Goal: Information Seeking & Learning: Check status

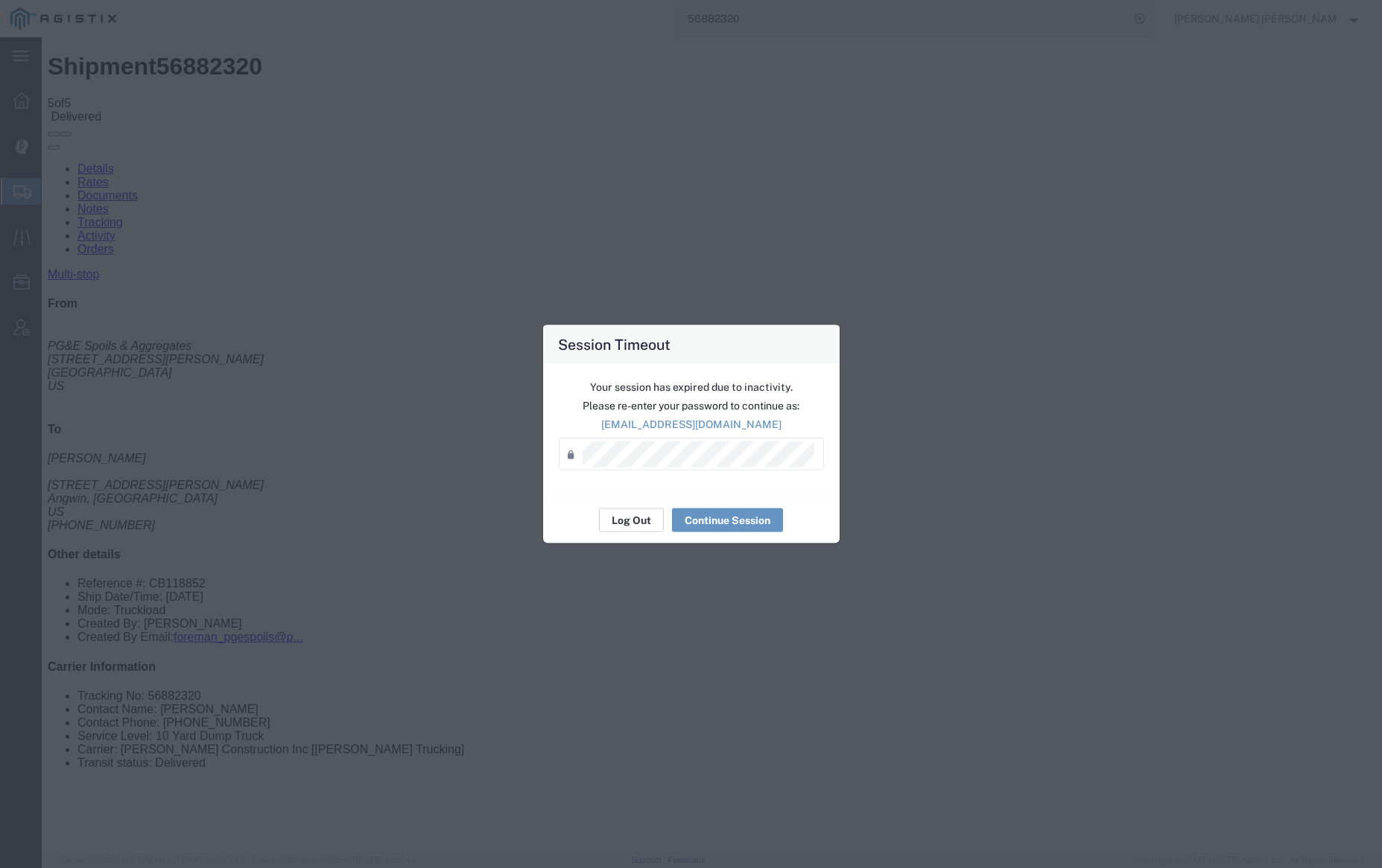
click at [625, 520] on button "Log Out" at bounding box center [631, 520] width 65 height 24
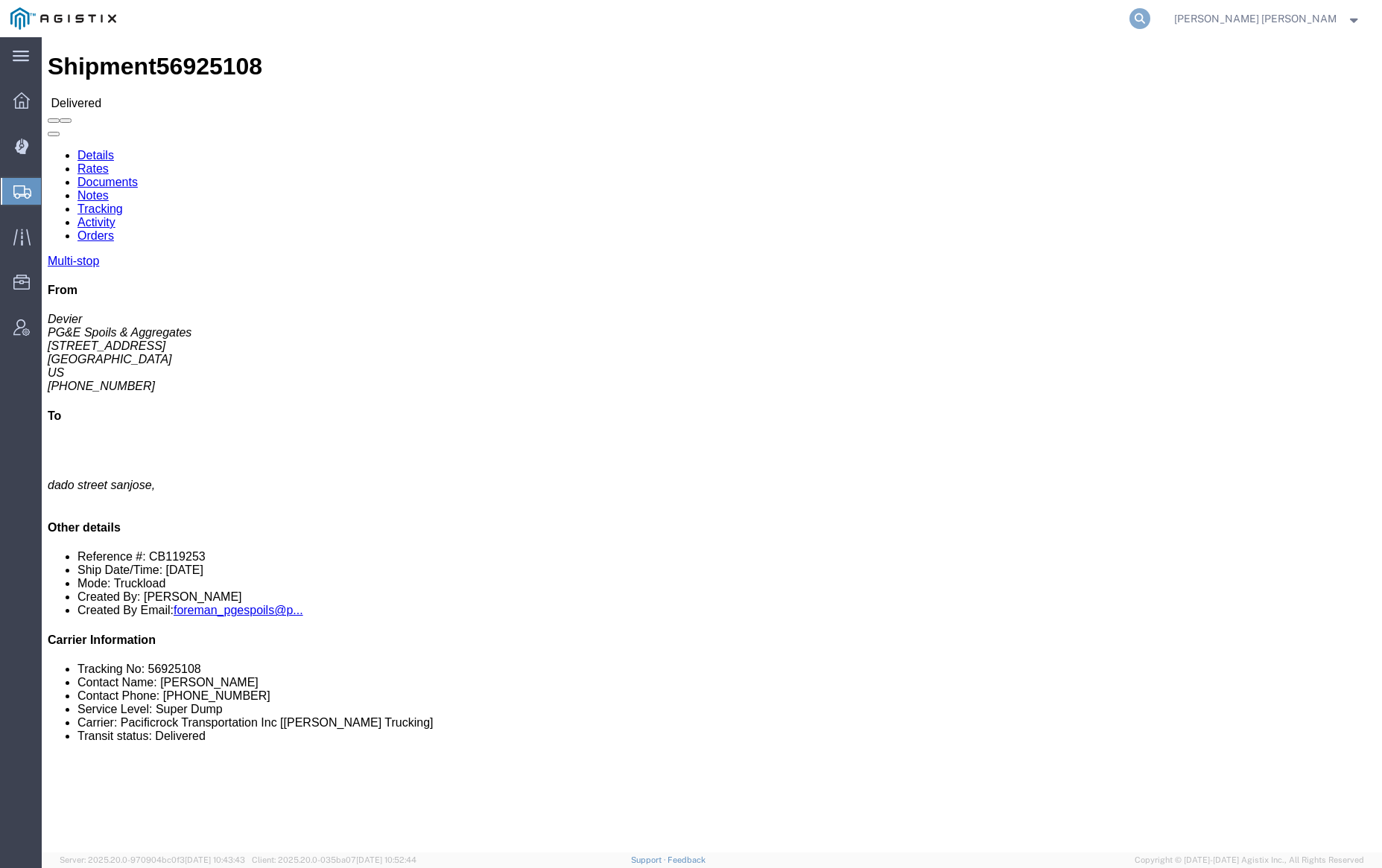
click at [1150, 16] on icon at bounding box center [1139, 18] width 21 height 21
click at [803, 21] on input "search" at bounding box center [903, 19] width 453 height 36
paste input "56951846"
type input "56951846"
click at [1150, 16] on icon at bounding box center [1139, 18] width 21 height 21
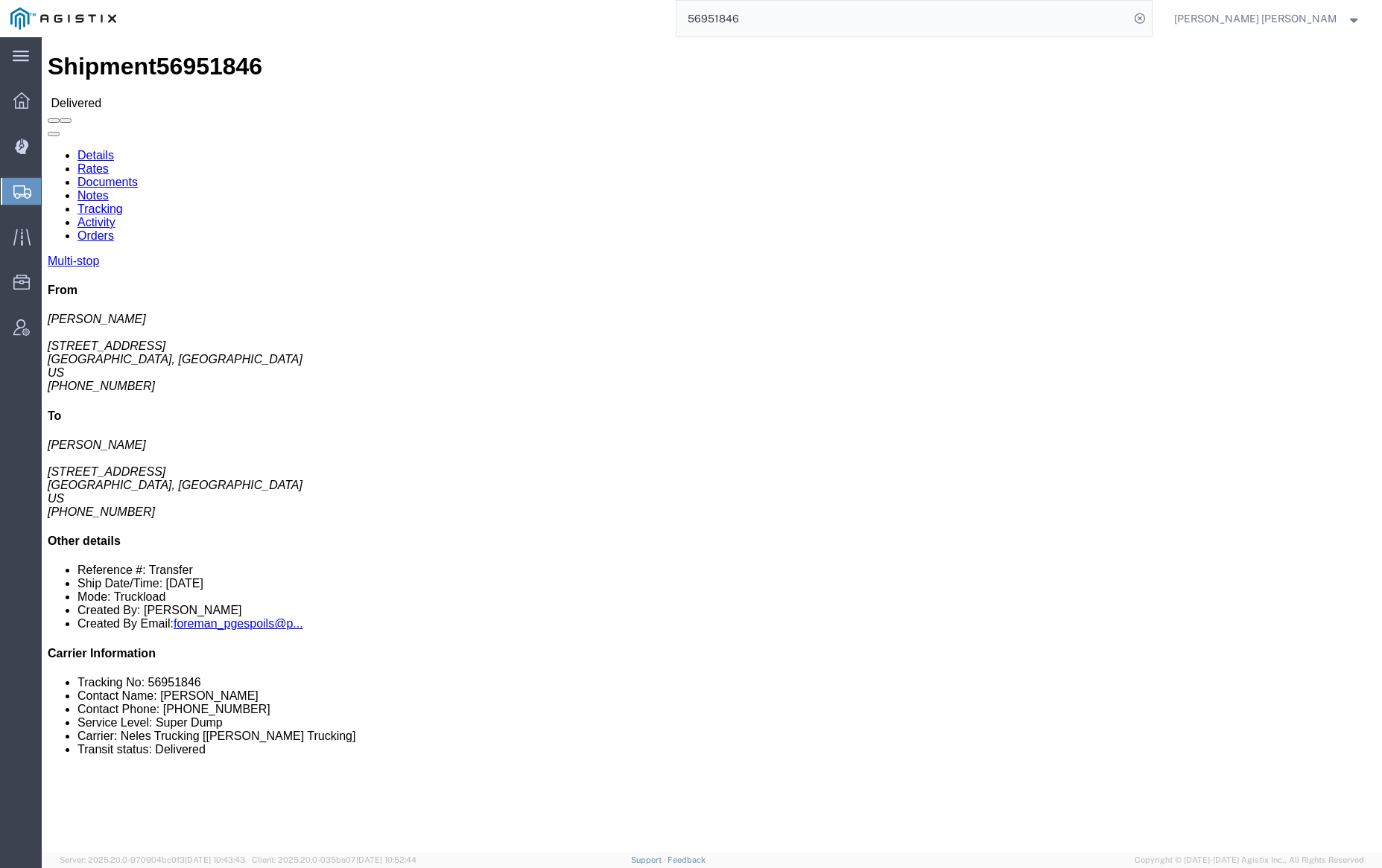
click link "Documents"
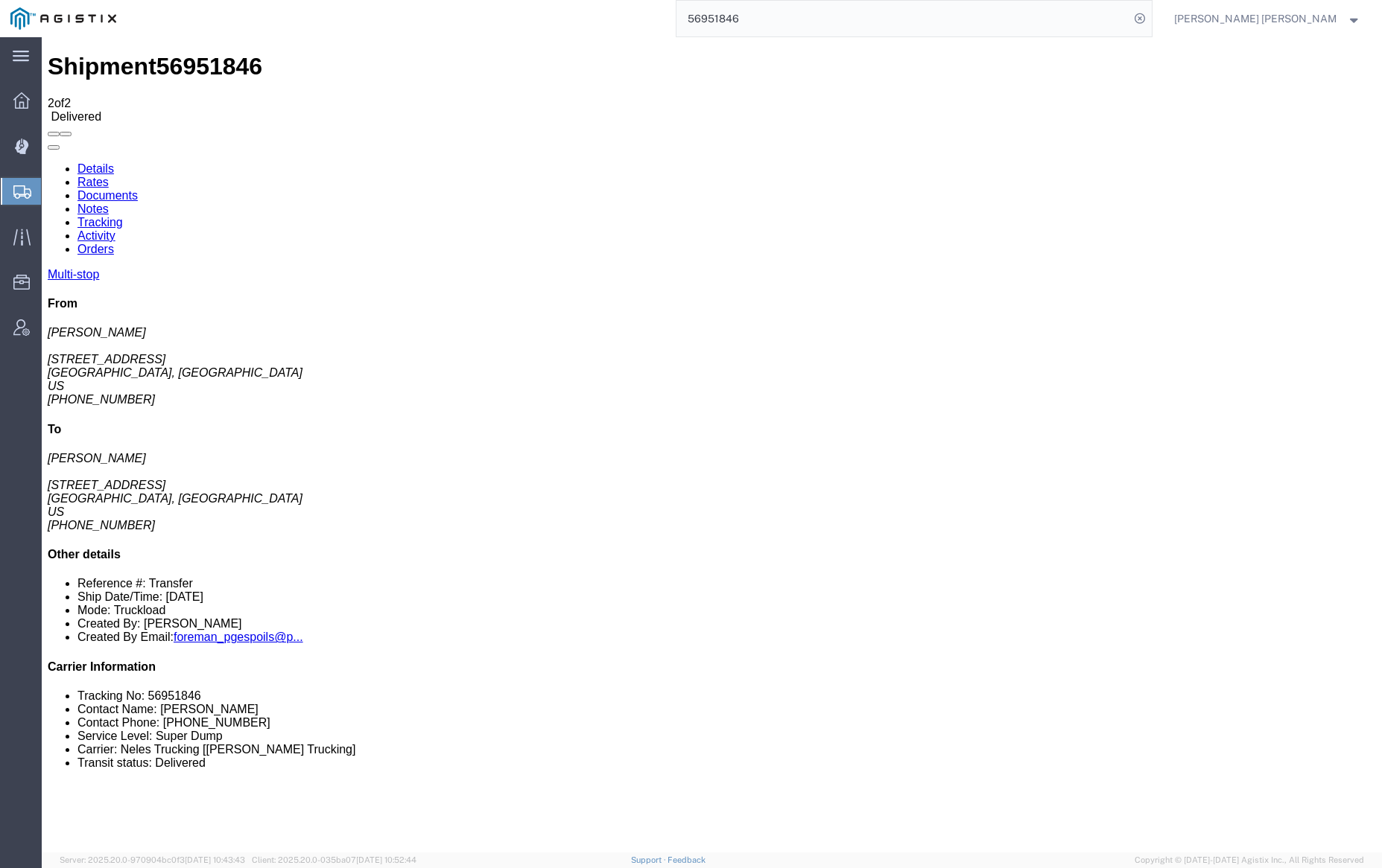
click at [109, 202] on link "Notes" at bounding box center [93, 209] width 31 height 13
click at [123, 216] on link "Tracking" at bounding box center [101, 222] width 46 height 13
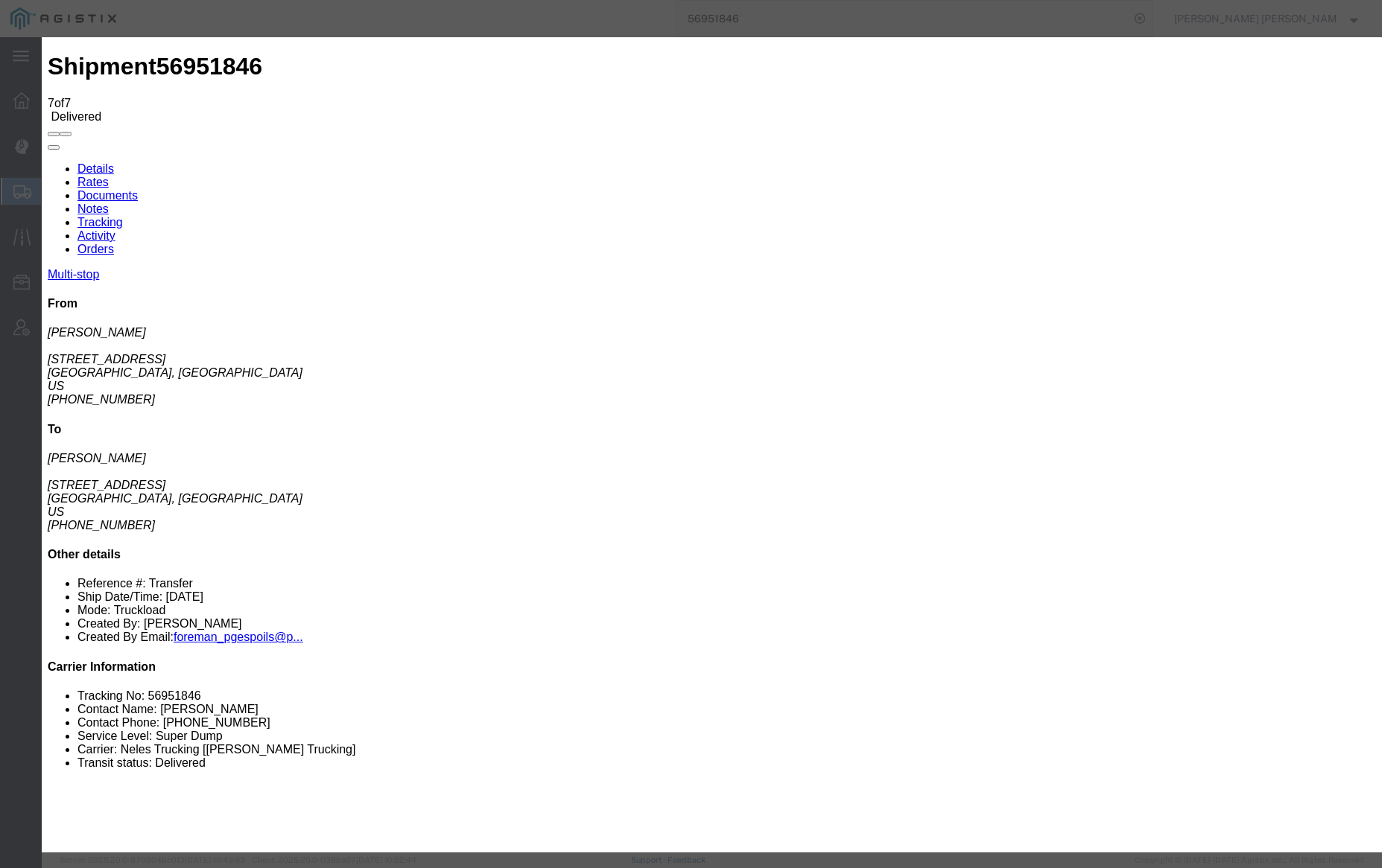
type input "8:30 AM"
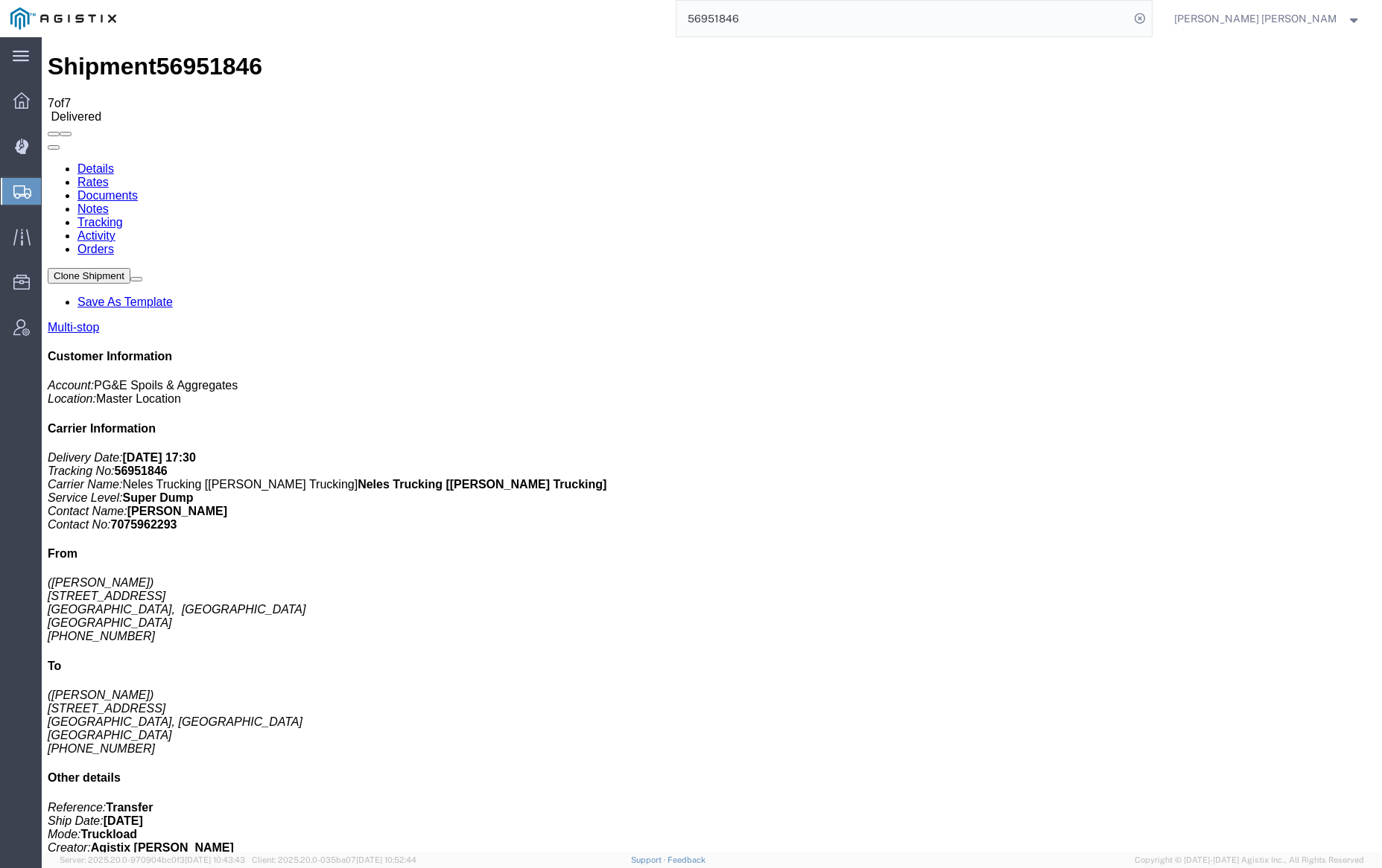
click at [109, 202] on link "Notes" at bounding box center [93, 209] width 31 height 13
click at [123, 216] on link "Tracking" at bounding box center [101, 222] width 46 height 13
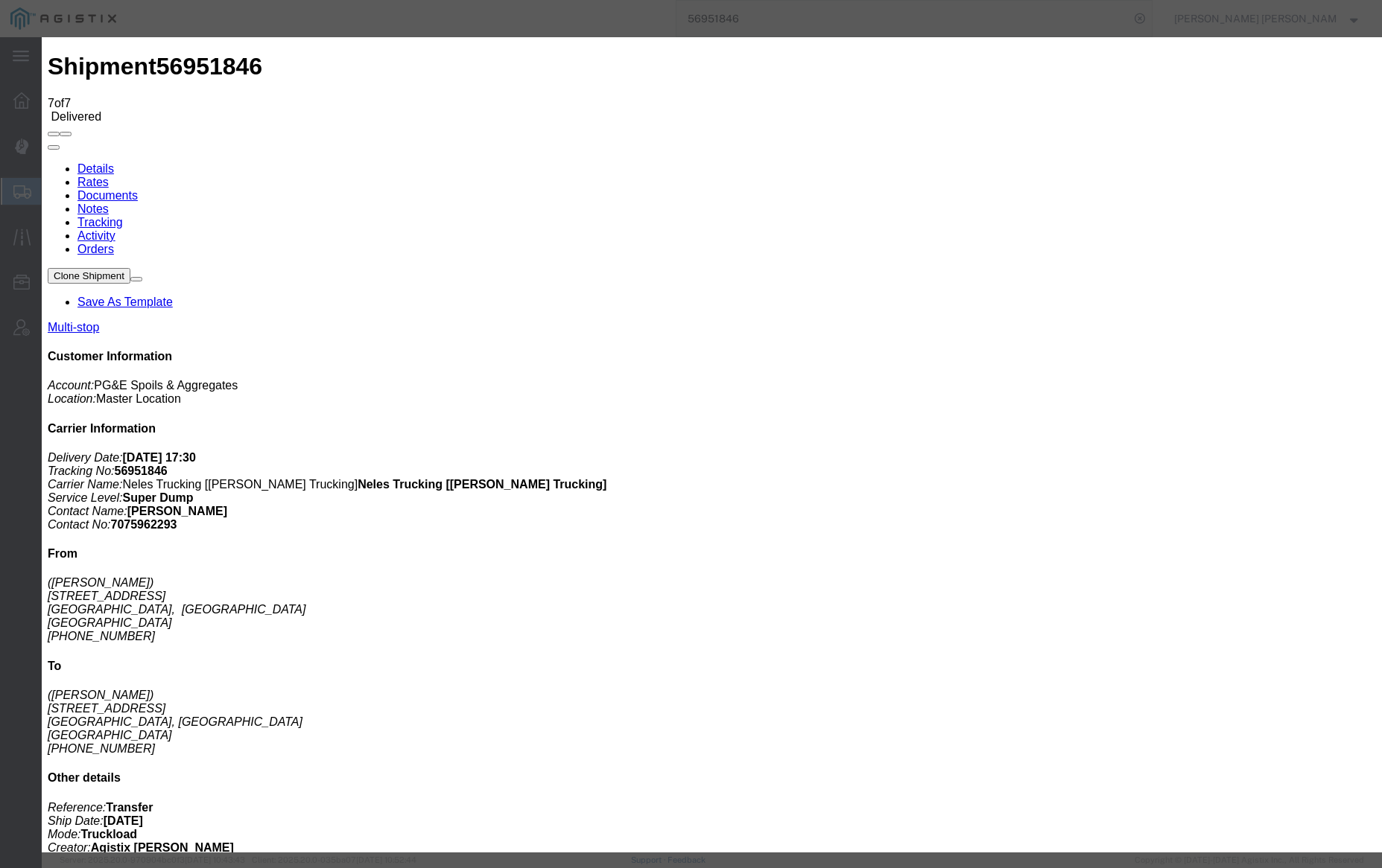
type input "11:30 AM"
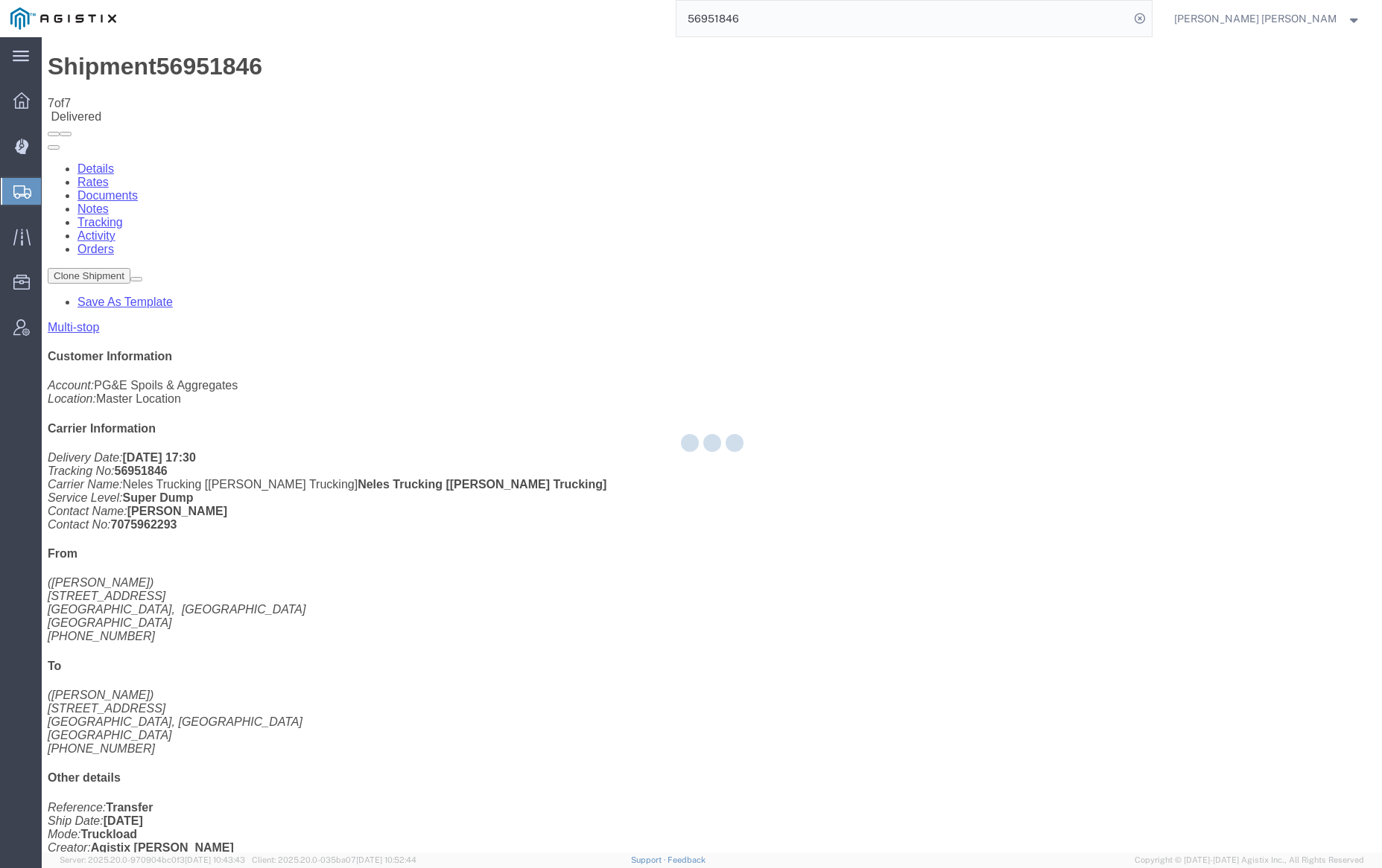
click at [259, 97] on div at bounding box center [711, 444] width 1340 height 815
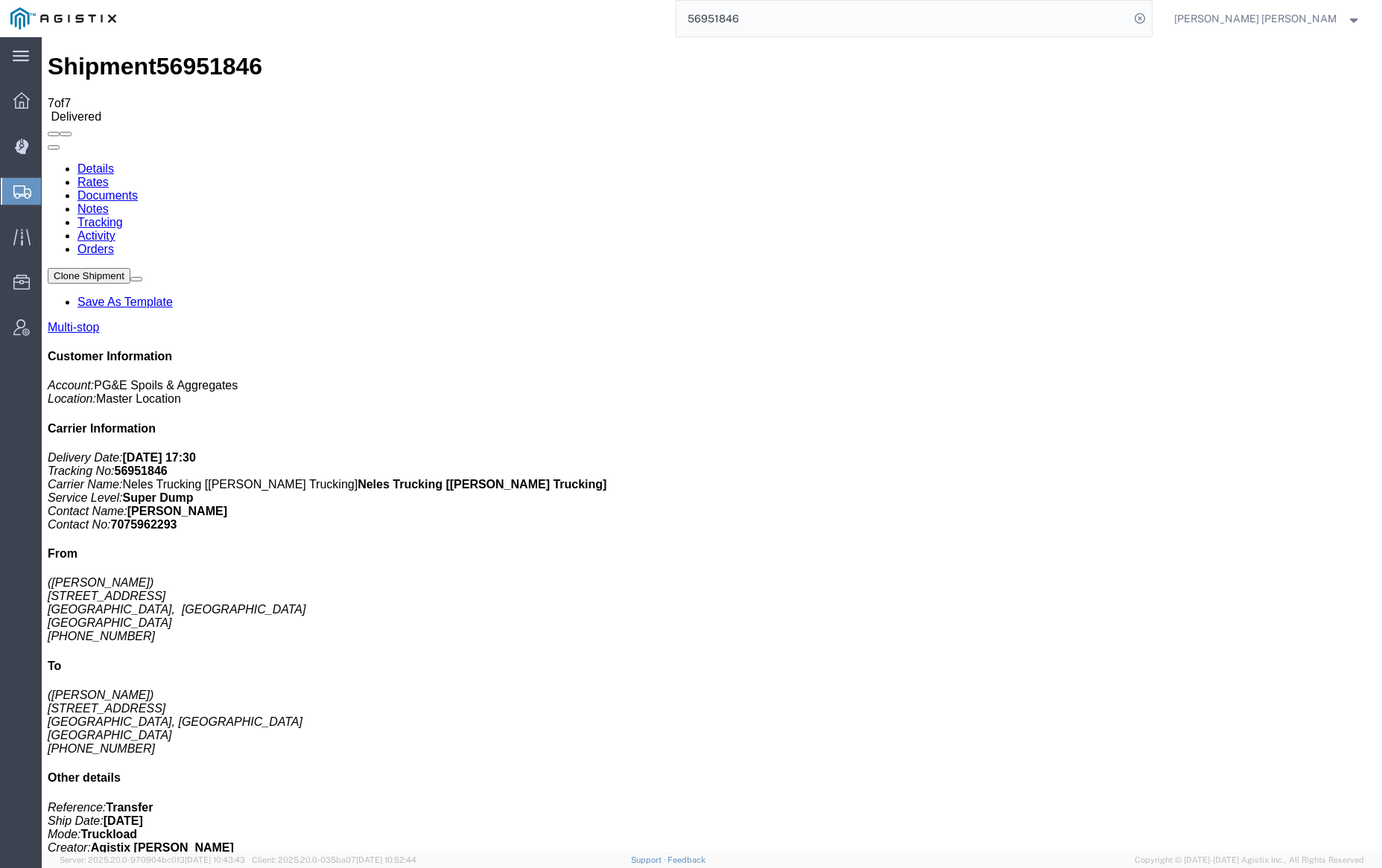
click at [109, 202] on link "Notes" at bounding box center [93, 209] width 31 height 13
click at [123, 216] on link "Tracking" at bounding box center [101, 222] width 46 height 13
click at [109, 202] on link "Notes" at bounding box center [93, 209] width 31 height 13
click at [138, 189] on link "Documents" at bounding box center [108, 195] width 60 height 13
click at [786, 24] on input "56951846" at bounding box center [903, 19] width 453 height 36
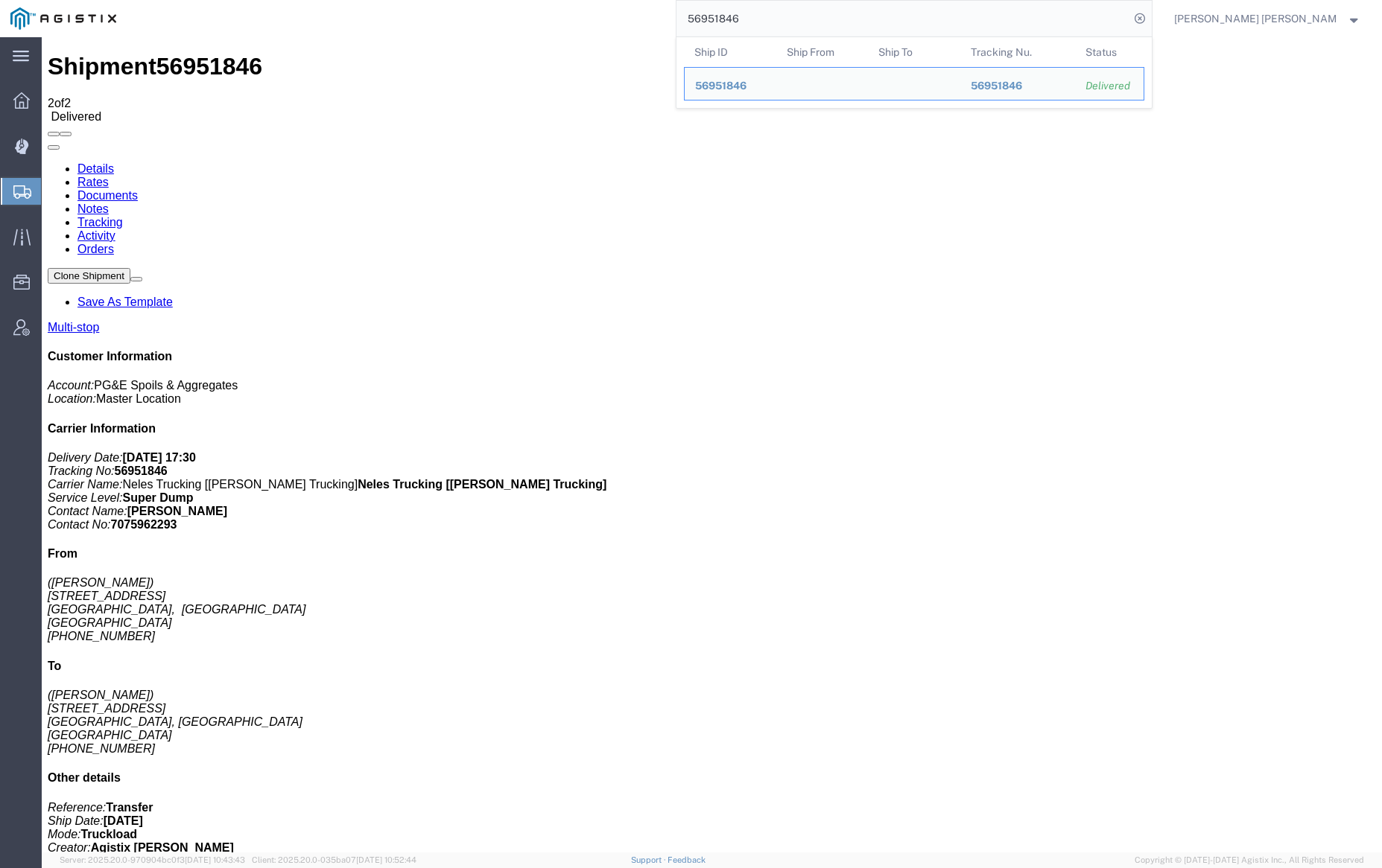
click at [786, 24] on input "56951846" at bounding box center [903, 19] width 453 height 36
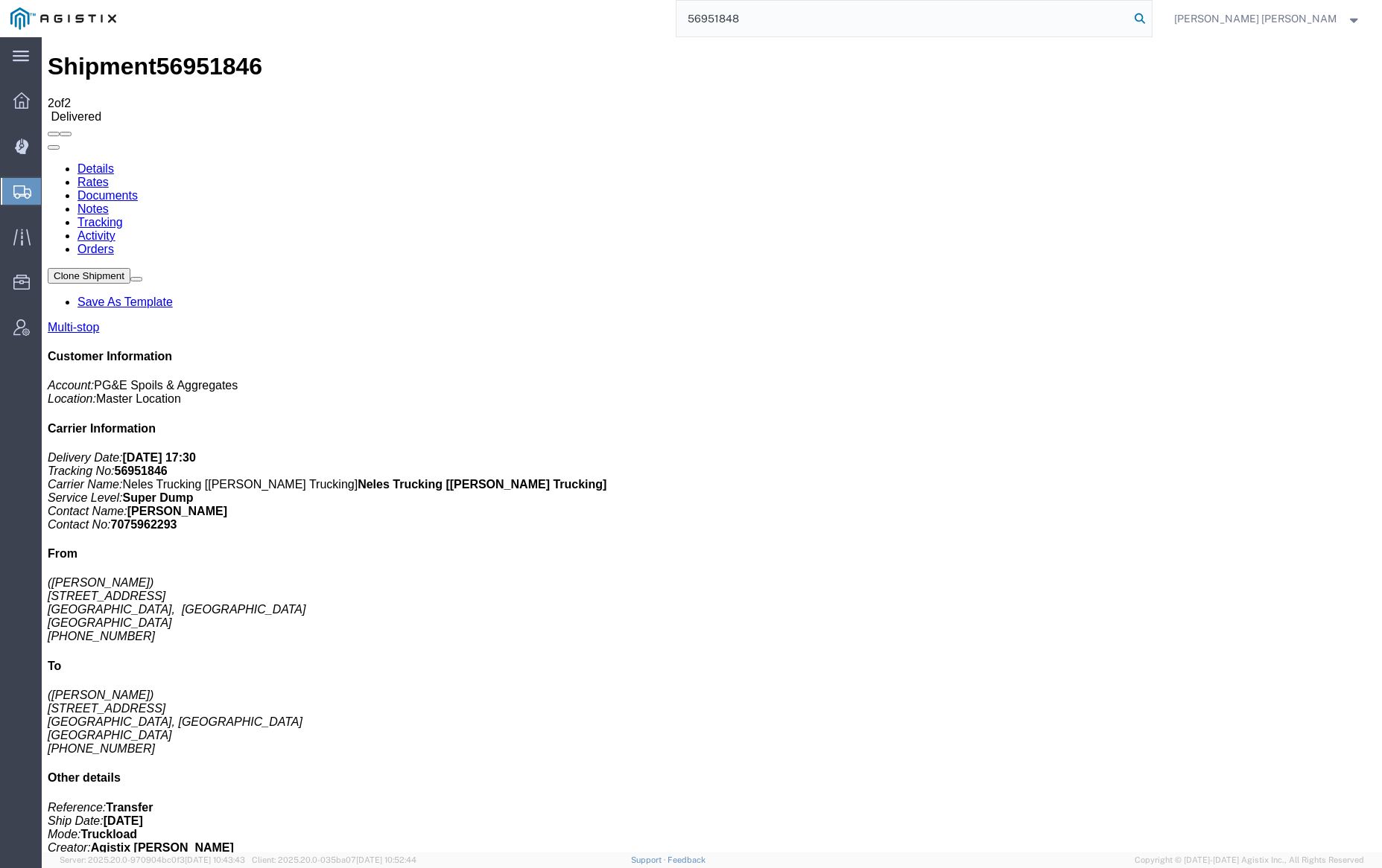
click at [1150, 19] on icon at bounding box center [1139, 18] width 21 height 21
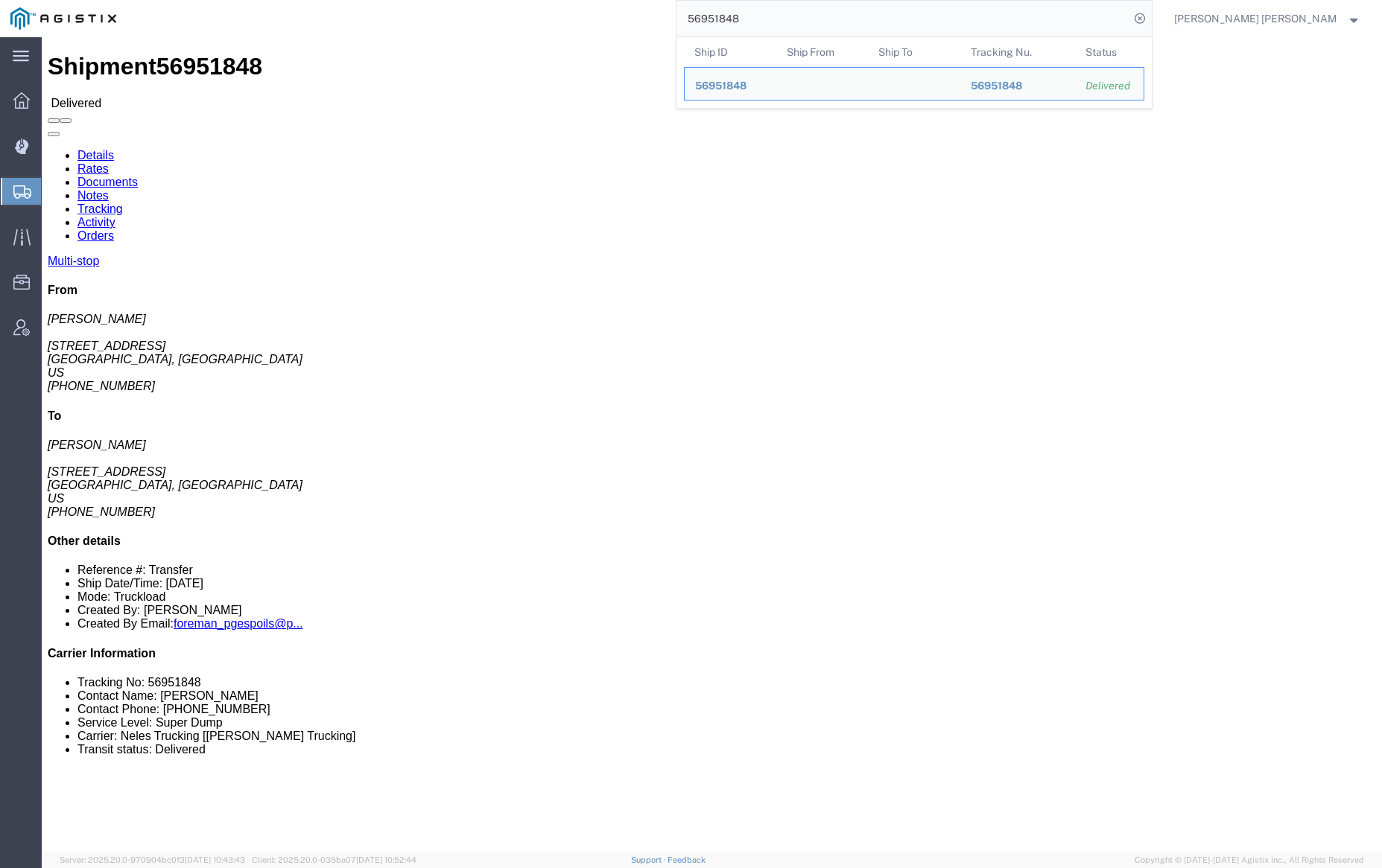
click link "Documents"
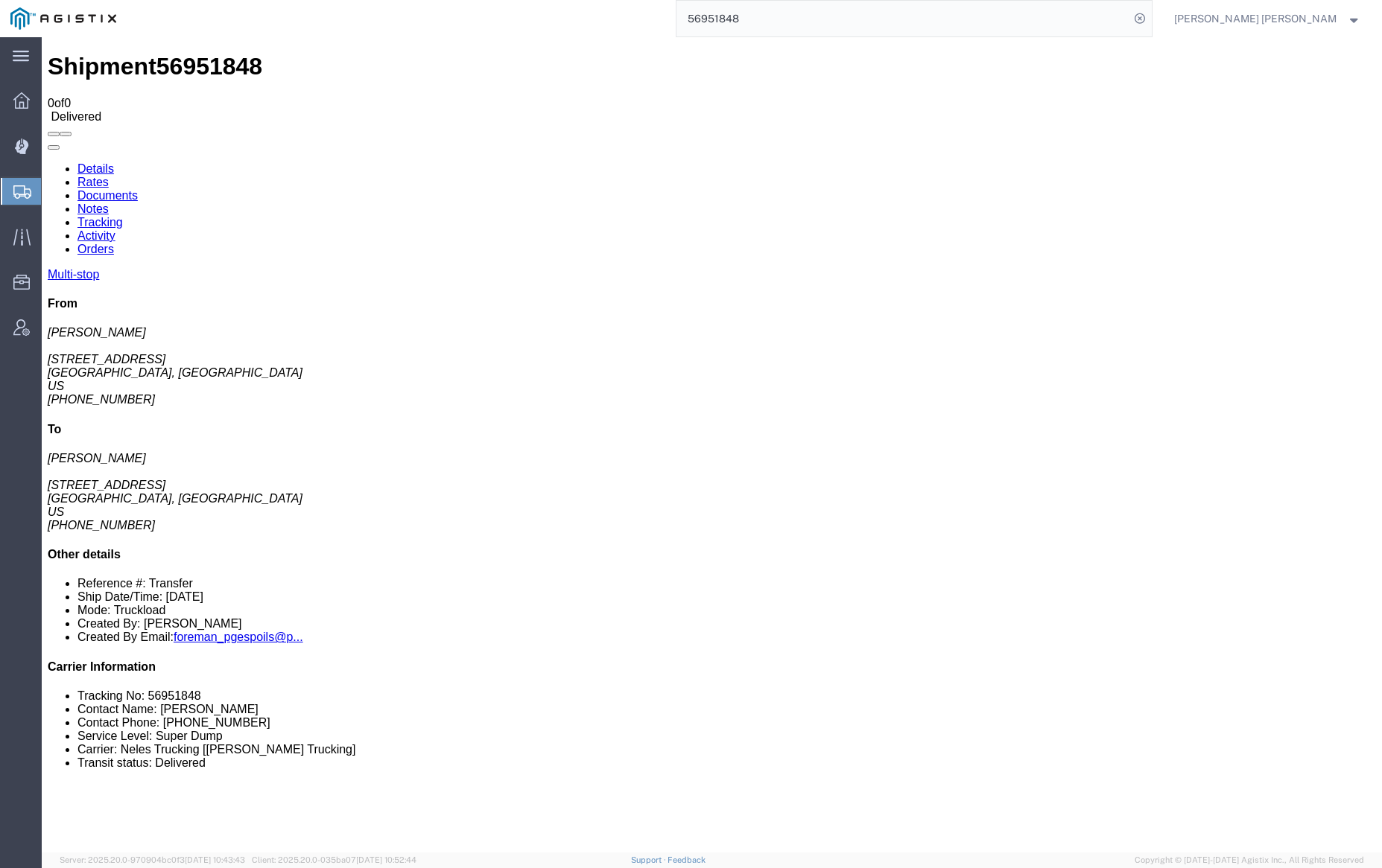
click at [790, 19] on input "56951848" at bounding box center [903, 19] width 453 height 36
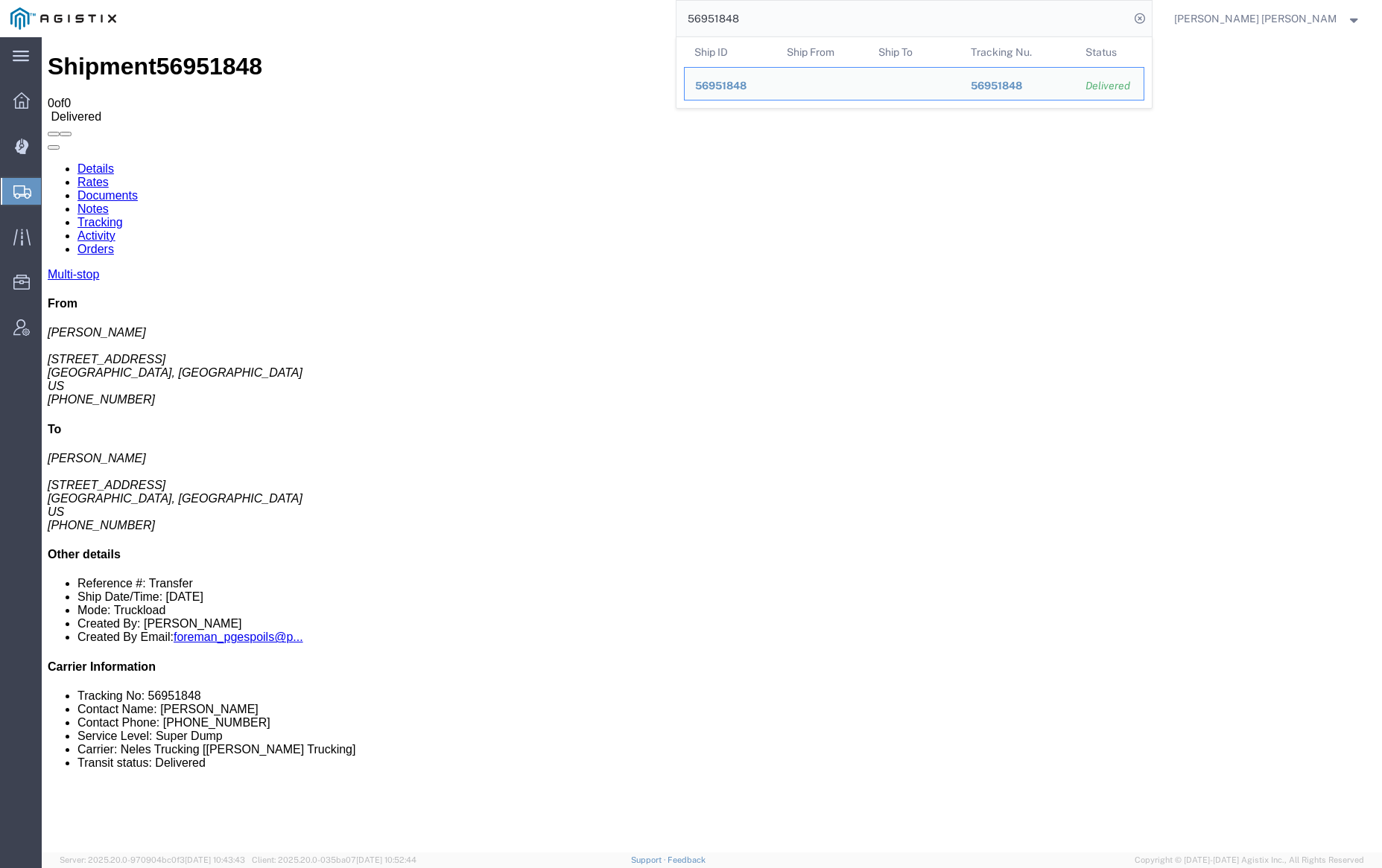
click at [790, 19] on input "56951848" at bounding box center [903, 19] width 453 height 36
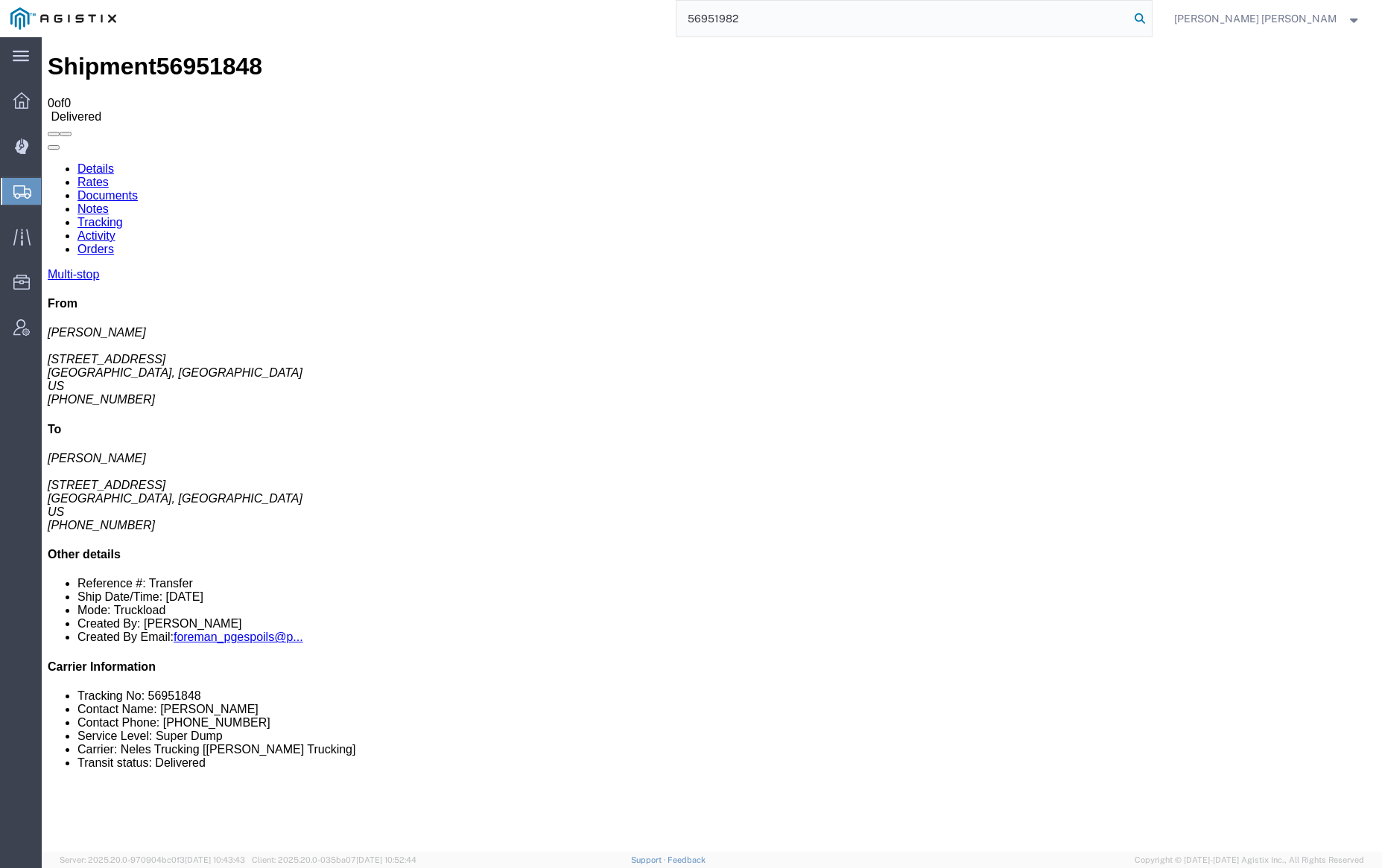
click at [1150, 17] on icon at bounding box center [1139, 18] width 21 height 21
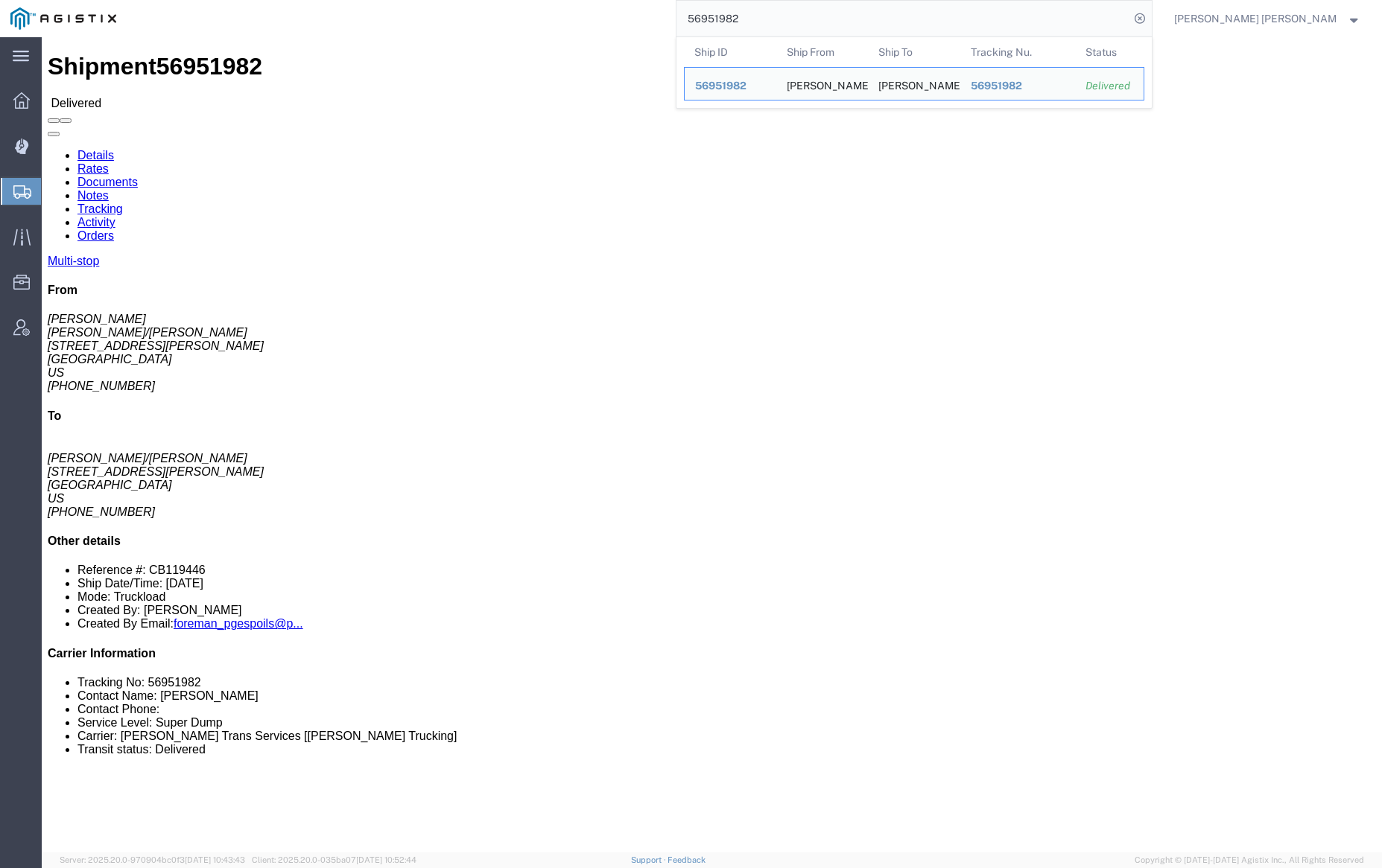
click at [788, 21] on input "56951982" at bounding box center [903, 19] width 453 height 36
paste input "848"
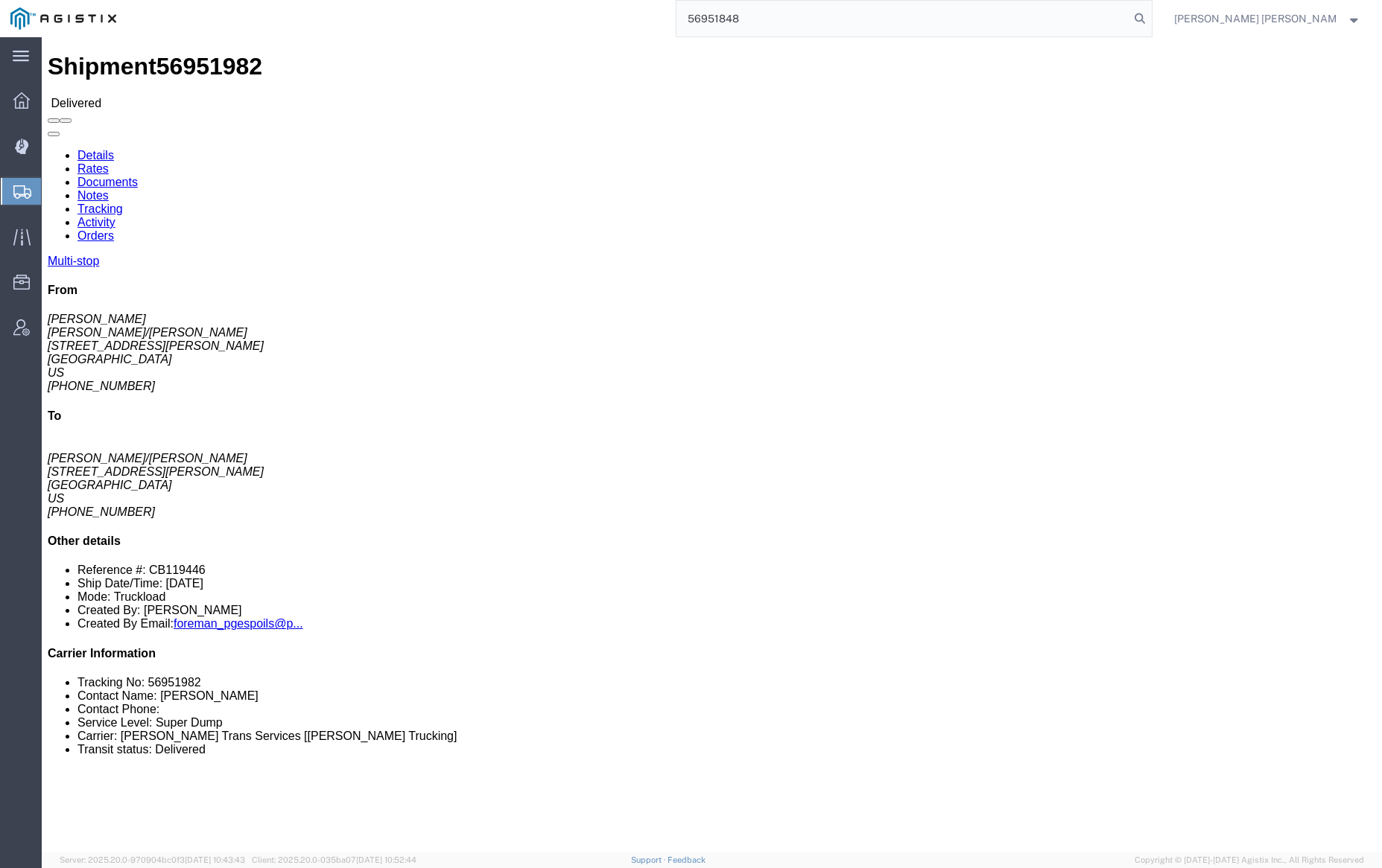
drag, startPoint x: 1219, startPoint y: 20, endPoint x: 1207, endPoint y: 27, distance: 13.9
click at [1150, 20] on icon at bounding box center [1139, 18] width 21 height 21
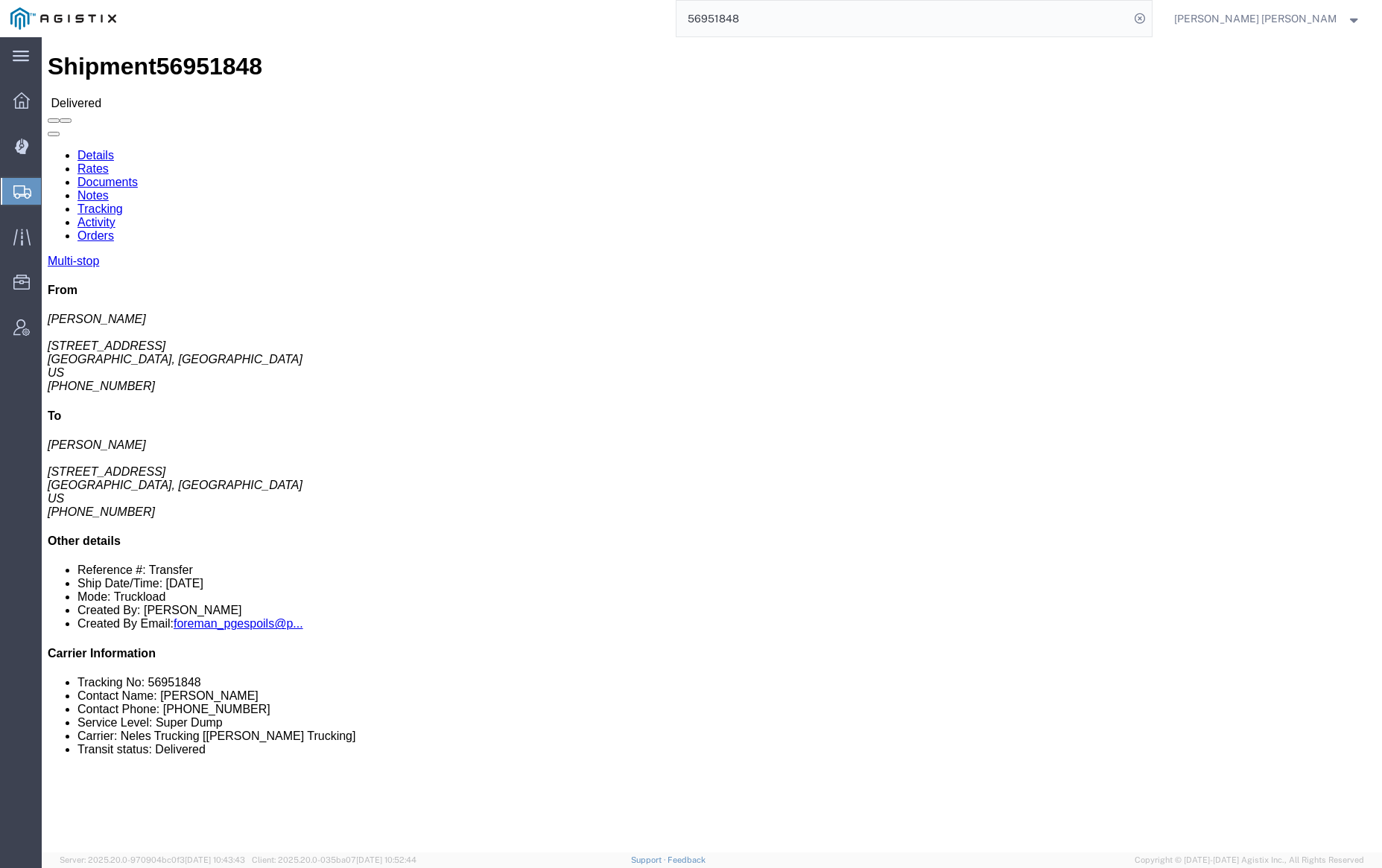
click link "Documents"
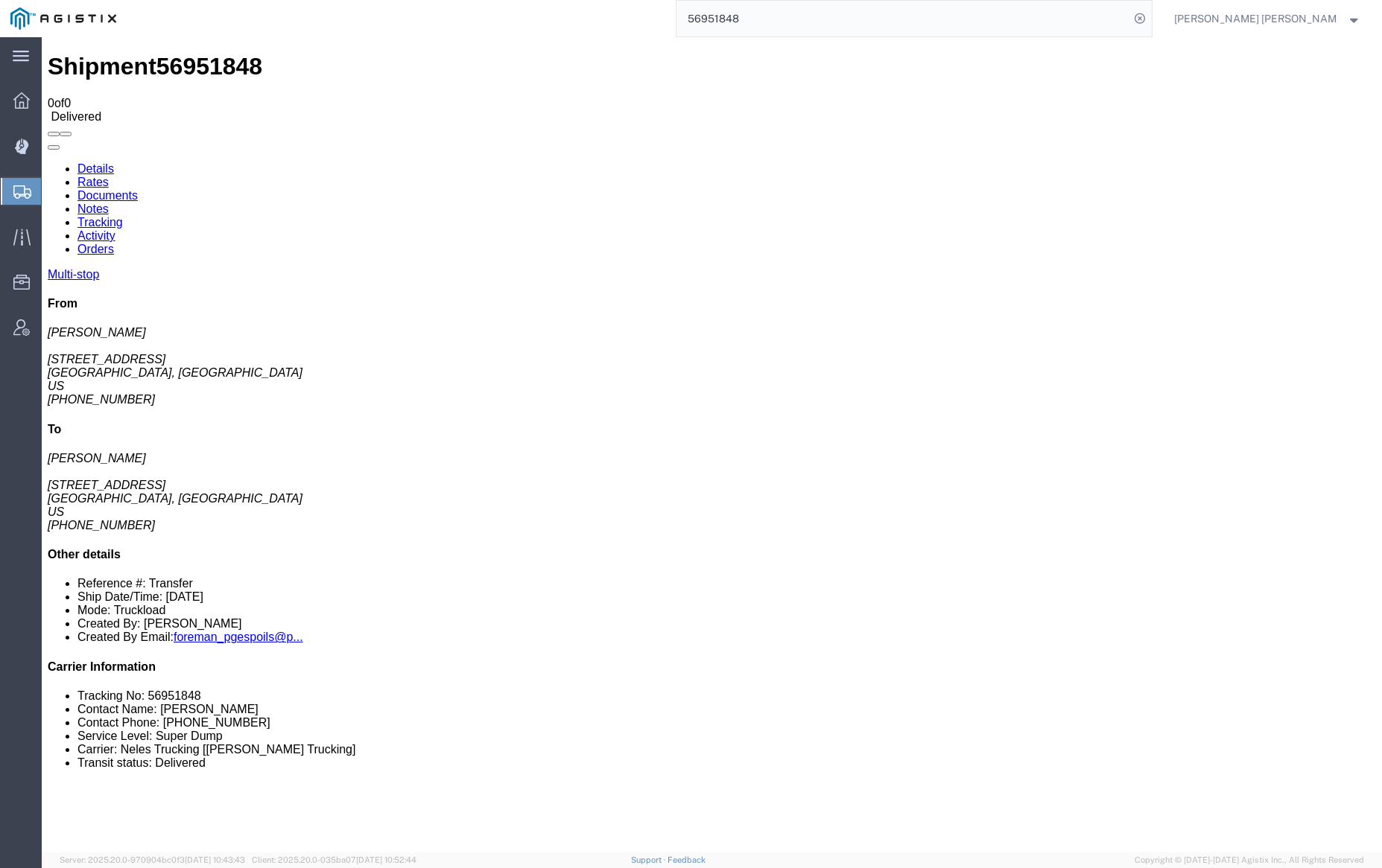
click at [138, 189] on link "Documents" at bounding box center [108, 195] width 60 height 13
click at [109, 202] on link "Notes" at bounding box center [93, 209] width 31 height 13
click at [782, 21] on input "56951848" at bounding box center [903, 19] width 453 height 36
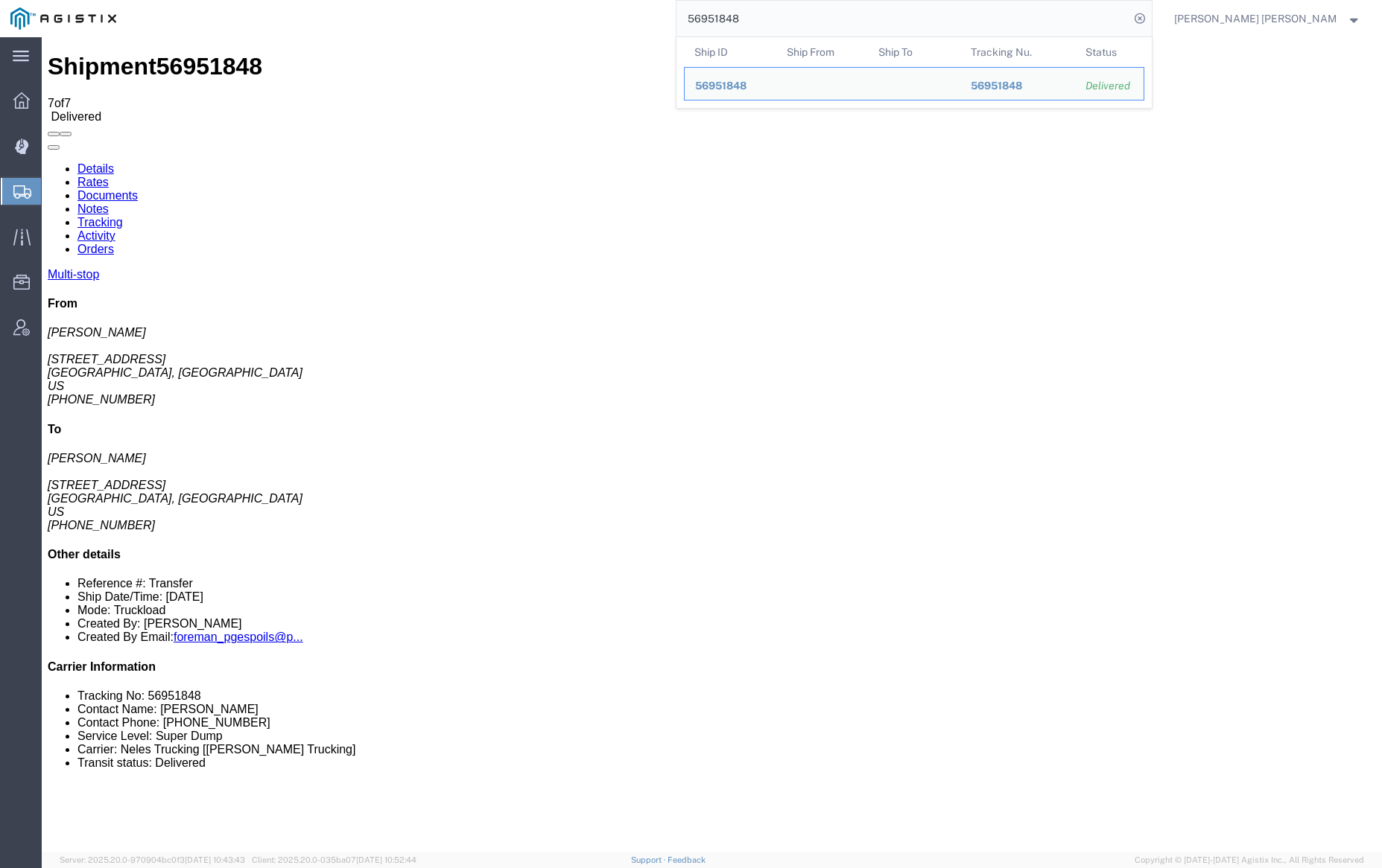
click at [782, 21] on input "56951848" at bounding box center [903, 19] width 453 height 36
paste input "989"
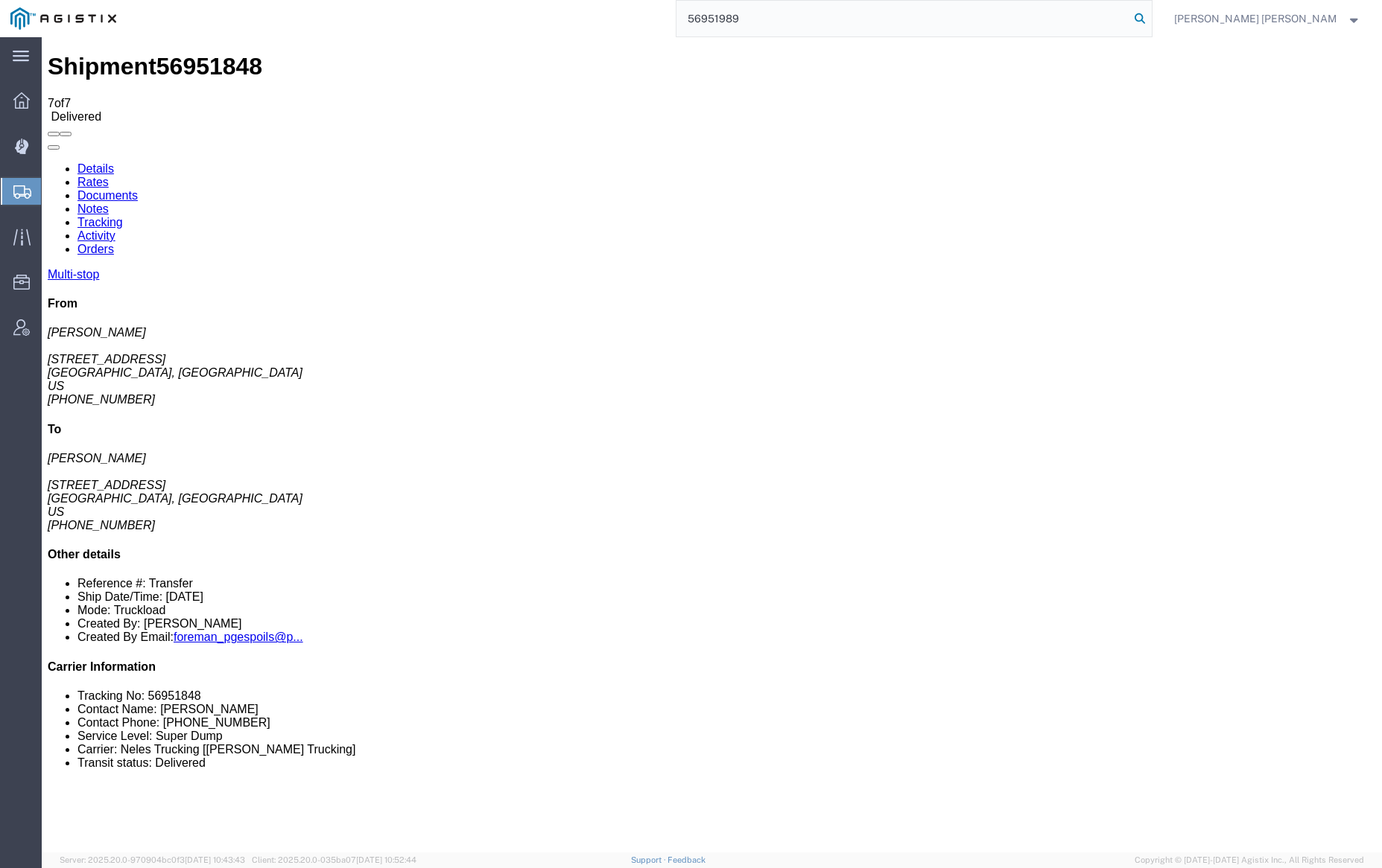
click at [1150, 19] on icon at bounding box center [1139, 18] width 21 height 21
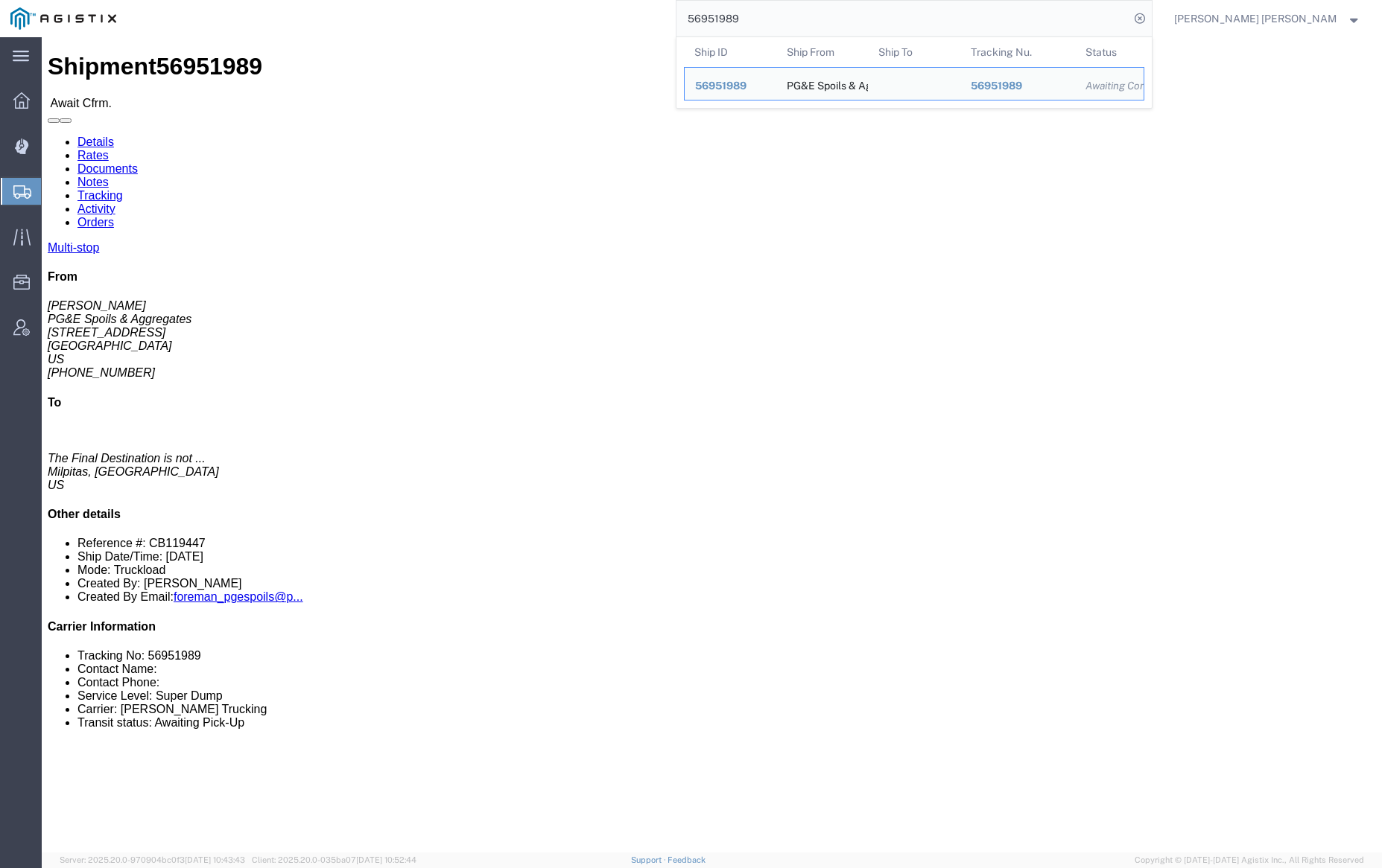
click at [790, 8] on input "56951989" at bounding box center [903, 19] width 453 height 36
click at [790, 9] on input "56951989" at bounding box center [903, 19] width 453 height 36
click at [787, 20] on input "56951989" at bounding box center [903, 19] width 453 height 36
paste input "91"
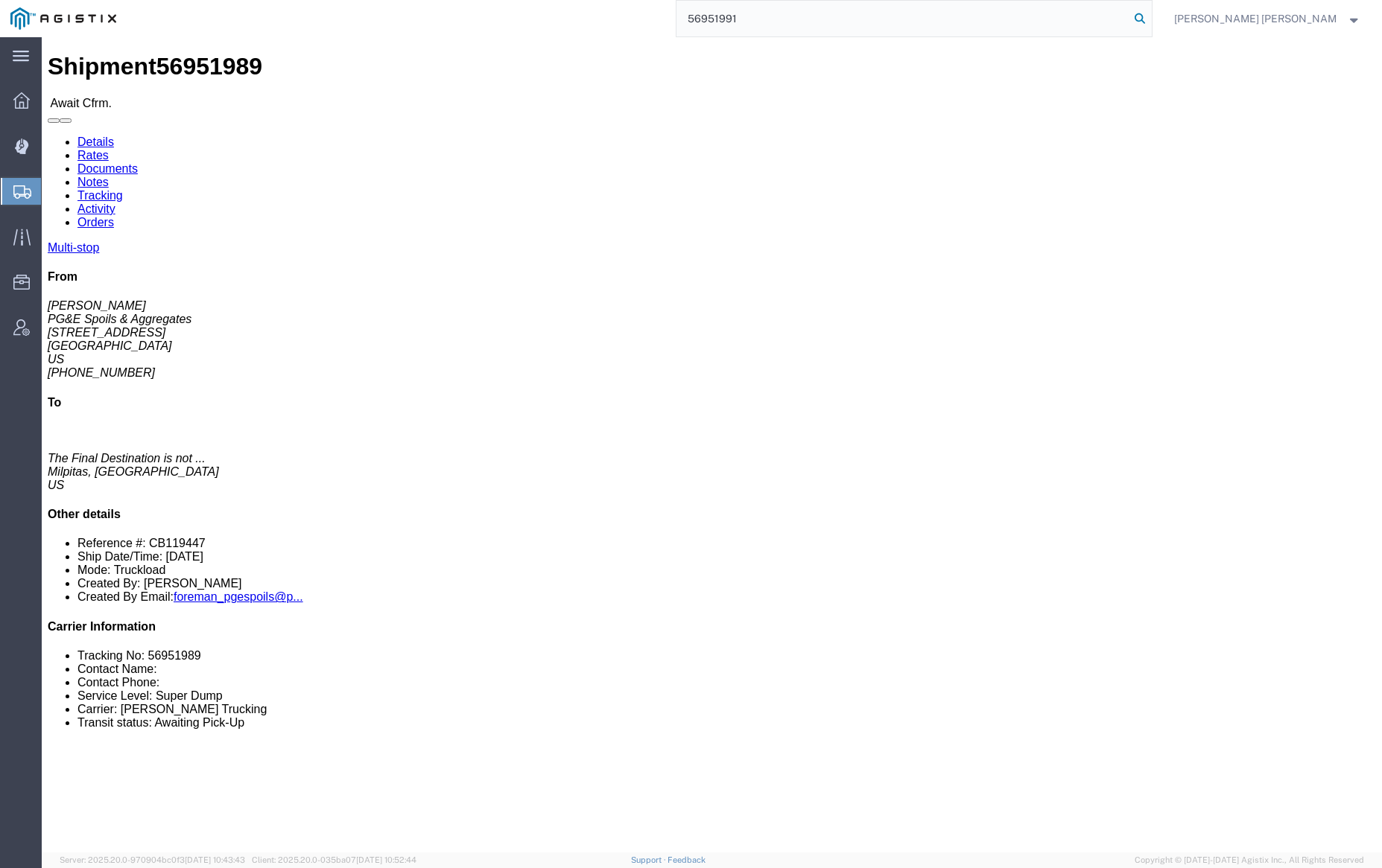
click at [1150, 14] on icon at bounding box center [1139, 18] width 21 height 21
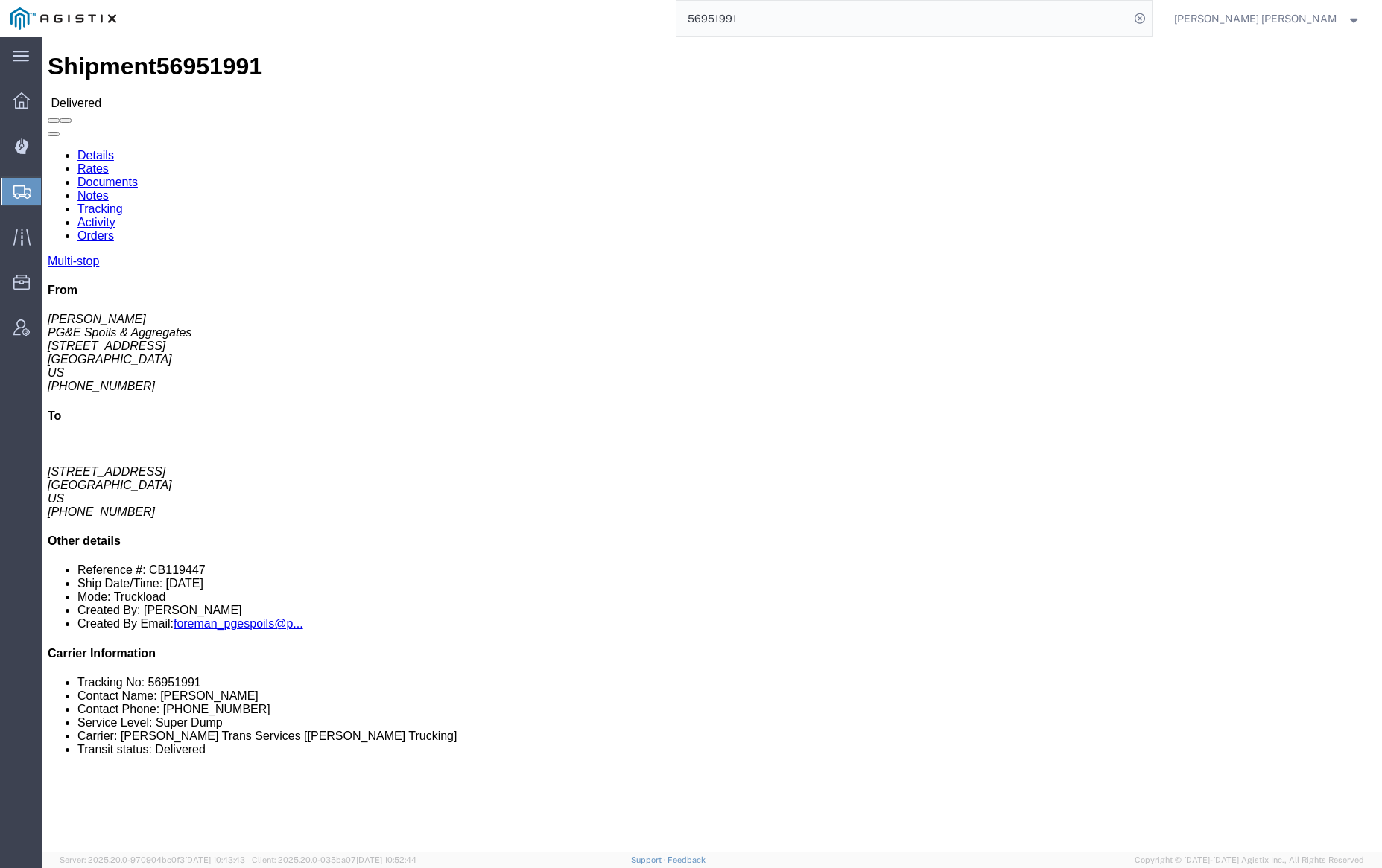
click link "Documents"
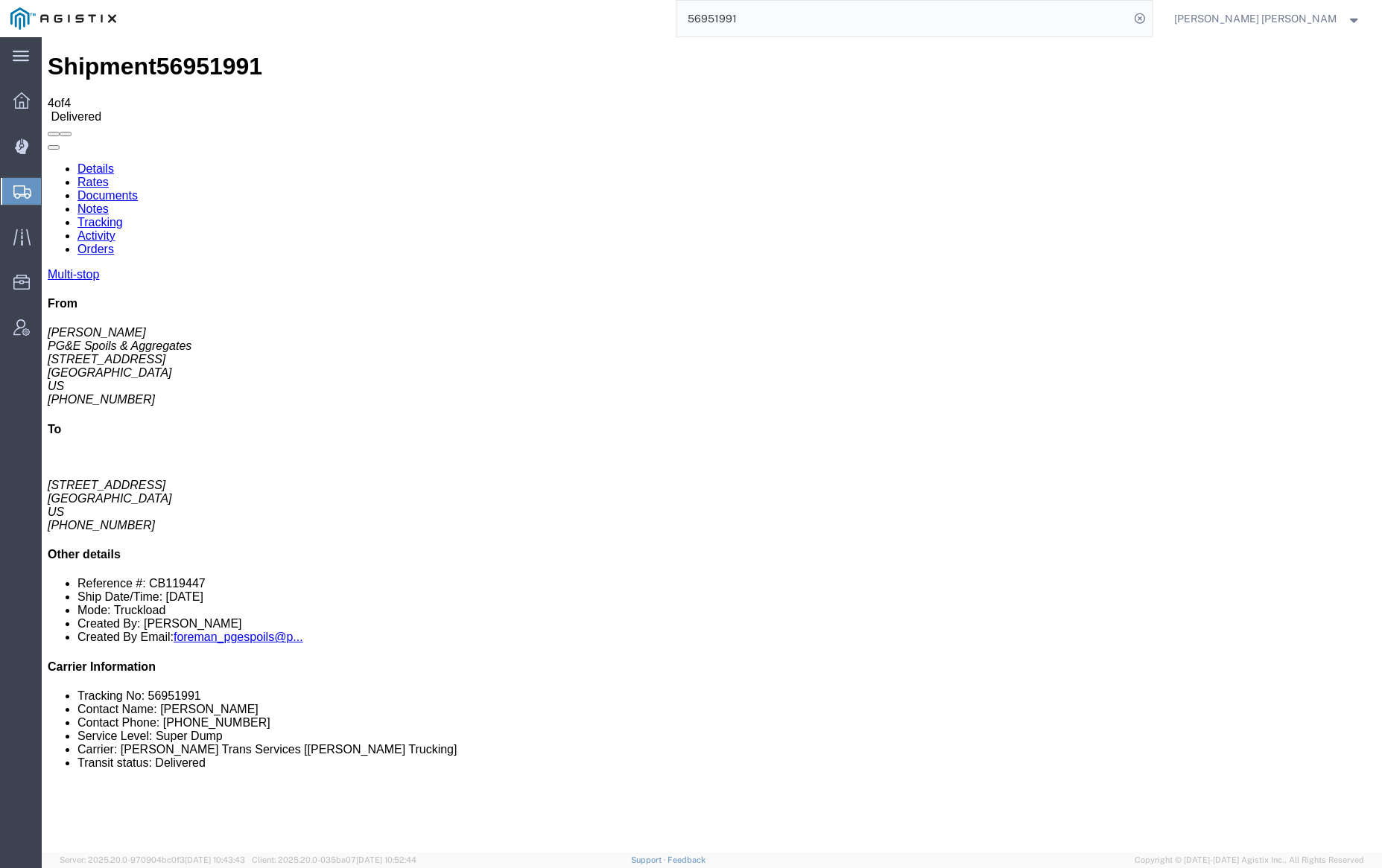
click at [109, 202] on link "Notes" at bounding box center [93, 209] width 31 height 13
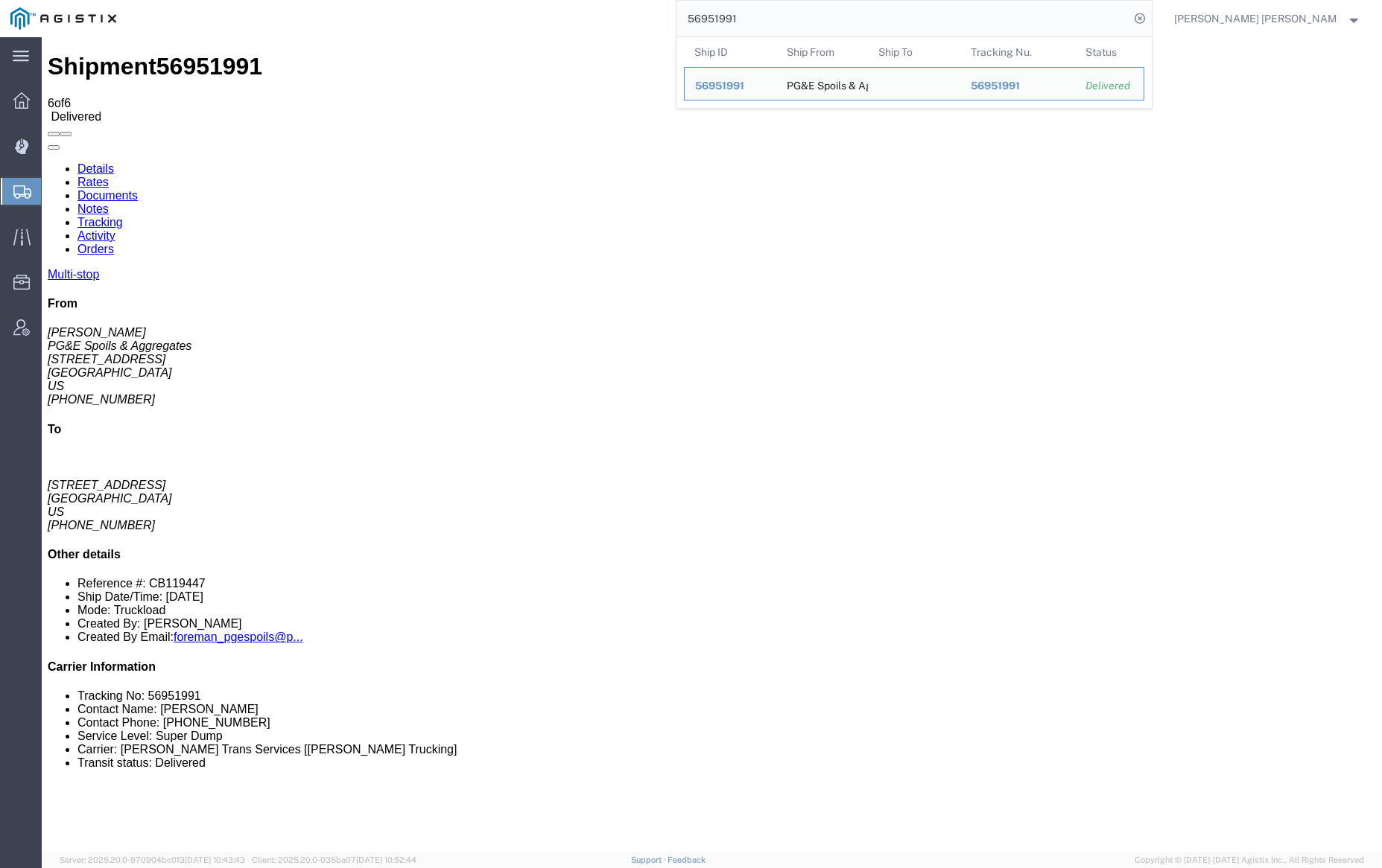
click at [779, 15] on input "56951991" at bounding box center [903, 19] width 453 height 36
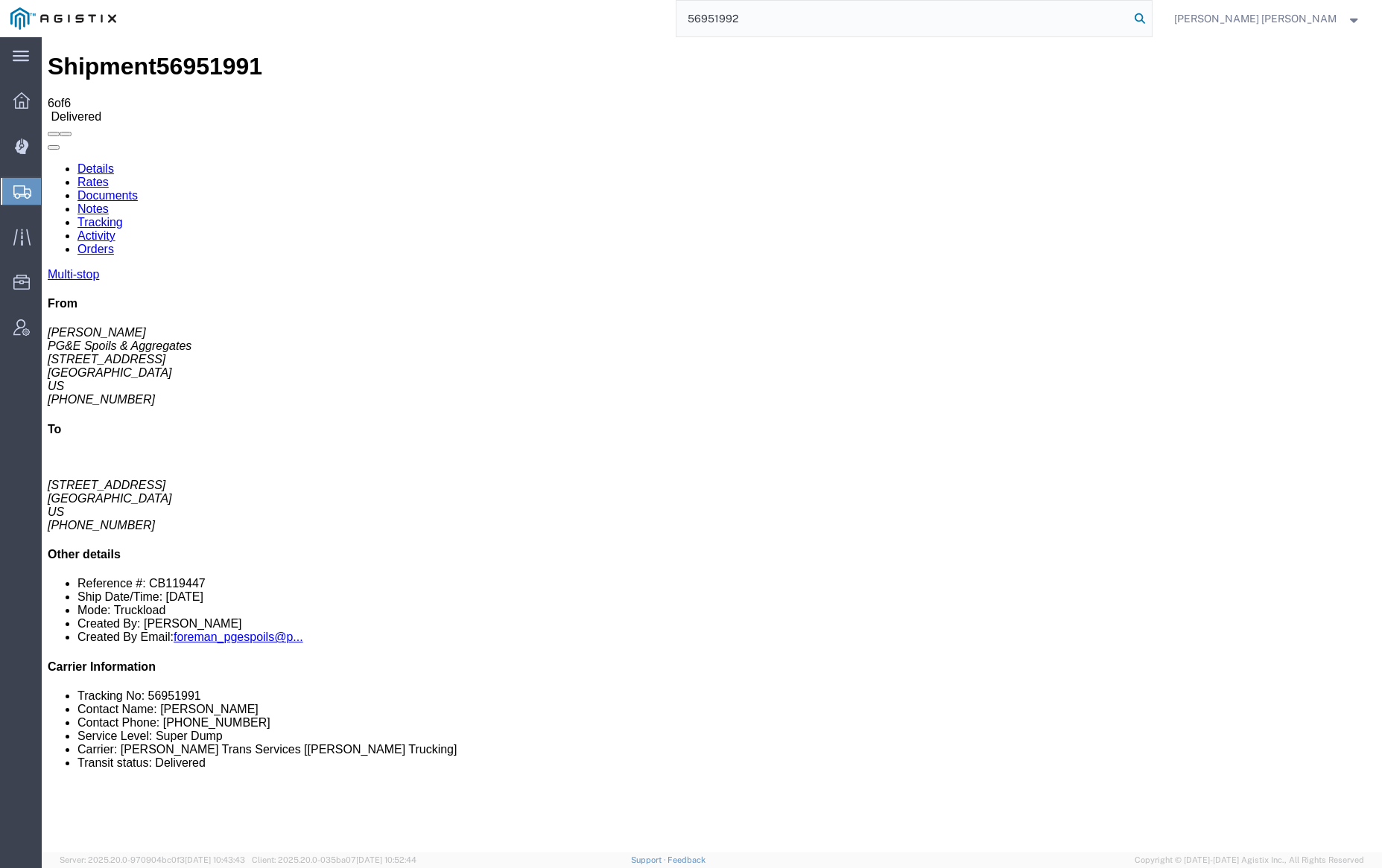
click at [1150, 16] on icon at bounding box center [1139, 18] width 21 height 21
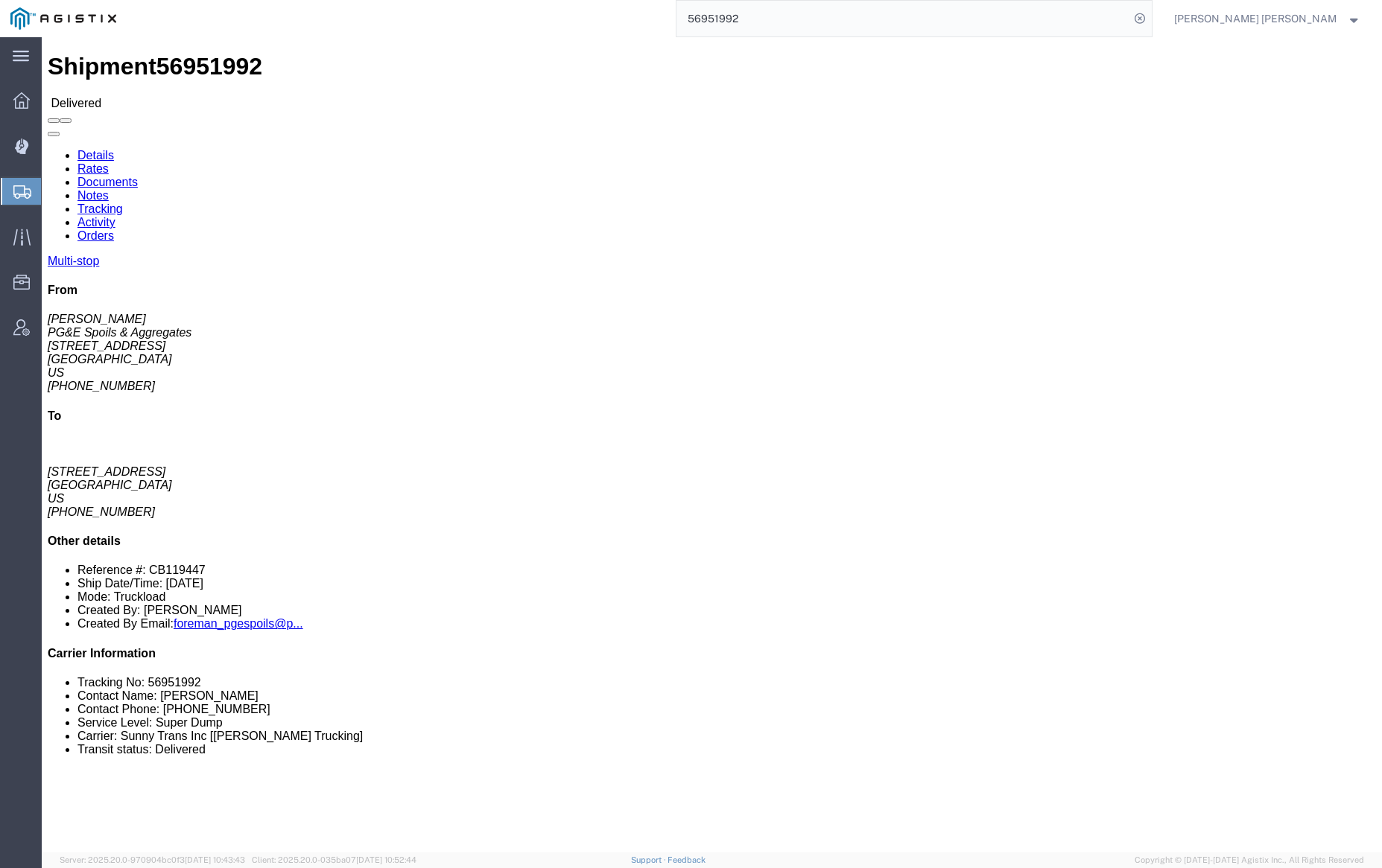
click link "Documents"
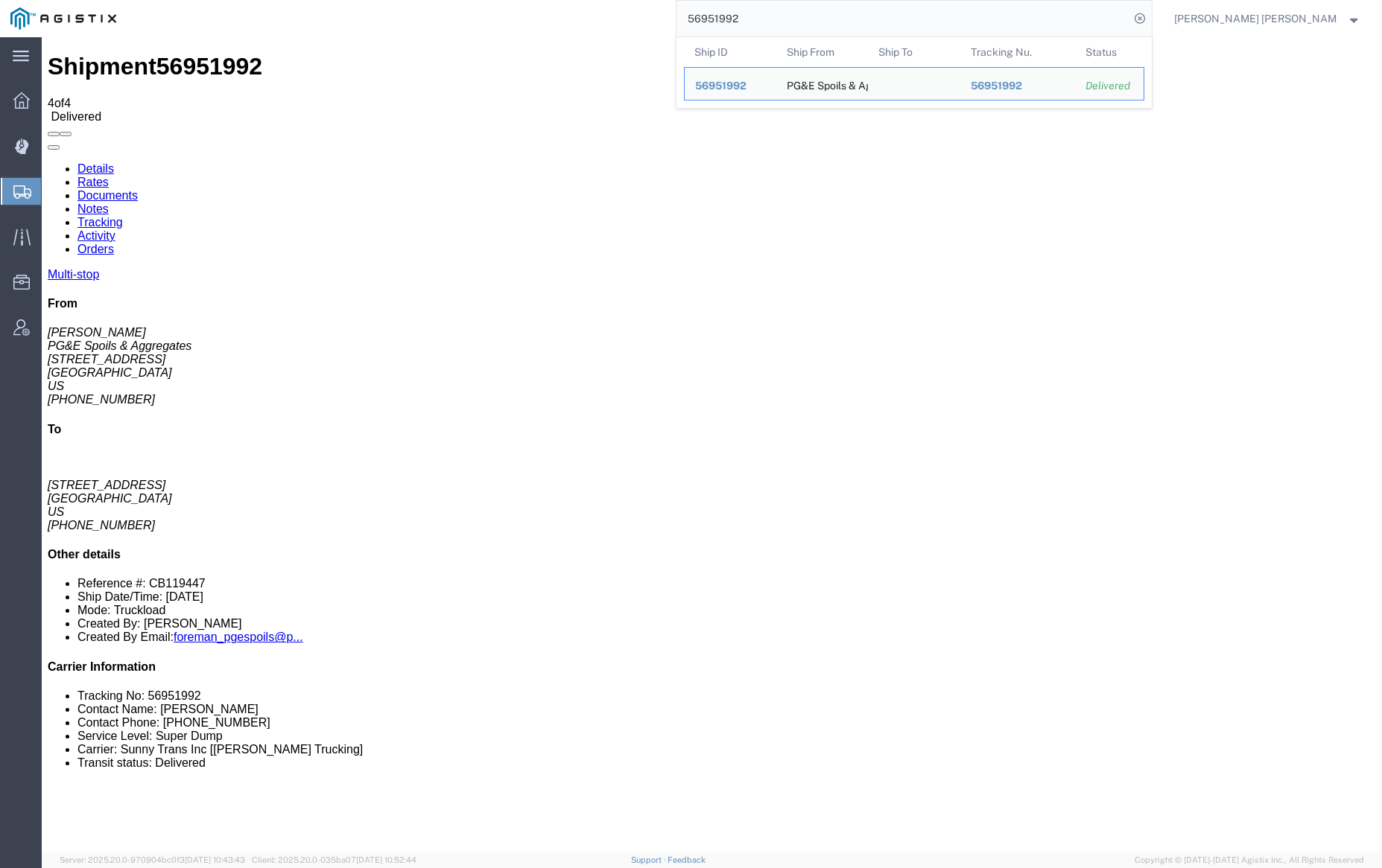
click at [775, 17] on input "56951992" at bounding box center [903, 19] width 453 height 36
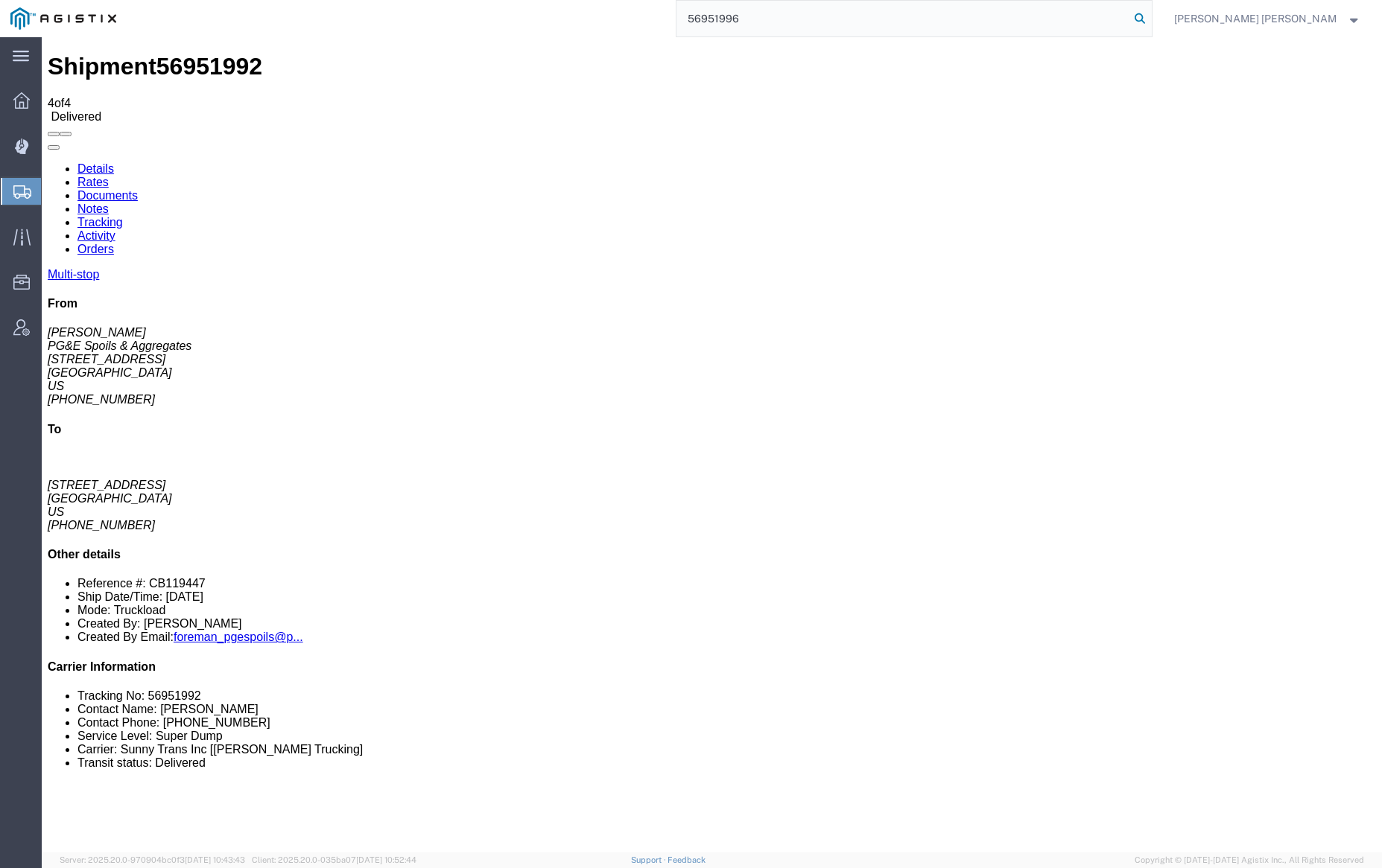
click at [1150, 14] on icon at bounding box center [1139, 18] width 21 height 21
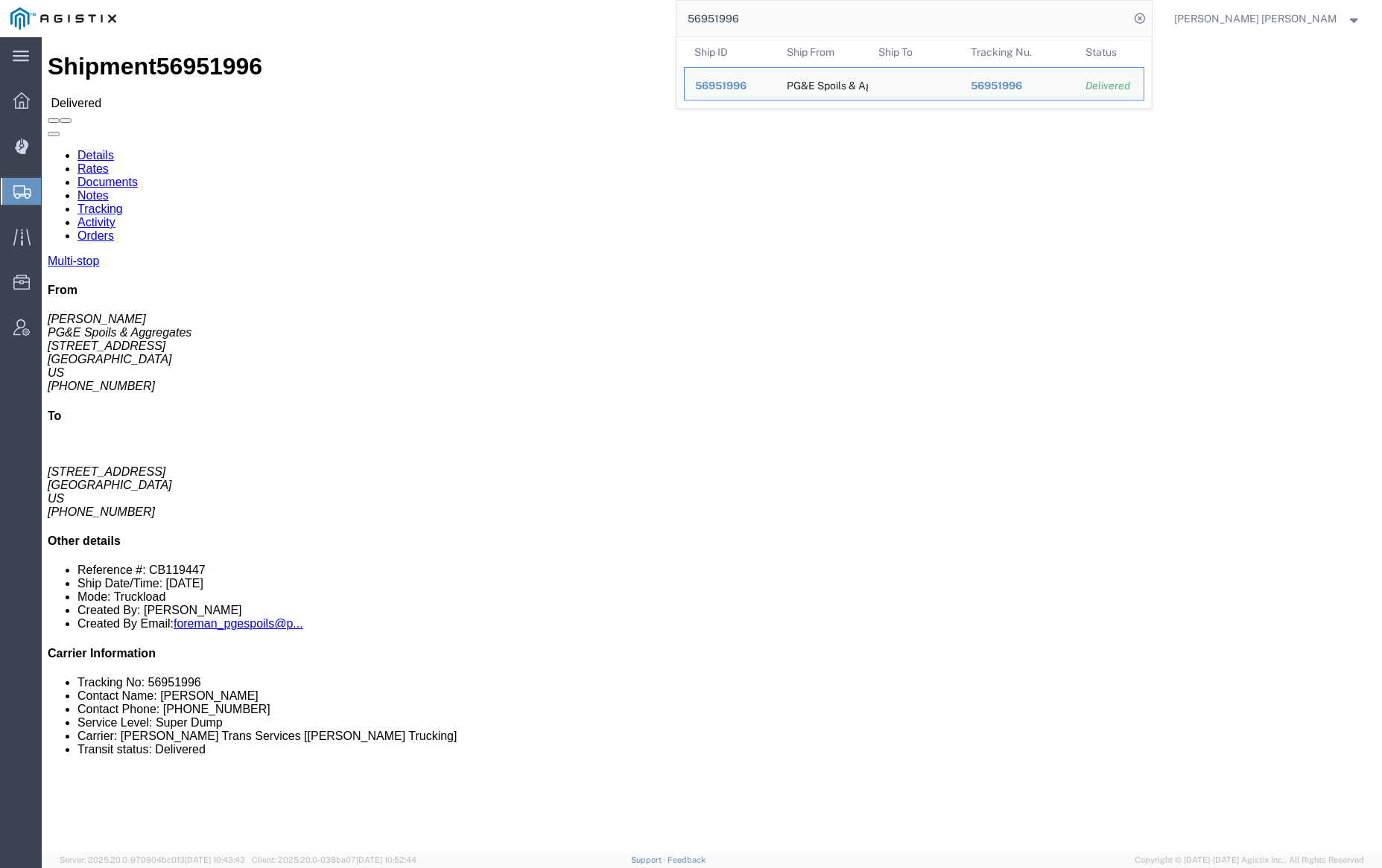
click link "Documents"
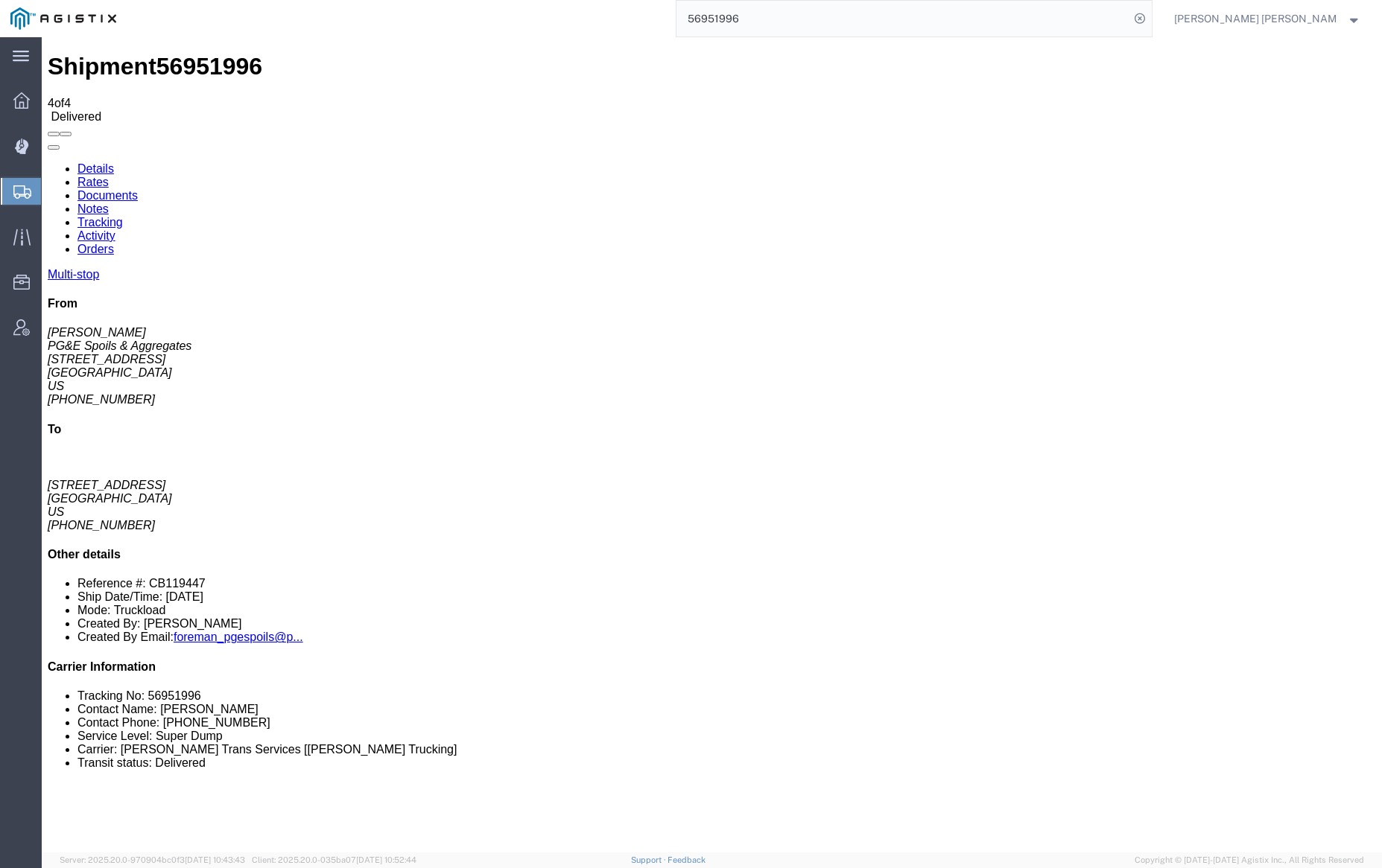
click at [109, 202] on link "Notes" at bounding box center [93, 209] width 31 height 13
click at [794, 17] on input "56951996" at bounding box center [903, 19] width 453 height 36
click at [1150, 18] on icon at bounding box center [1139, 18] width 21 height 21
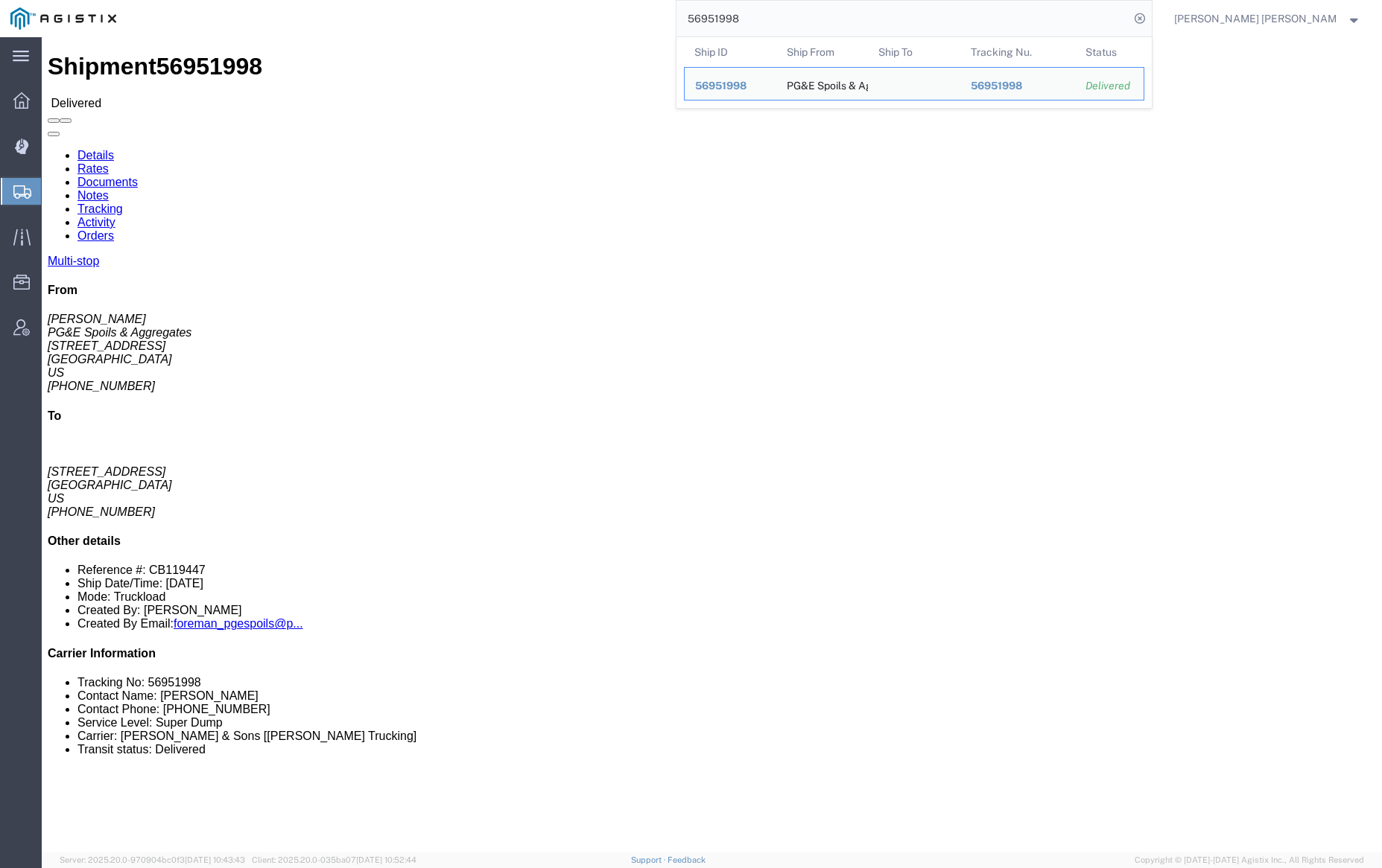
click link "Documents"
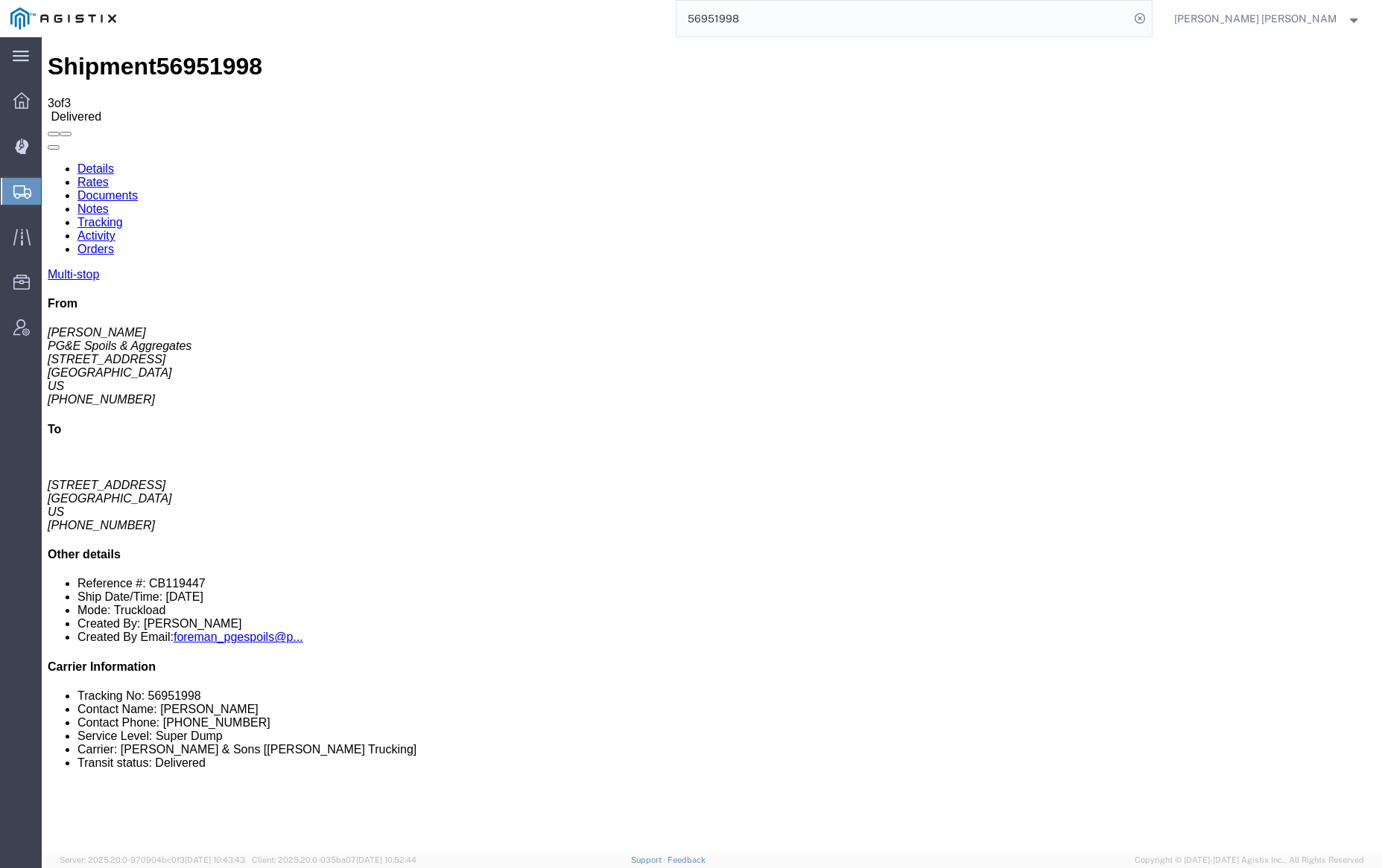
click at [109, 202] on link "Notes" at bounding box center [93, 209] width 31 height 13
click at [787, 16] on input "56951998" at bounding box center [903, 19] width 453 height 36
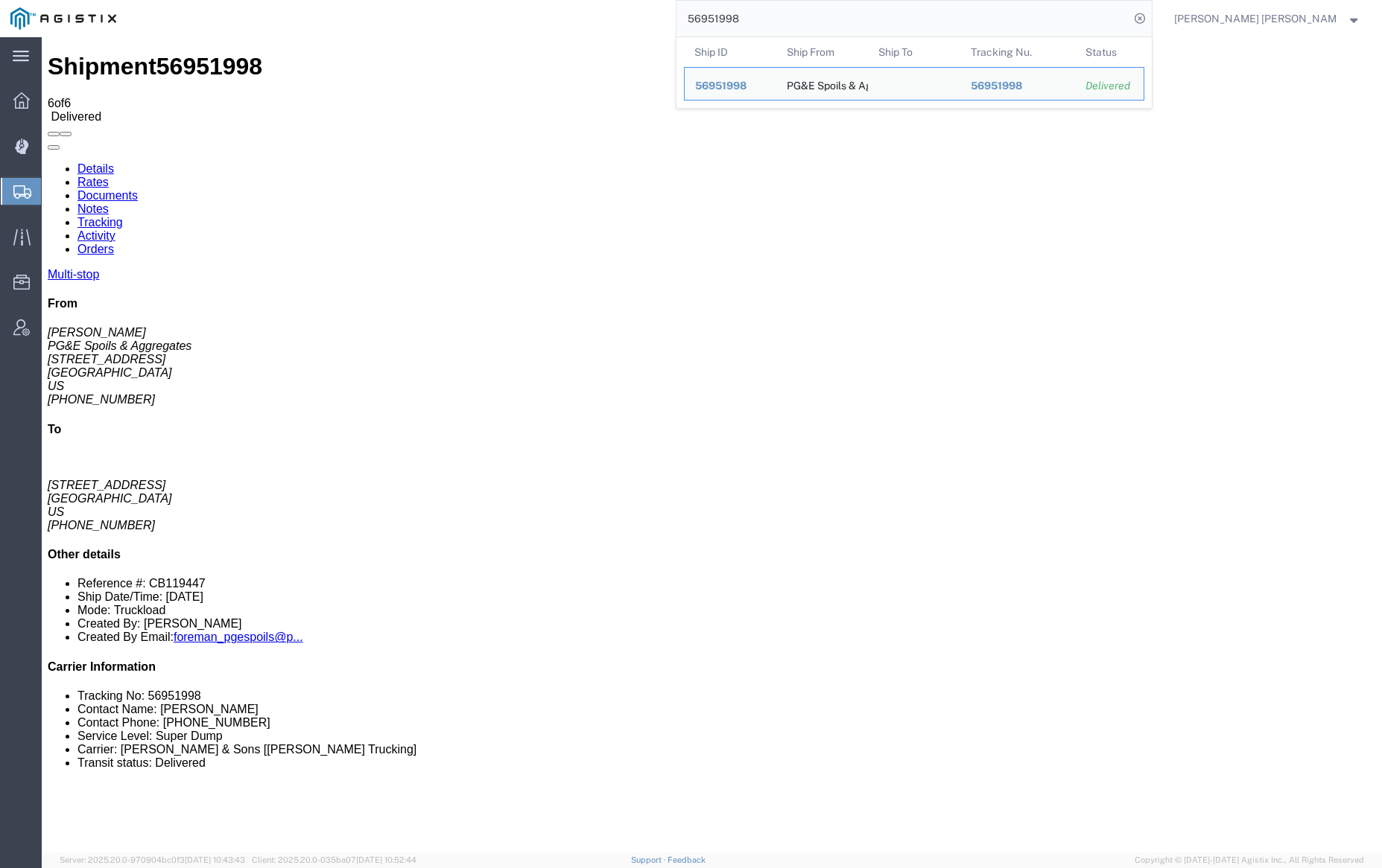
click at [787, 16] on input "56951998" at bounding box center [903, 19] width 453 height 36
paste input "2694"
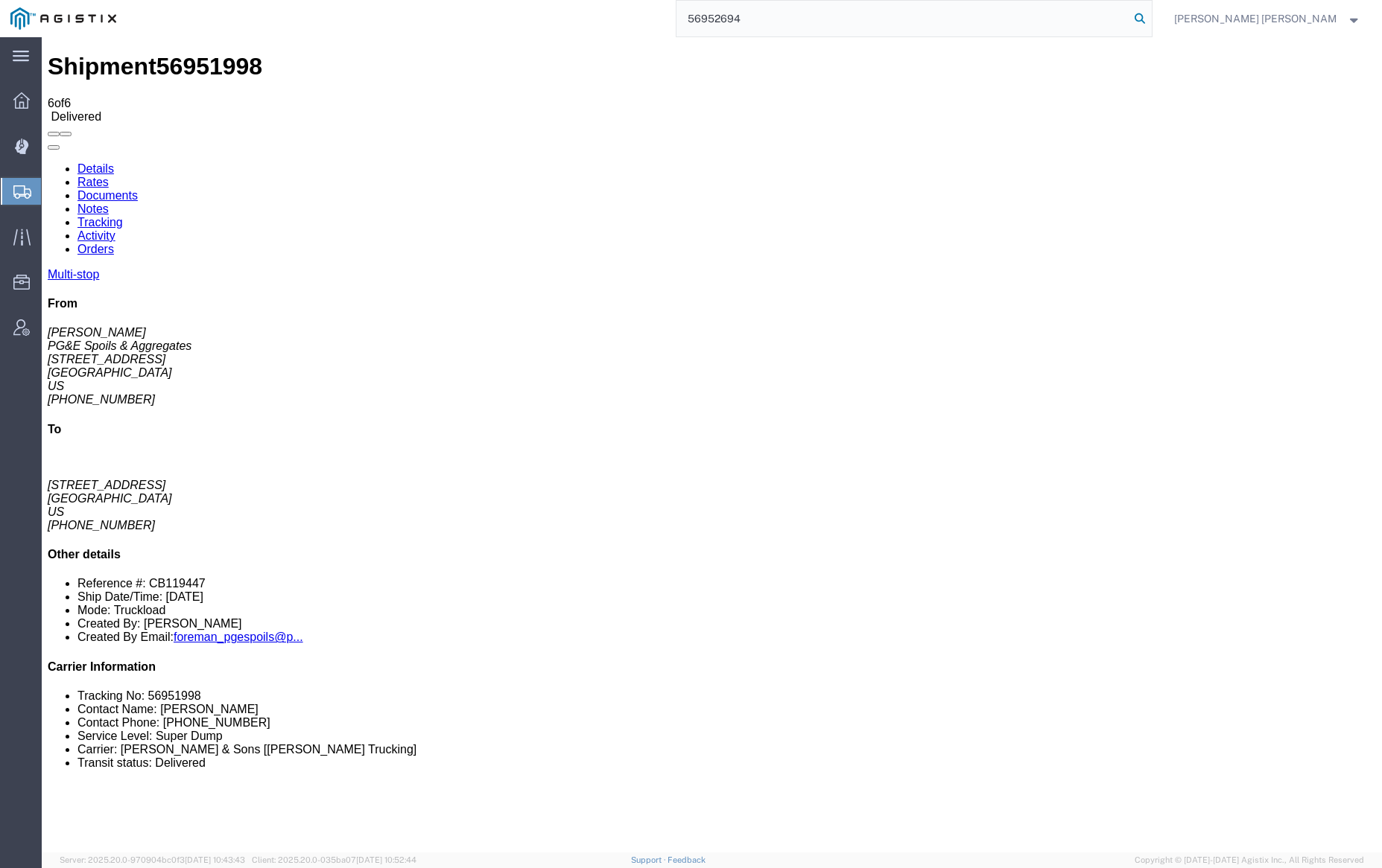
click at [1150, 16] on icon at bounding box center [1139, 18] width 21 height 21
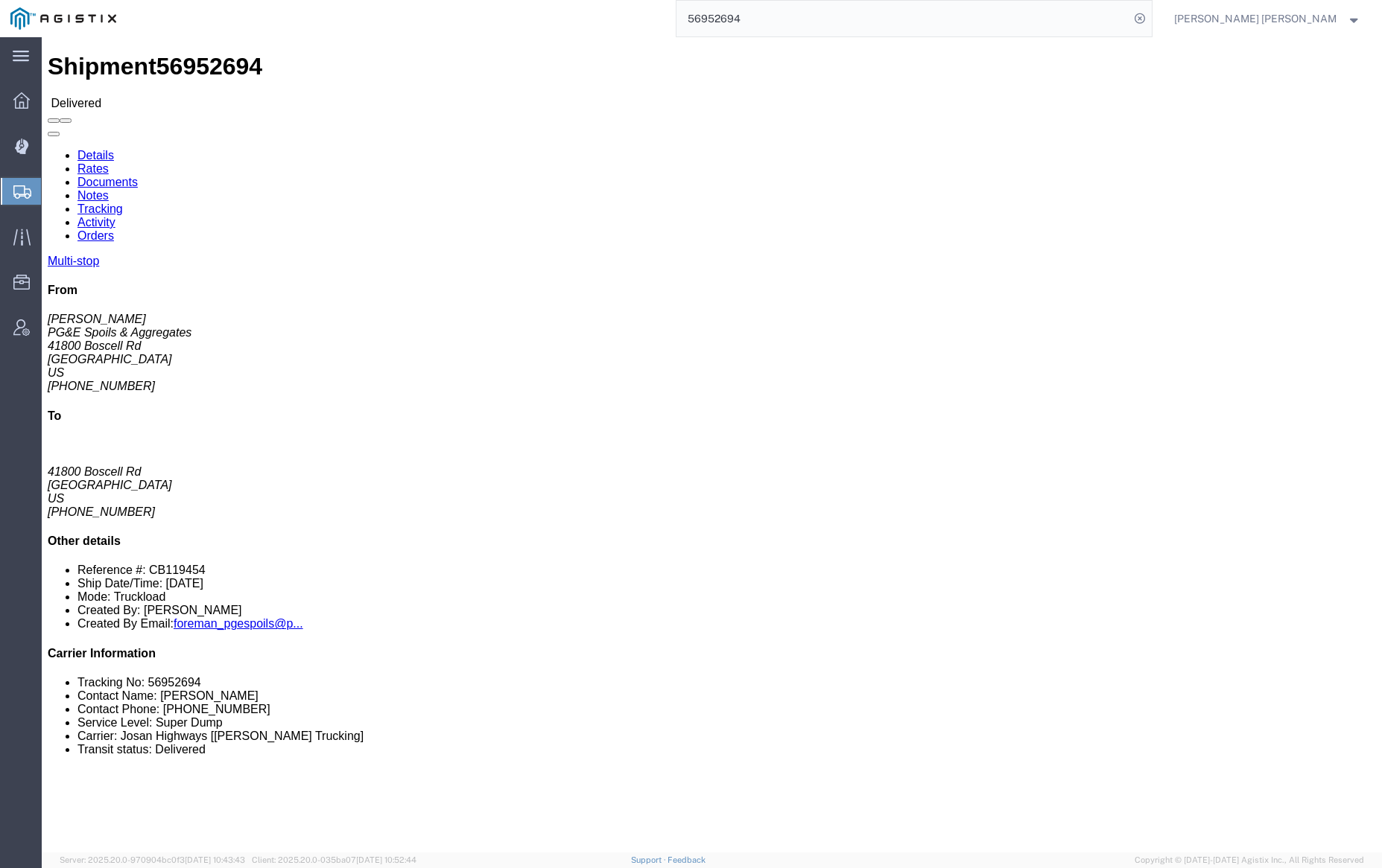
click body "Shipment 56952694 Delivered Details Rates Documents Notes Tracking Activity Ord…"
click link "Documents"
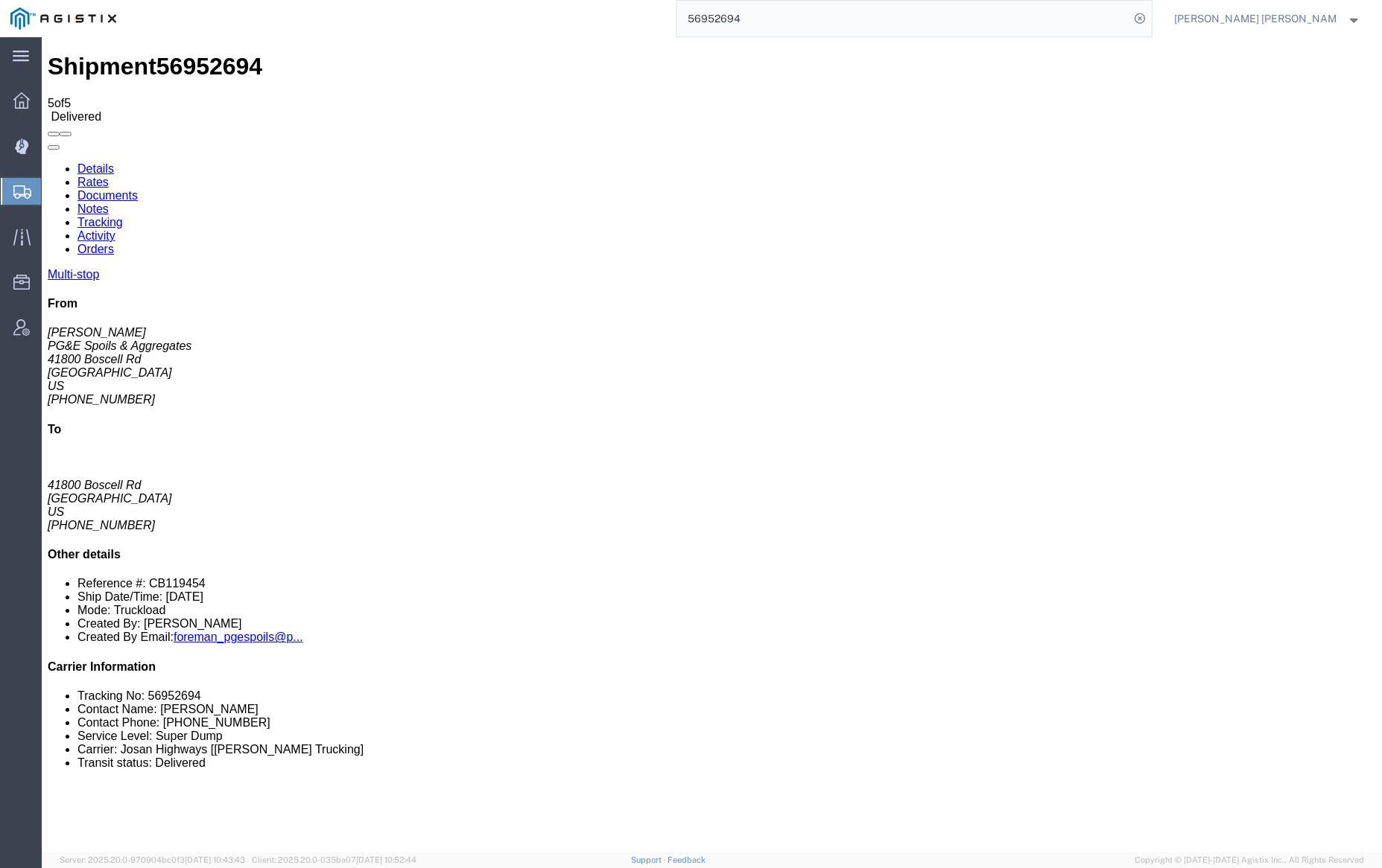
click at [109, 202] on link "Notes" at bounding box center [93, 209] width 31 height 13
click at [792, 21] on input "56952694" at bounding box center [903, 19] width 453 height 36
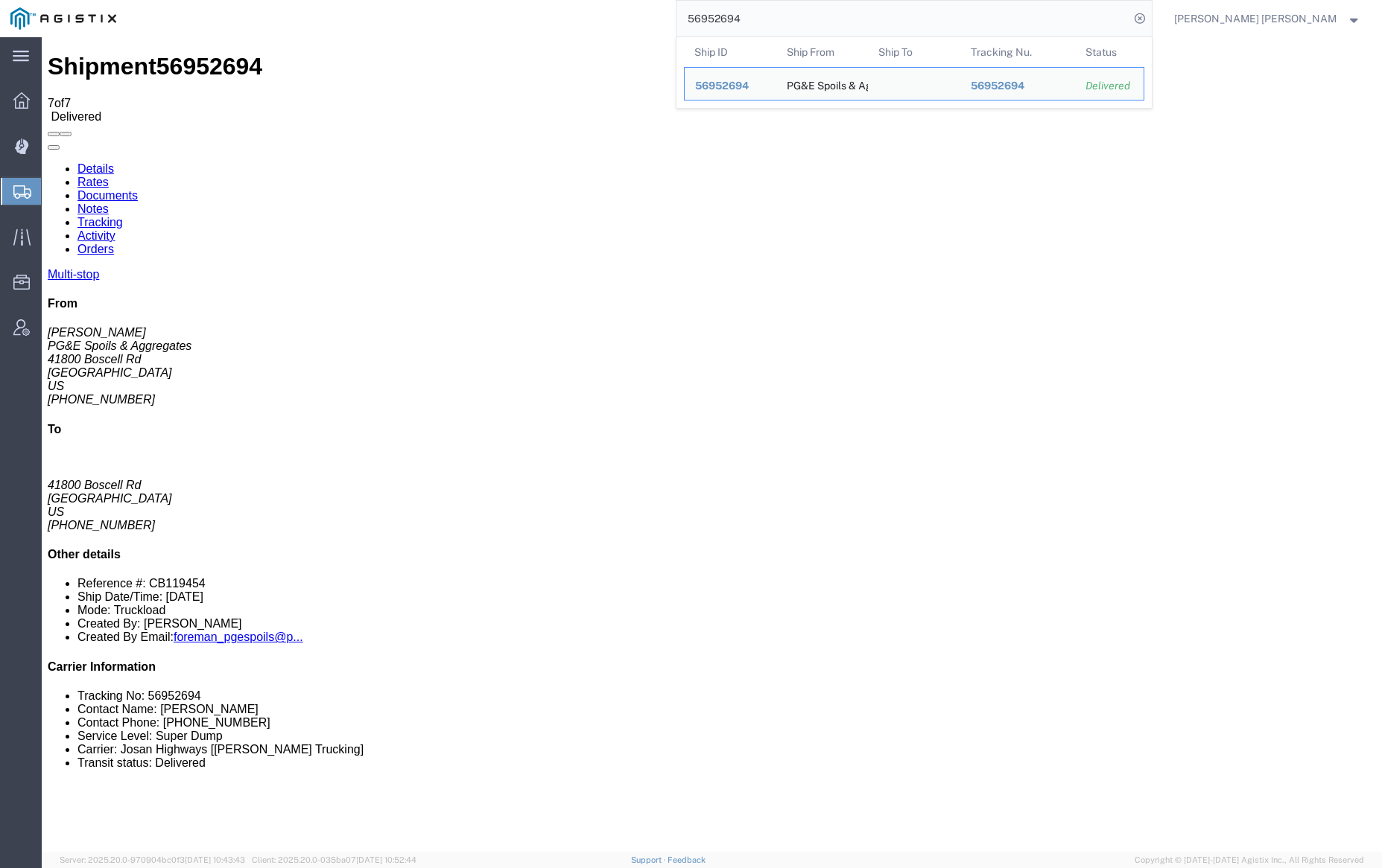
click at [792, 21] on input "56952694" at bounding box center [903, 19] width 453 height 36
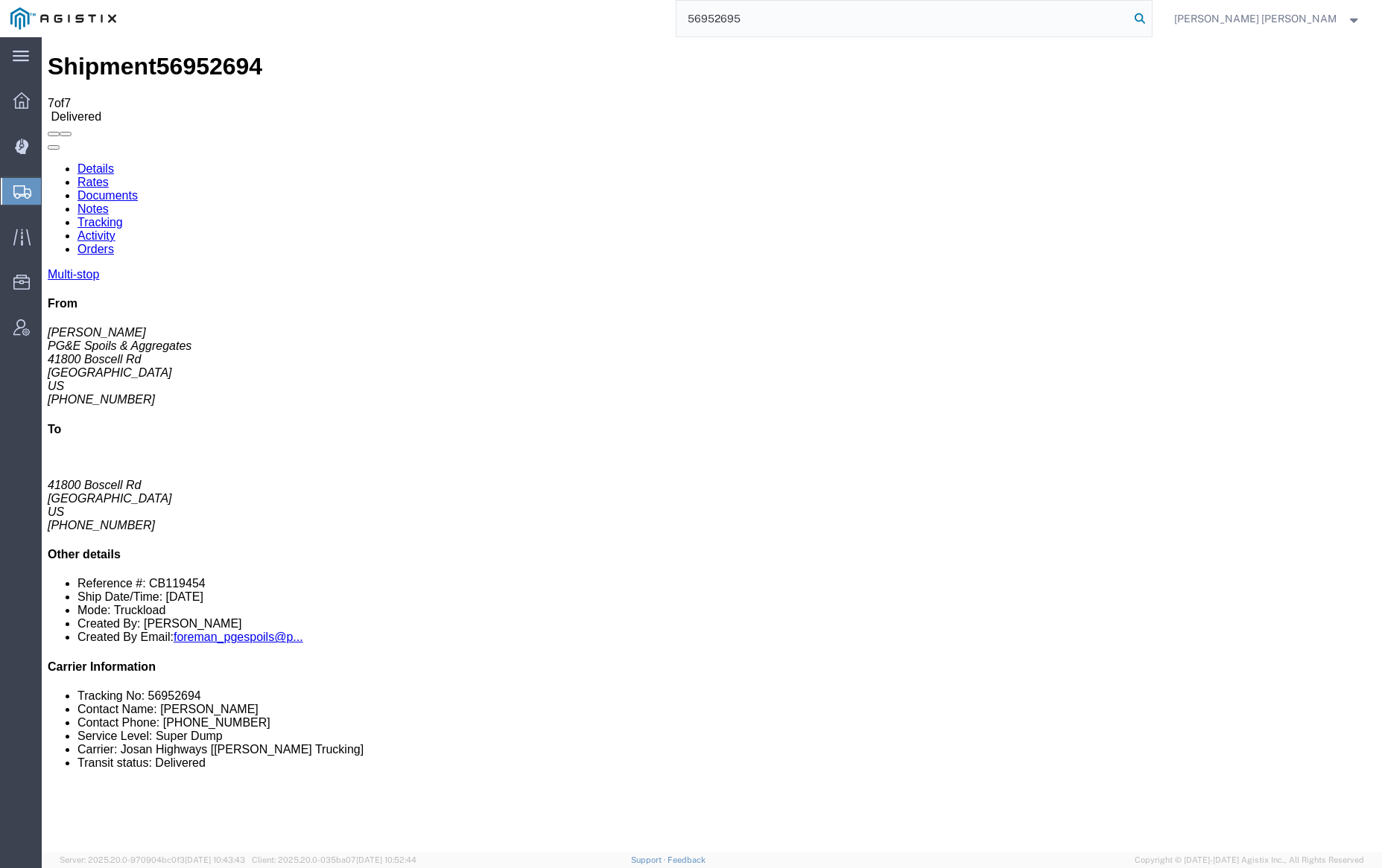
click at [1150, 17] on icon at bounding box center [1139, 18] width 21 height 21
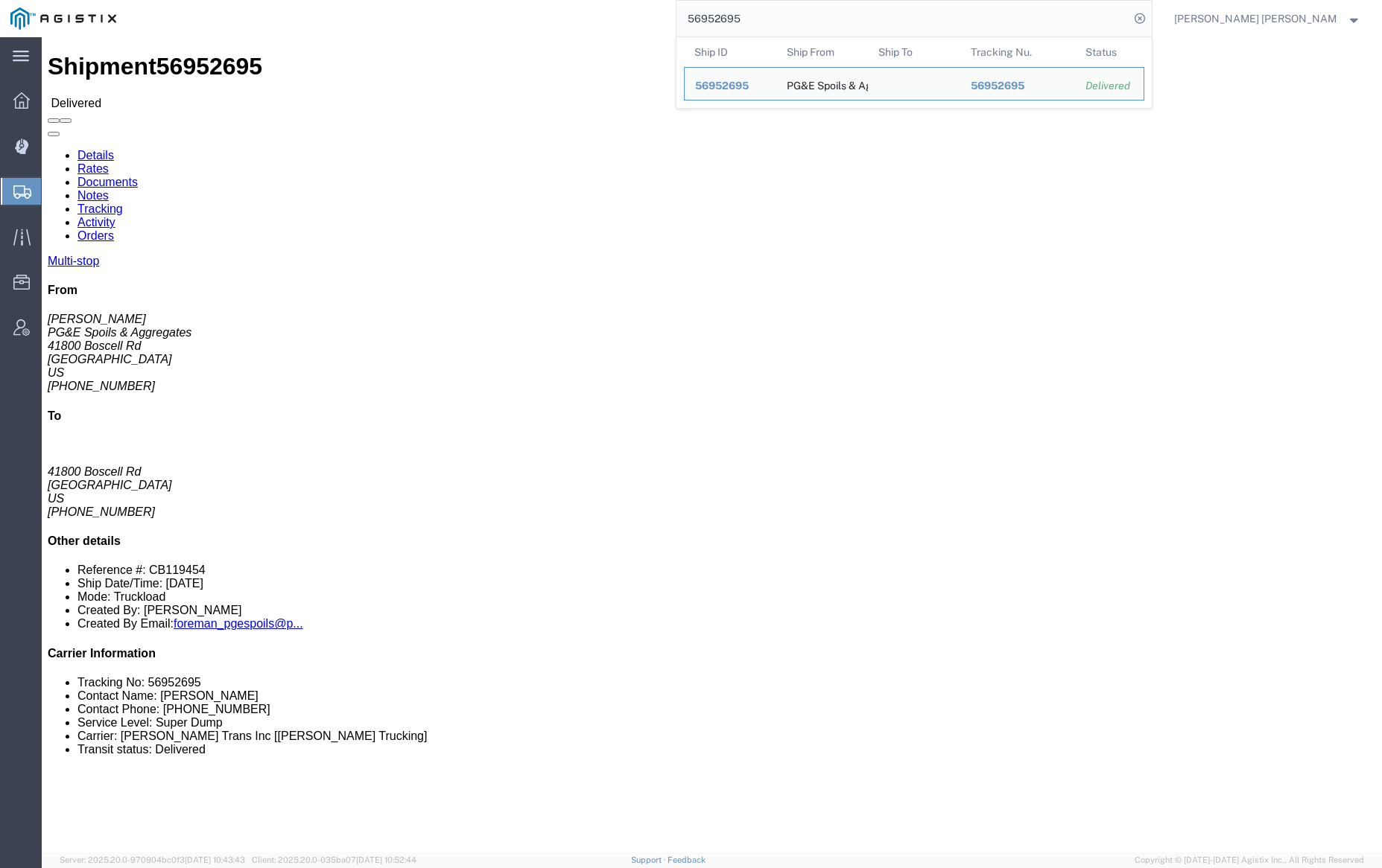
click link "Documents"
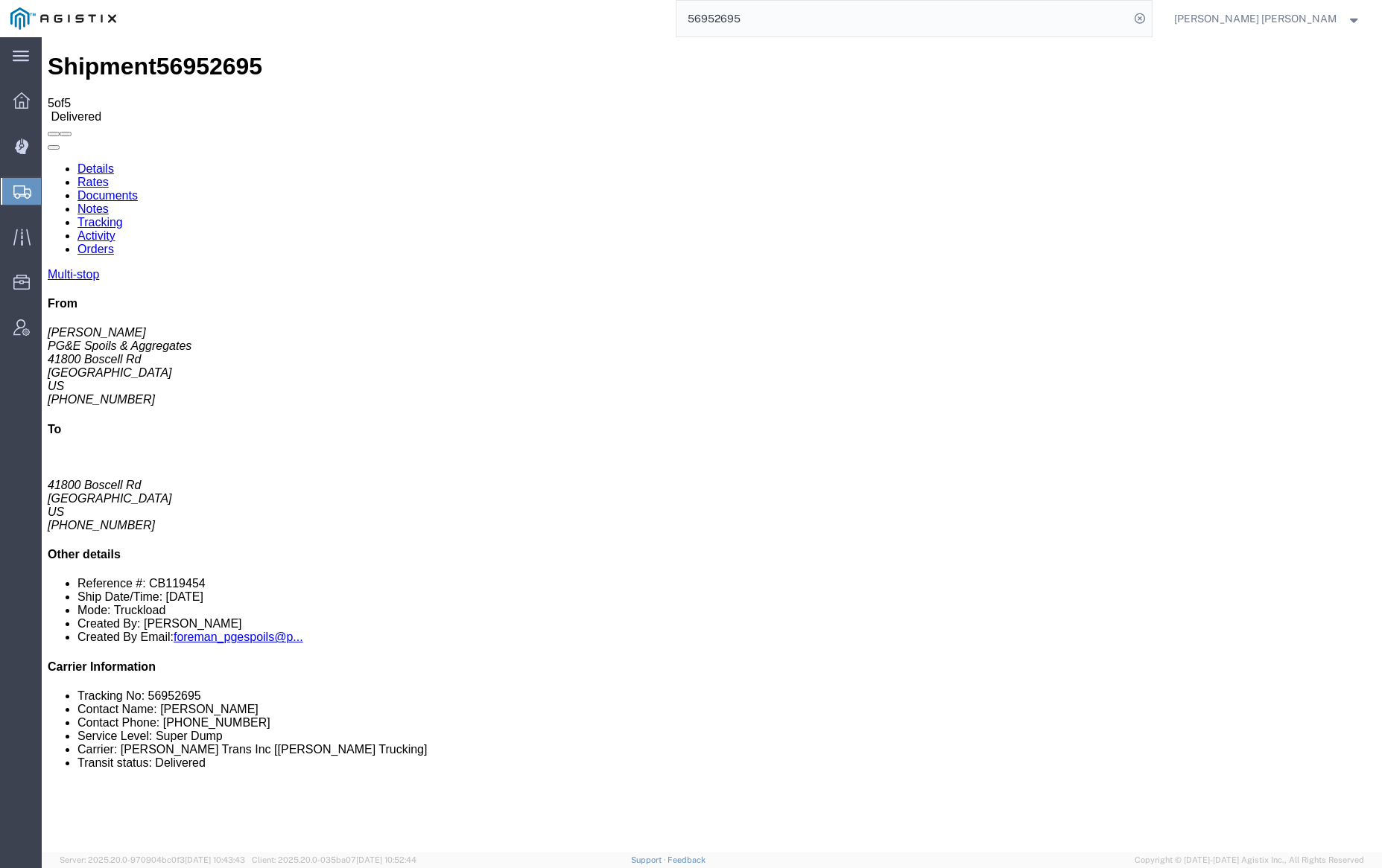
click at [109, 202] on link "Notes" at bounding box center [93, 209] width 31 height 13
click at [776, 20] on input "56952695" at bounding box center [903, 19] width 453 height 36
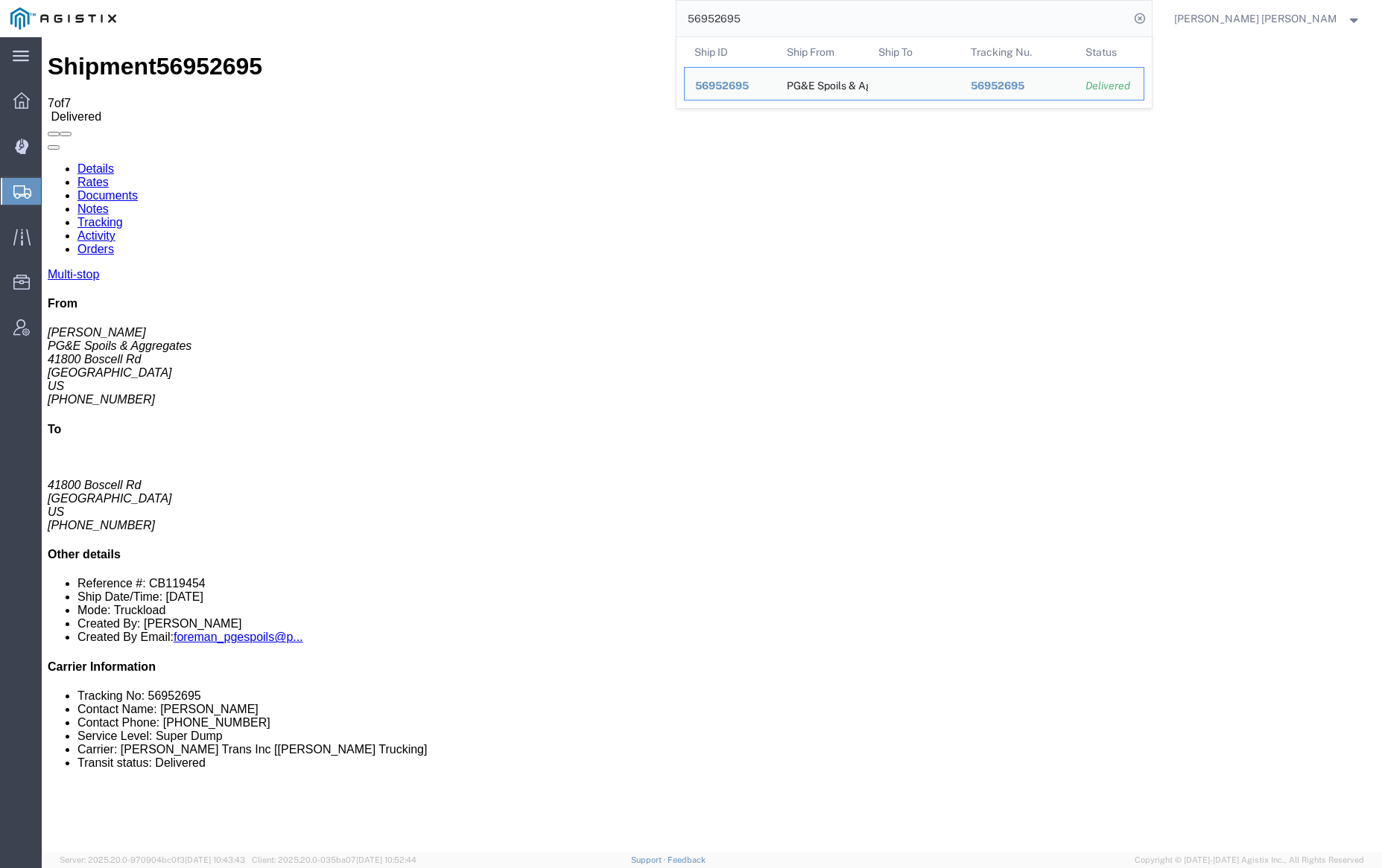
click at [776, 20] on input "56952695" at bounding box center [903, 19] width 453 height 36
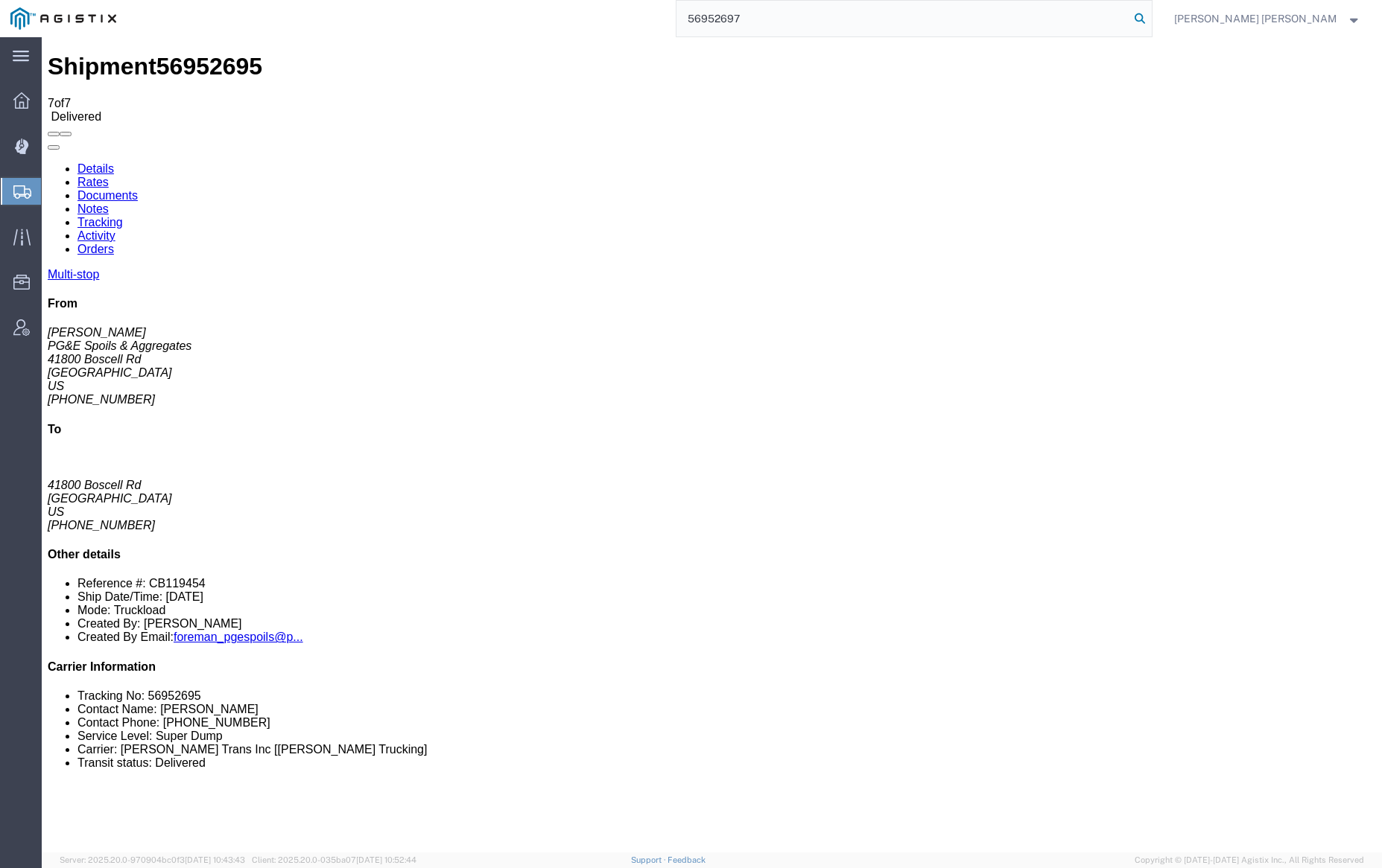
click at [1150, 16] on icon at bounding box center [1139, 18] width 21 height 21
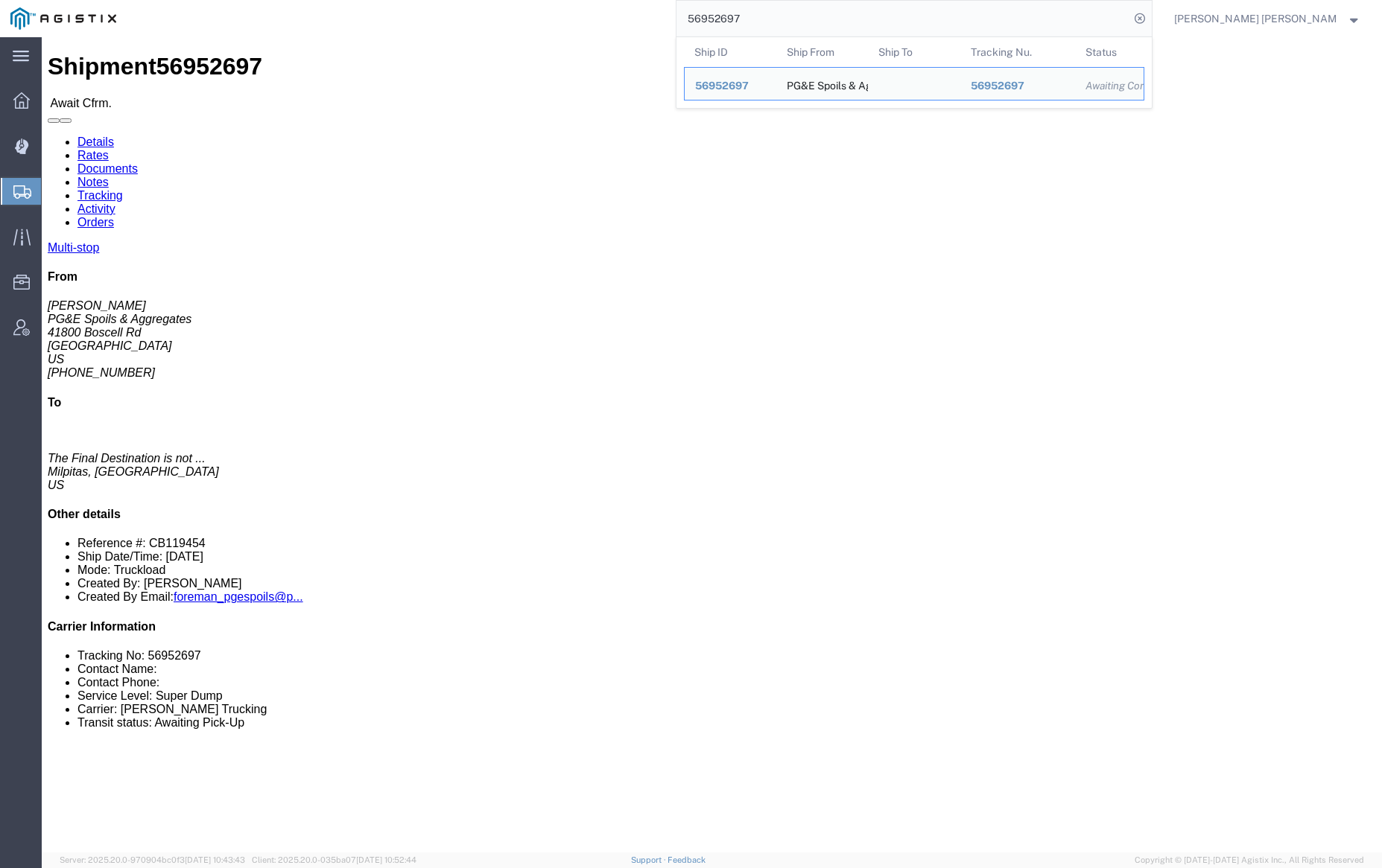
click at [781, 24] on input "56952697" at bounding box center [903, 19] width 453 height 36
paste input "701"
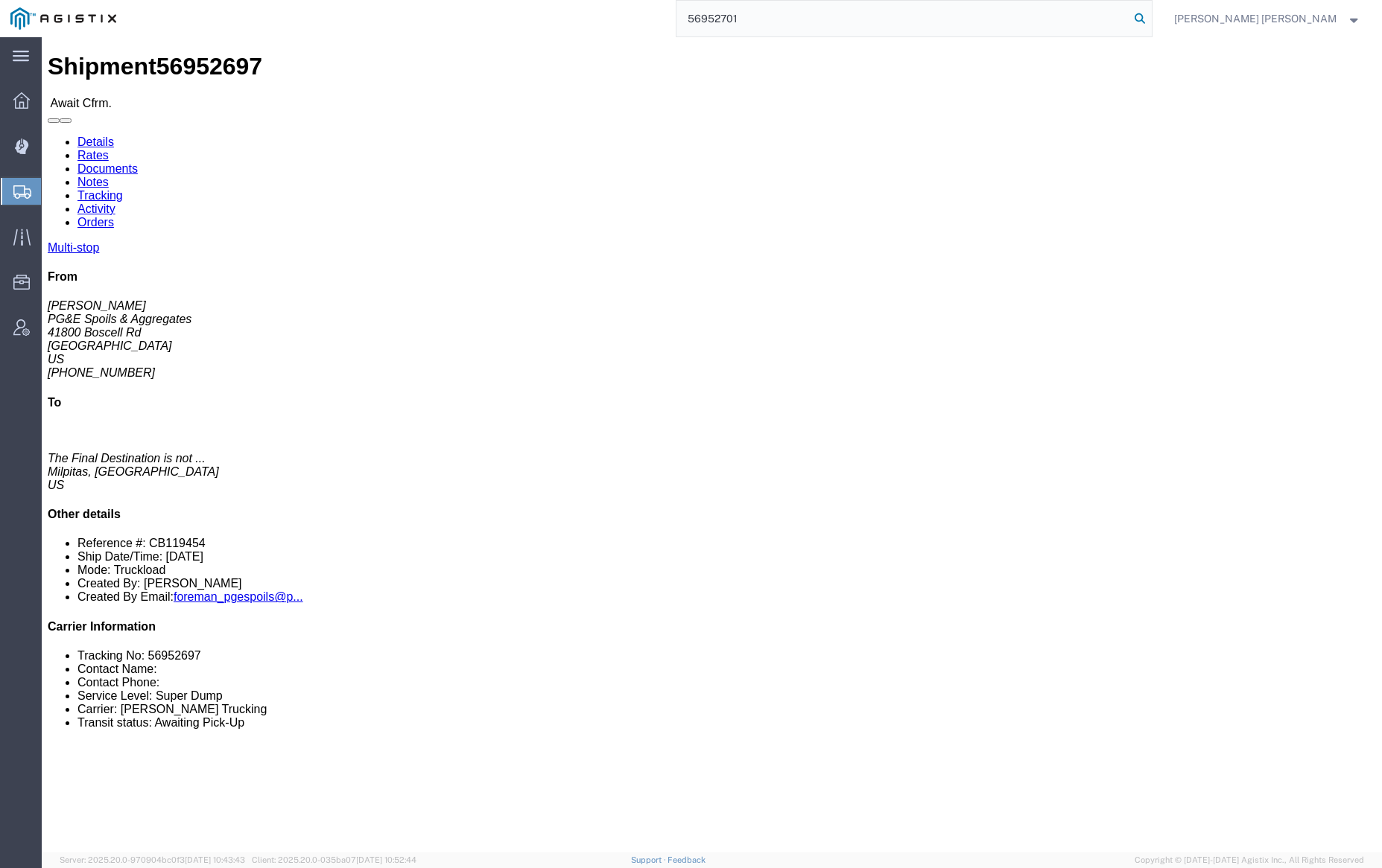
click at [1150, 16] on icon at bounding box center [1139, 18] width 21 height 21
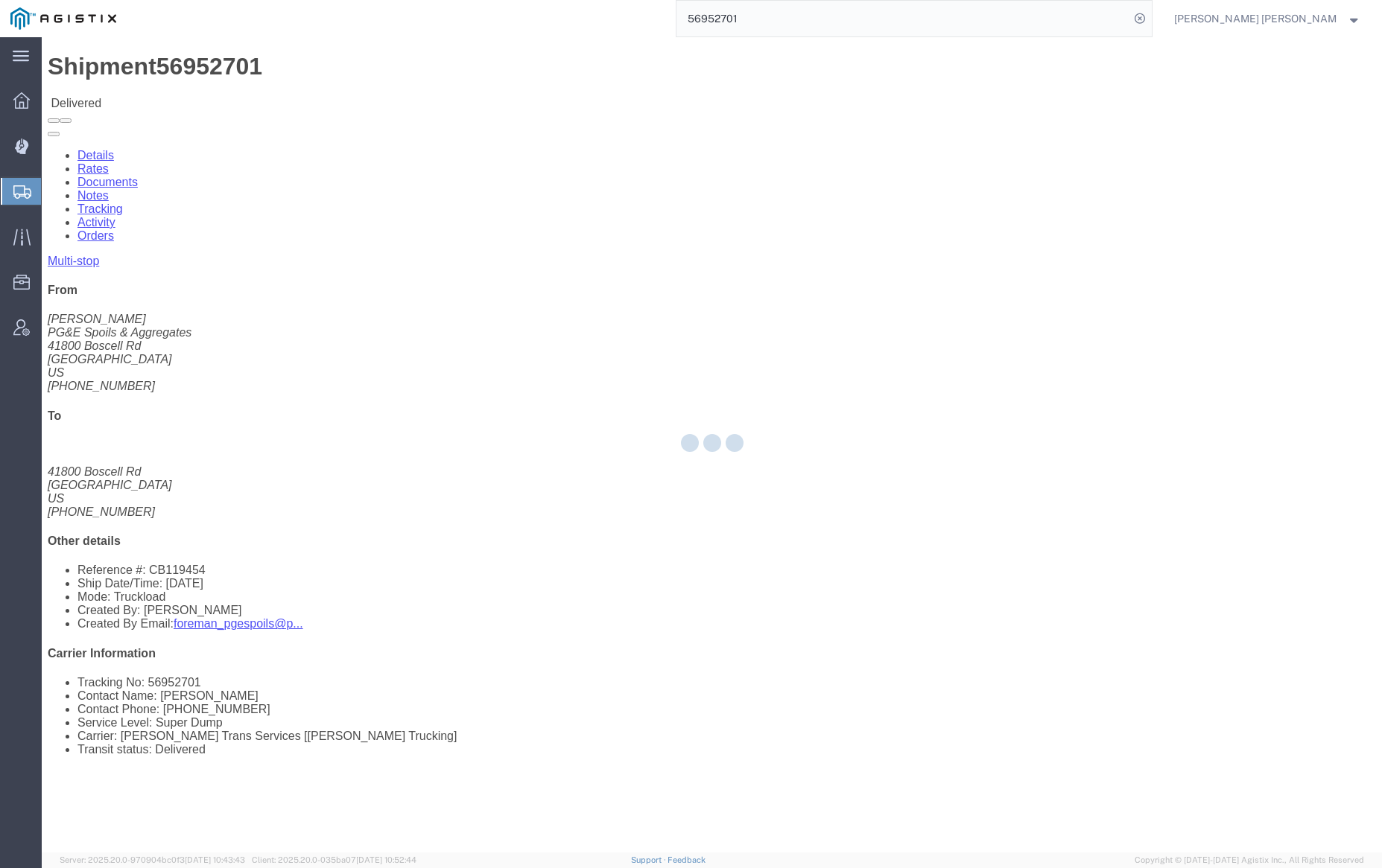
click div
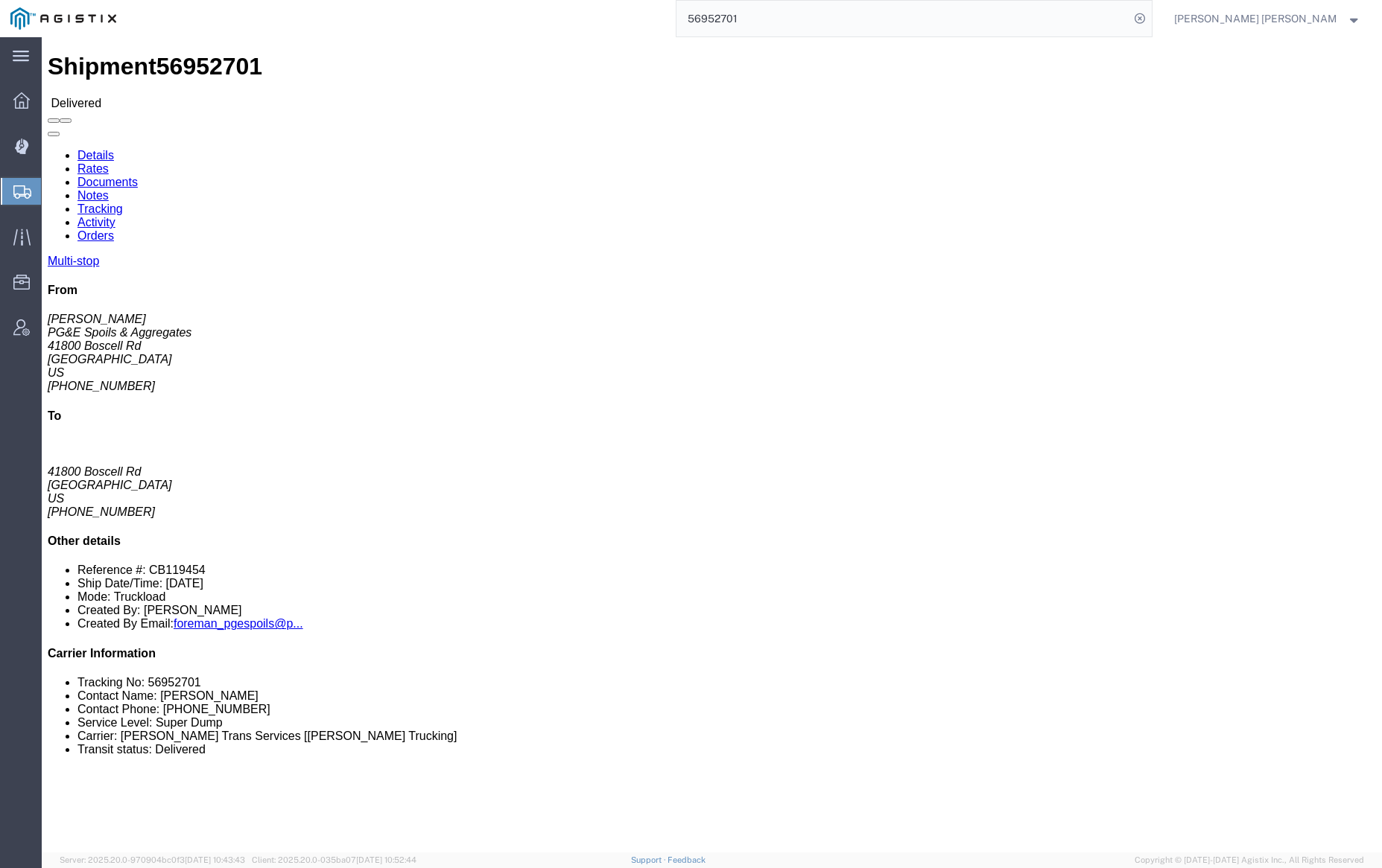
click link "Documents"
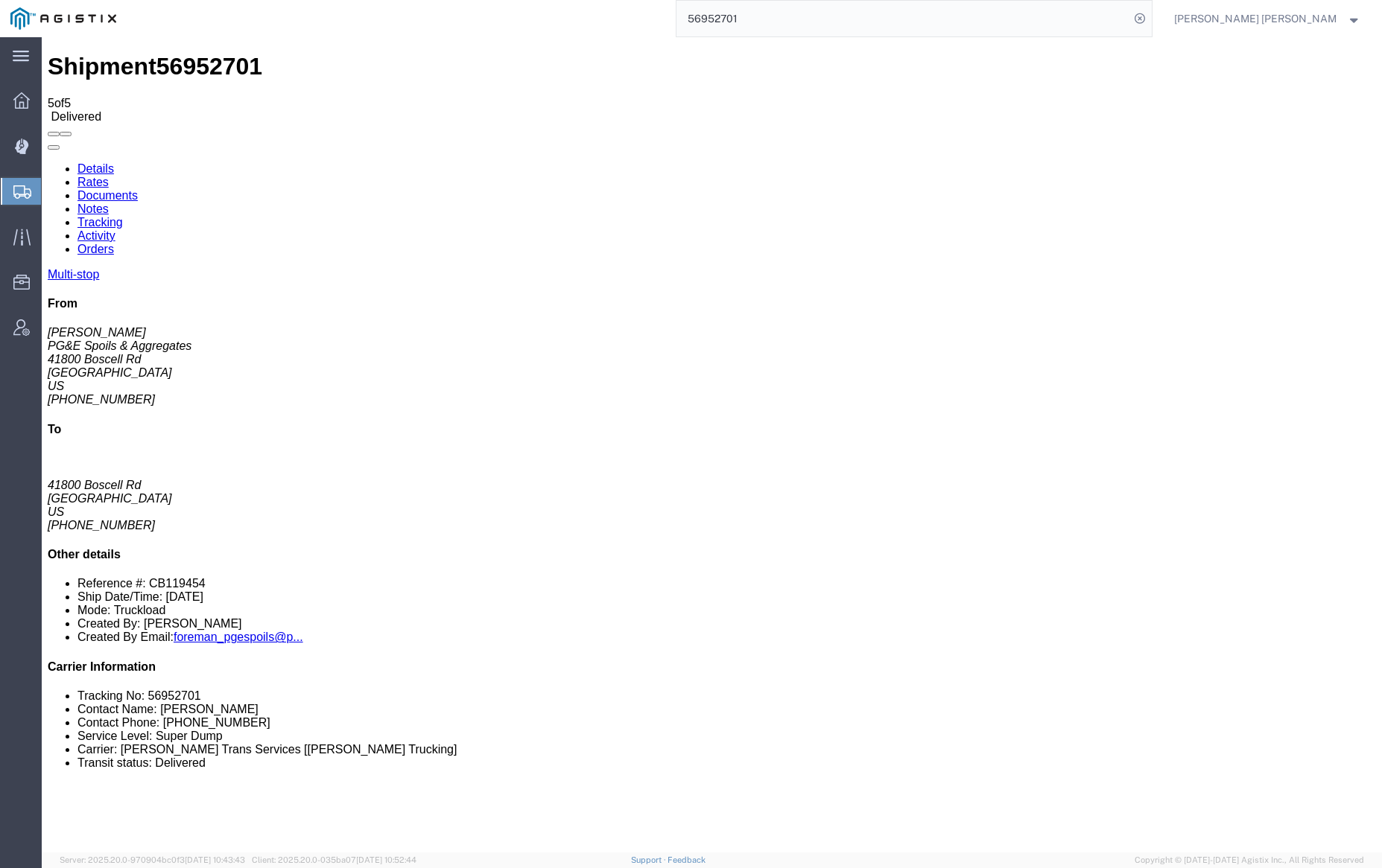
click at [109, 202] on link "Notes" at bounding box center [93, 209] width 31 height 13
click at [795, 24] on input "56952701" at bounding box center [903, 19] width 453 height 36
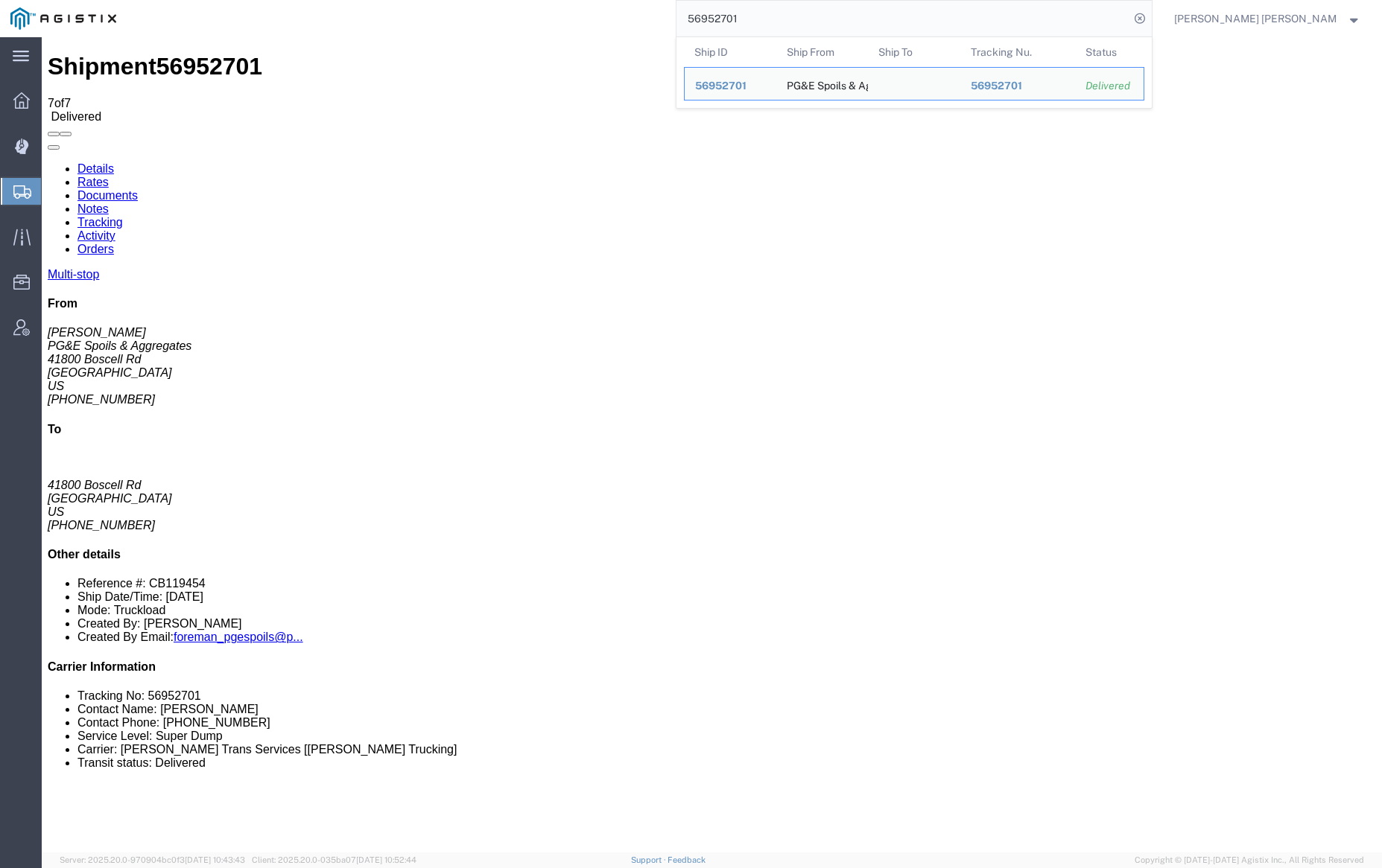
click at [795, 24] on input "56952701" at bounding box center [903, 19] width 453 height 36
paste input "2"
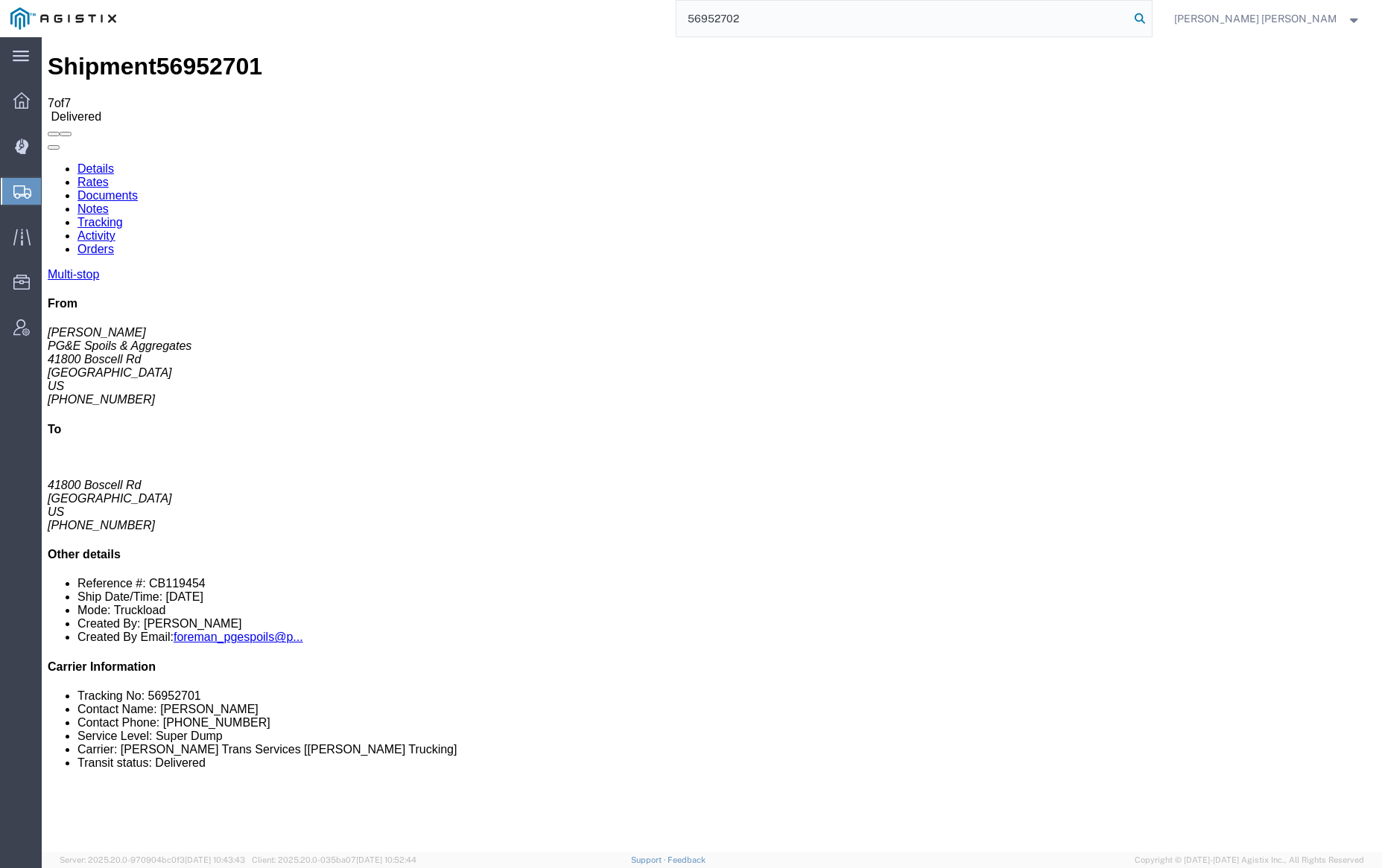
click at [1150, 12] on icon at bounding box center [1139, 18] width 21 height 21
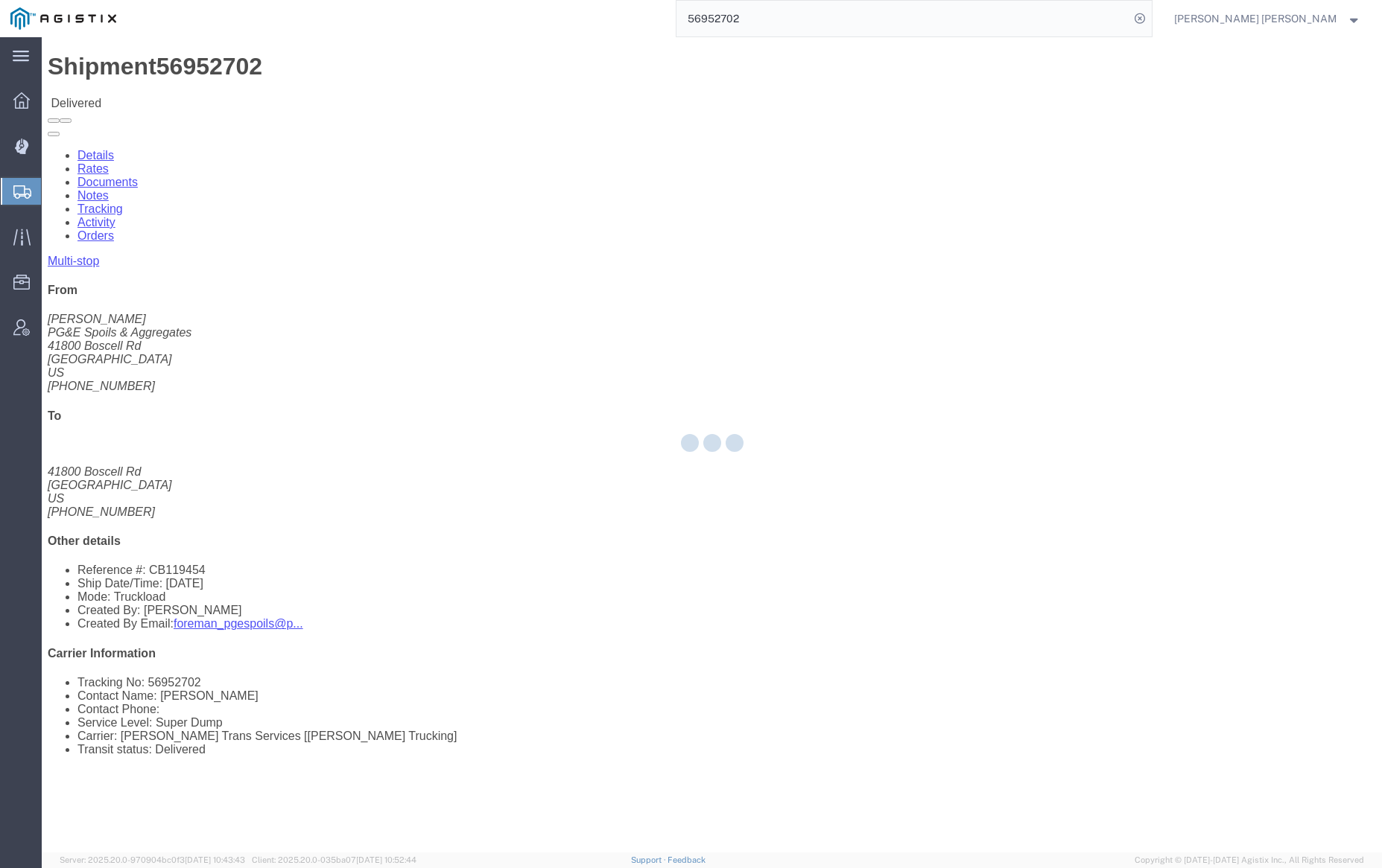
click at [197, 84] on div at bounding box center [711, 444] width 1340 height 815
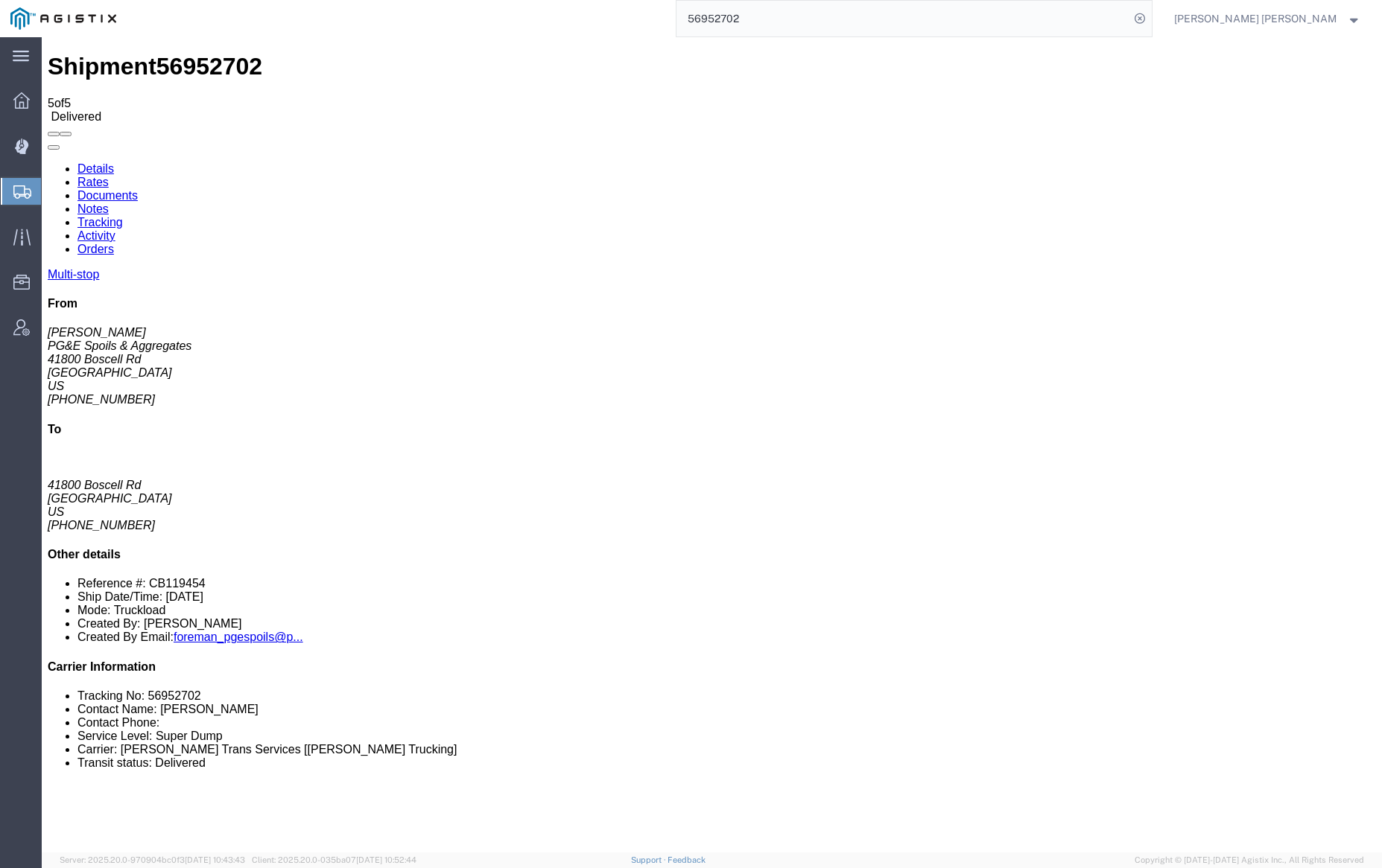
click at [138, 189] on link "Documents" at bounding box center [108, 195] width 60 height 13
click at [109, 202] on link "Notes" at bounding box center [93, 209] width 31 height 13
click at [794, 22] on input "56952702" at bounding box center [903, 19] width 453 height 36
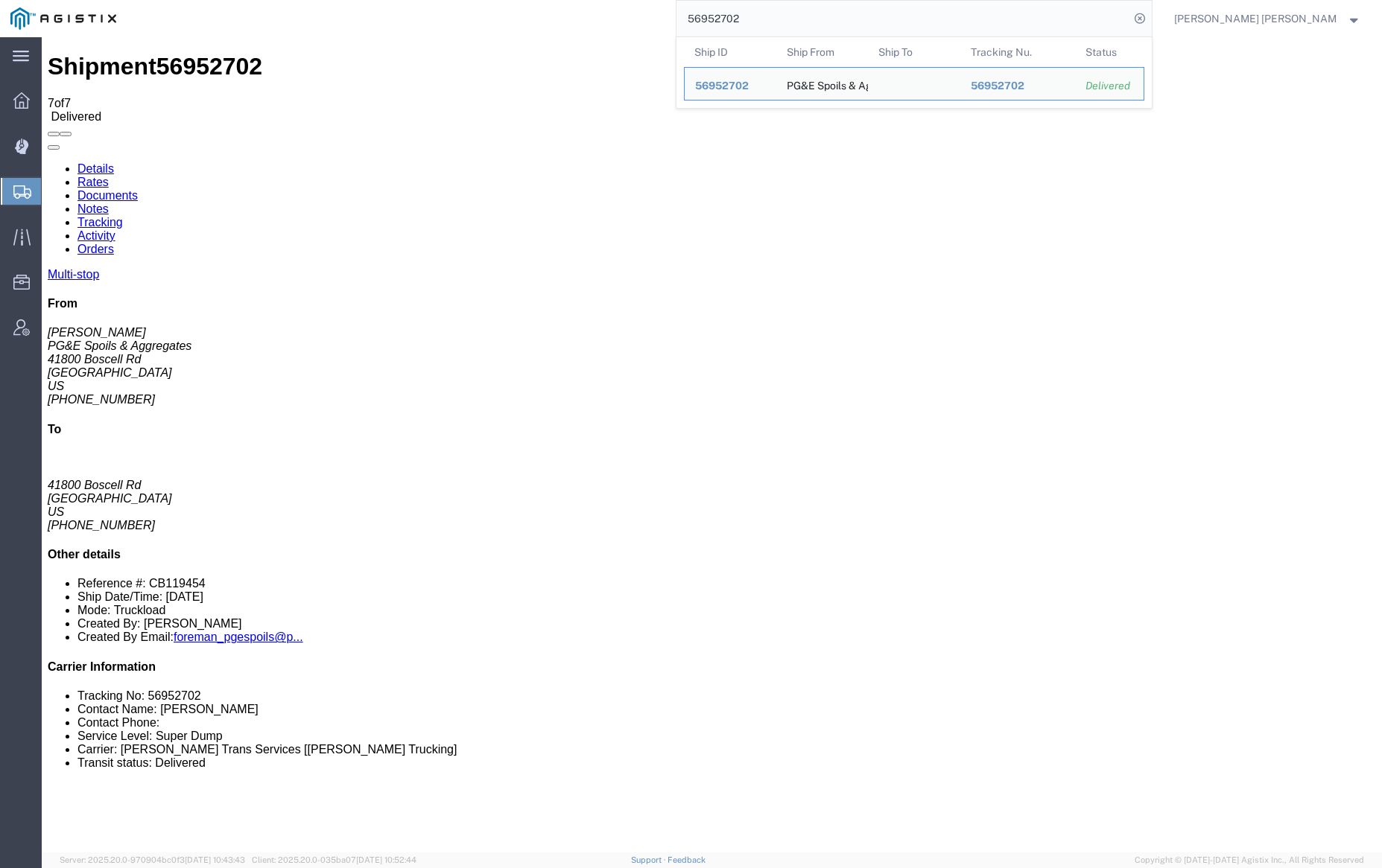
click at [794, 22] on input "56952702" at bounding box center [903, 19] width 453 height 36
paste input "4830"
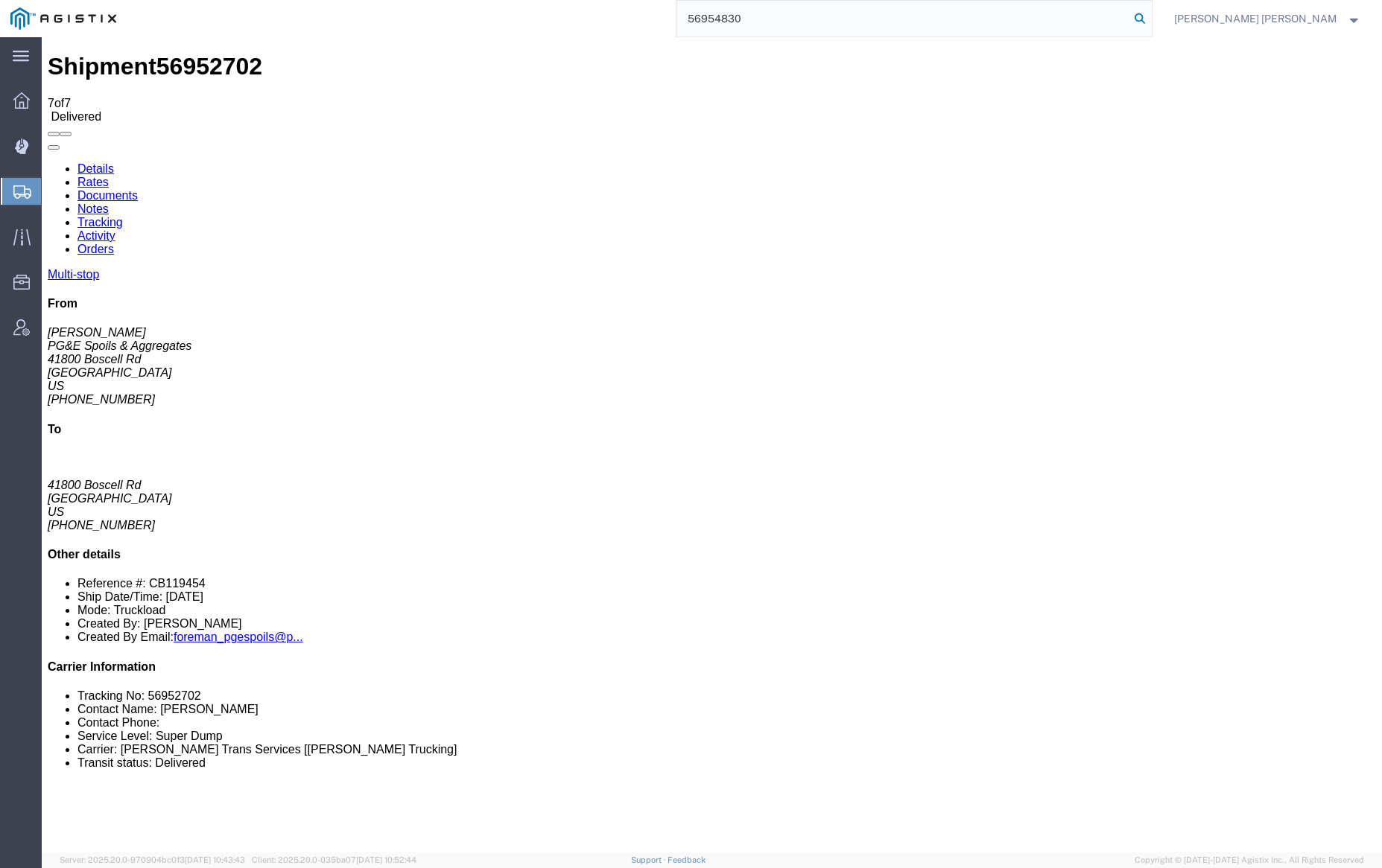
click at [1150, 17] on icon at bounding box center [1139, 18] width 21 height 21
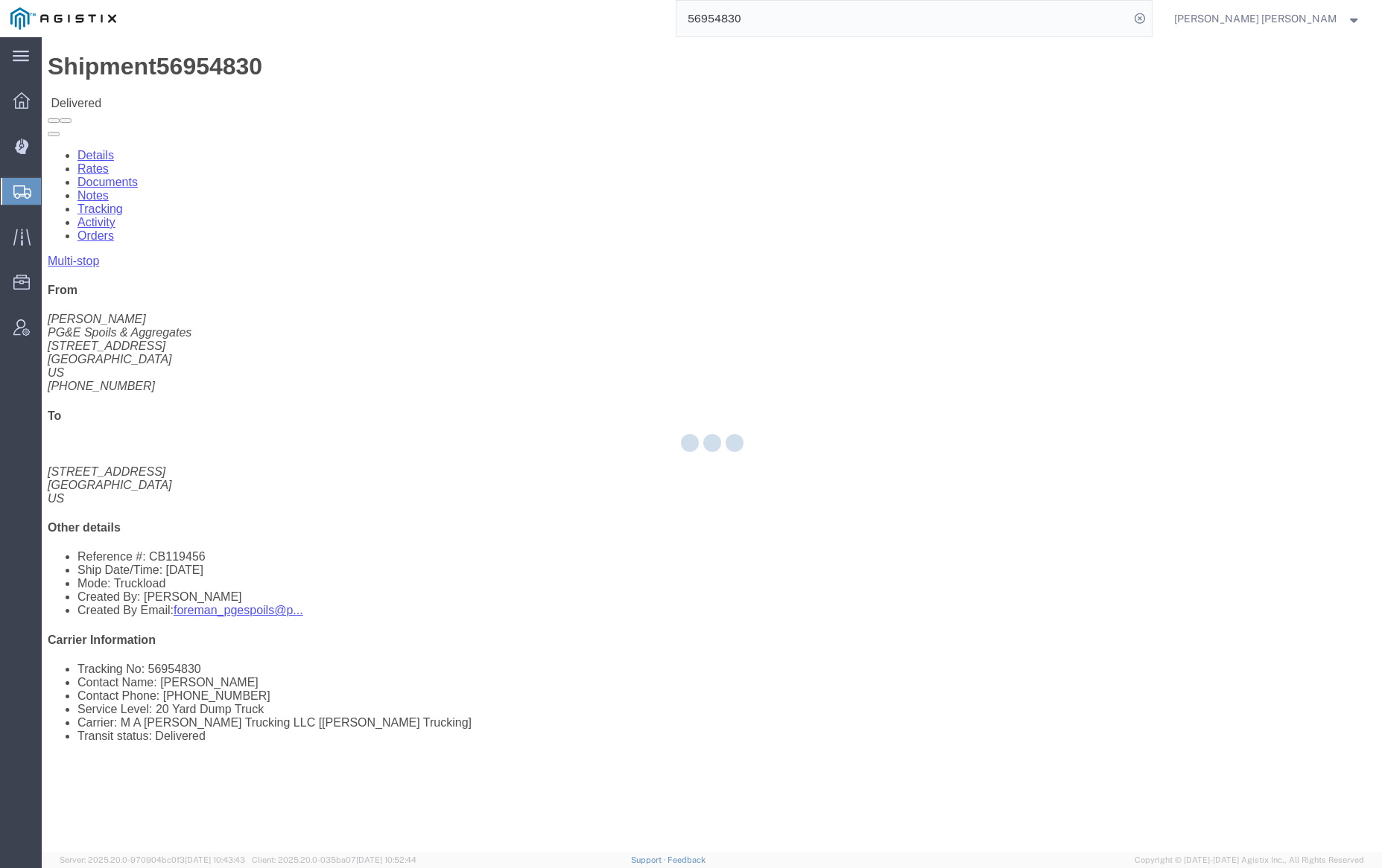
click at [196, 81] on div at bounding box center [711, 444] width 1340 height 815
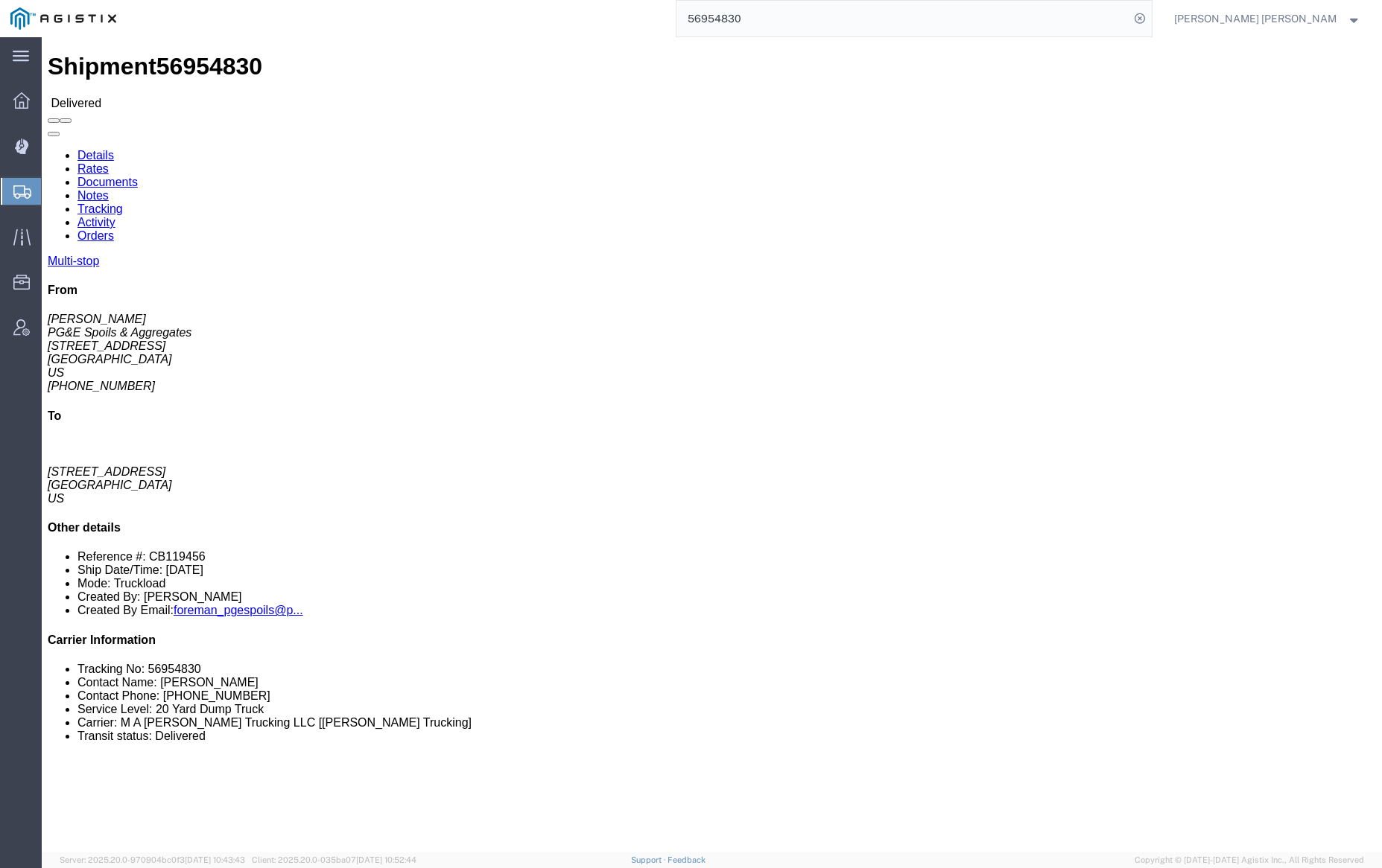
click link "Documents"
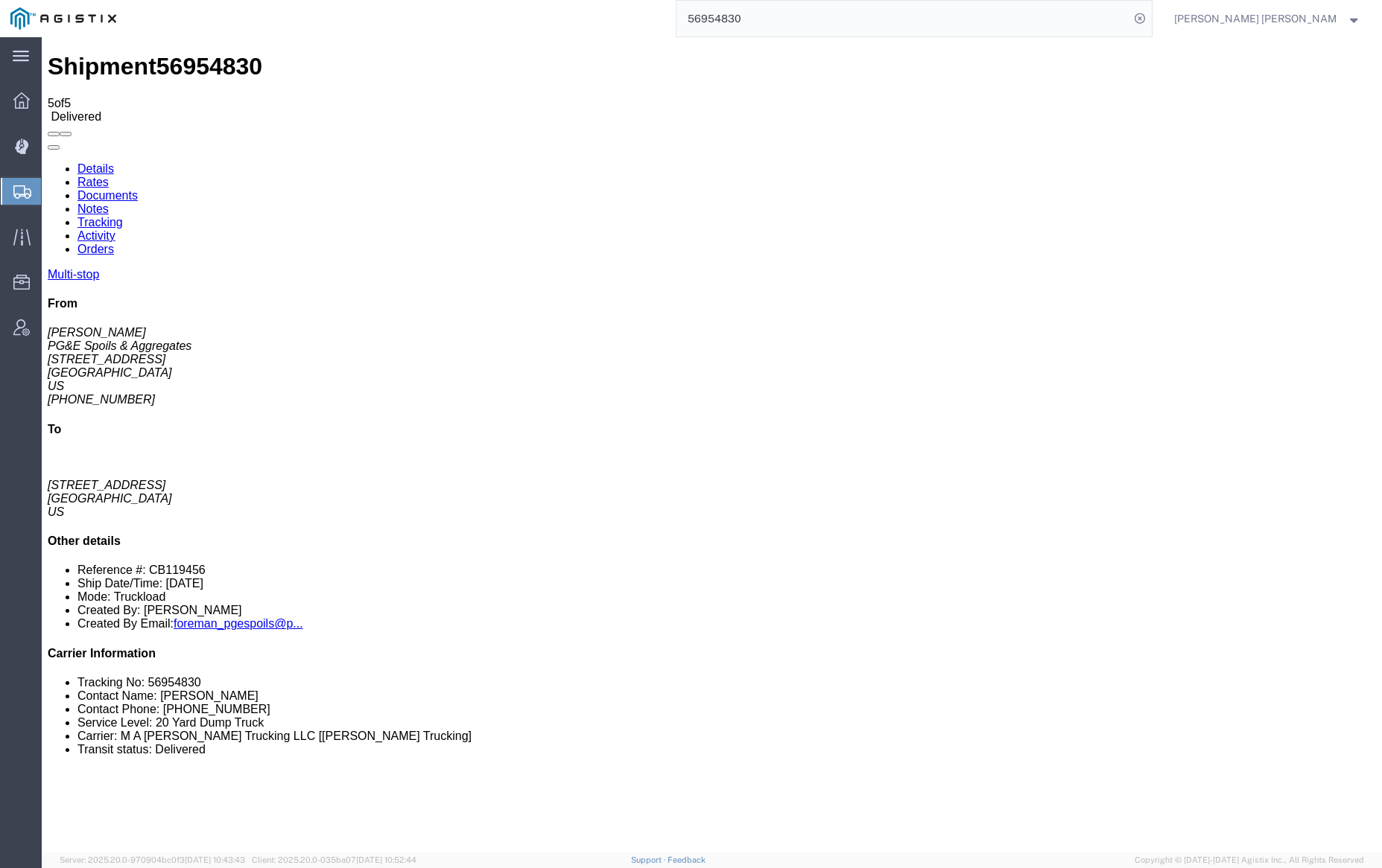
click at [109, 202] on link "Notes" at bounding box center [93, 209] width 31 height 13
click at [794, 21] on input "56954830" at bounding box center [903, 19] width 453 height 36
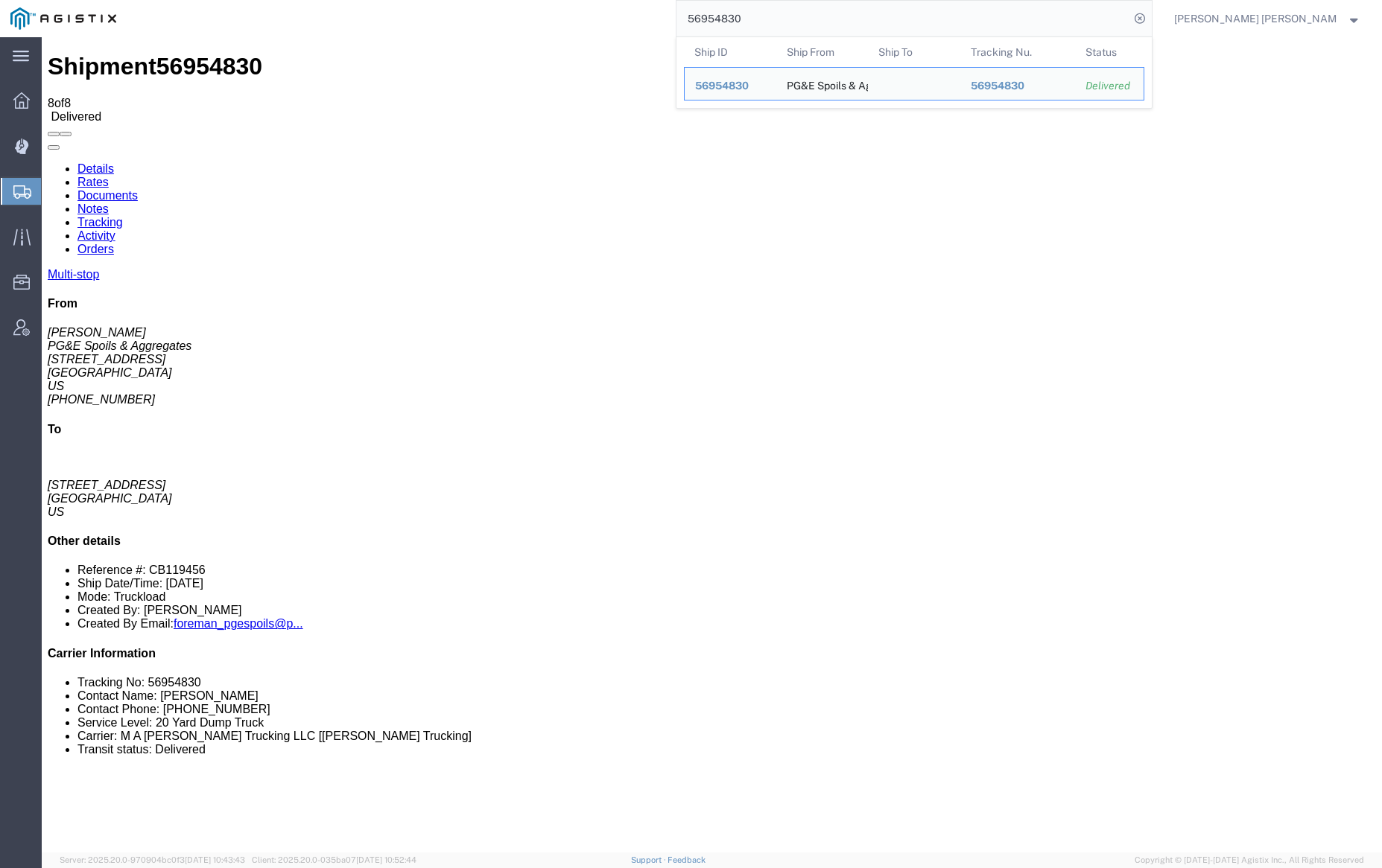
click at [794, 21] on input "56954830" at bounding box center [903, 19] width 453 height 36
paste input "4"
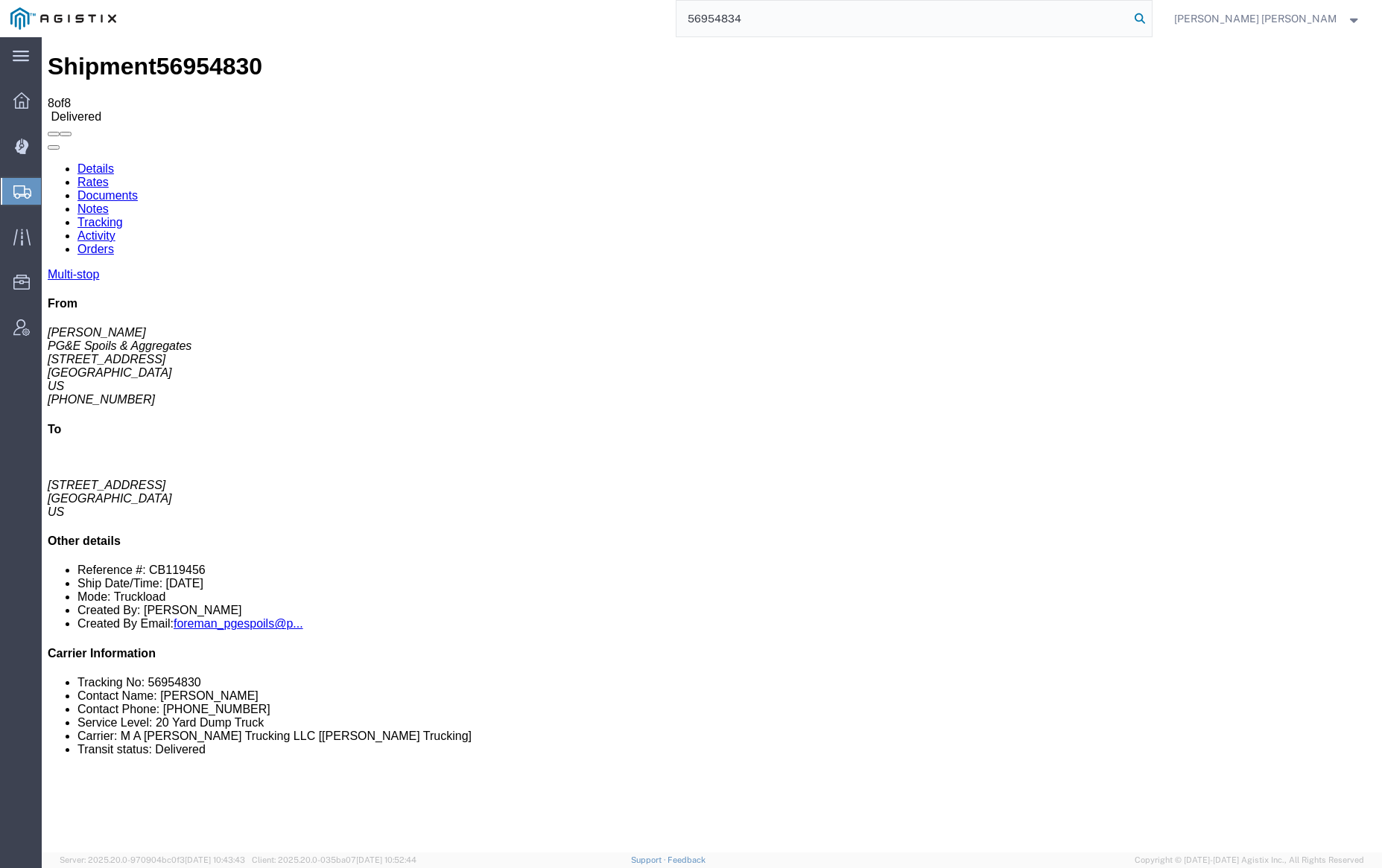
click at [1150, 17] on icon at bounding box center [1139, 18] width 21 height 21
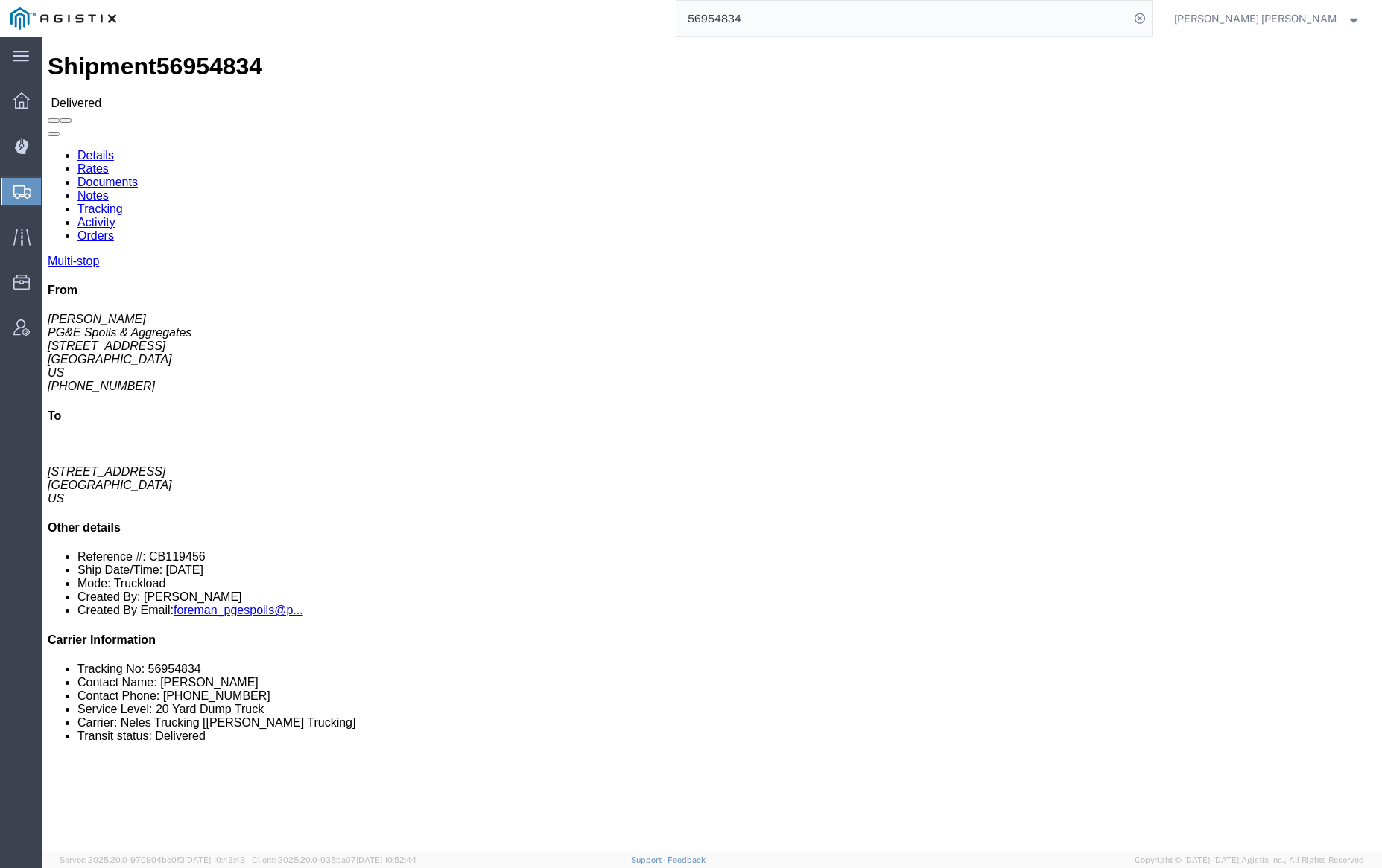
click link "Documents"
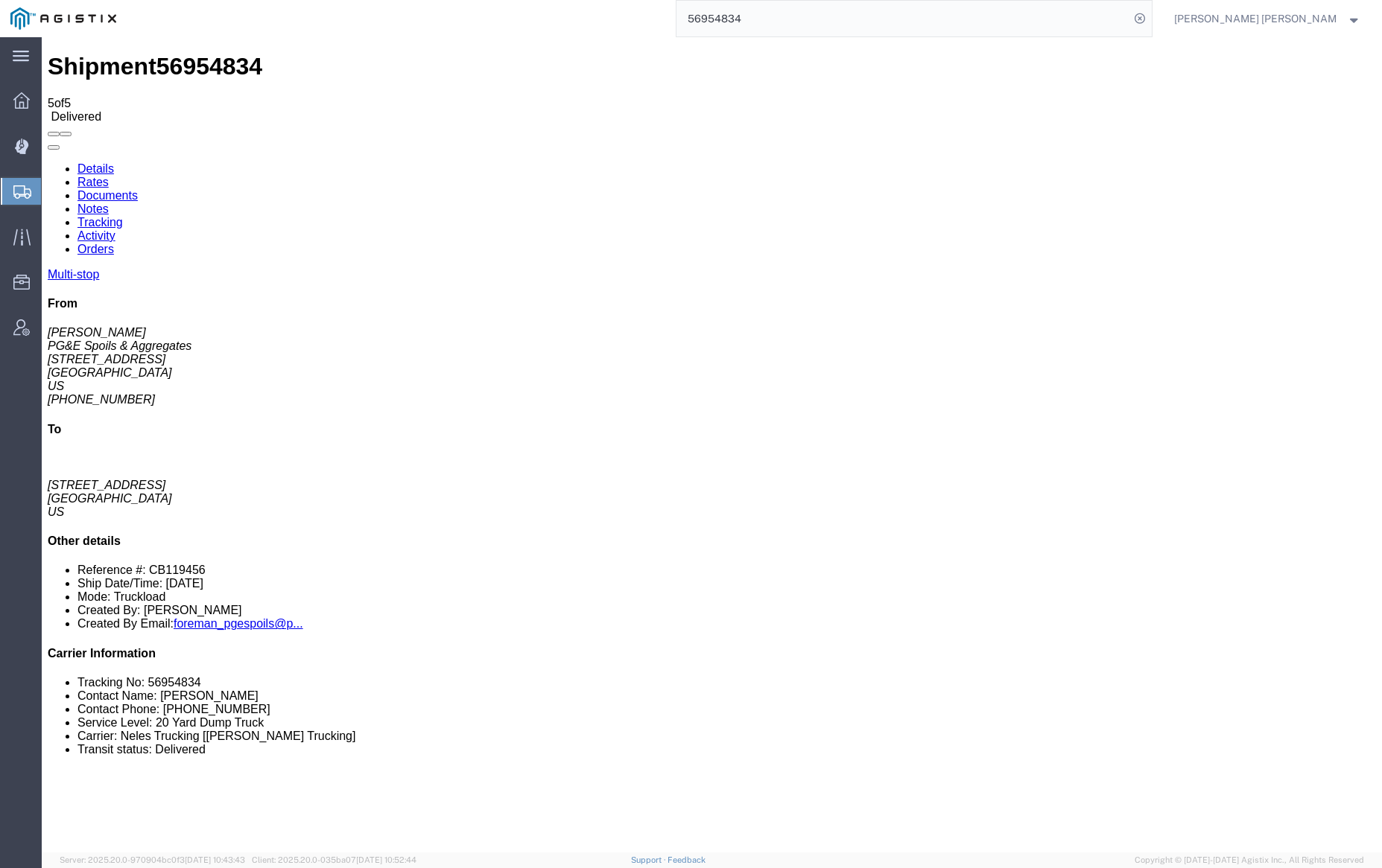
click at [109, 202] on link "Notes" at bounding box center [93, 209] width 31 height 13
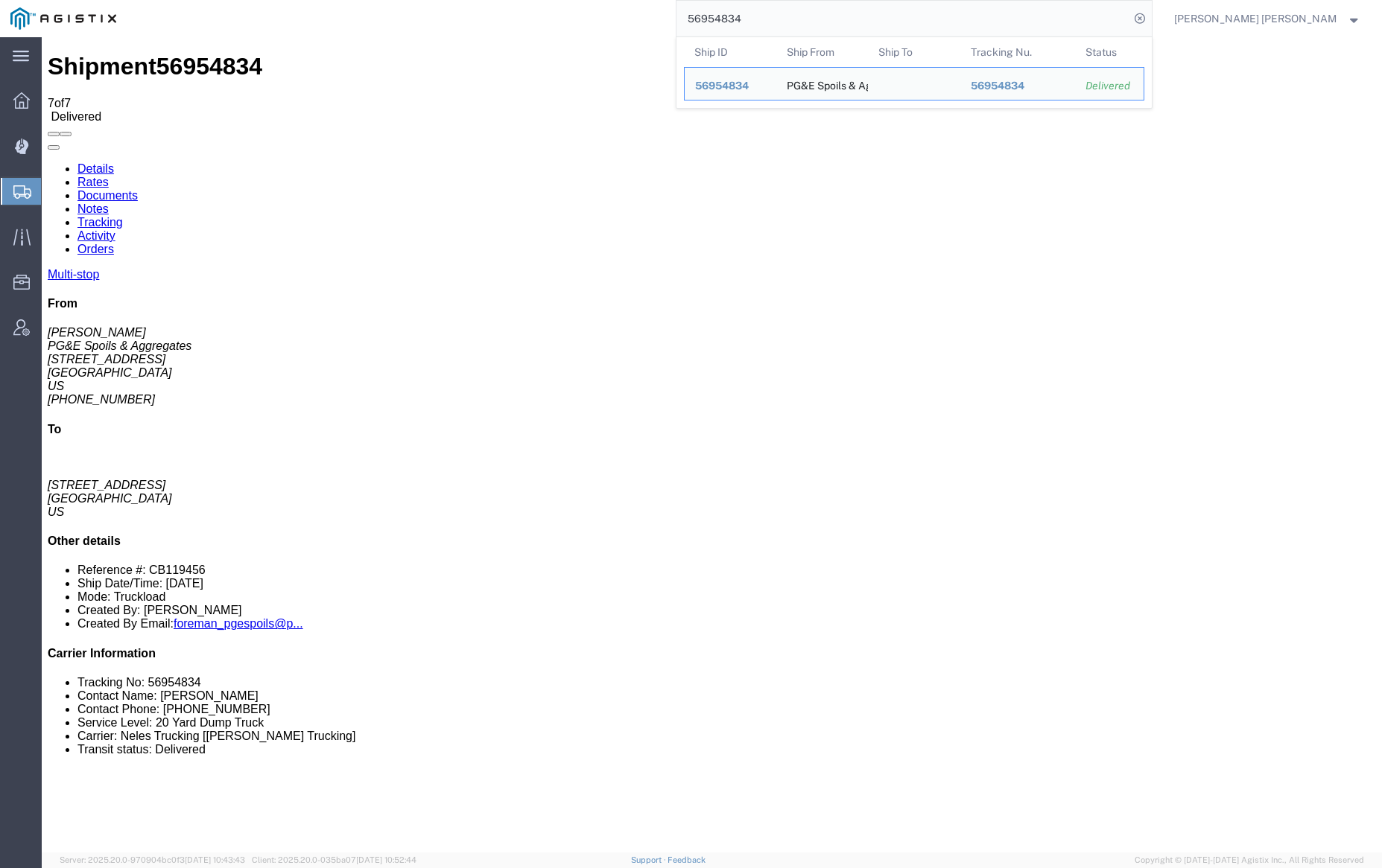
click at [793, 17] on input "56954834" at bounding box center [903, 19] width 453 height 36
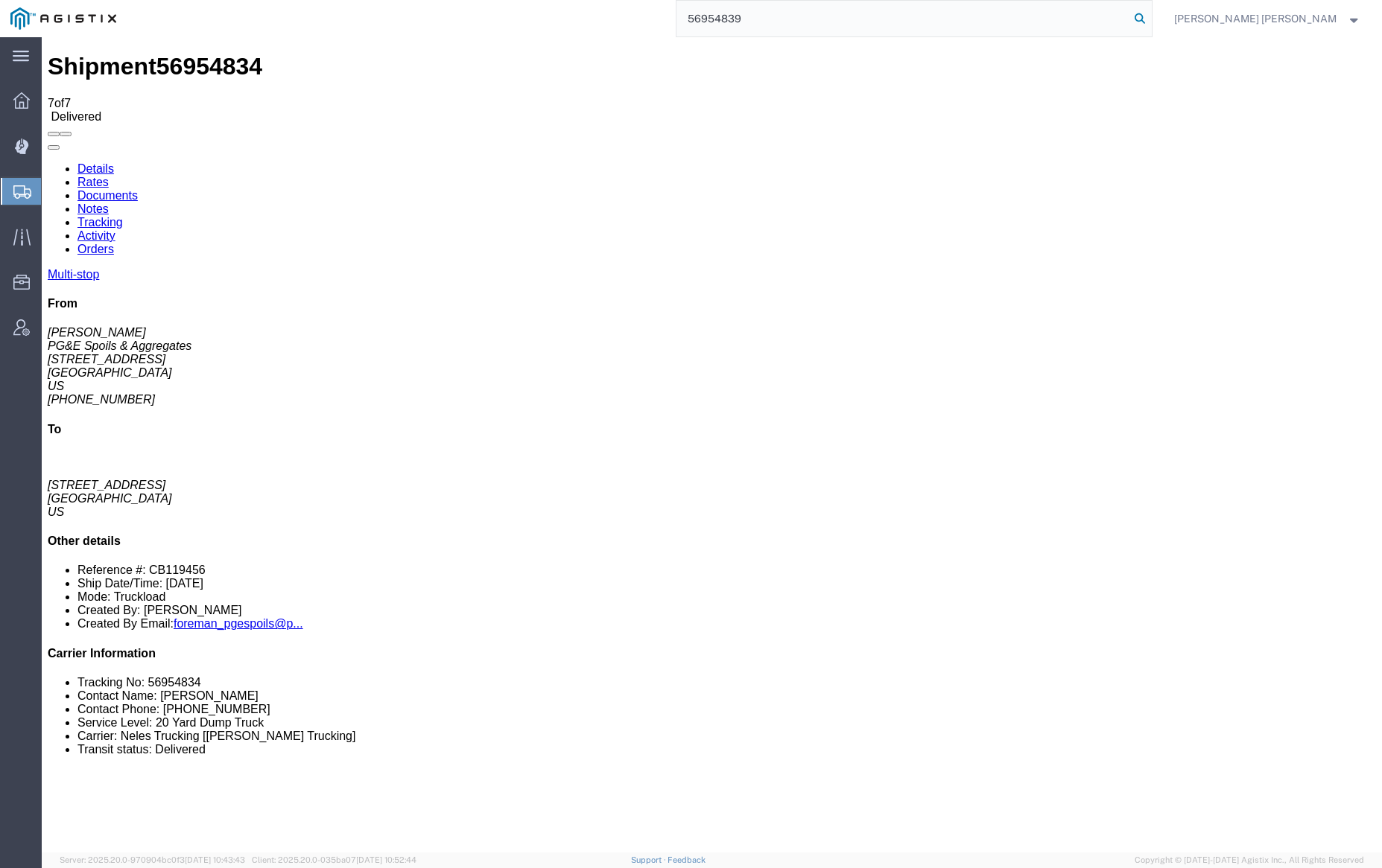
click at [1150, 16] on icon at bounding box center [1139, 18] width 21 height 21
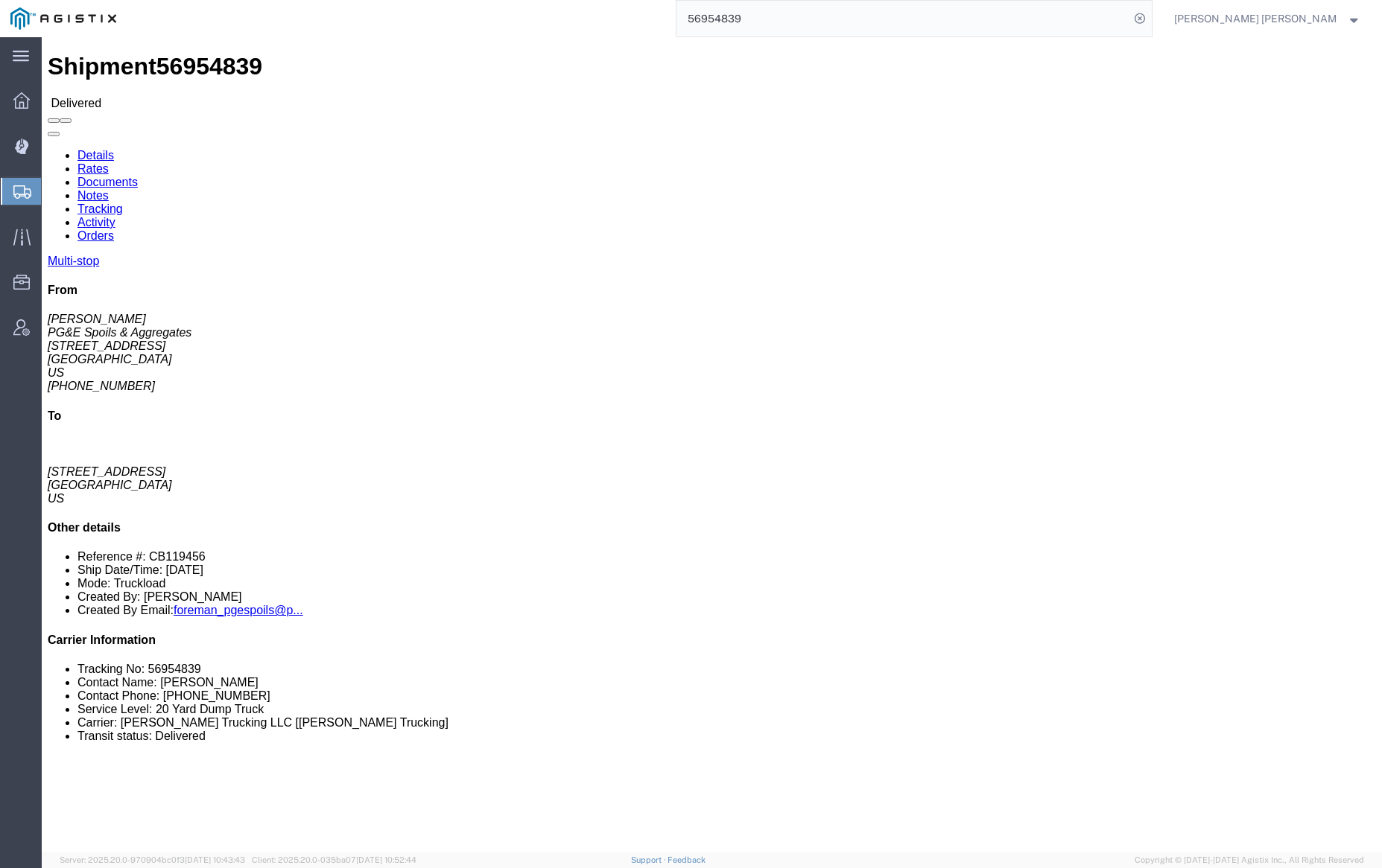
click link "Documents"
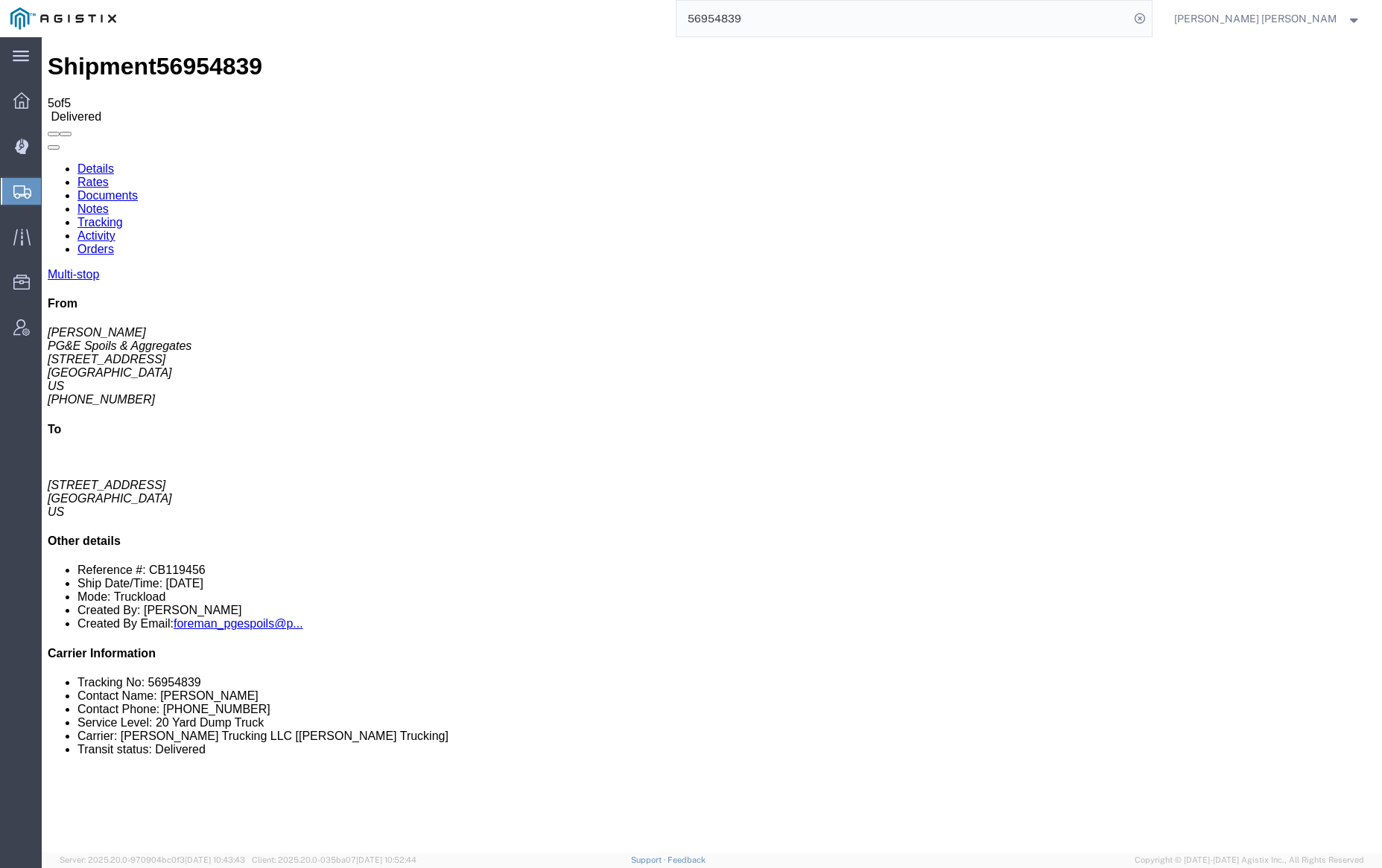
click at [109, 202] on link "Notes" at bounding box center [93, 209] width 31 height 13
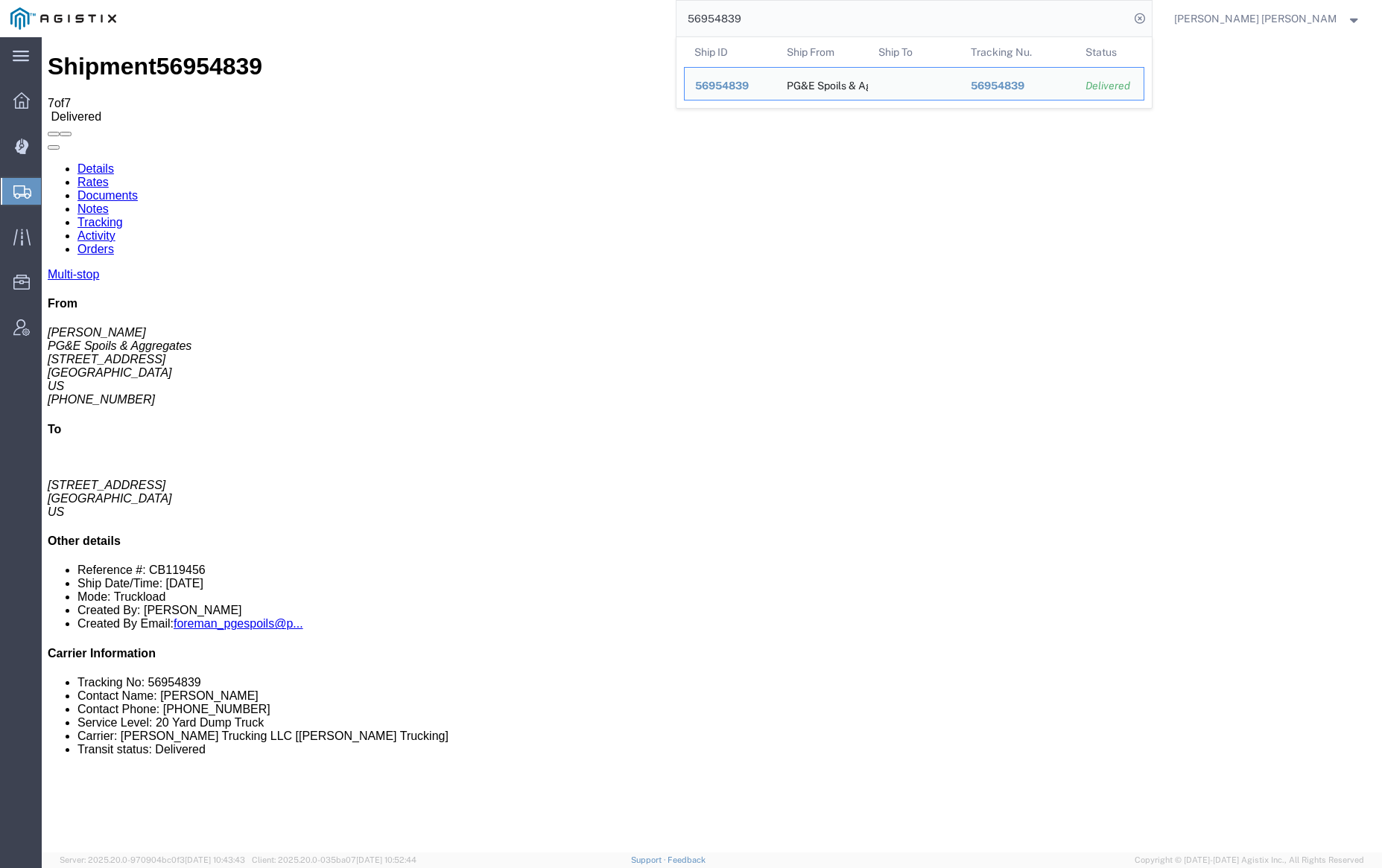
click at [775, 23] on input "56954839" at bounding box center [903, 19] width 453 height 36
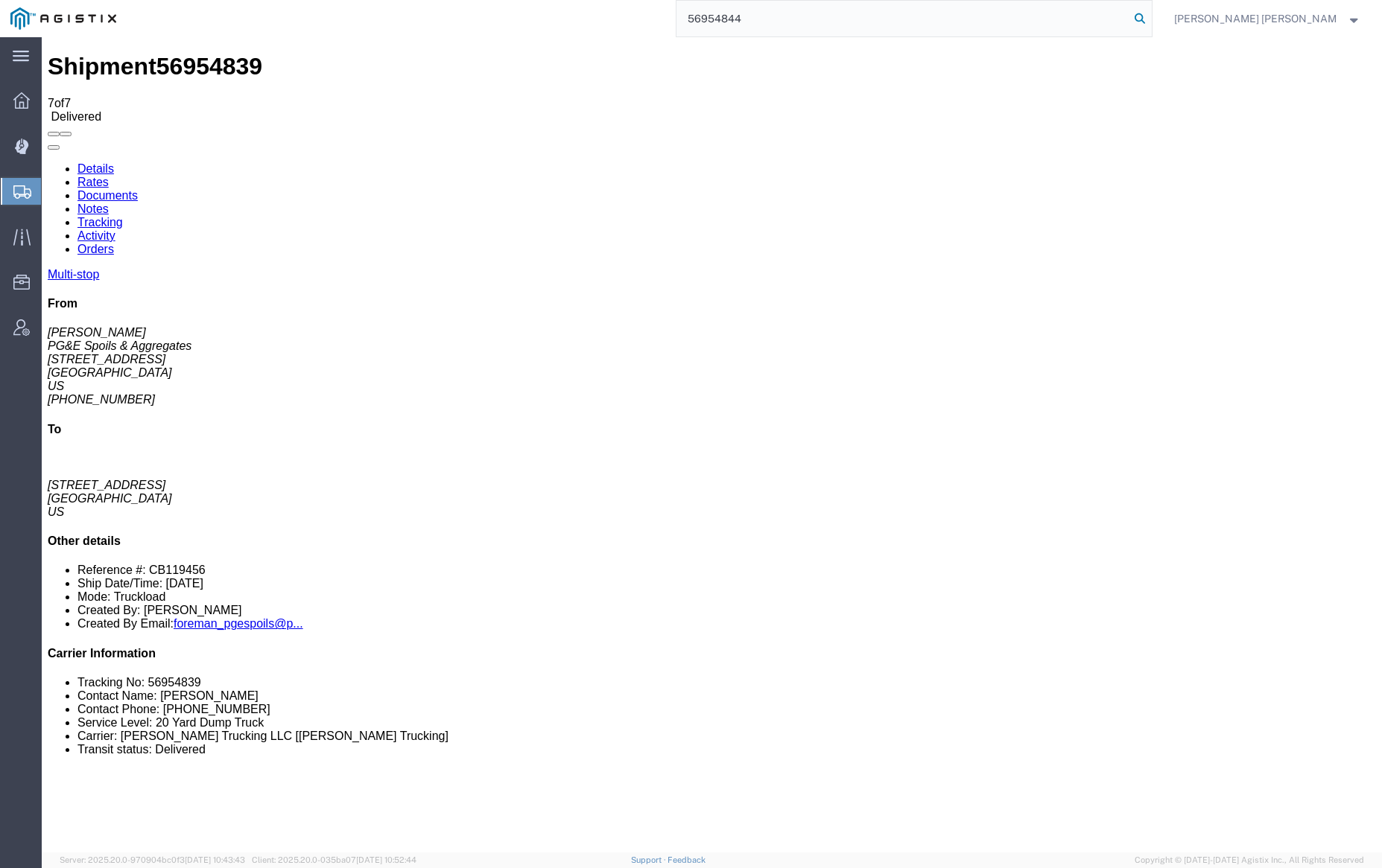
click at [1150, 15] on icon at bounding box center [1139, 18] width 21 height 21
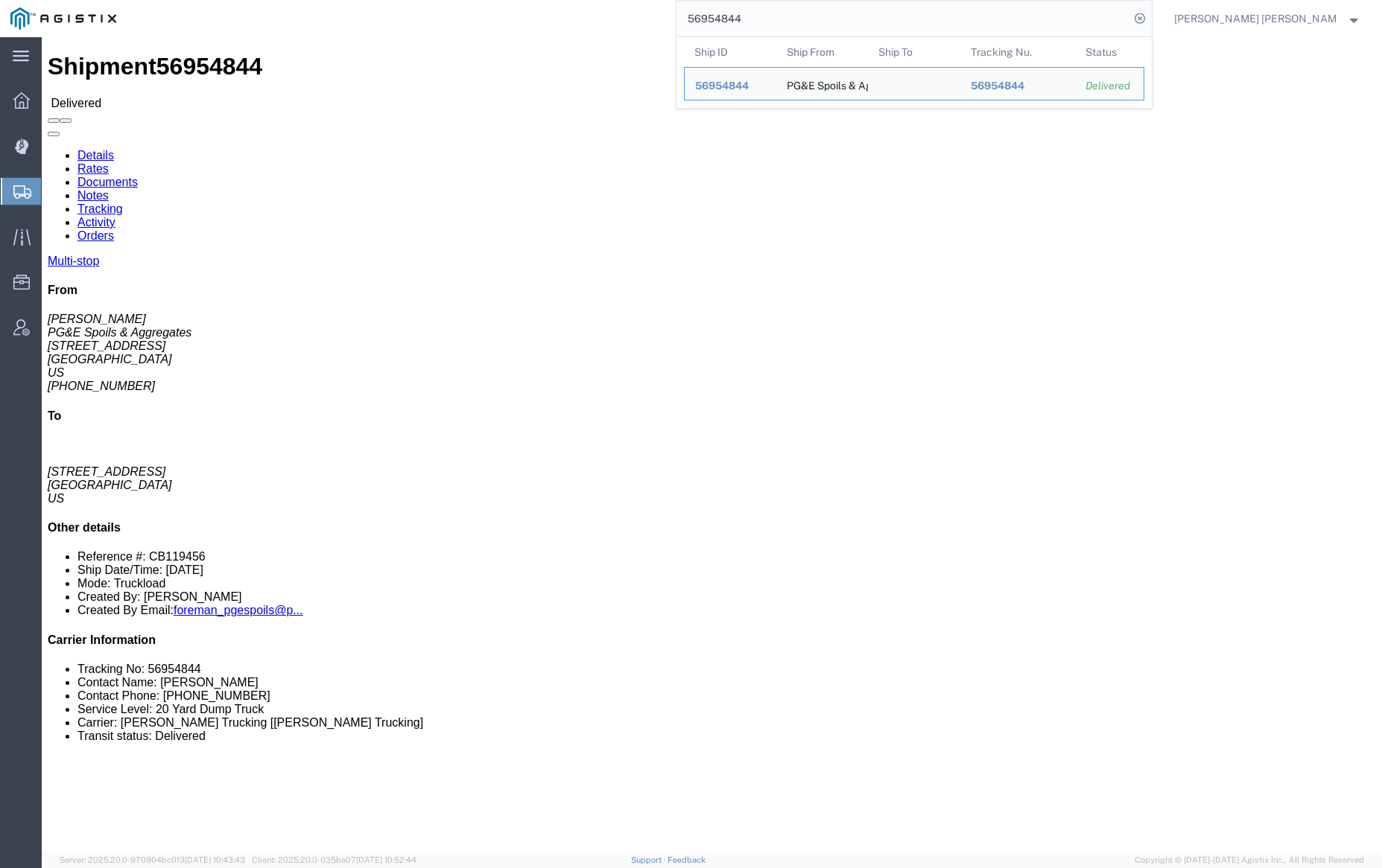
click link "Documents"
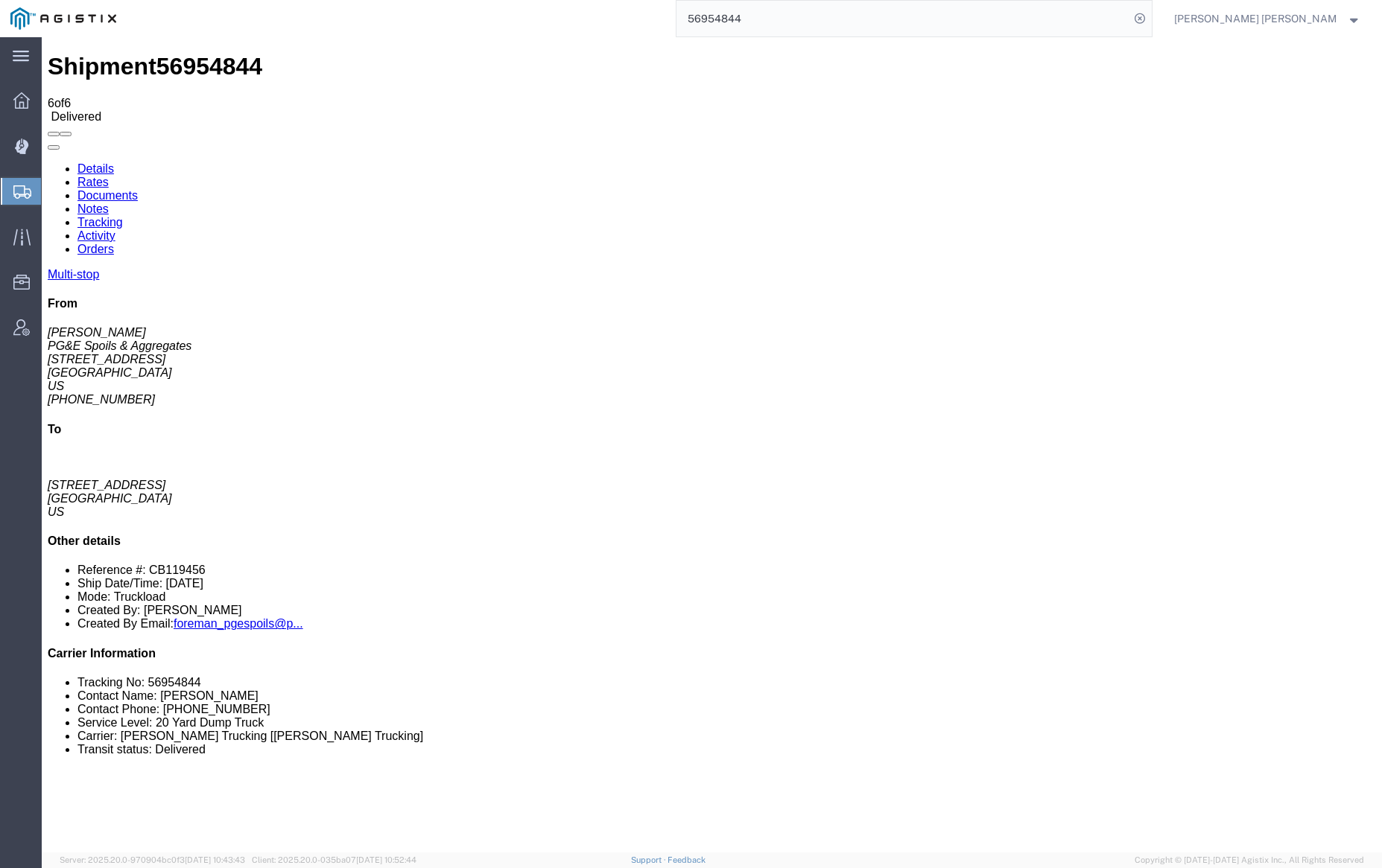
click at [109, 202] on link "Notes" at bounding box center [93, 209] width 31 height 13
click at [799, 14] on input "56954844" at bounding box center [903, 19] width 453 height 36
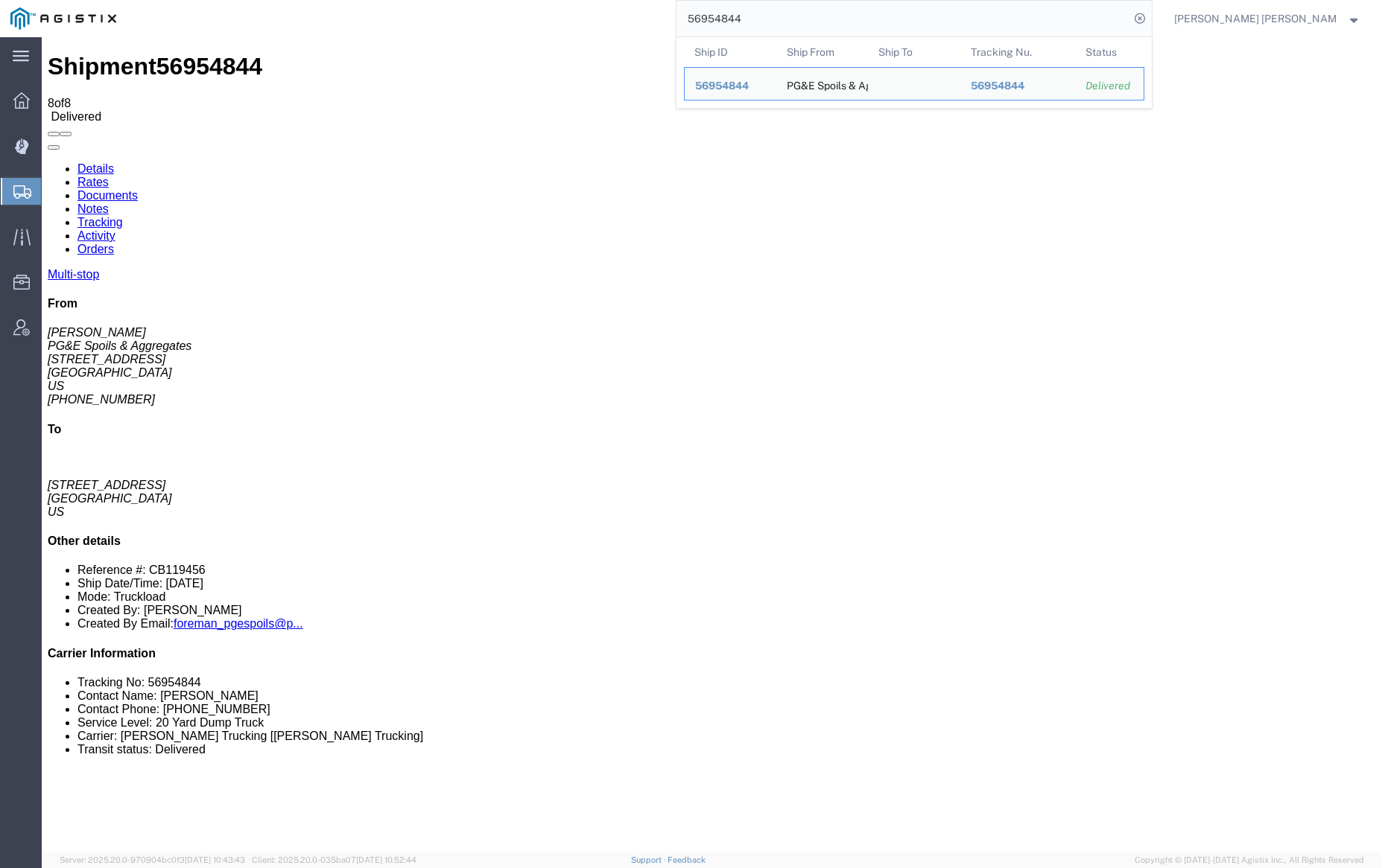
click at [799, 14] on input "56954844" at bounding box center [903, 19] width 453 height 36
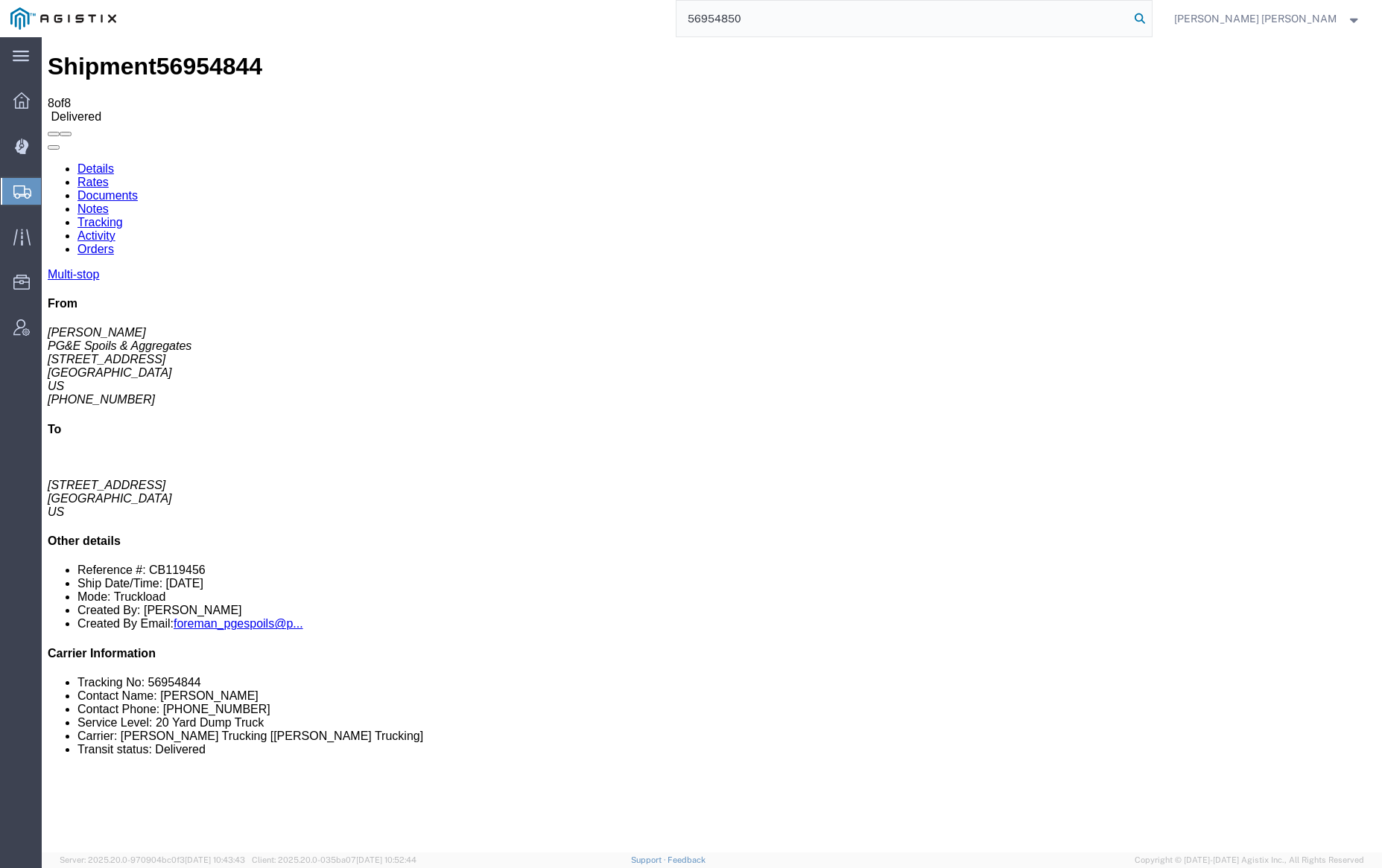
click at [1150, 17] on icon at bounding box center [1139, 18] width 21 height 21
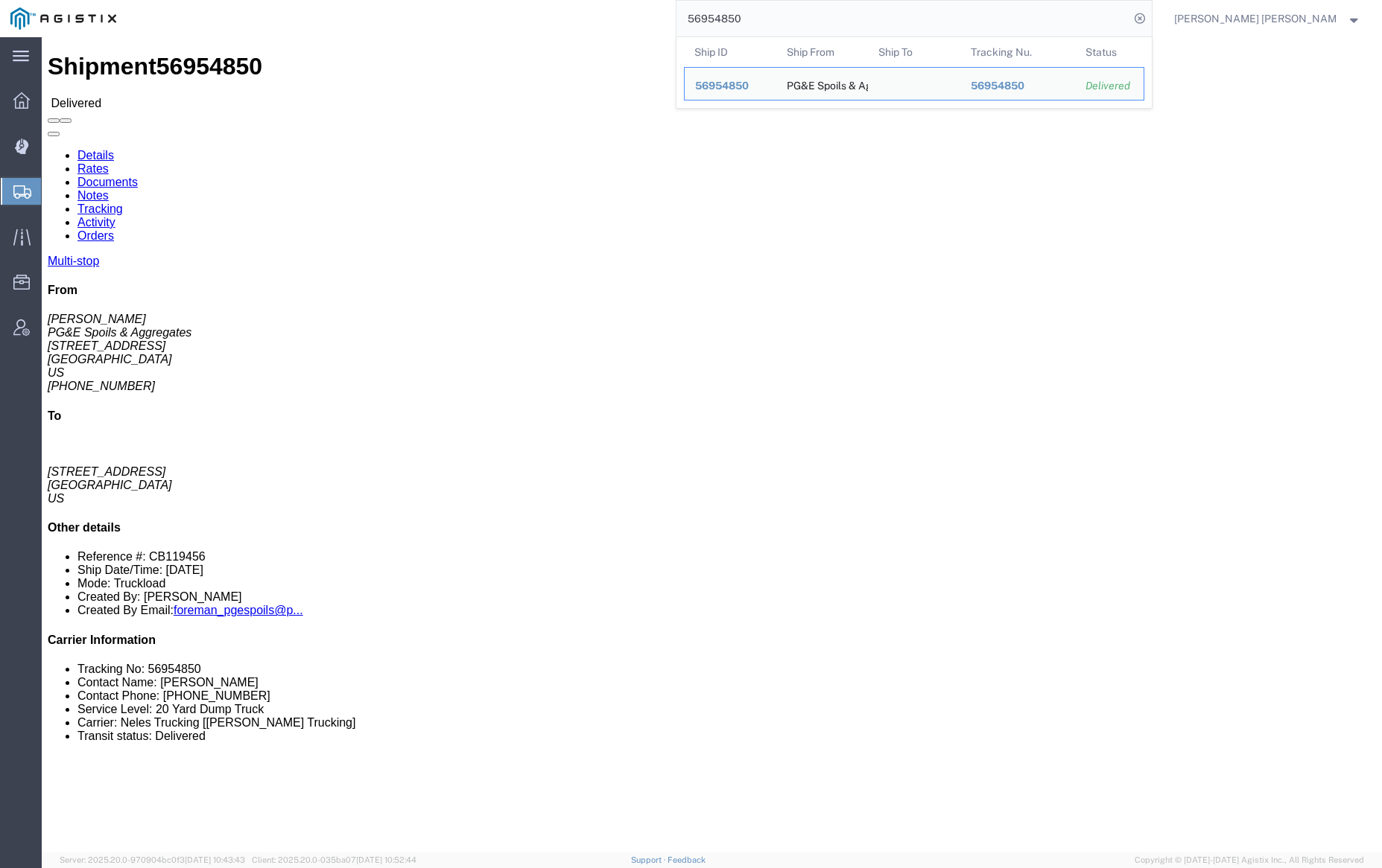
click link "Documents"
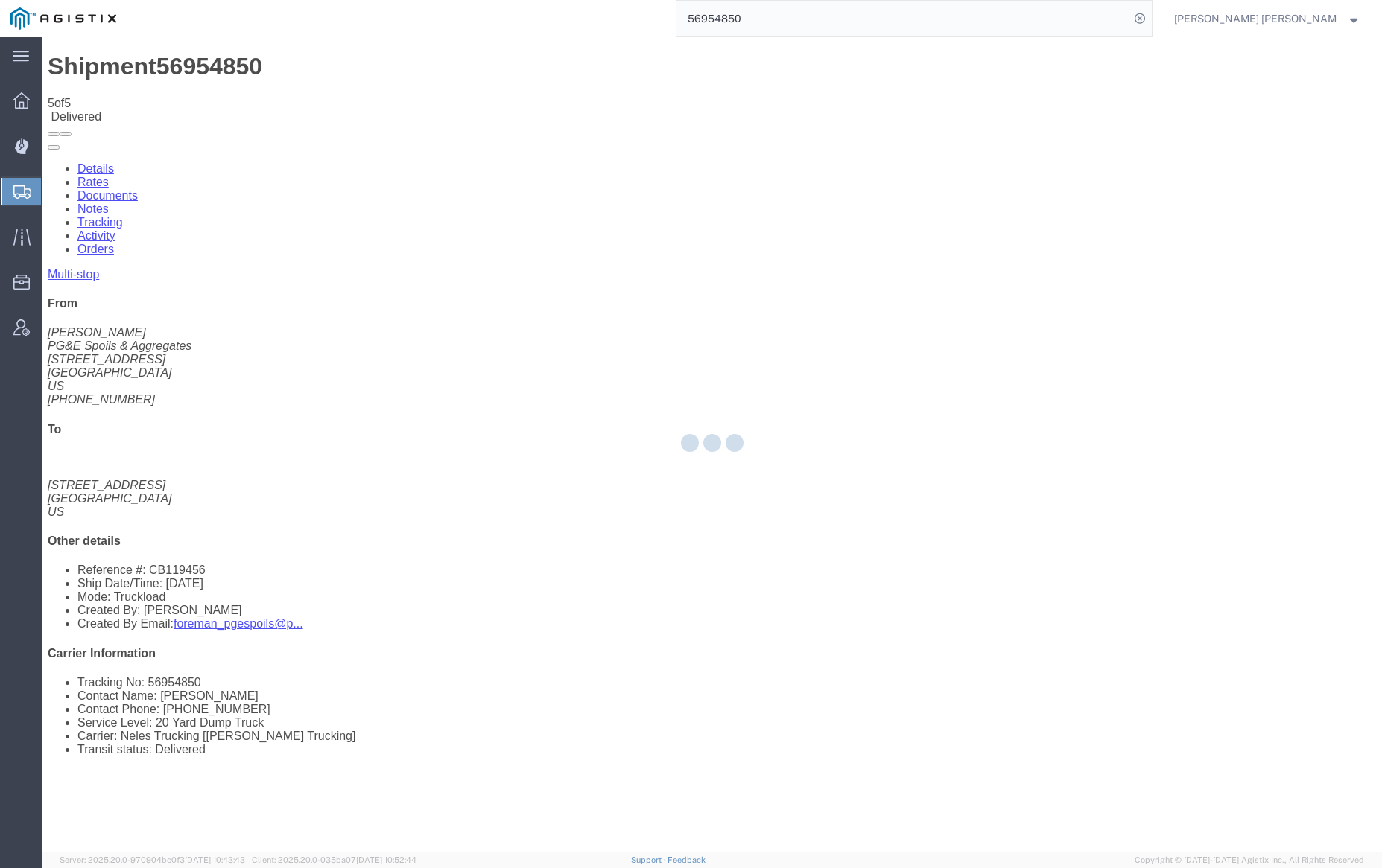
click at [218, 82] on div at bounding box center [711, 444] width 1340 height 815
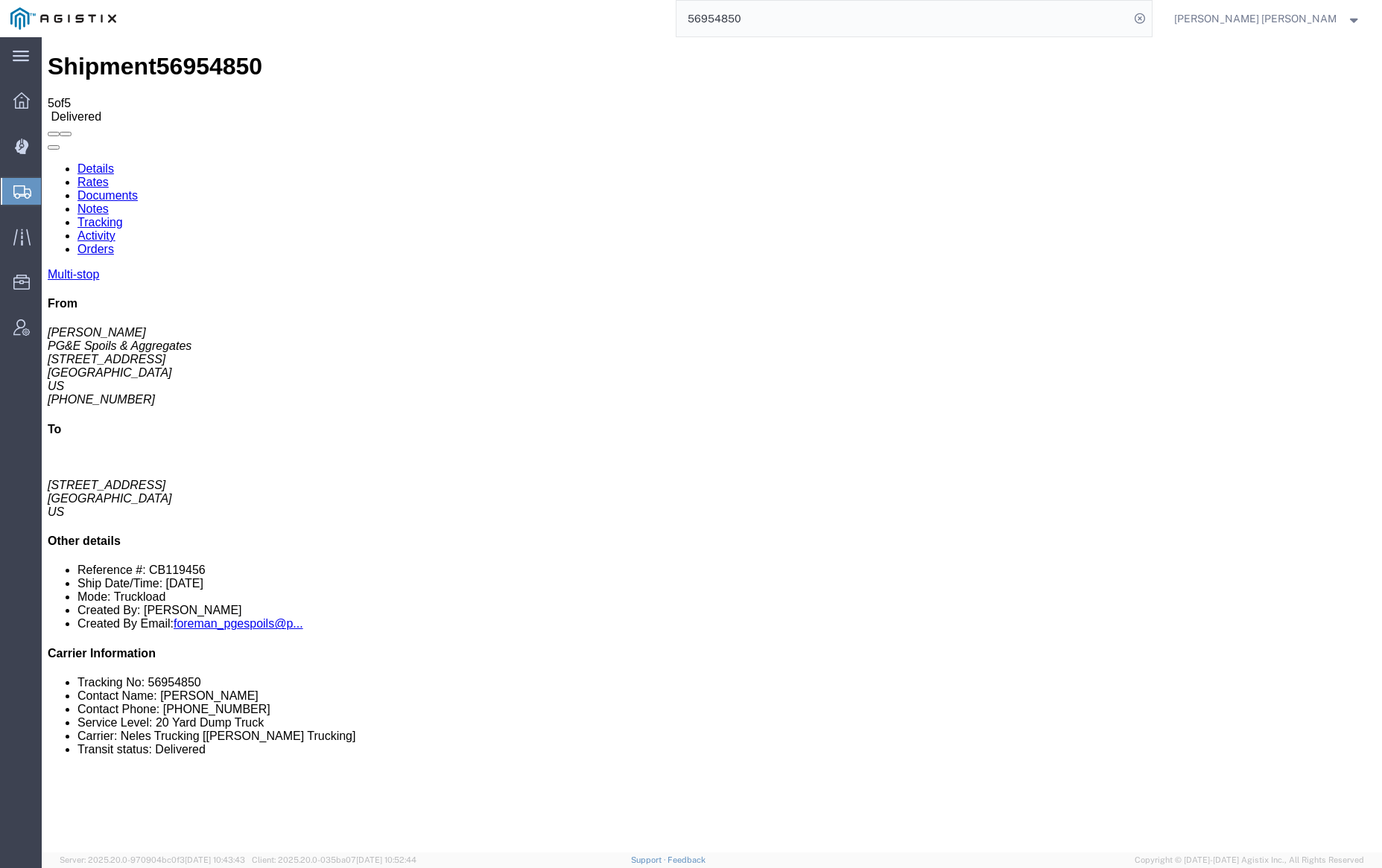
click at [788, 16] on input "56954850" at bounding box center [903, 19] width 453 height 36
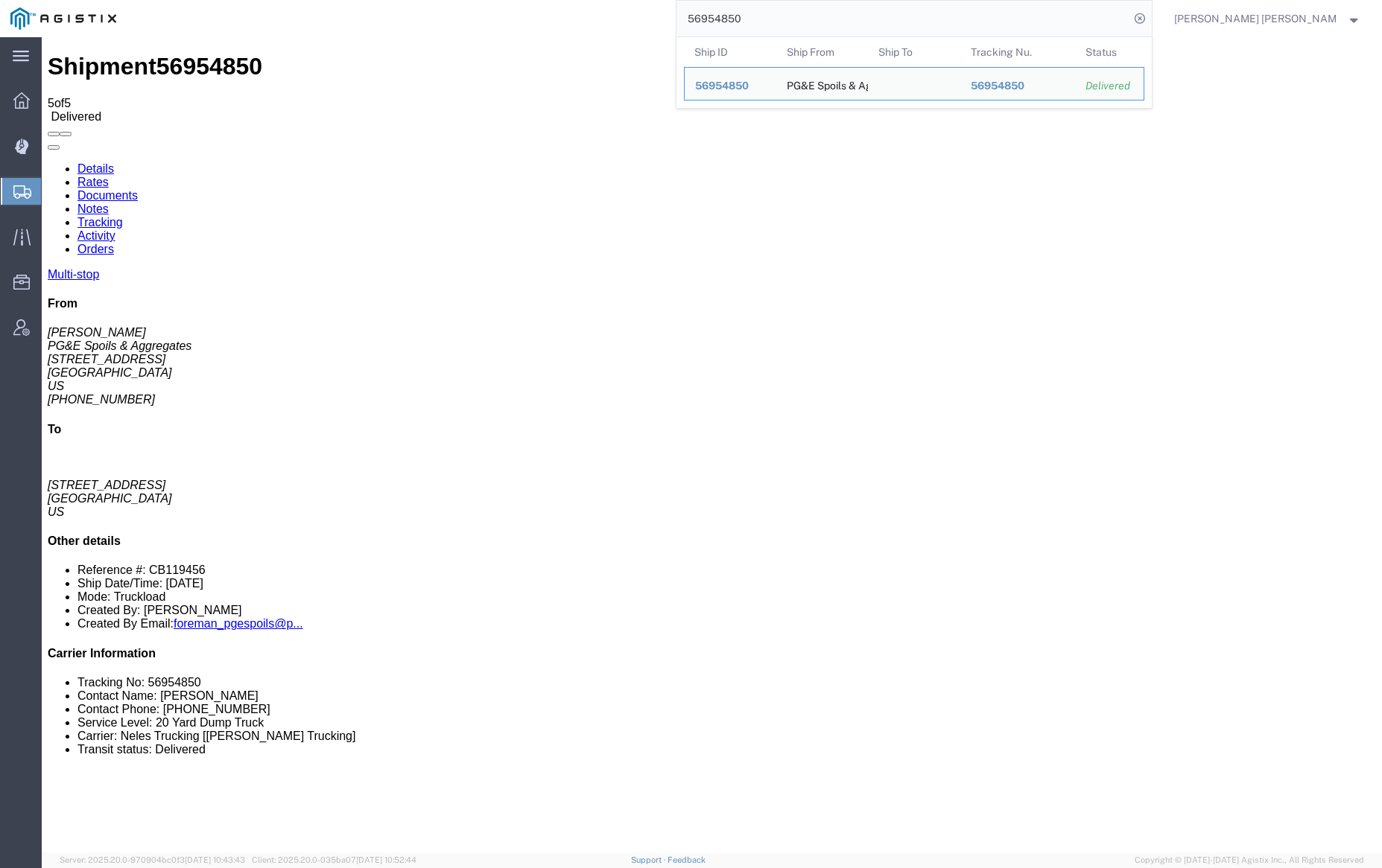
click at [788, 16] on input "56954850" at bounding box center [903, 19] width 453 height 36
paste input "4"
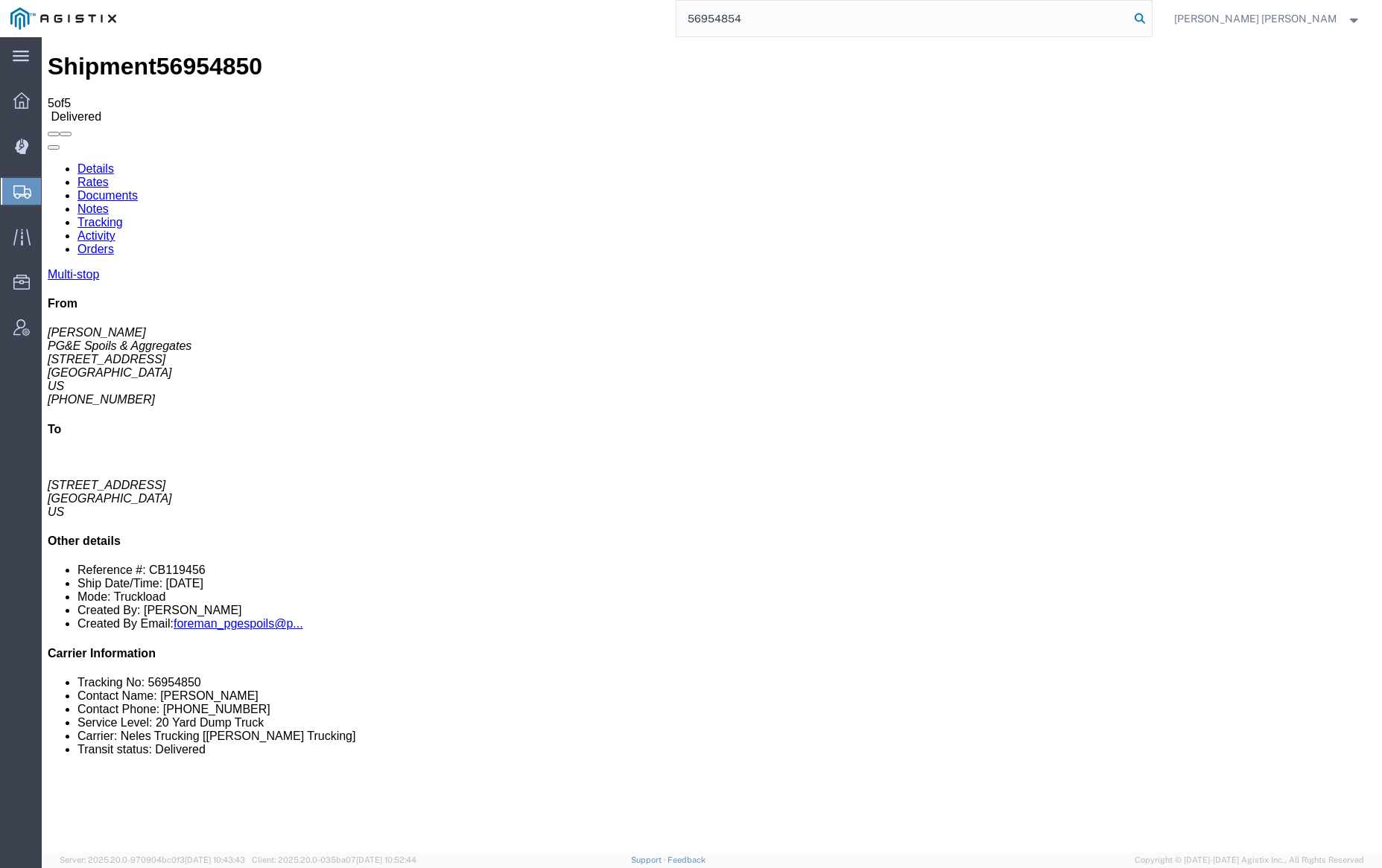
click at [1150, 16] on icon at bounding box center [1139, 18] width 21 height 21
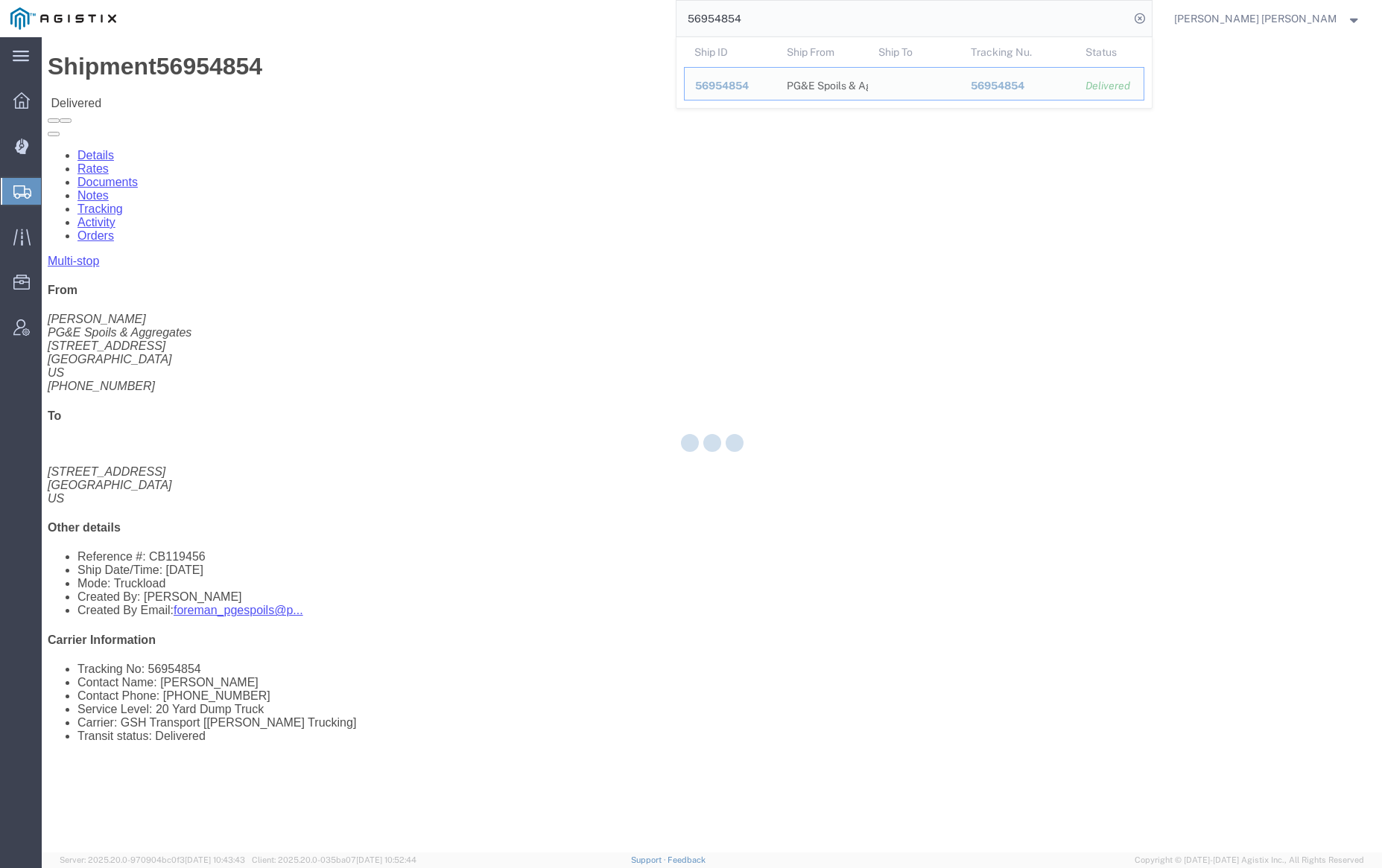
click link "Documents"
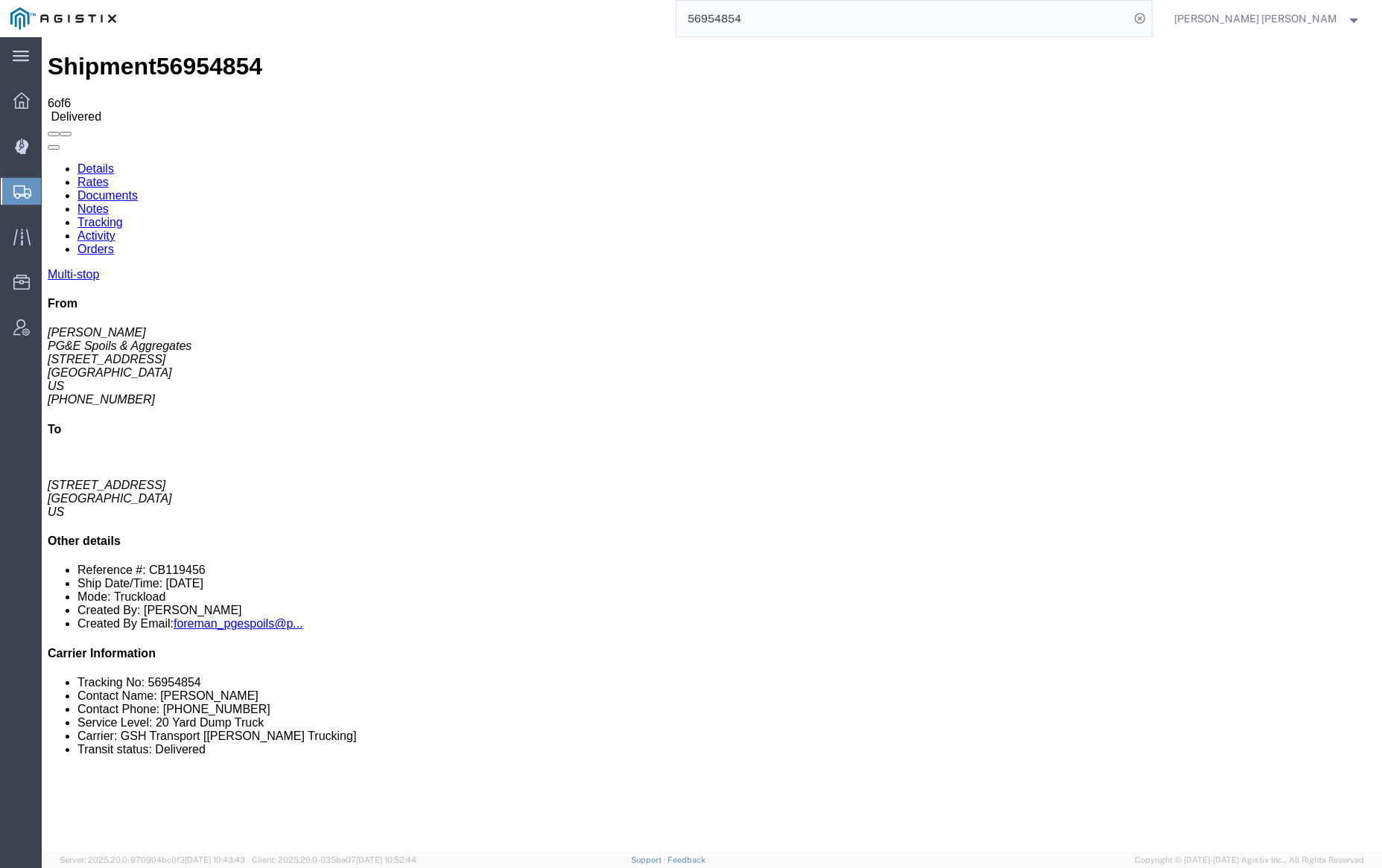
click at [109, 202] on link "Notes" at bounding box center [93, 209] width 31 height 13
click at [794, 22] on input "56954854" at bounding box center [903, 19] width 453 height 36
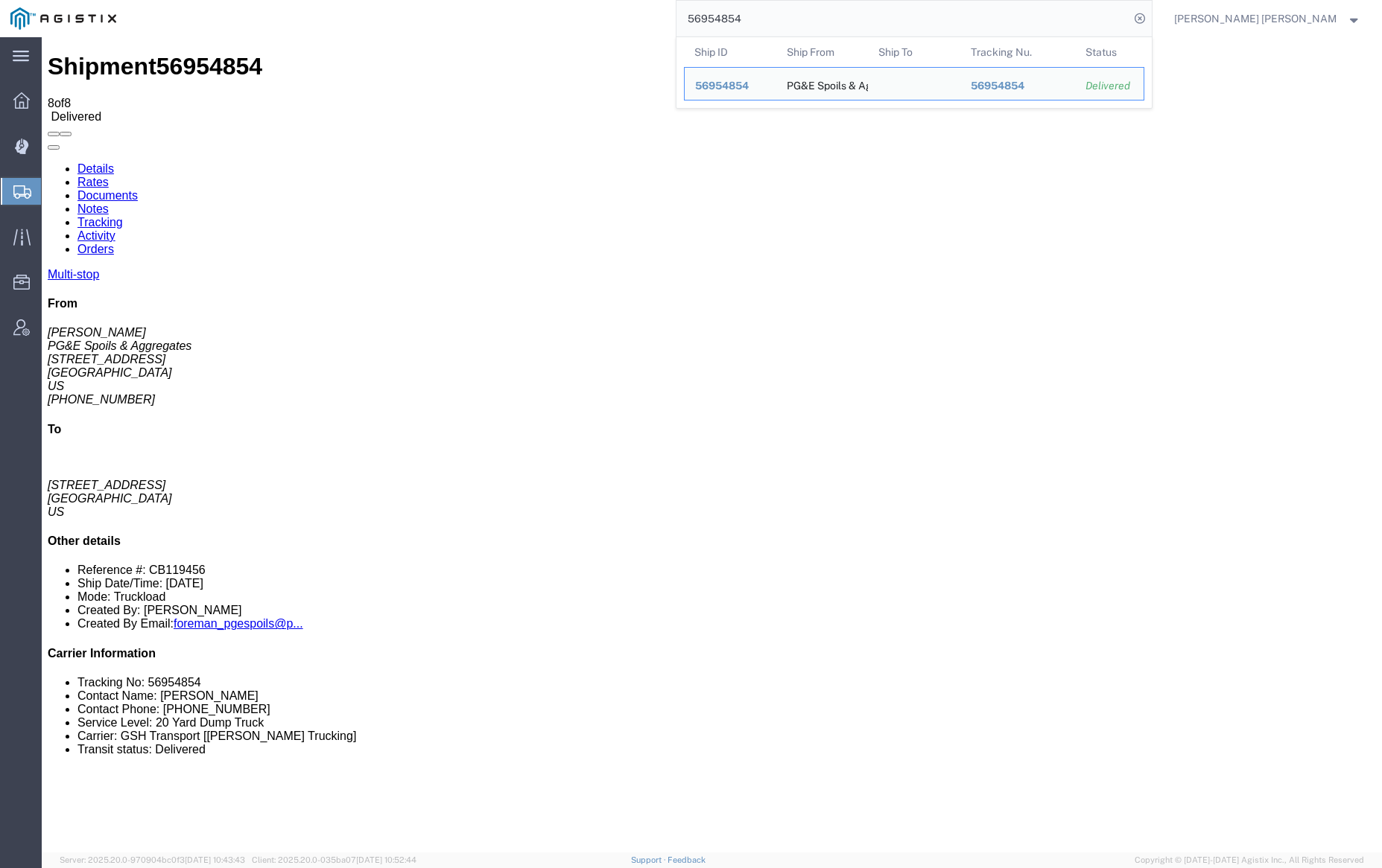
click at [794, 22] on input "56954854" at bounding box center [903, 19] width 453 height 36
paste input "1982"
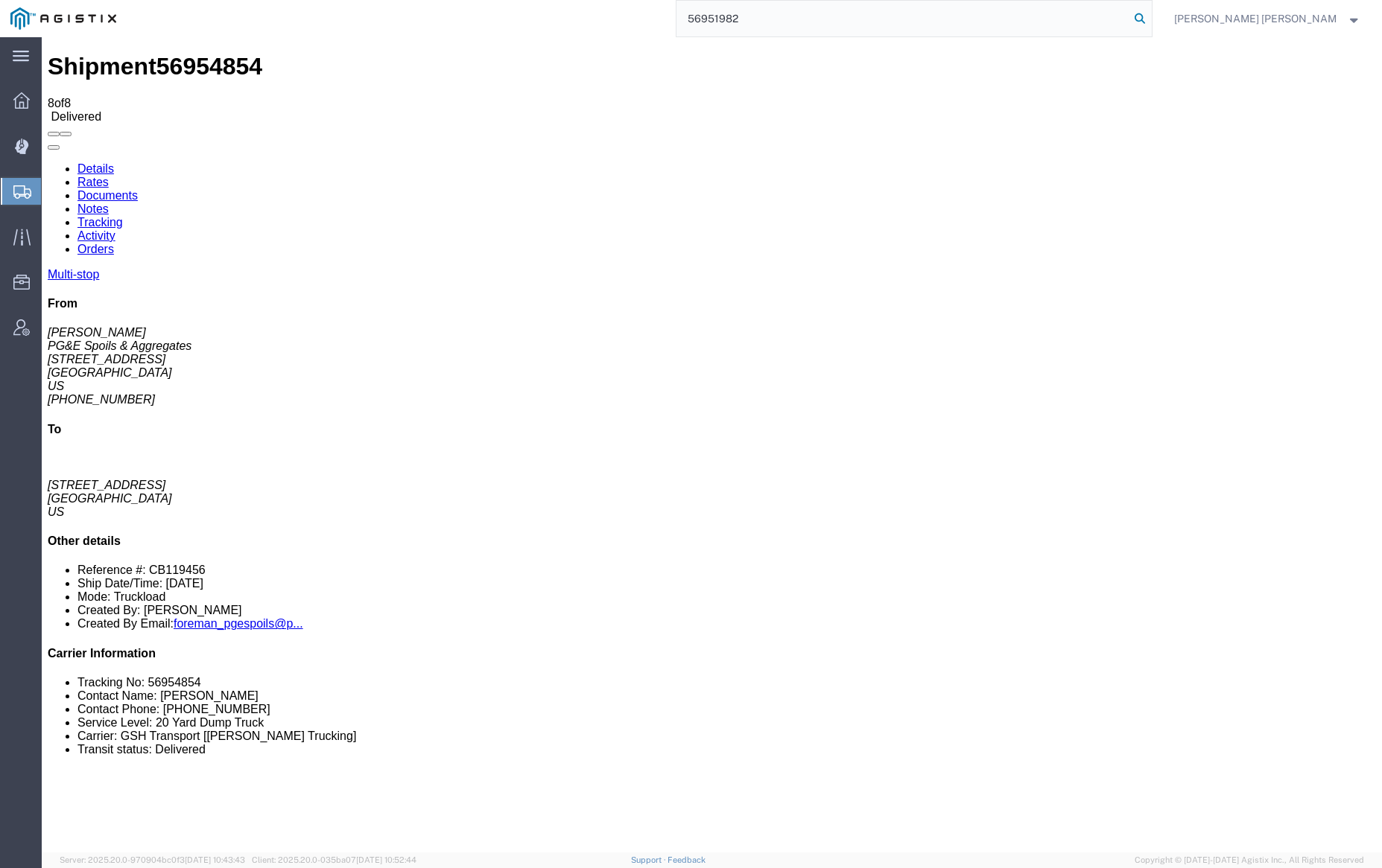
click at [1150, 13] on icon at bounding box center [1139, 18] width 21 height 21
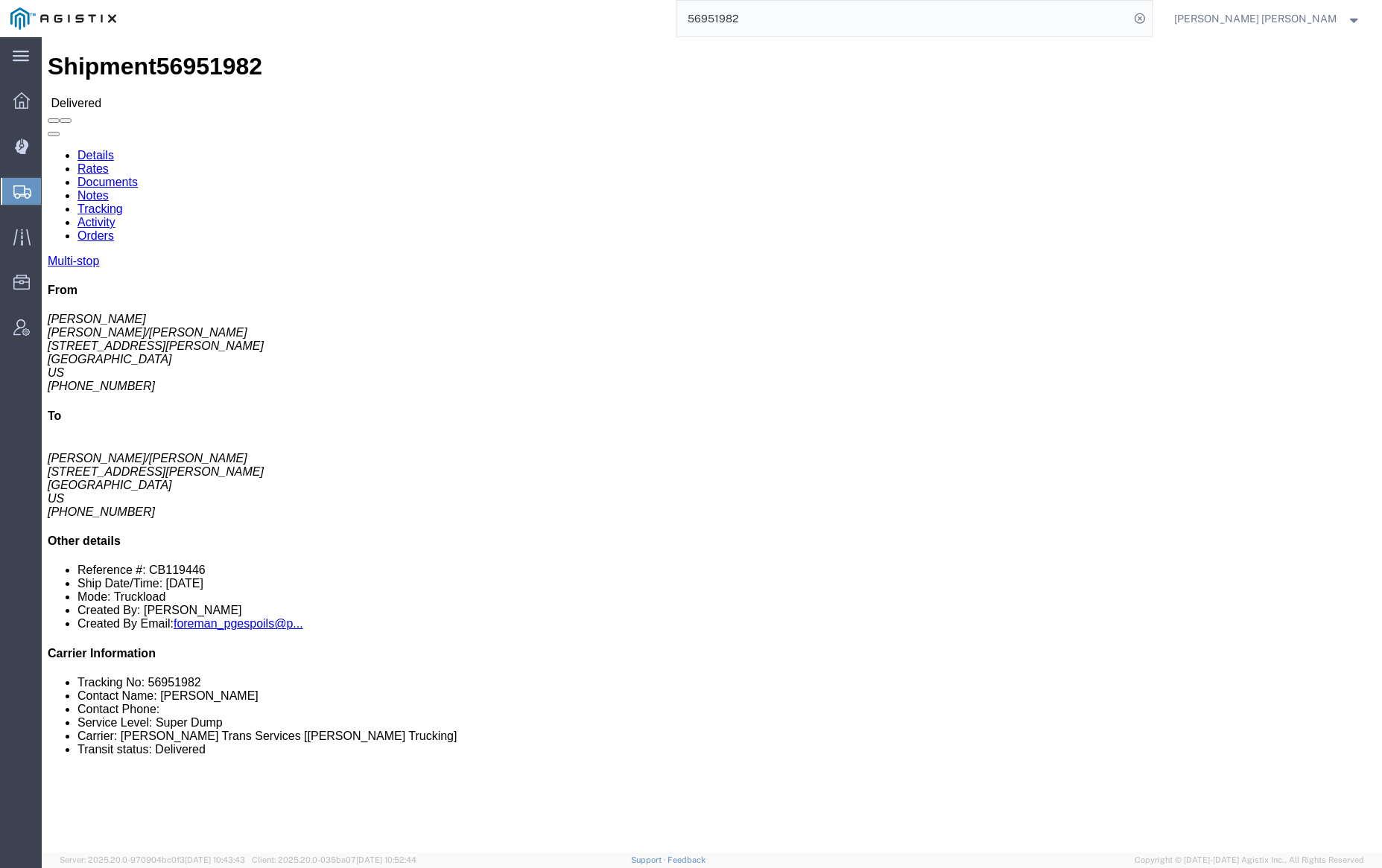
click body "Shipment 56951982 Delivered Details Rates Documents Notes Tracking Activity Ord…"
click link "Documents"
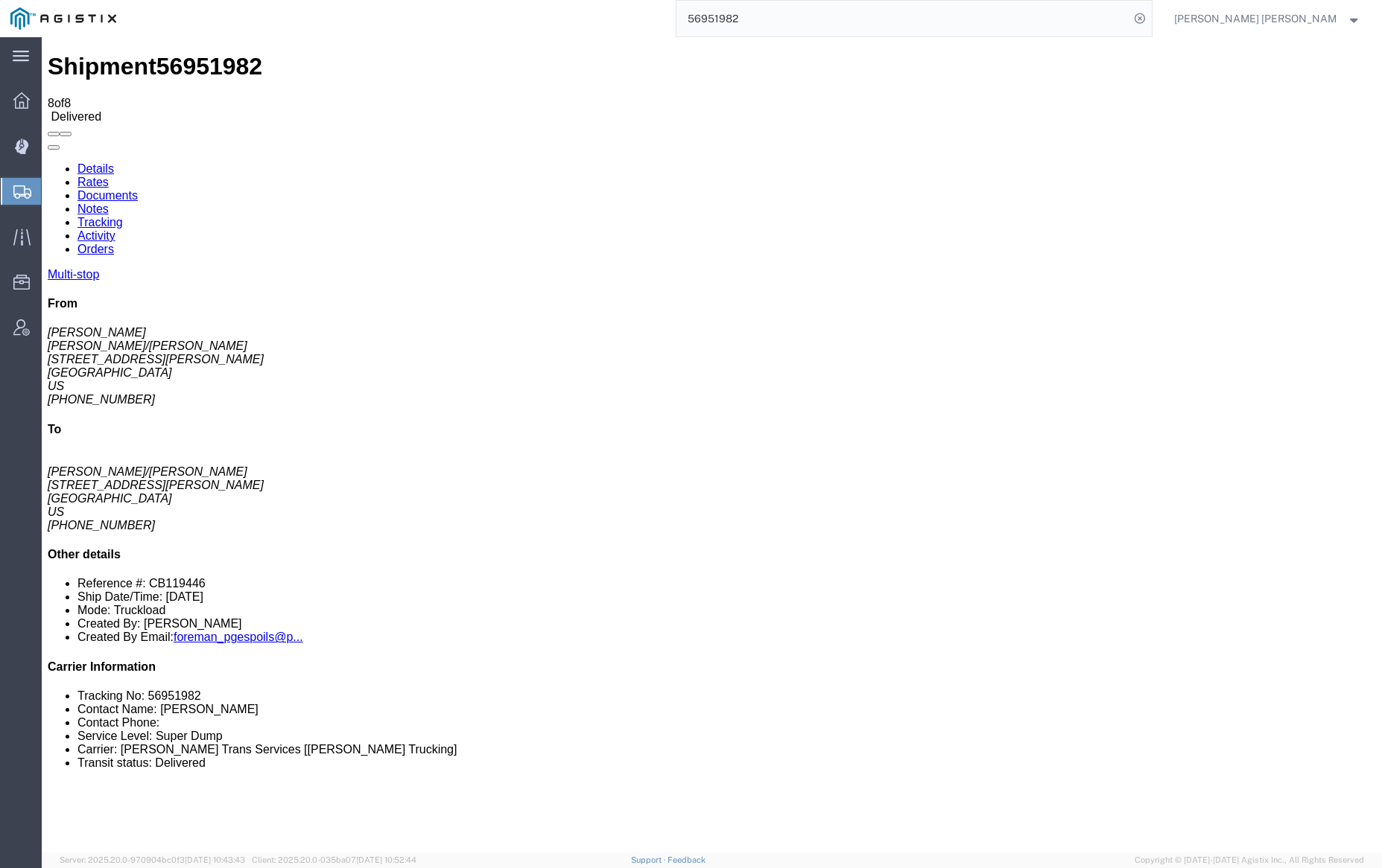
click at [109, 202] on link "Notes" at bounding box center [93, 209] width 31 height 13
click at [788, 16] on input "56951982" at bounding box center [903, 19] width 453 height 36
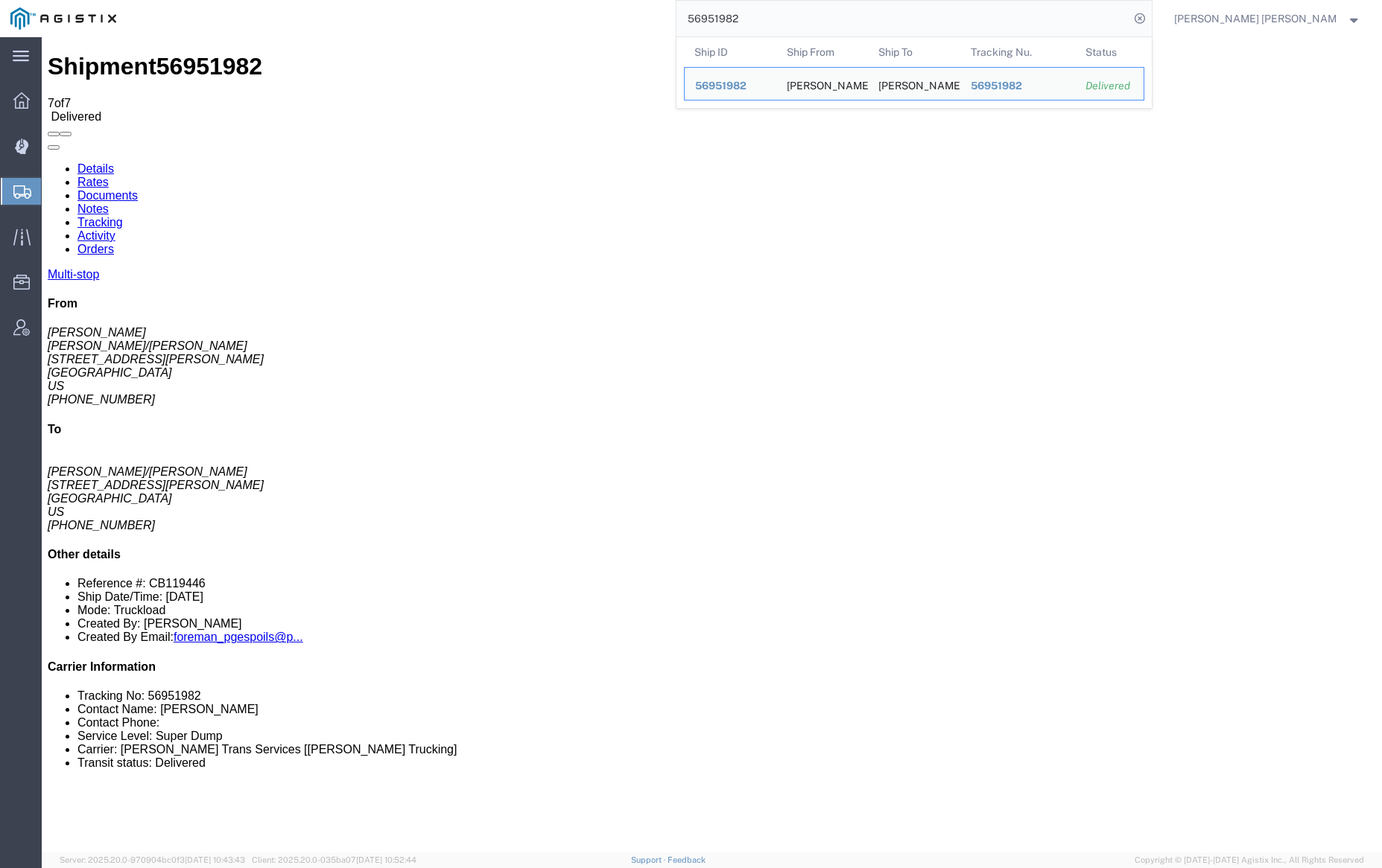
click at [788, 16] on input "56951982" at bounding box center [903, 19] width 453 height 36
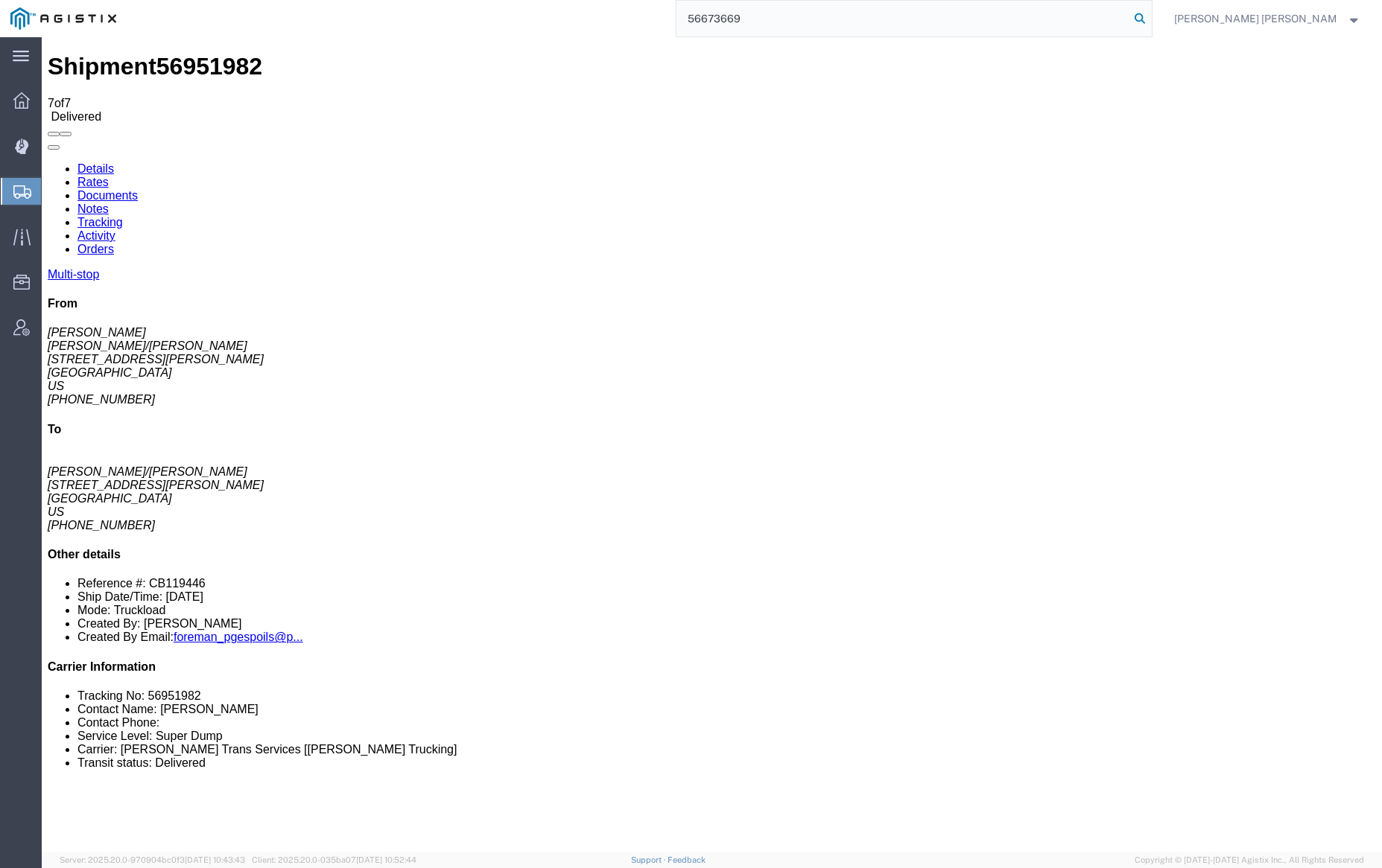
click at [1150, 19] on icon at bounding box center [1139, 18] width 21 height 21
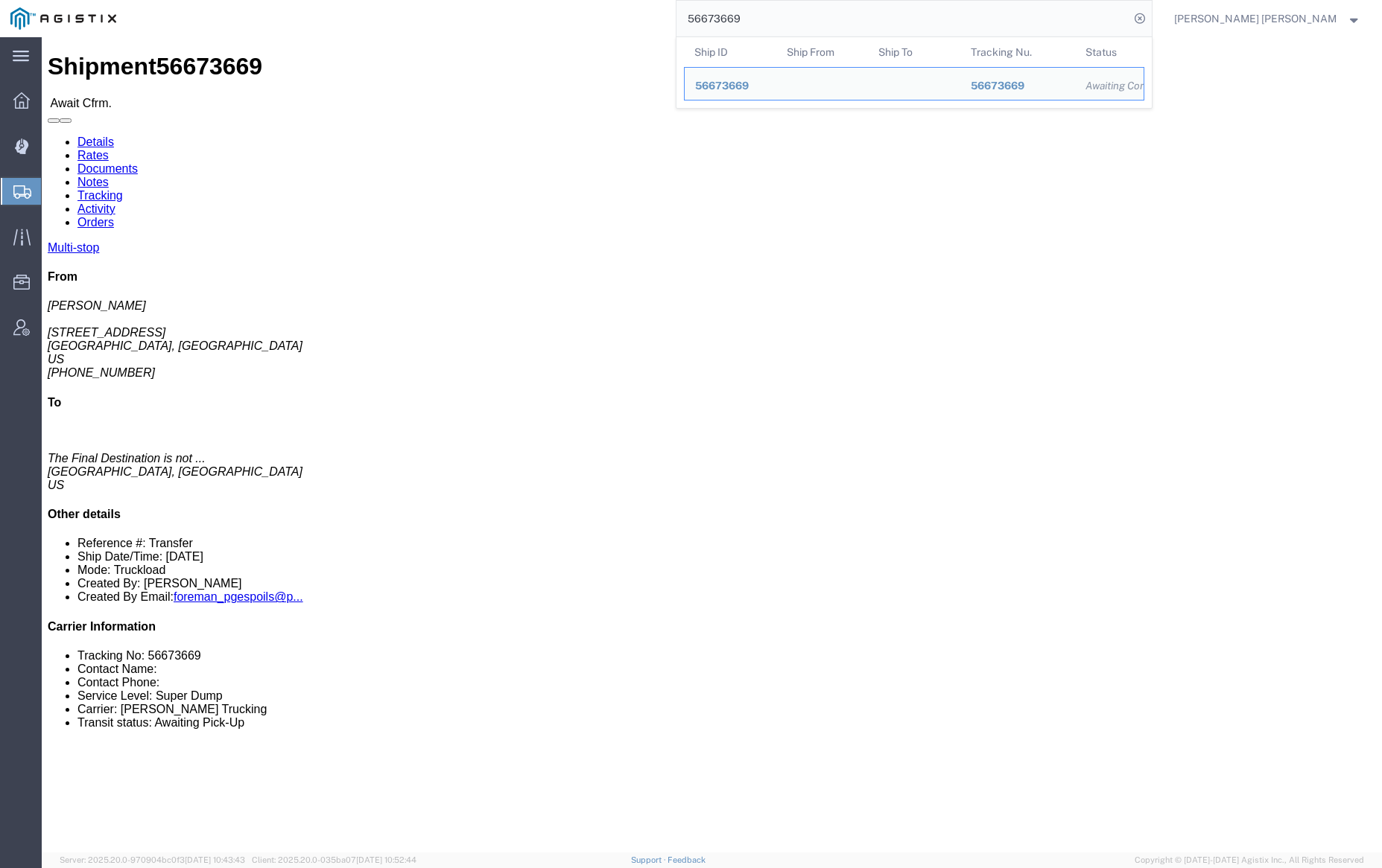
click at [775, 23] on input "56673669" at bounding box center [903, 19] width 453 height 36
paste input "72"
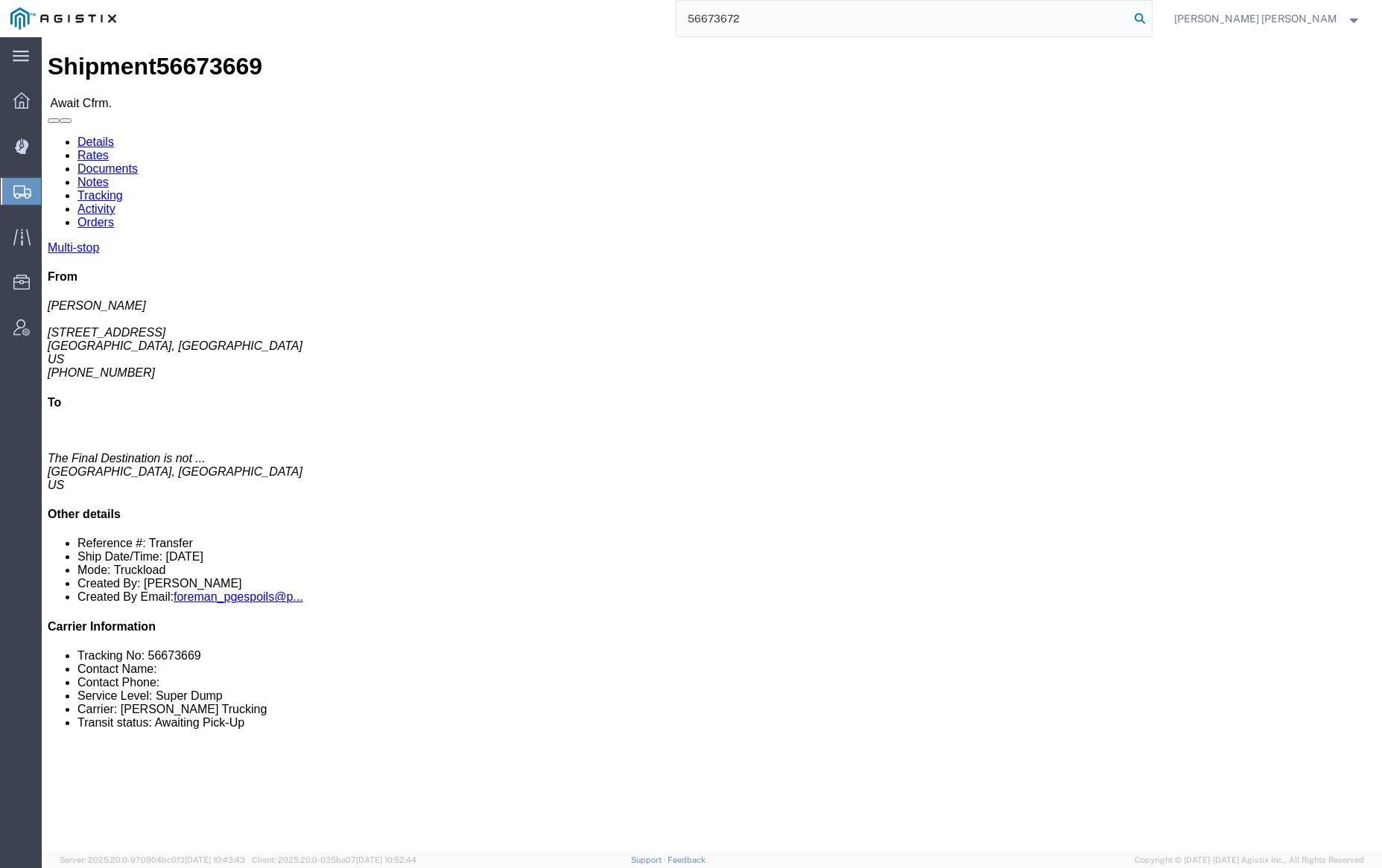
click at [1150, 15] on icon at bounding box center [1139, 18] width 21 height 21
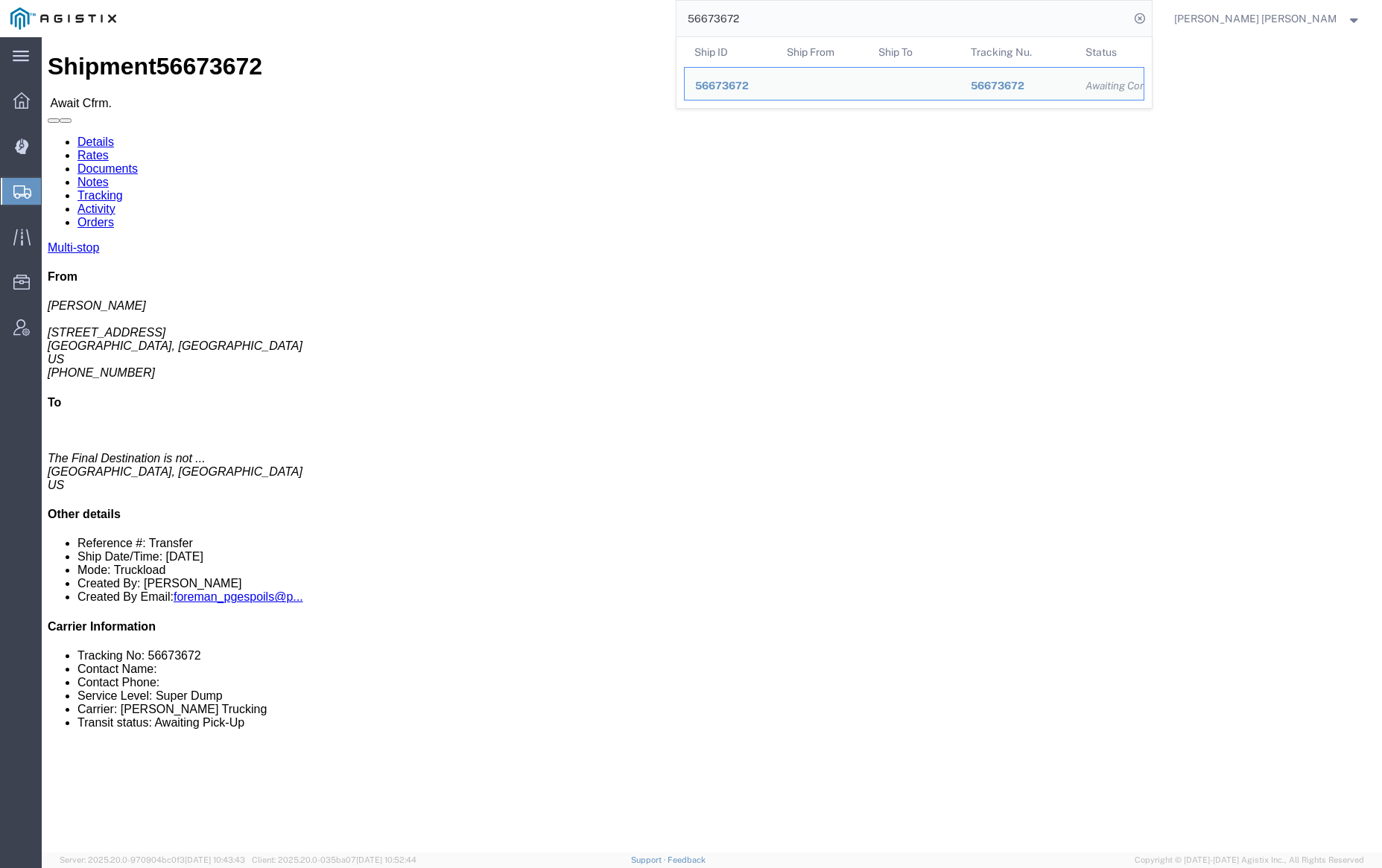
click at [766, 23] on input "56673672" at bounding box center [903, 19] width 453 height 36
paste input "91487"
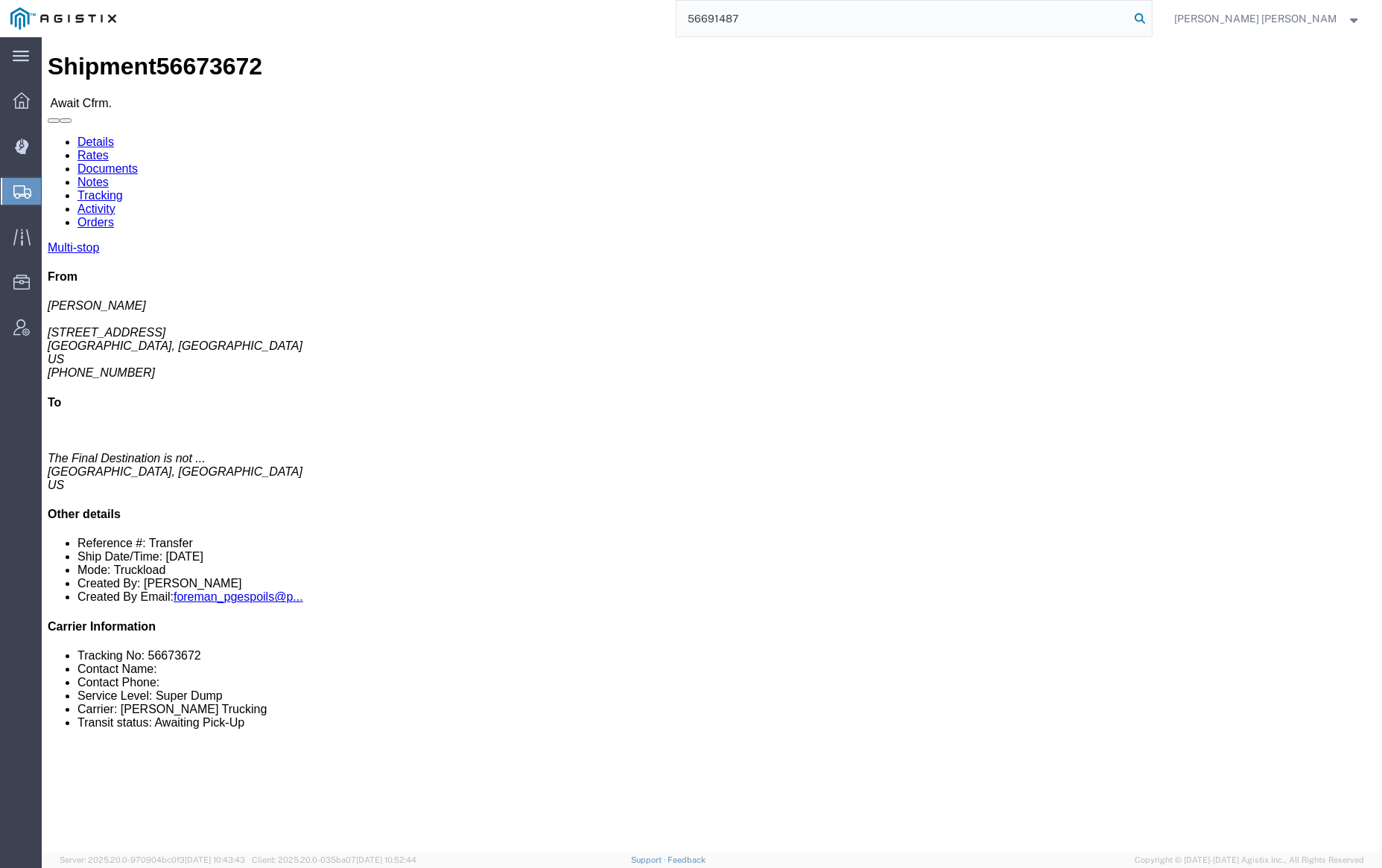
click at [1150, 22] on icon at bounding box center [1139, 18] width 21 height 21
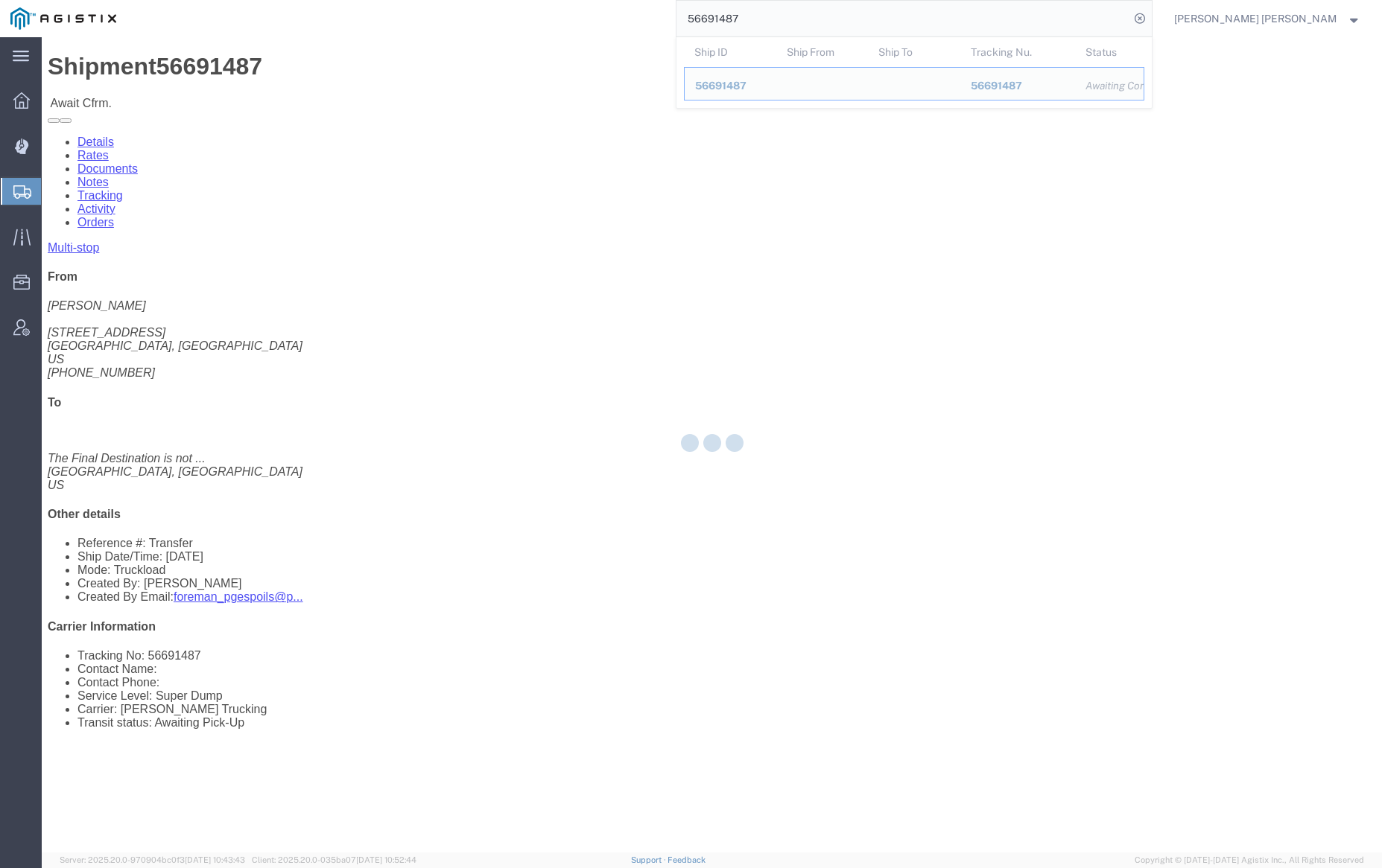
click at [788, 16] on input "56691487" at bounding box center [903, 19] width 453 height 36
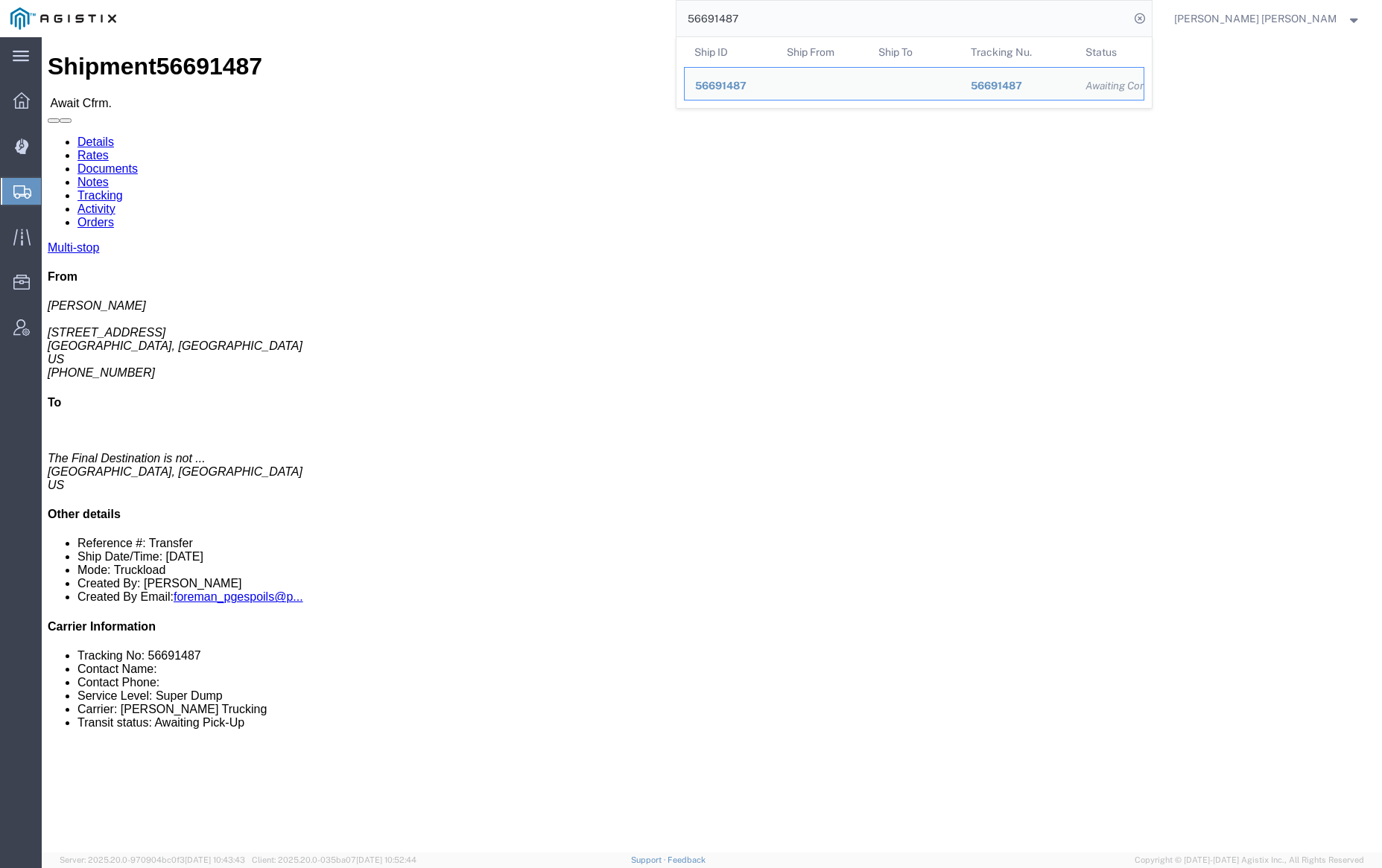
paste input "90"
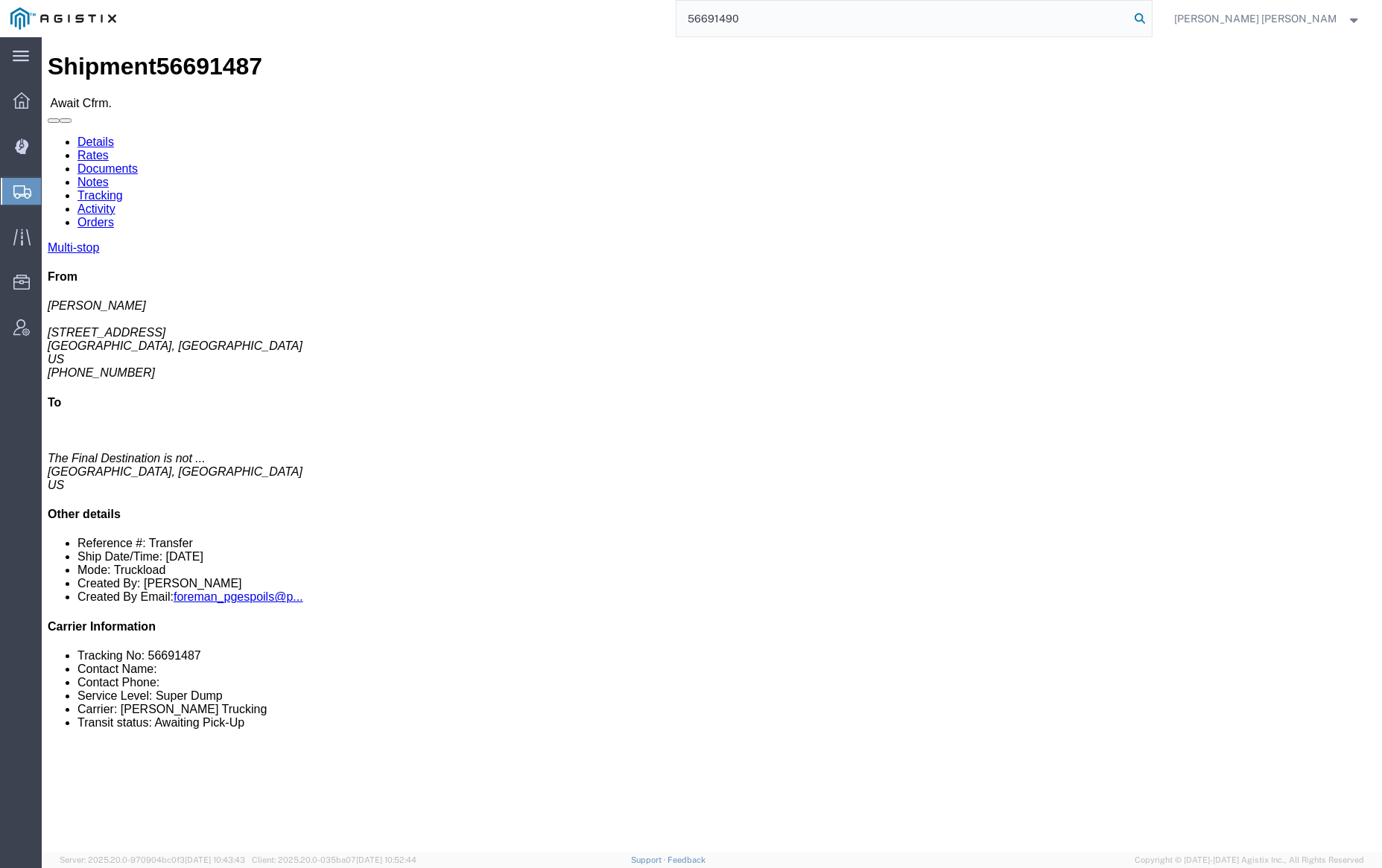
click at [1150, 16] on icon at bounding box center [1139, 18] width 21 height 21
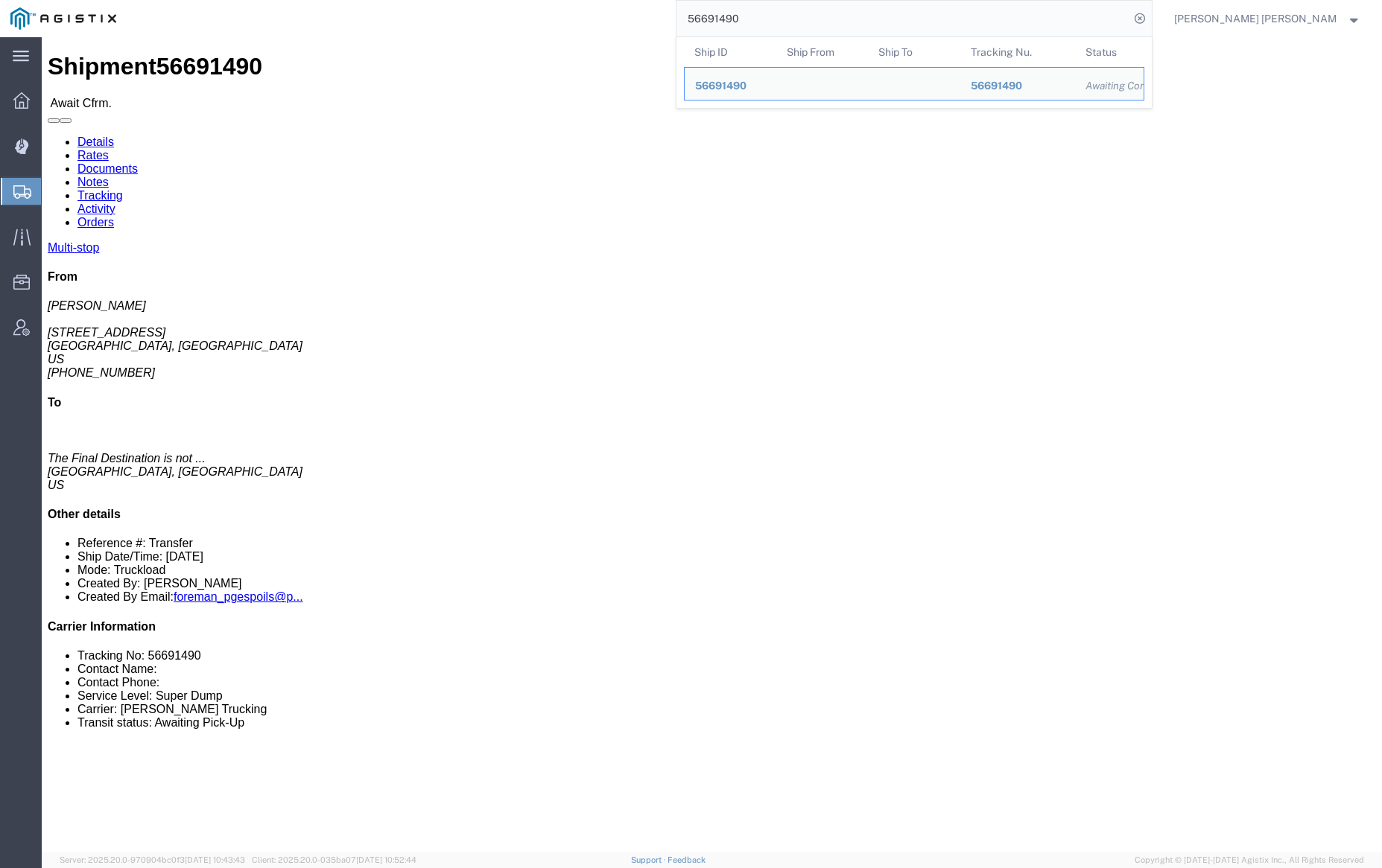
click at [781, 18] on input "56691490" at bounding box center [903, 19] width 453 height 36
paste input "8"
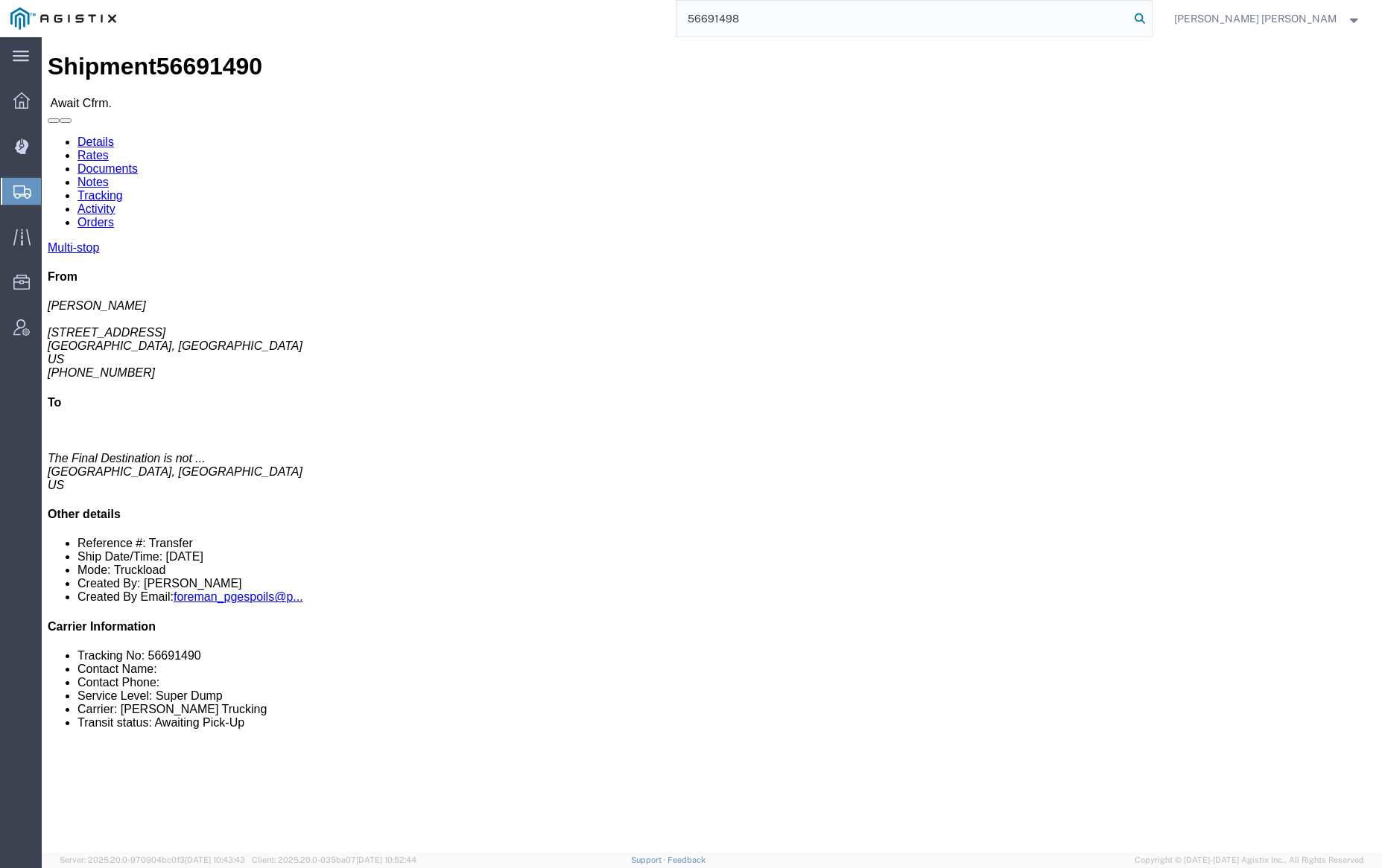
click at [1150, 20] on icon at bounding box center [1139, 18] width 21 height 21
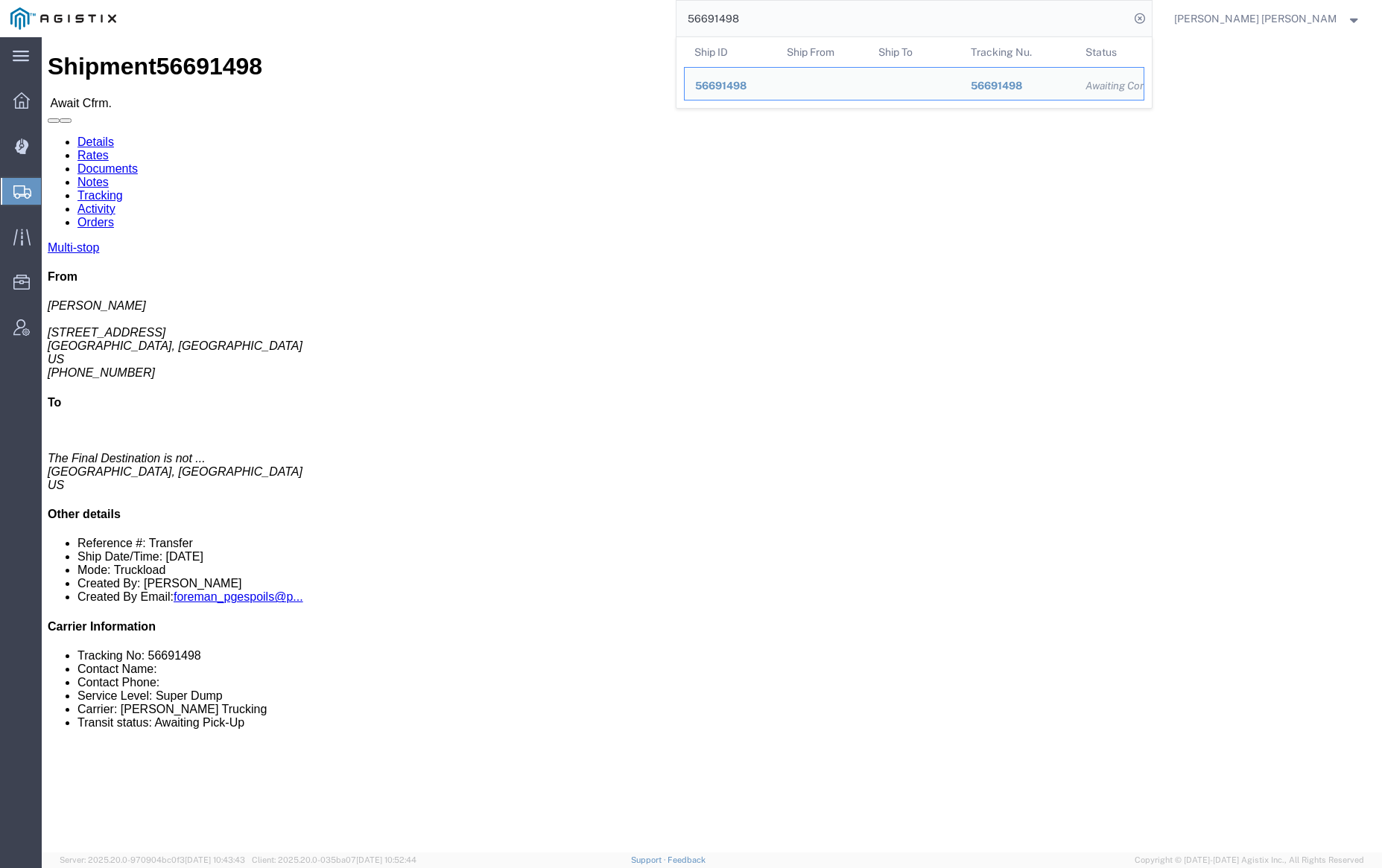
click at [803, 16] on input "56691498" at bounding box center [903, 19] width 453 height 36
drag, startPoint x: 803, startPoint y: 16, endPoint x: 939, endPoint y: 16, distance: 136.0
click at [804, 17] on input "56691498" at bounding box center [903, 19] width 453 height 36
paste input "738787"
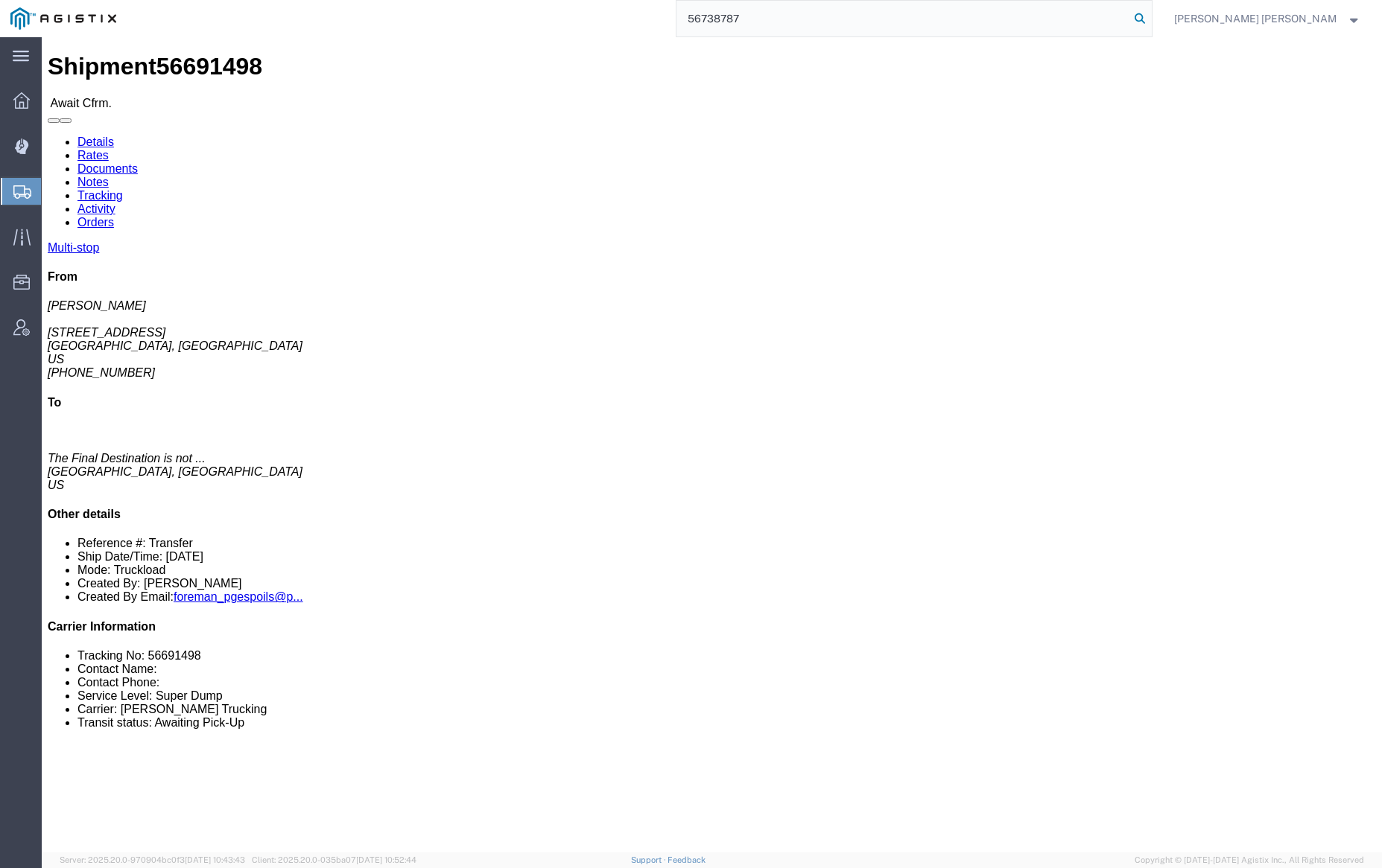
click at [1150, 15] on icon at bounding box center [1139, 18] width 21 height 21
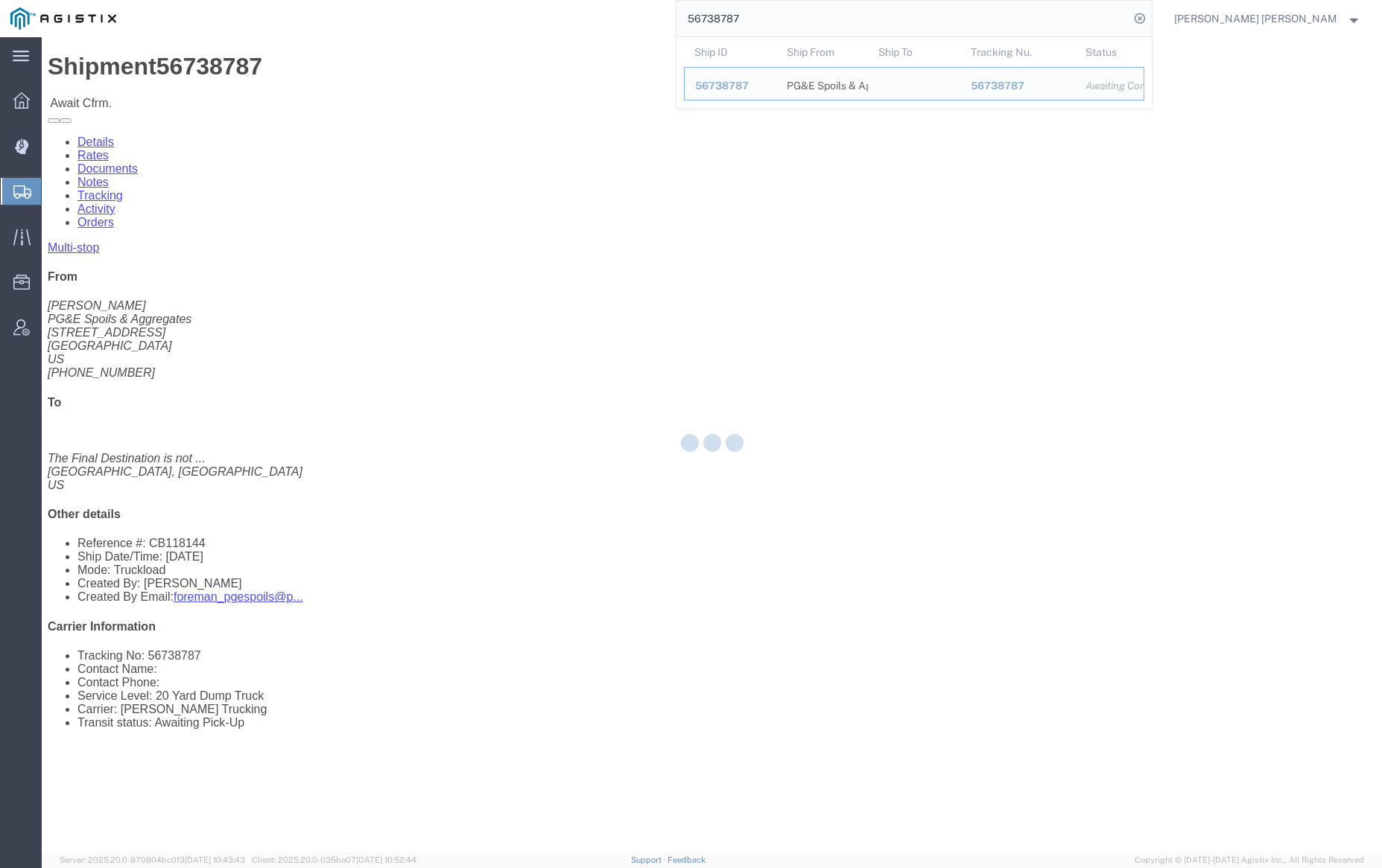
click at [791, 14] on input "56738787" at bounding box center [903, 19] width 453 height 36
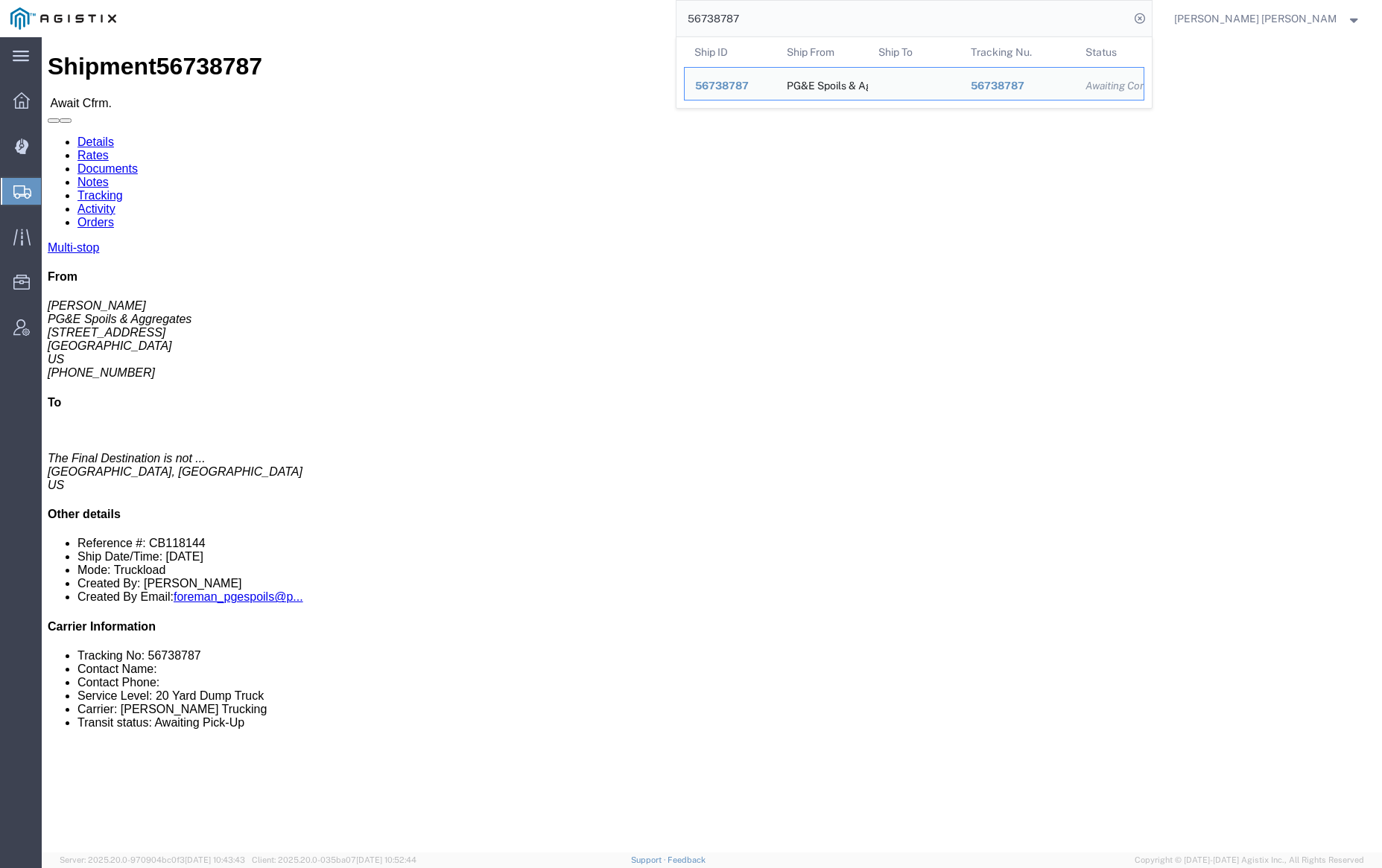
paste input "3699"
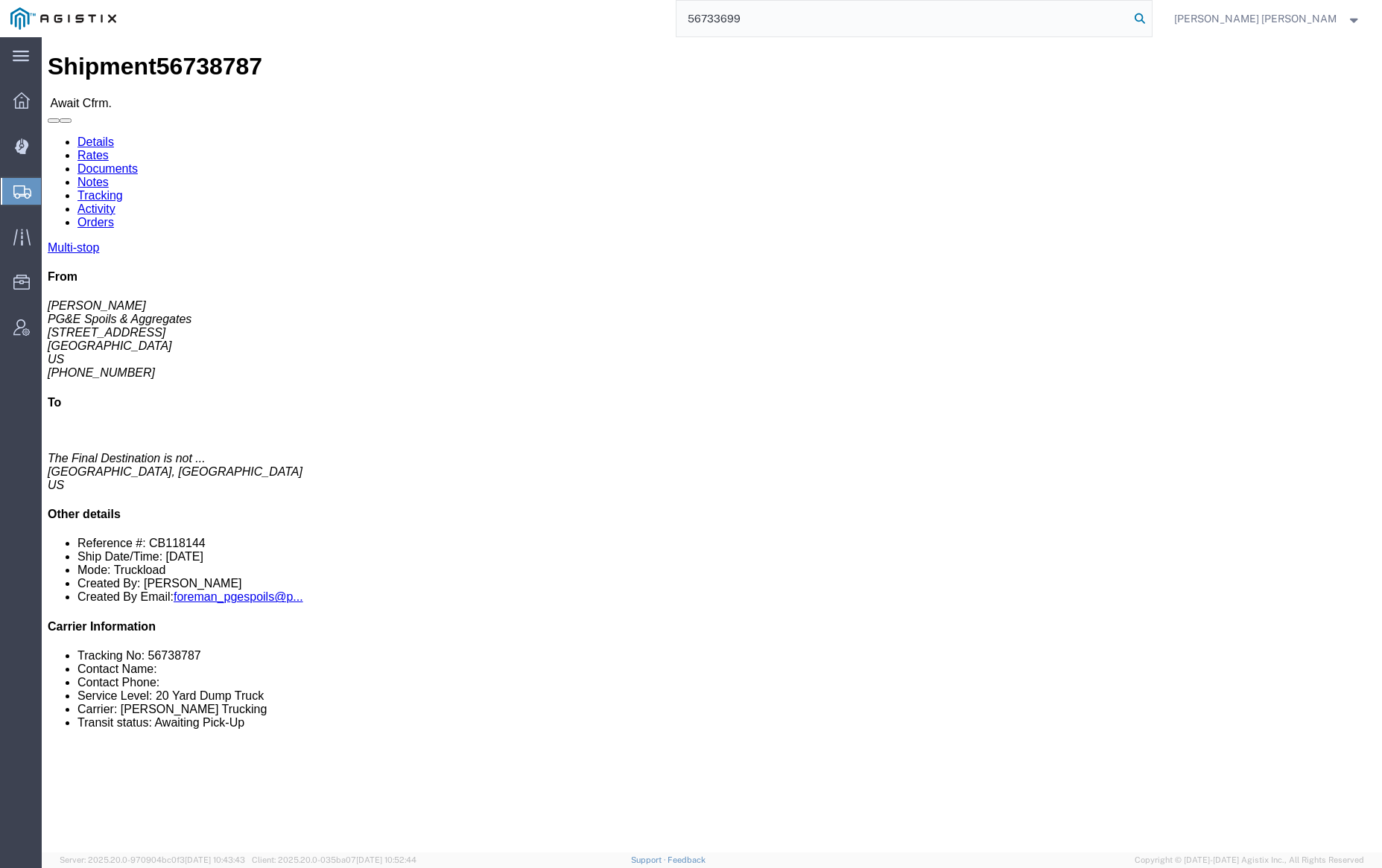
click at [1150, 14] on icon at bounding box center [1139, 18] width 21 height 21
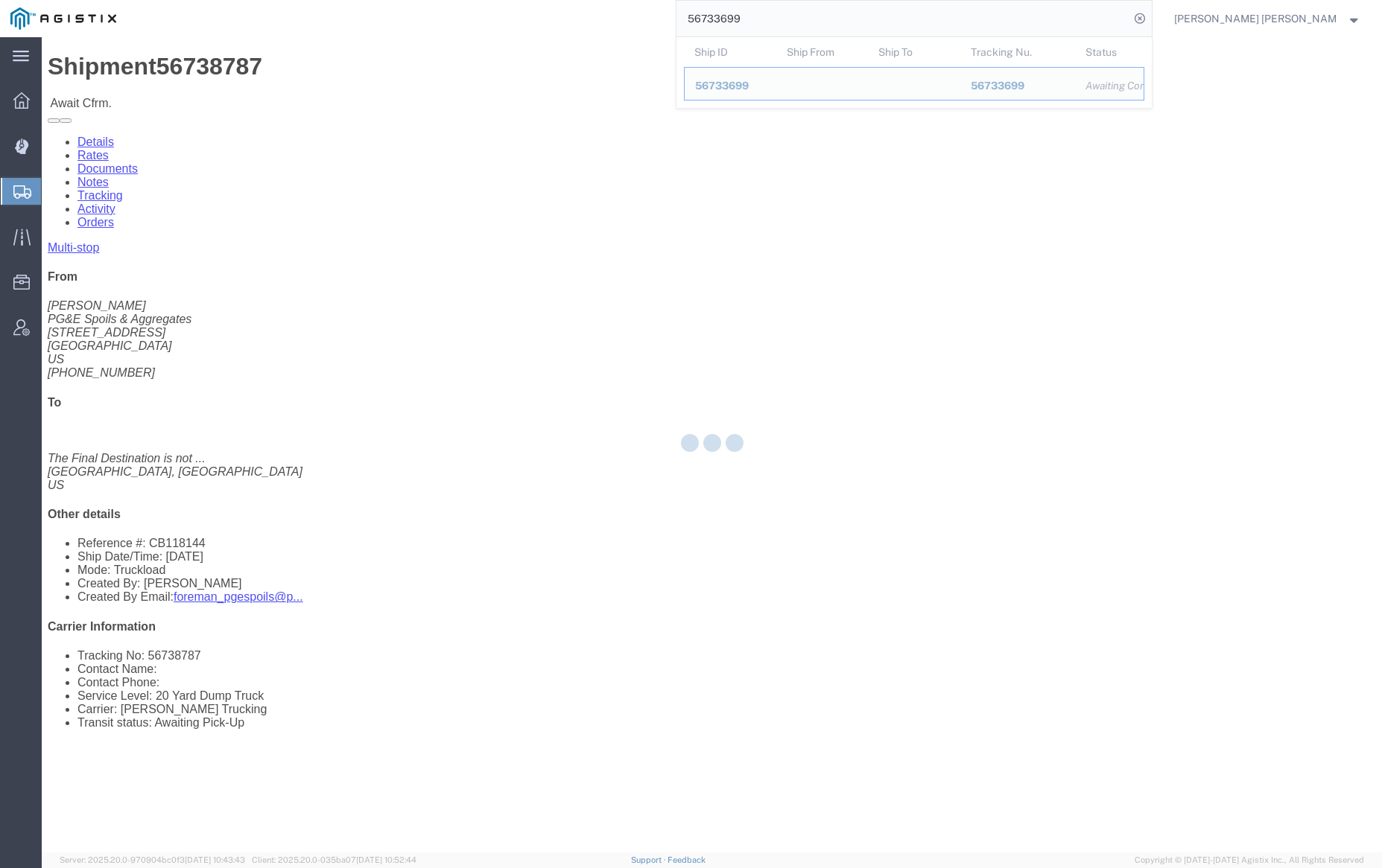
click at [776, 10] on input "56733699" at bounding box center [903, 19] width 453 height 36
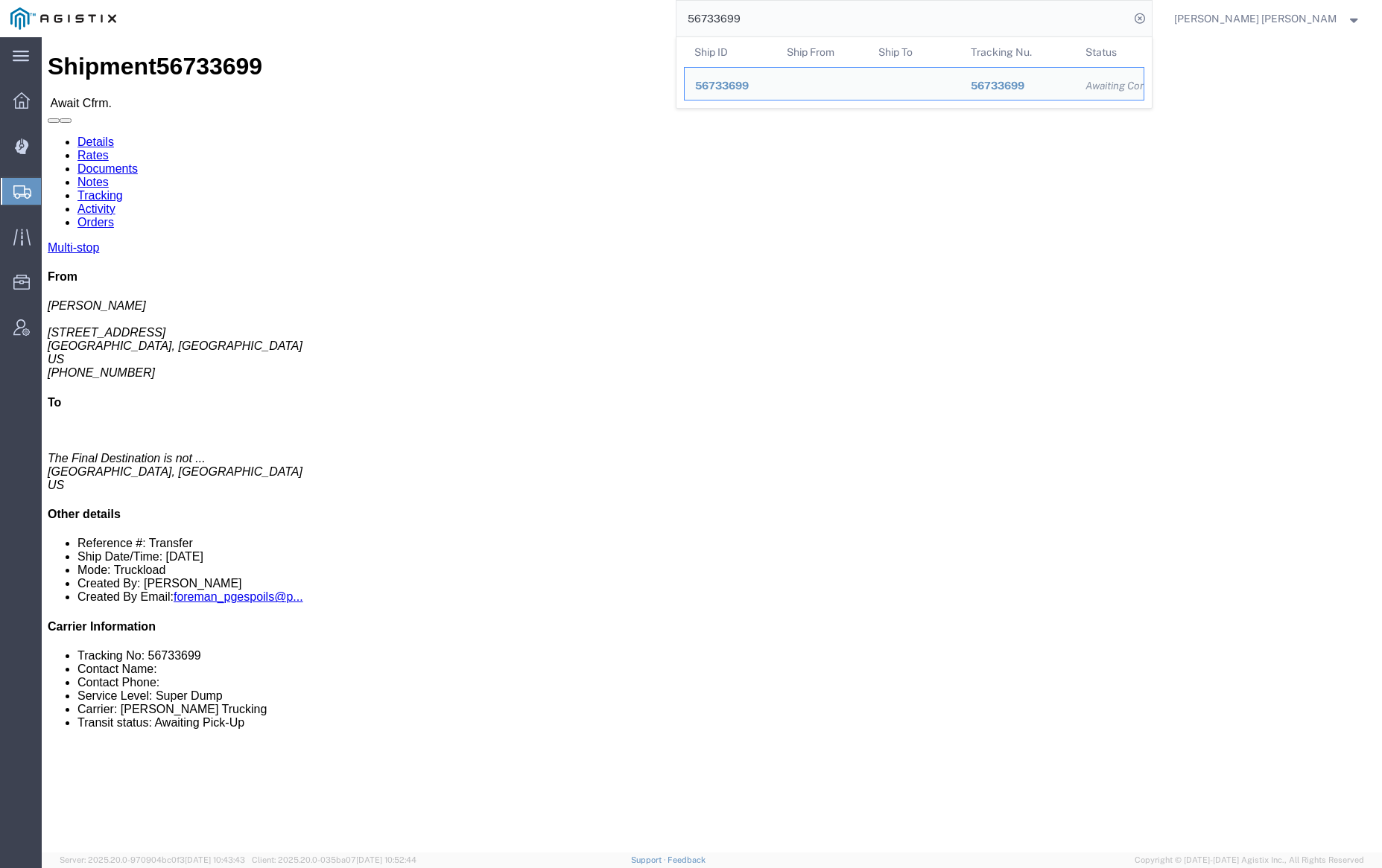
click at [776, 10] on input "56733699" at bounding box center [903, 19] width 453 height 36
paste input "703"
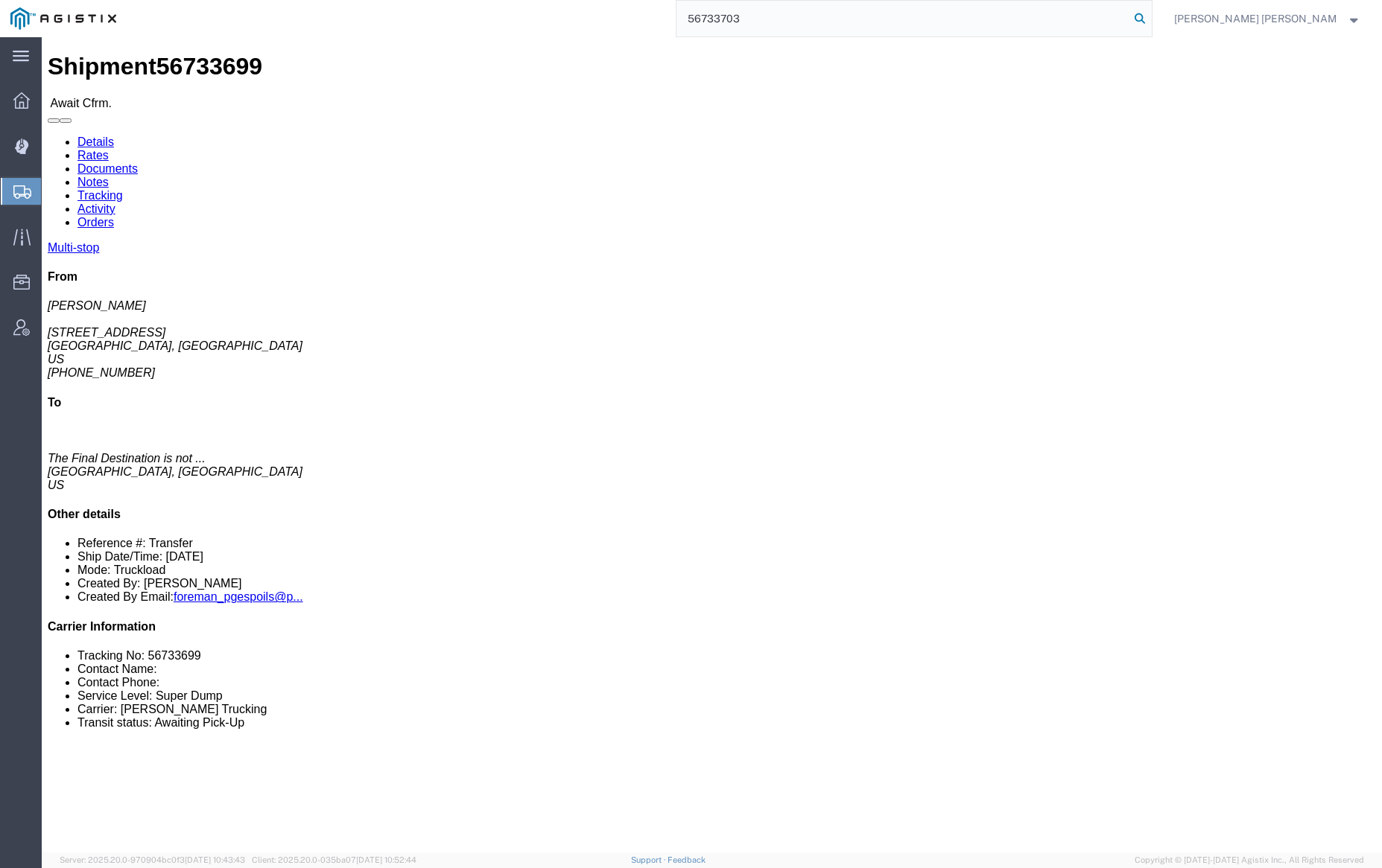
click at [1150, 15] on icon at bounding box center [1139, 18] width 21 height 21
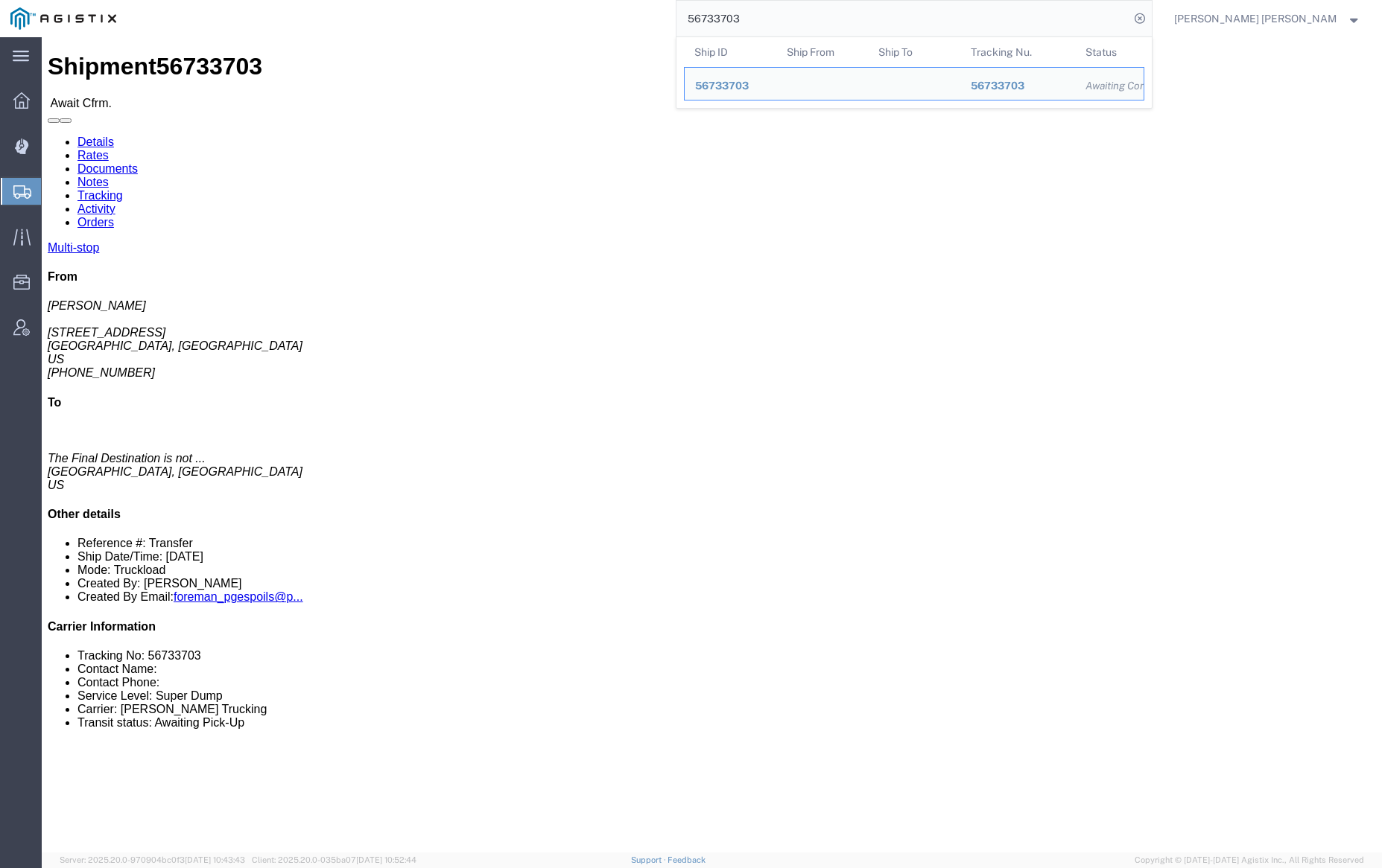
click at [766, 20] on input "56733703" at bounding box center [903, 19] width 453 height 36
paste input "26"
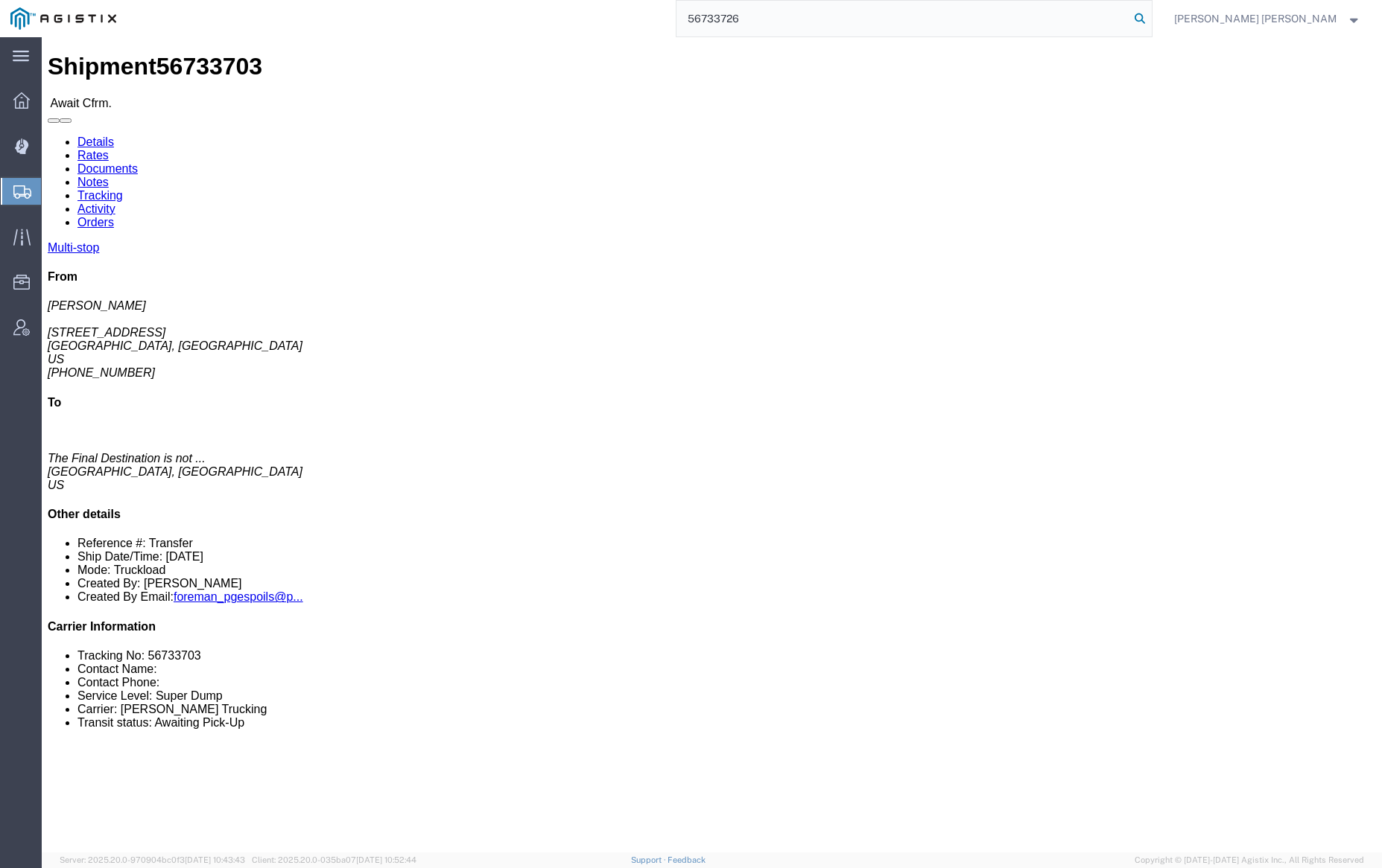
click at [1150, 13] on icon at bounding box center [1139, 18] width 21 height 21
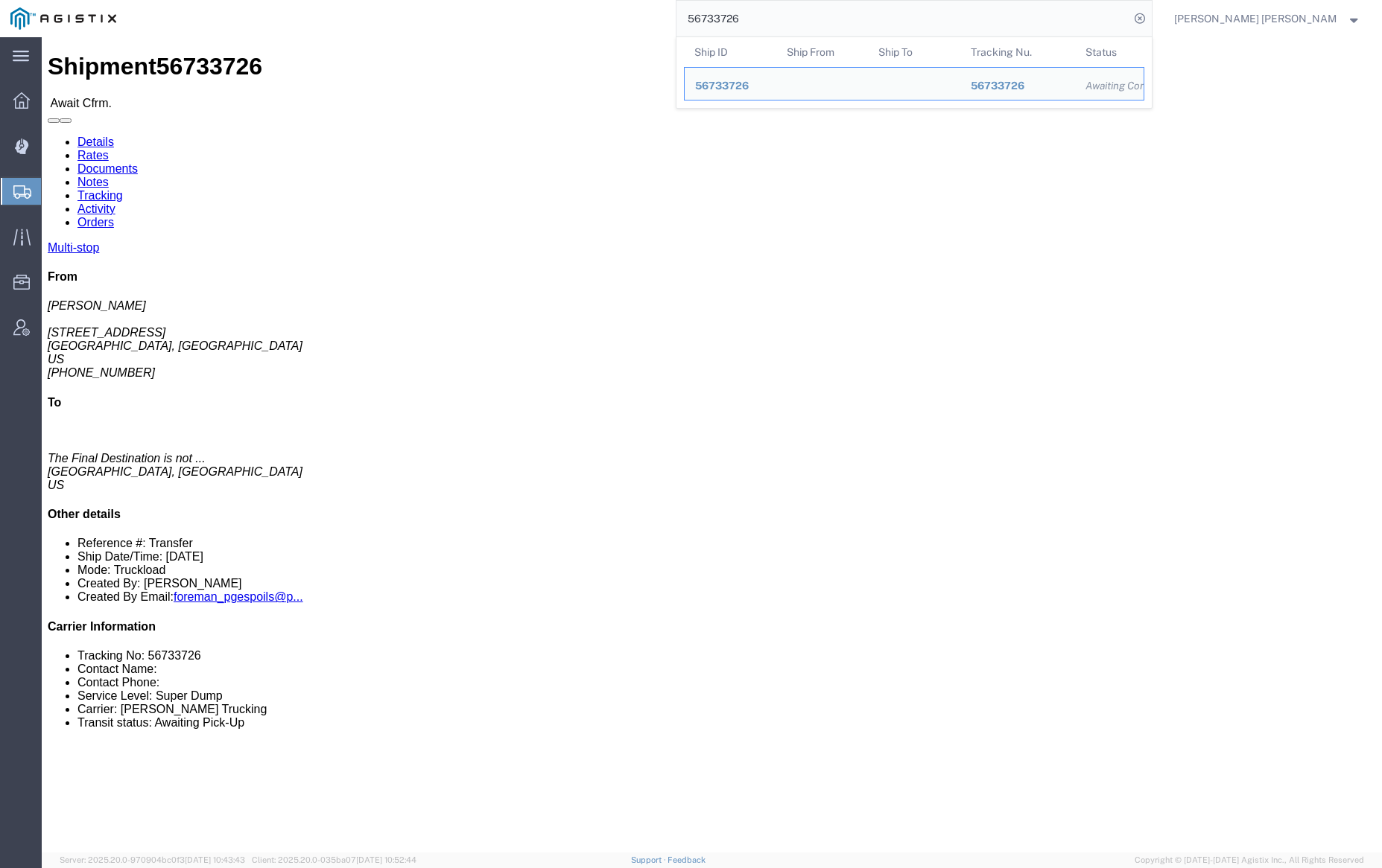
click at [794, 24] on input "56733726" at bounding box center [903, 19] width 453 height 36
paste input "50661"
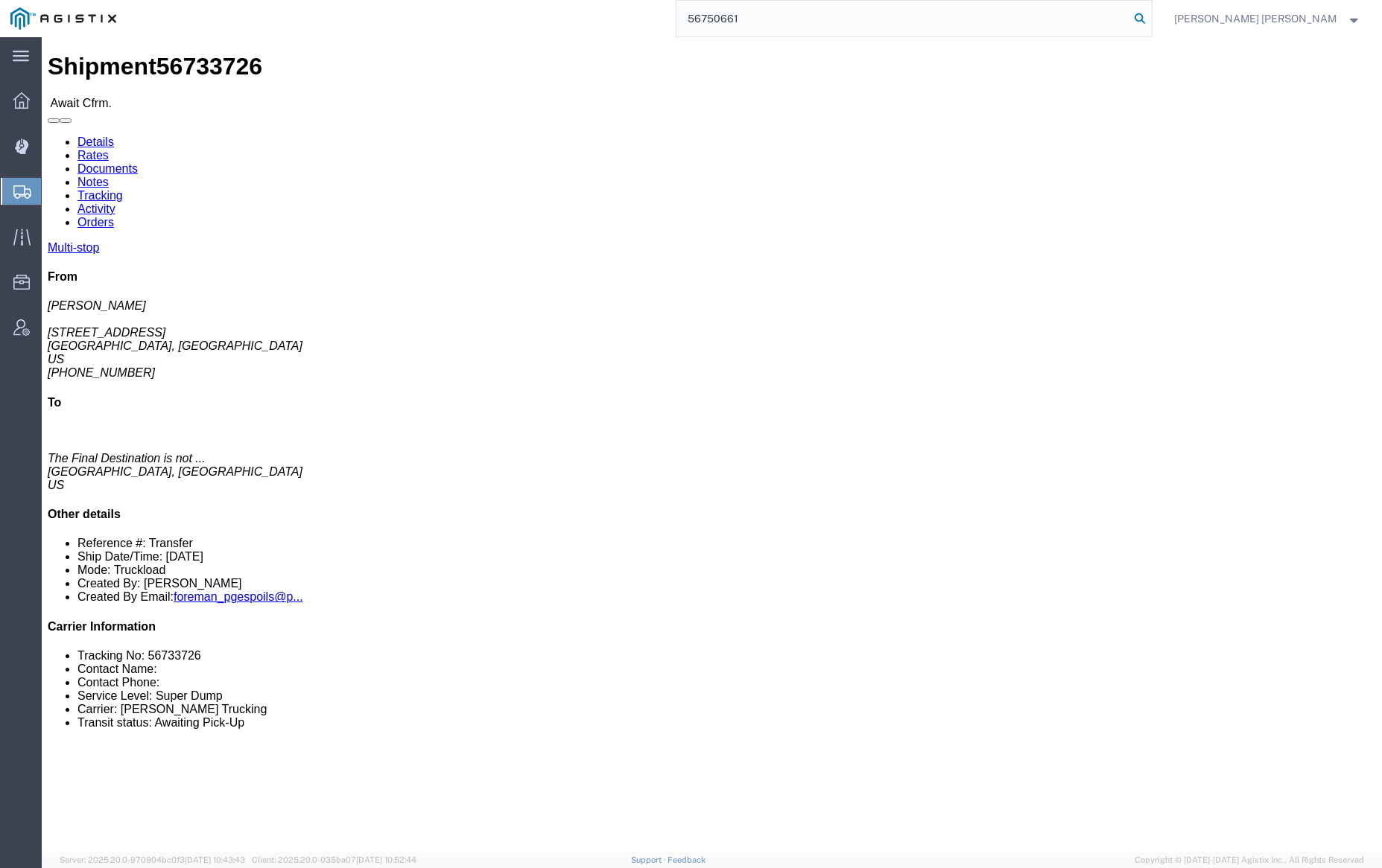
click at [1150, 14] on icon at bounding box center [1139, 18] width 21 height 21
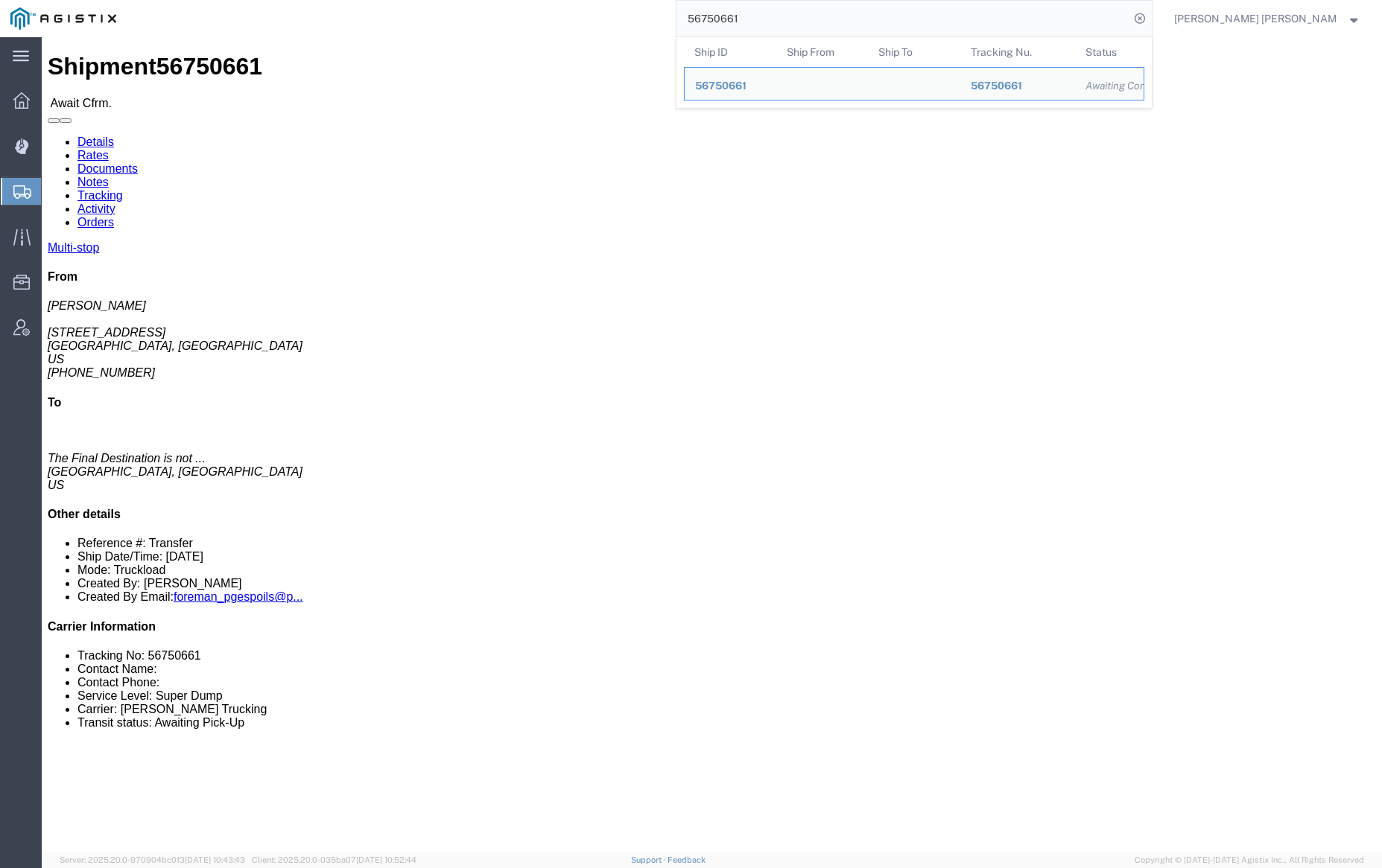
click at [780, 13] on input "56750661" at bounding box center [903, 19] width 453 height 36
paste input "2"
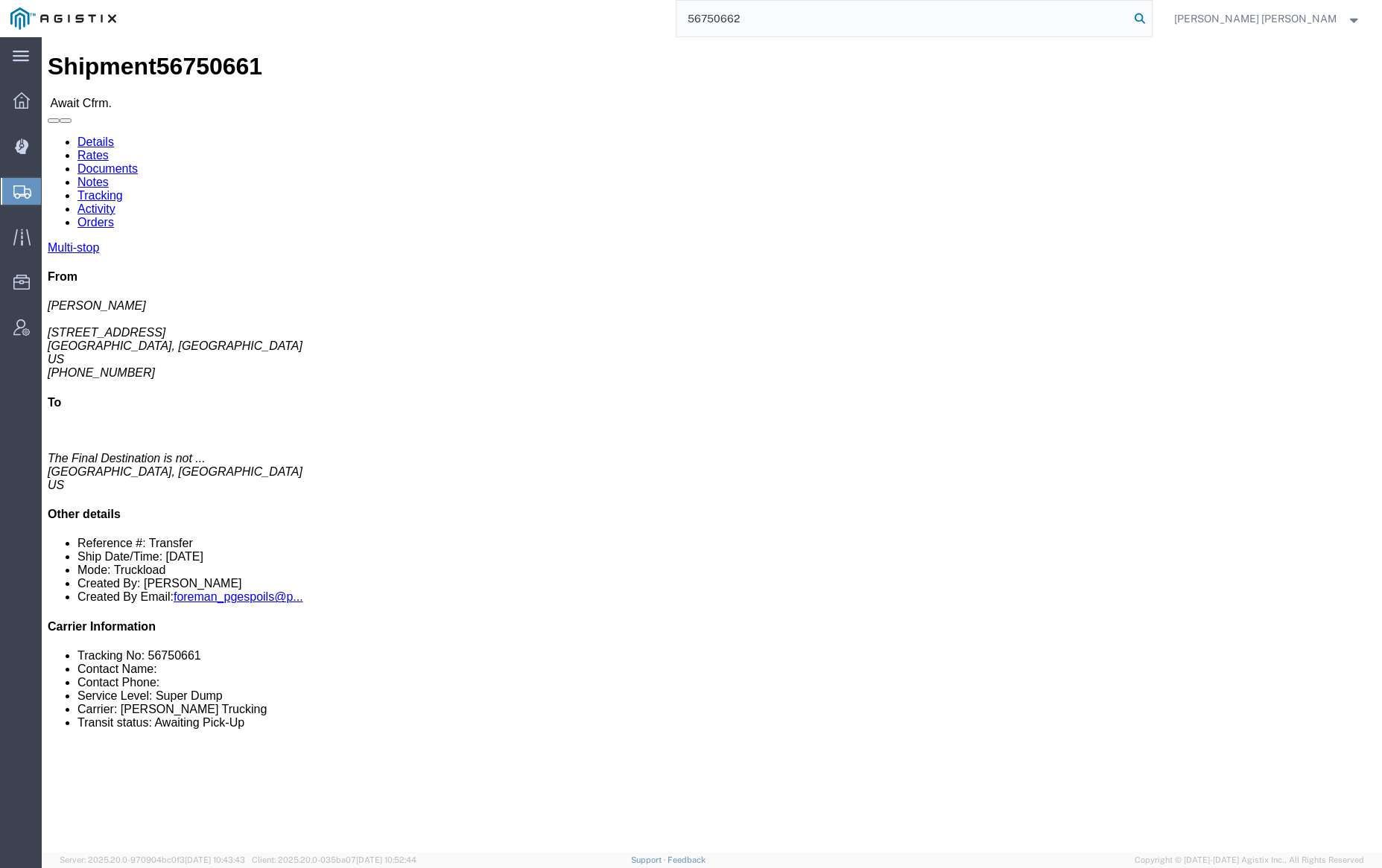
drag, startPoint x: 1216, startPoint y: 11, endPoint x: 1317, endPoint y: 111, distance: 142.1
click at [1150, 11] on icon at bounding box center [1139, 18] width 21 height 21
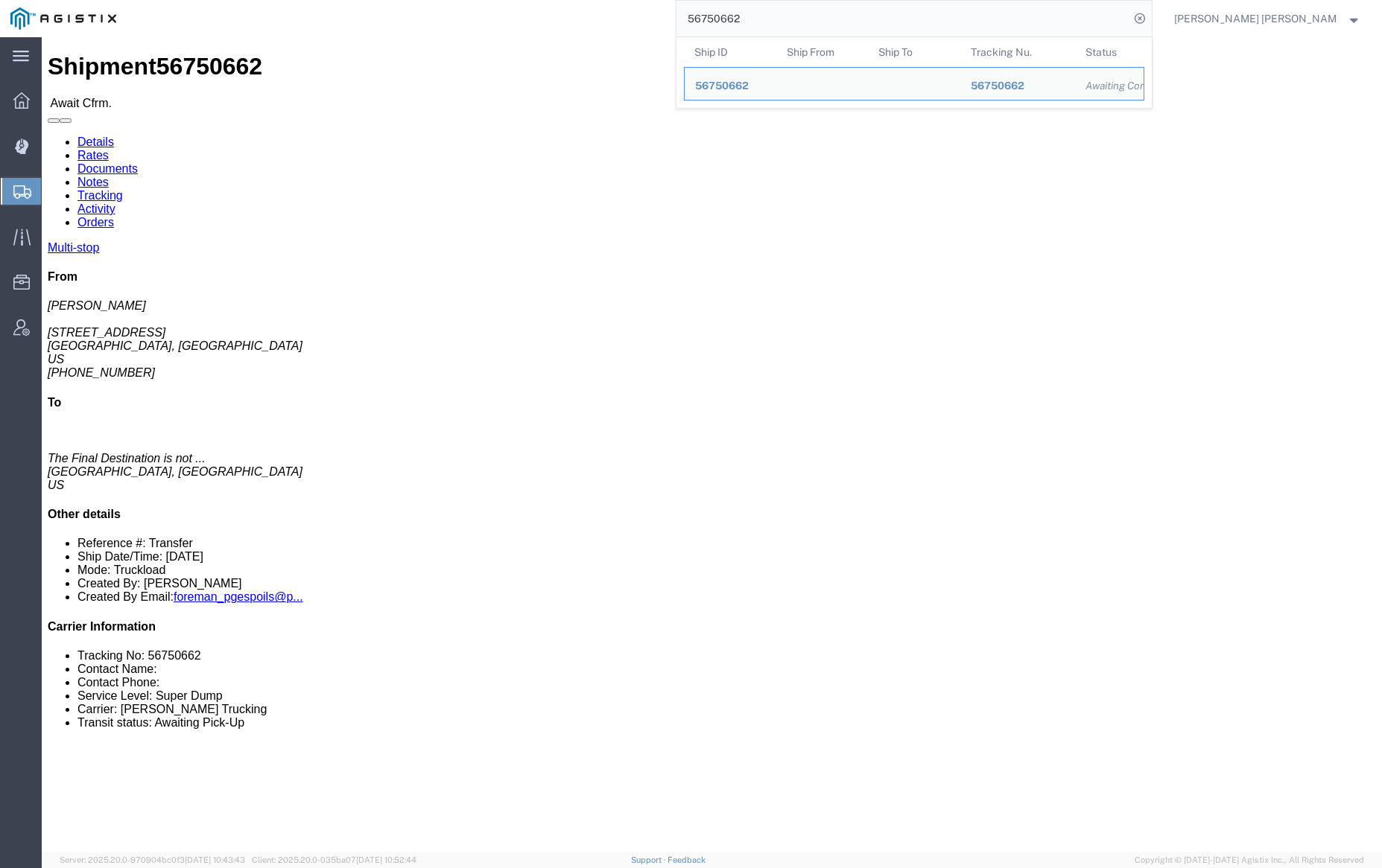
click at [780, 24] on input "56750662" at bounding box center [903, 19] width 453 height 36
paste input "49375"
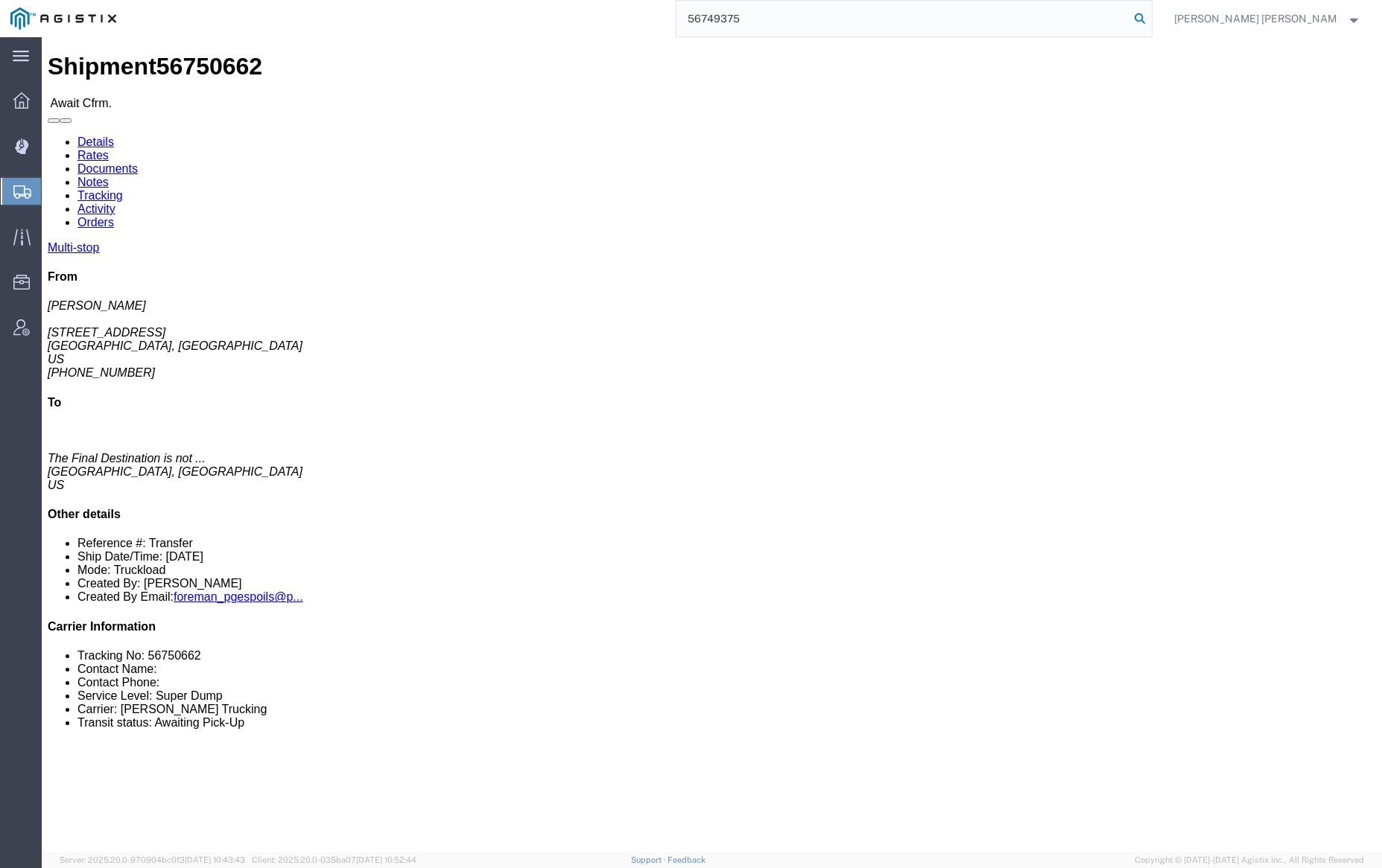
click at [1150, 15] on icon at bounding box center [1139, 18] width 21 height 21
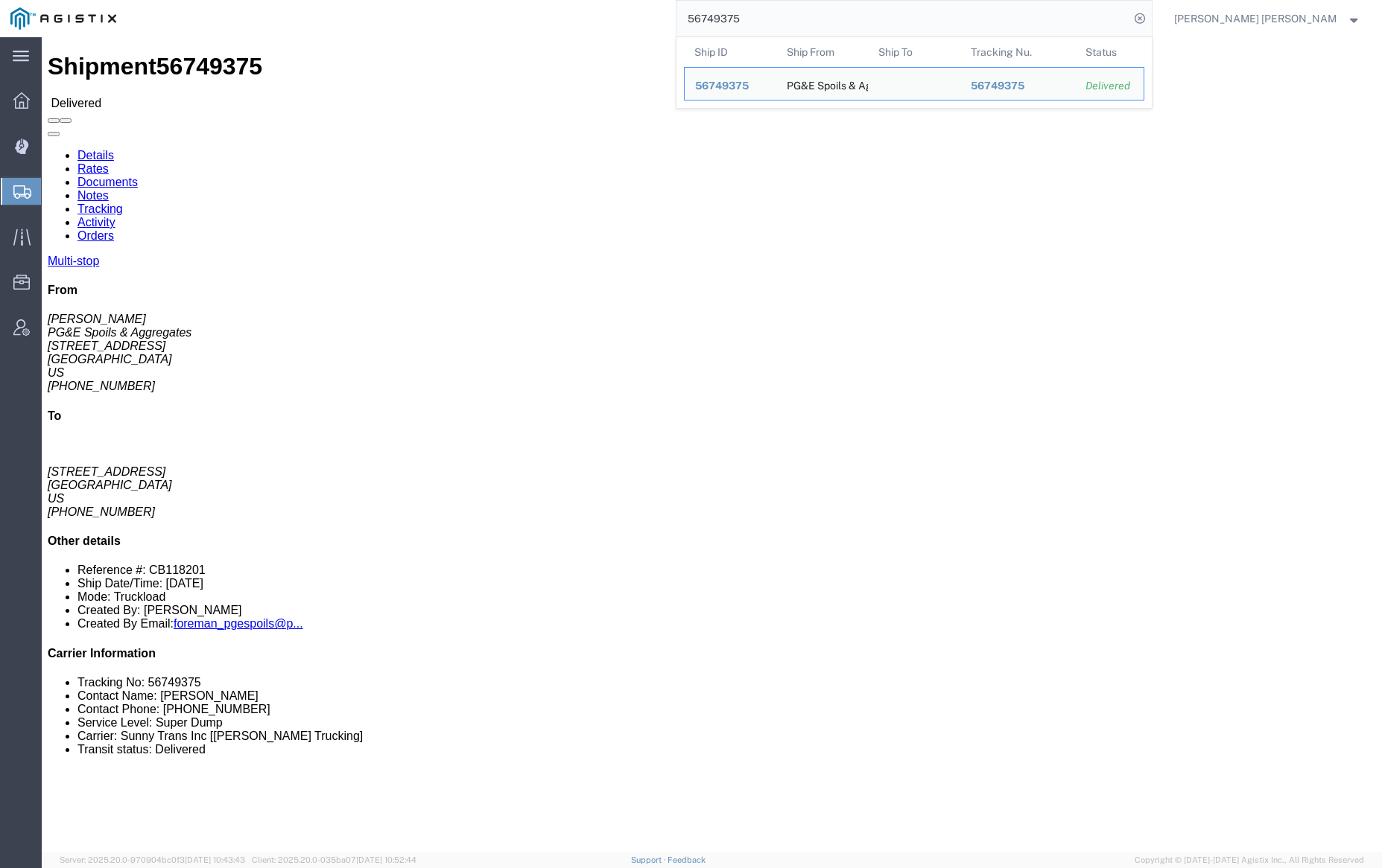
click at [803, 22] on input "56749375" at bounding box center [903, 19] width 453 height 36
paste input "4"
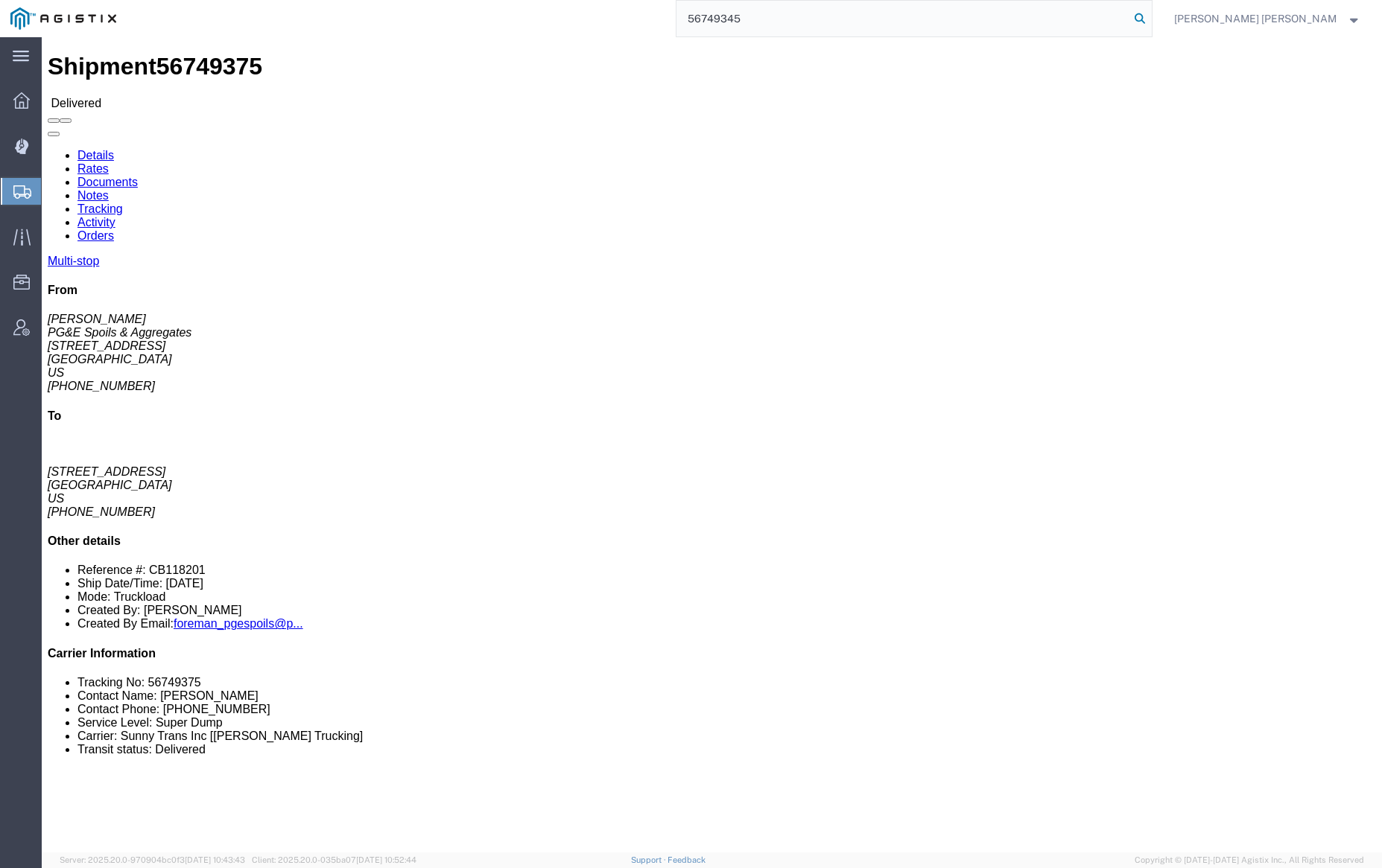
click at [1150, 13] on icon at bounding box center [1139, 18] width 21 height 21
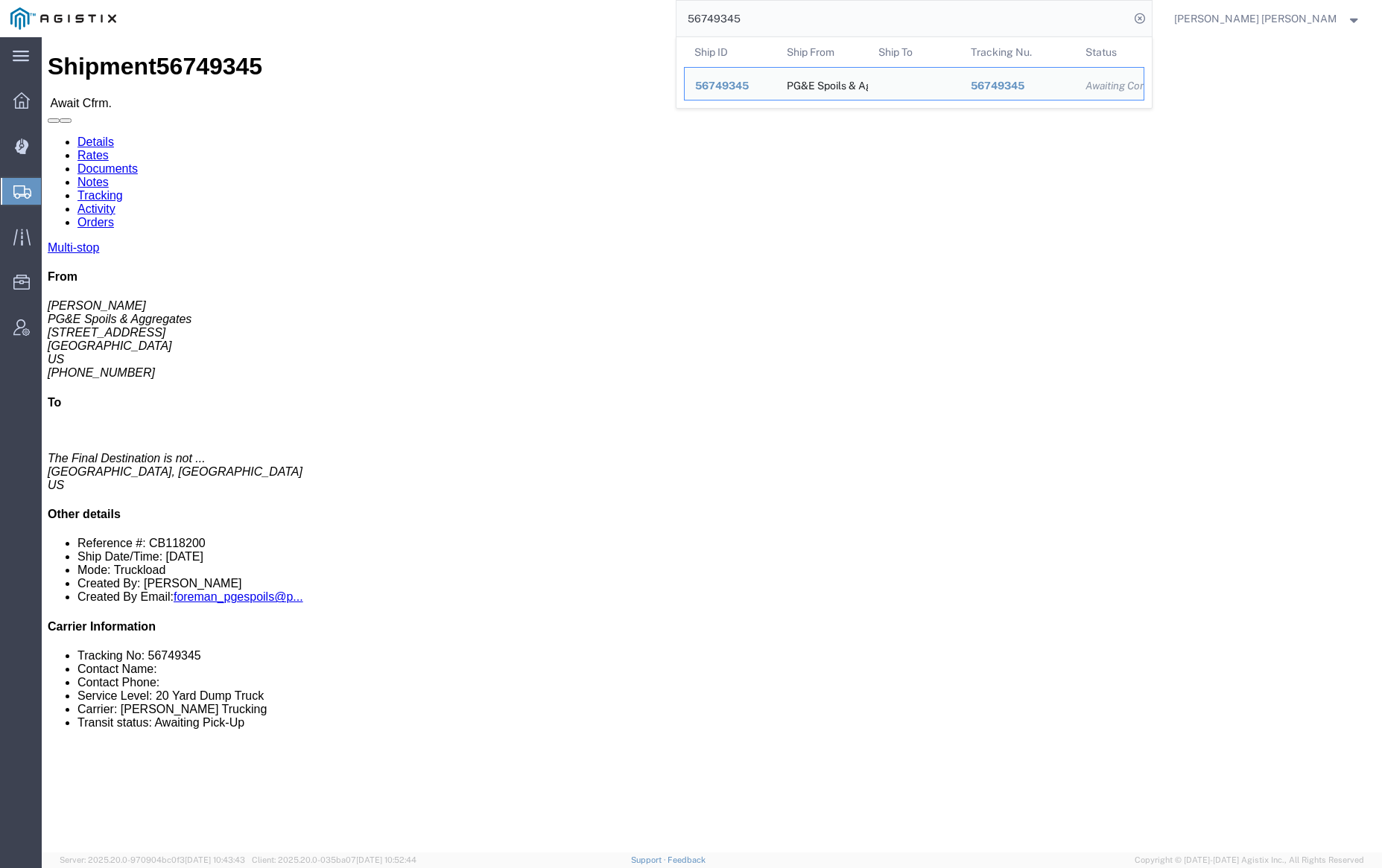
click at [786, 13] on input "56749345" at bounding box center [903, 19] width 453 height 36
paste input "67706"
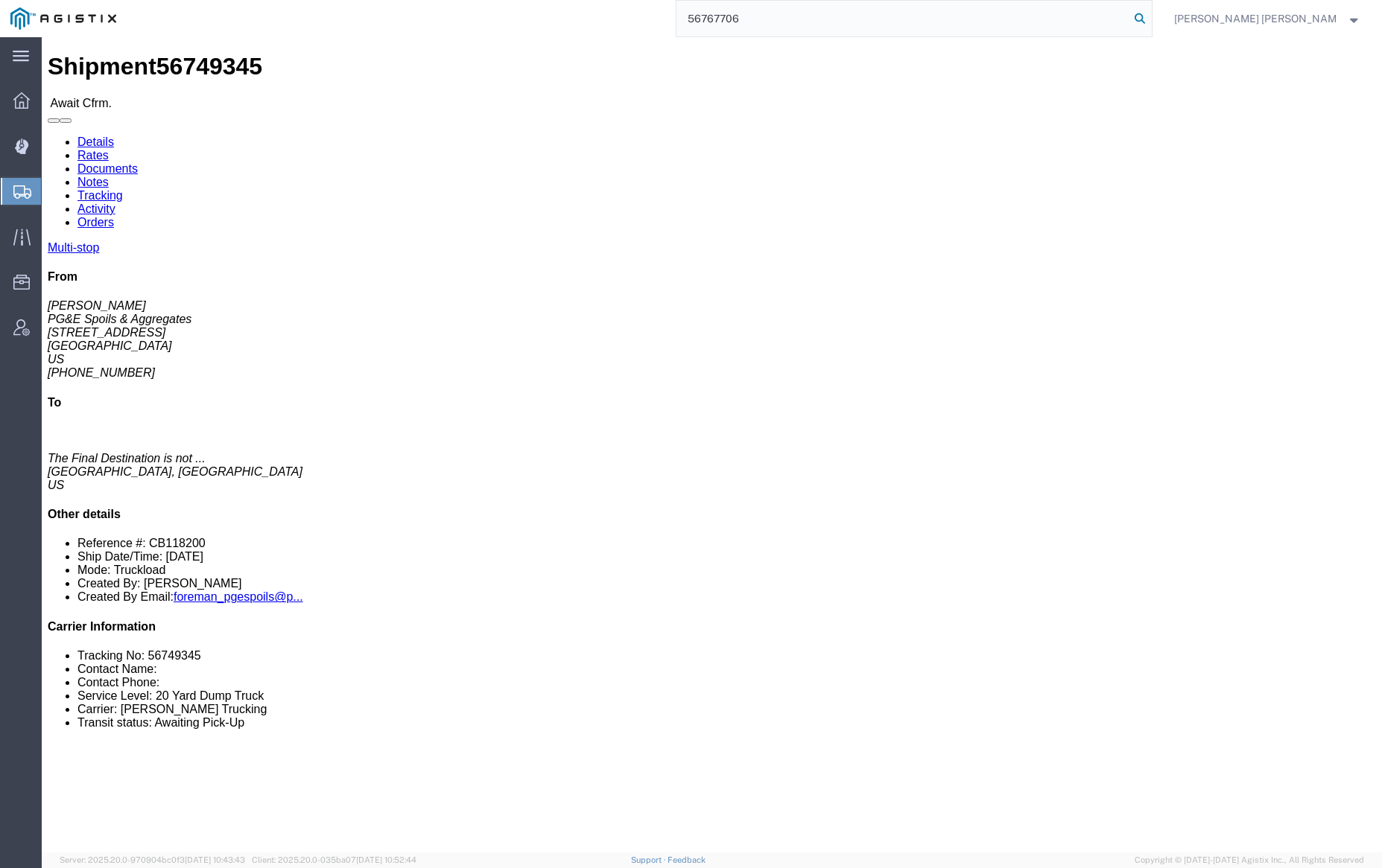
click at [1150, 14] on icon at bounding box center [1139, 18] width 21 height 21
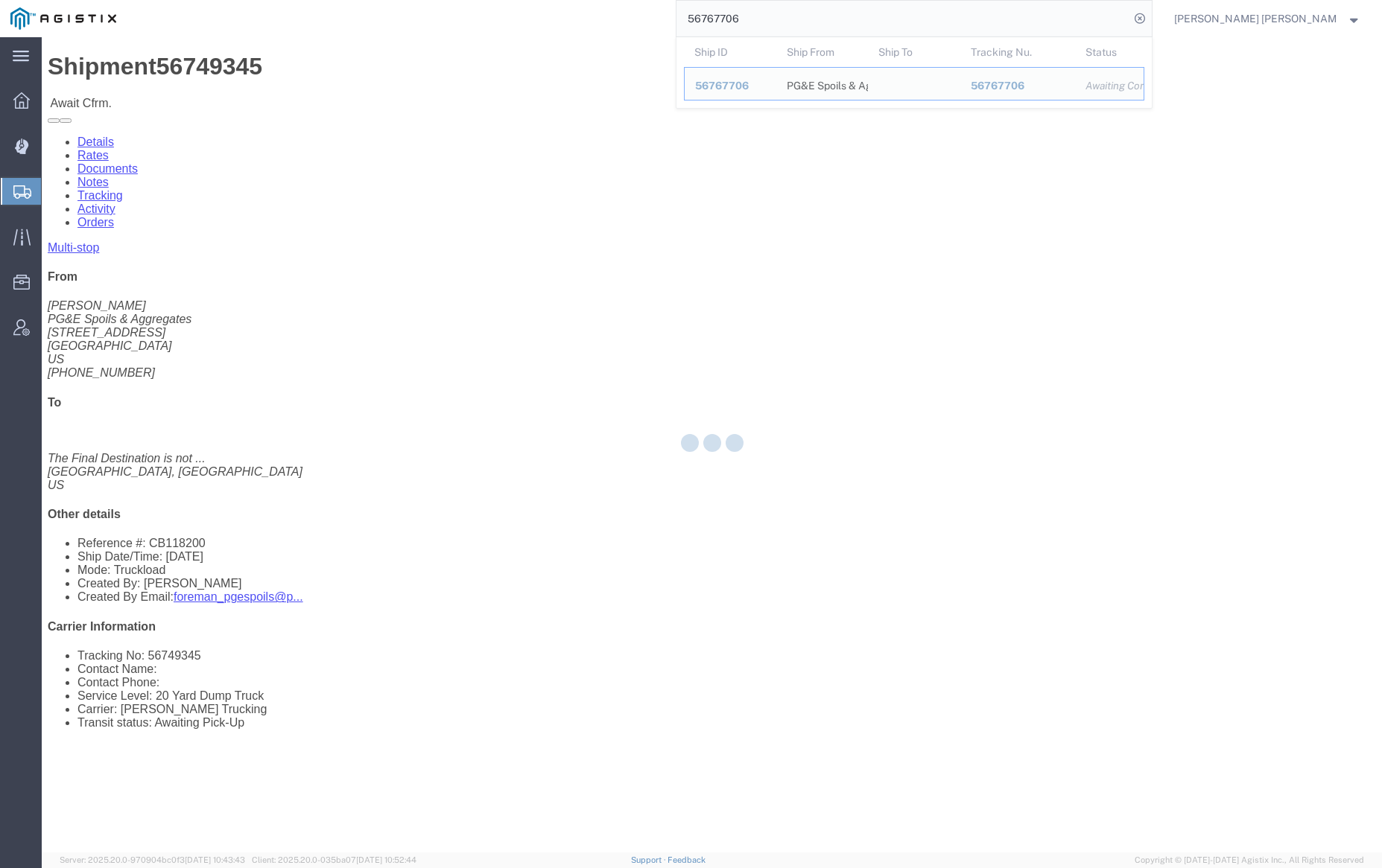
click at [790, 22] on input "56767706" at bounding box center [903, 19] width 453 height 36
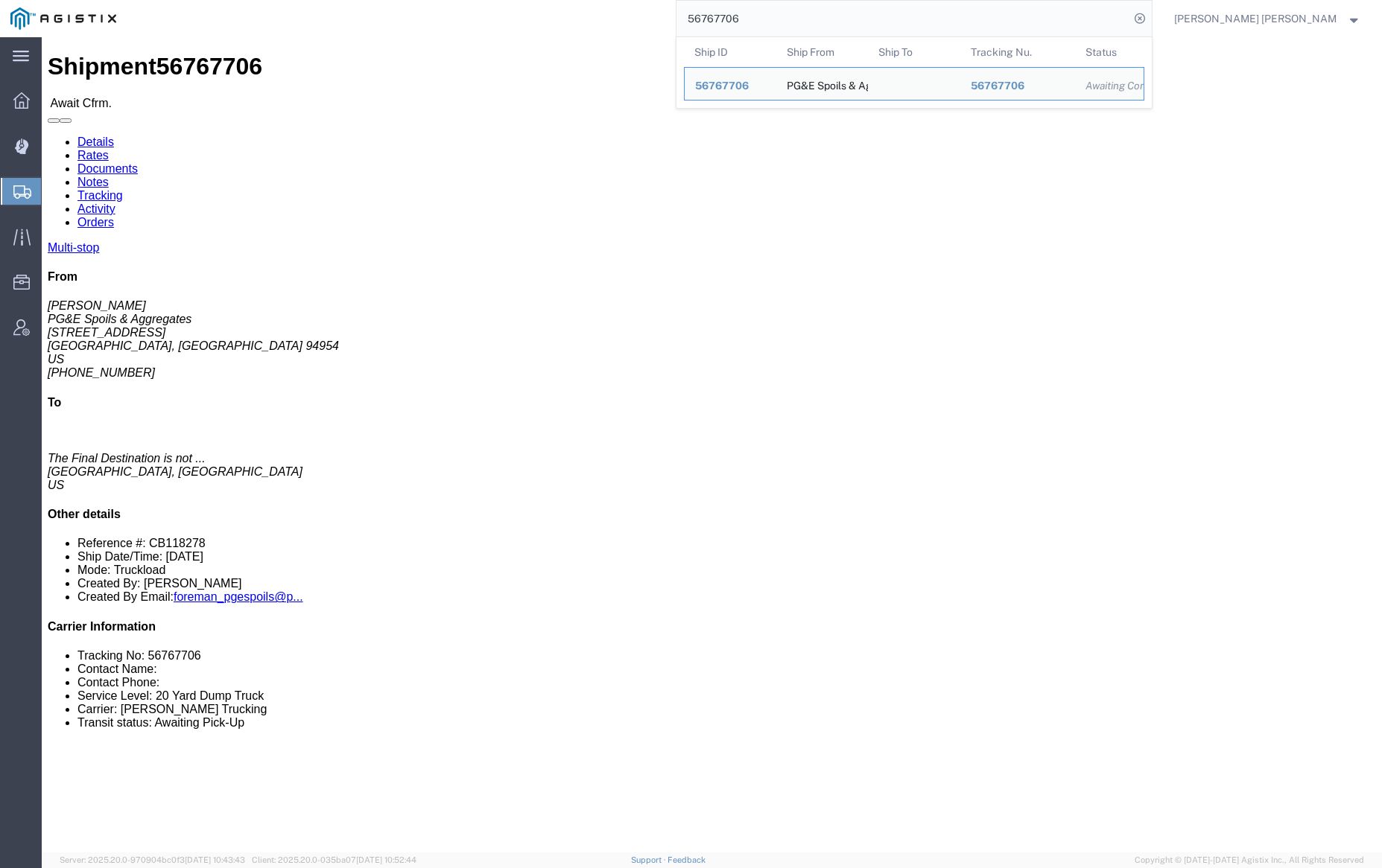
click at [758, 13] on input "56767706" at bounding box center [903, 19] width 453 height 36
paste input "394"
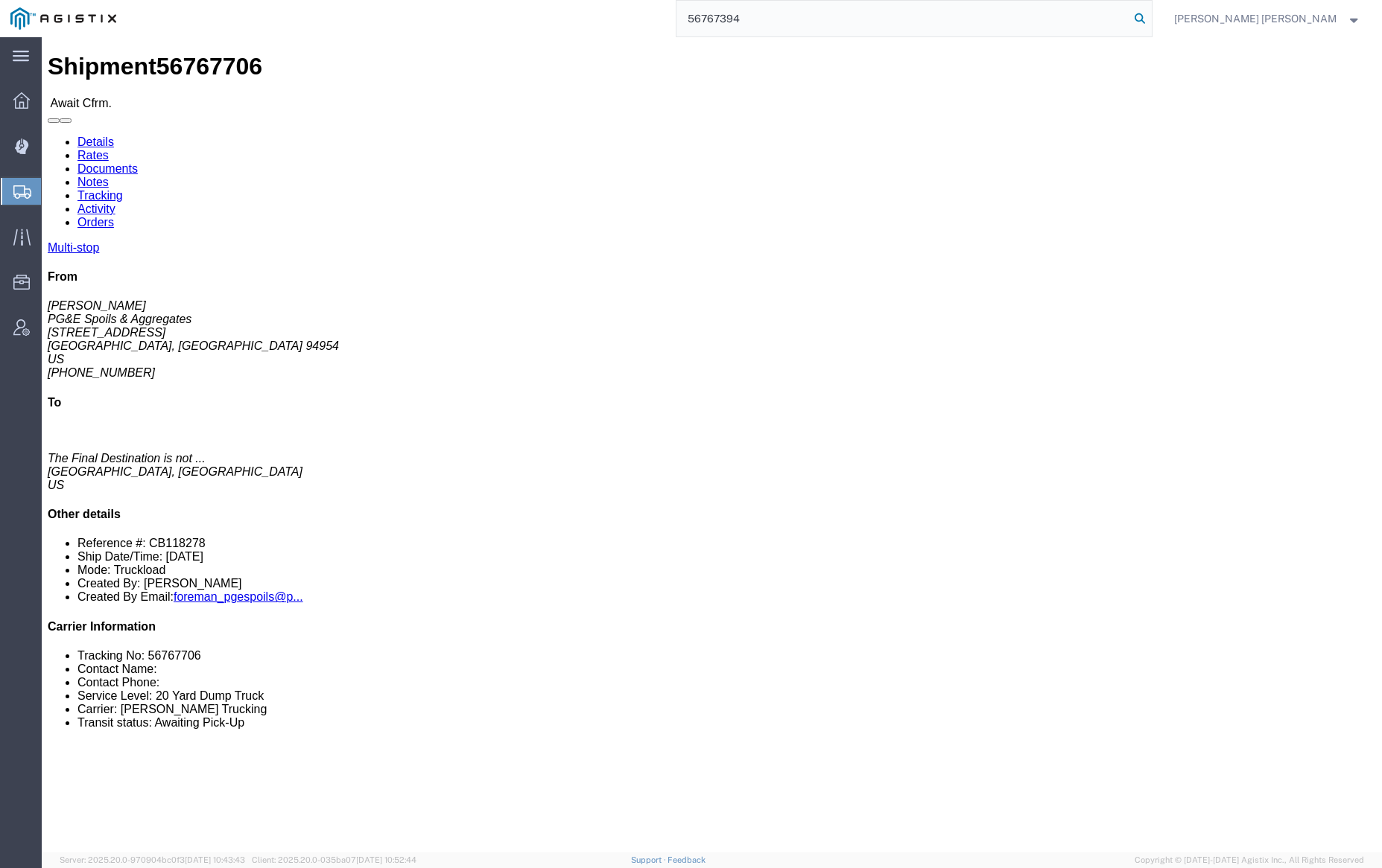
drag, startPoint x: 1216, startPoint y: 20, endPoint x: 1330, endPoint y: 103, distance: 141.0
click at [1150, 20] on icon at bounding box center [1139, 18] width 21 height 21
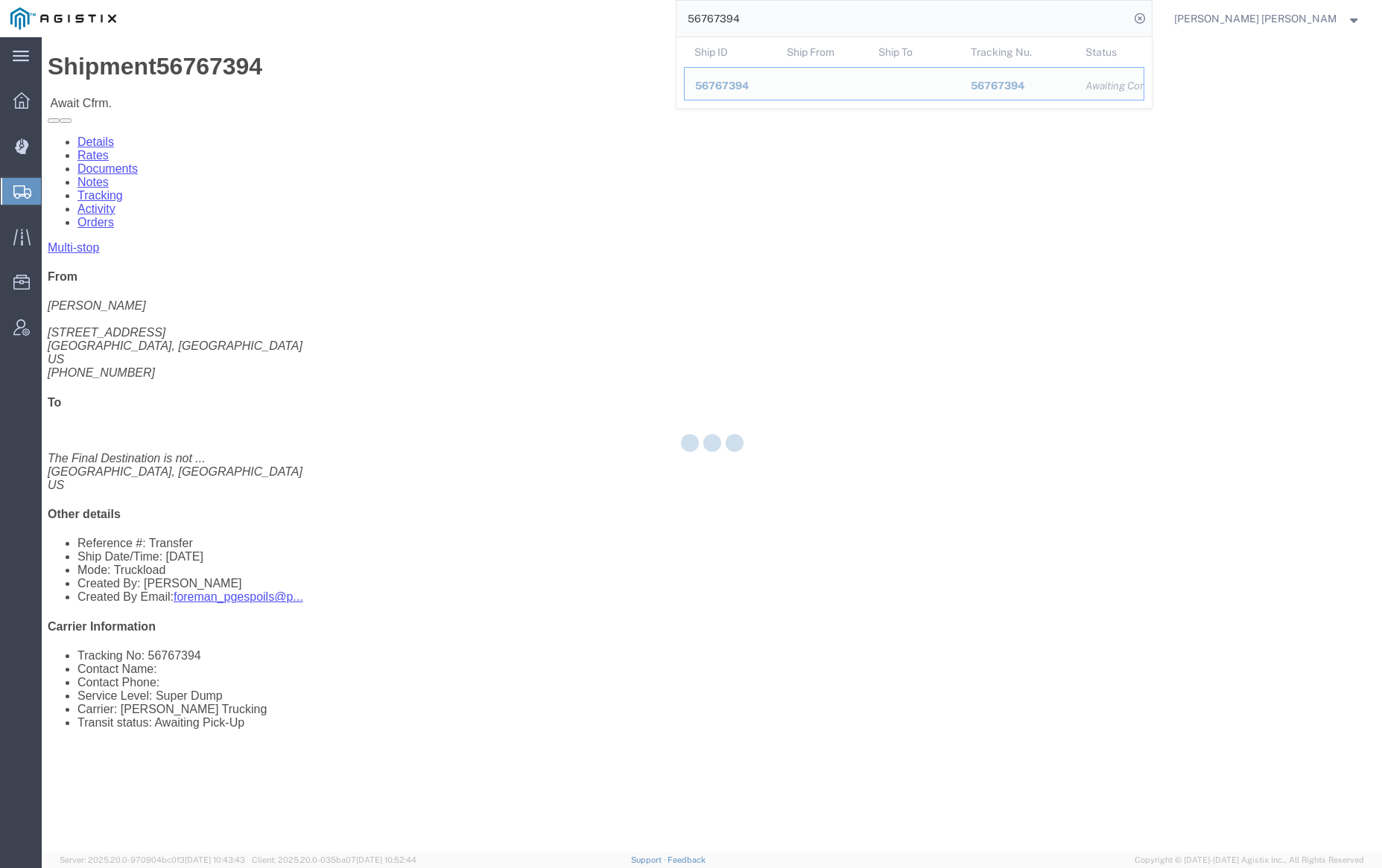
click at [788, 19] on input "56767394" at bounding box center [903, 19] width 453 height 36
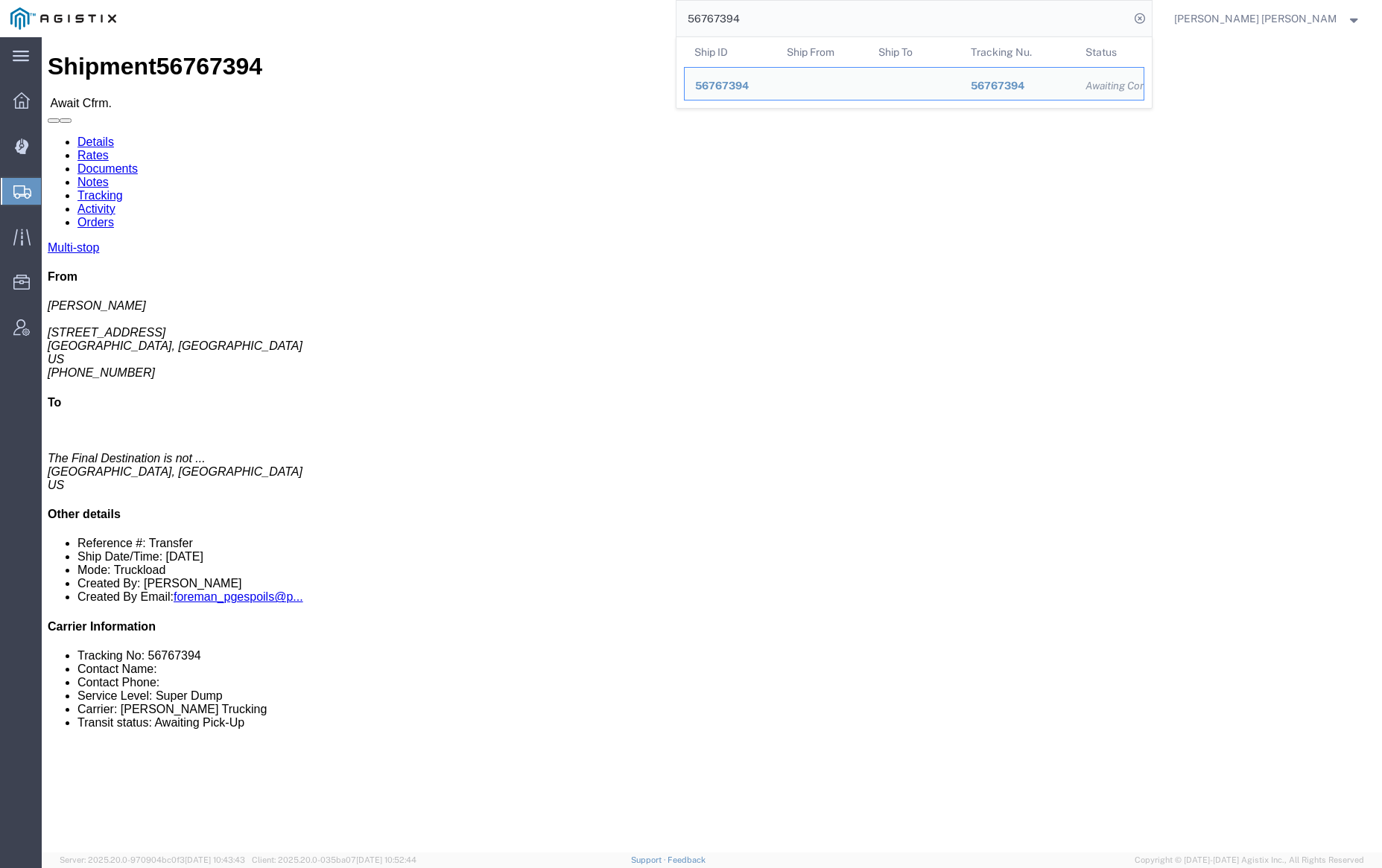
paste input "6"
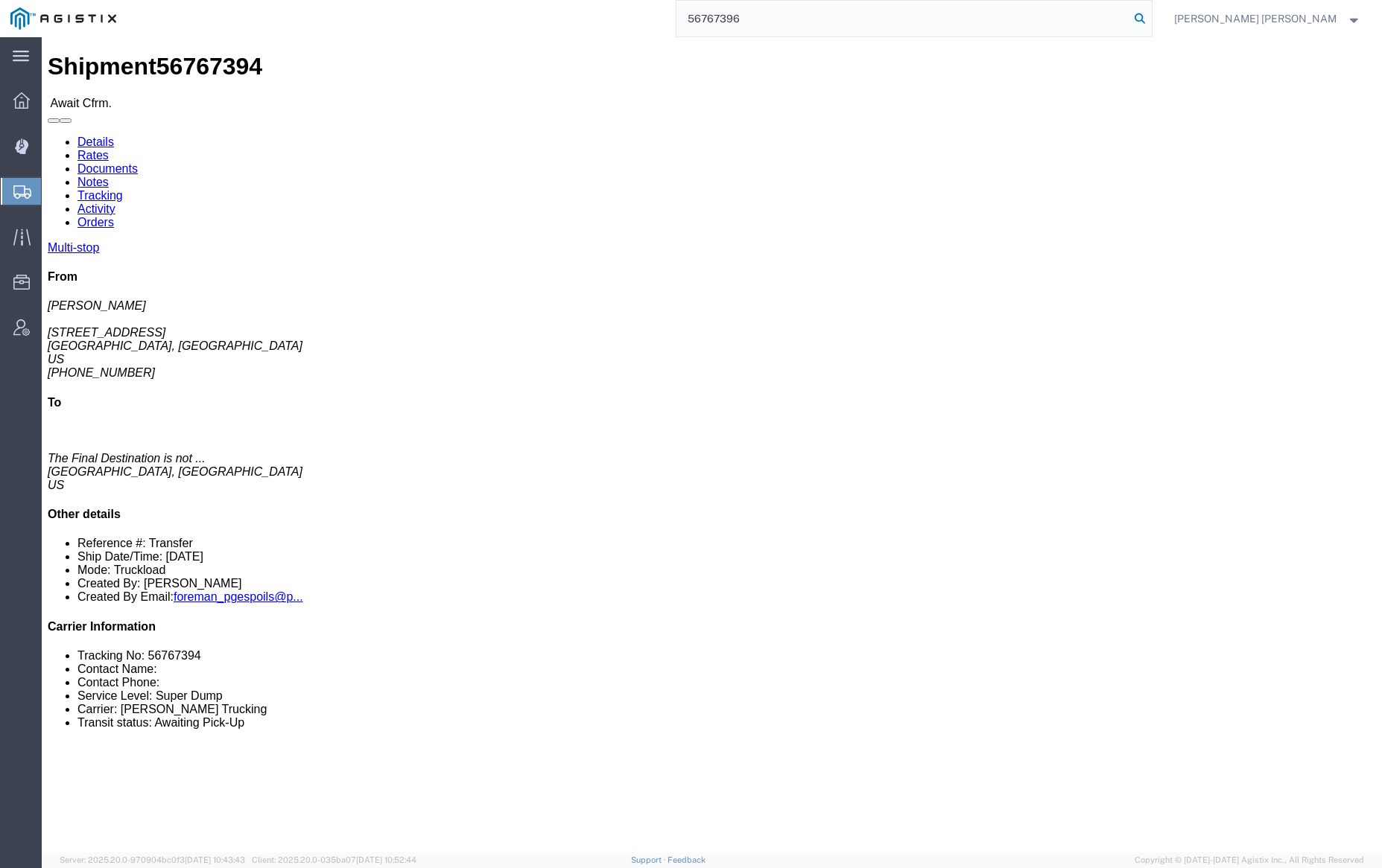
click at [1150, 13] on icon at bounding box center [1139, 18] width 21 height 21
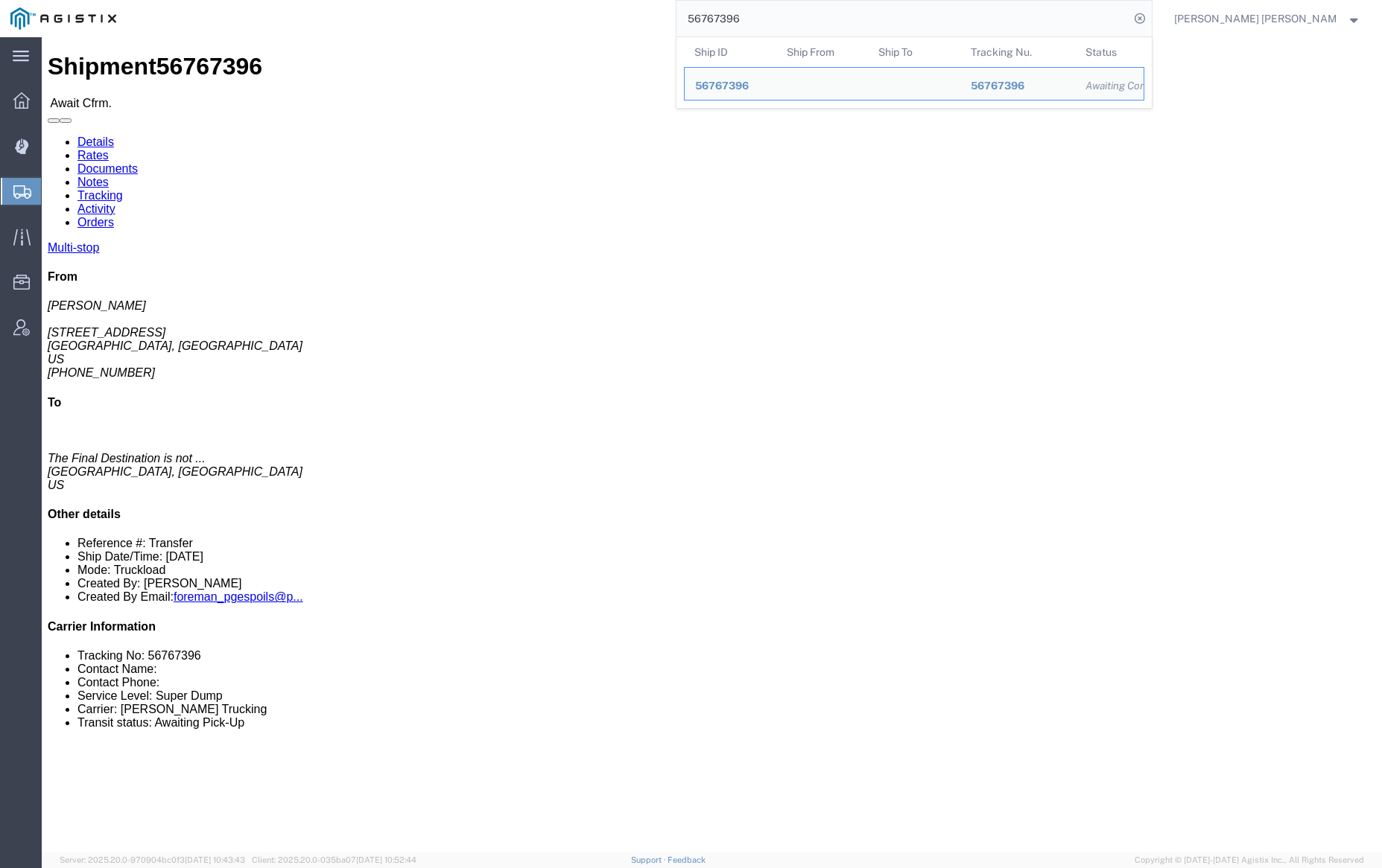
click at [789, 17] on input "56767396" at bounding box center [903, 19] width 453 height 36
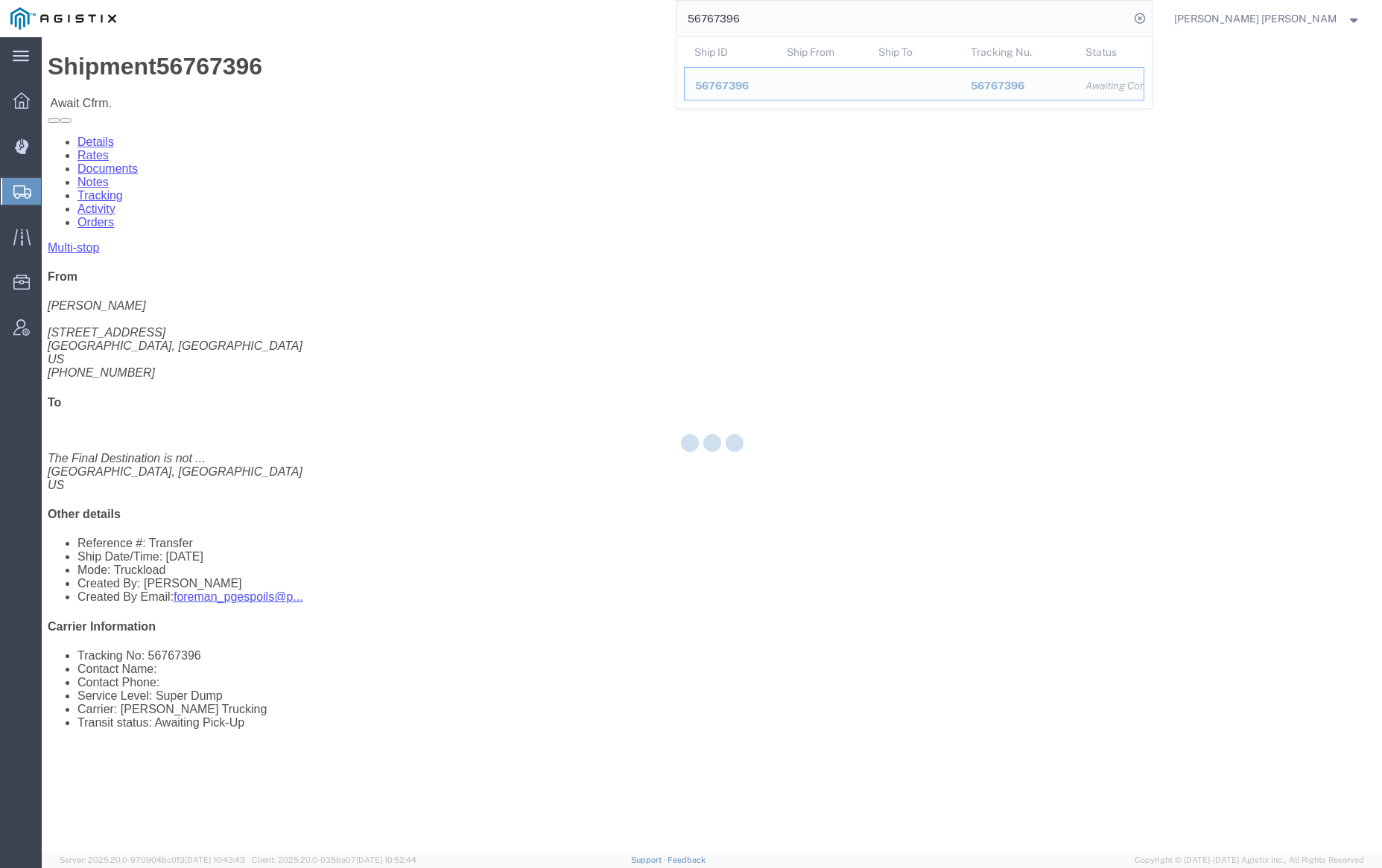
paste input "401"
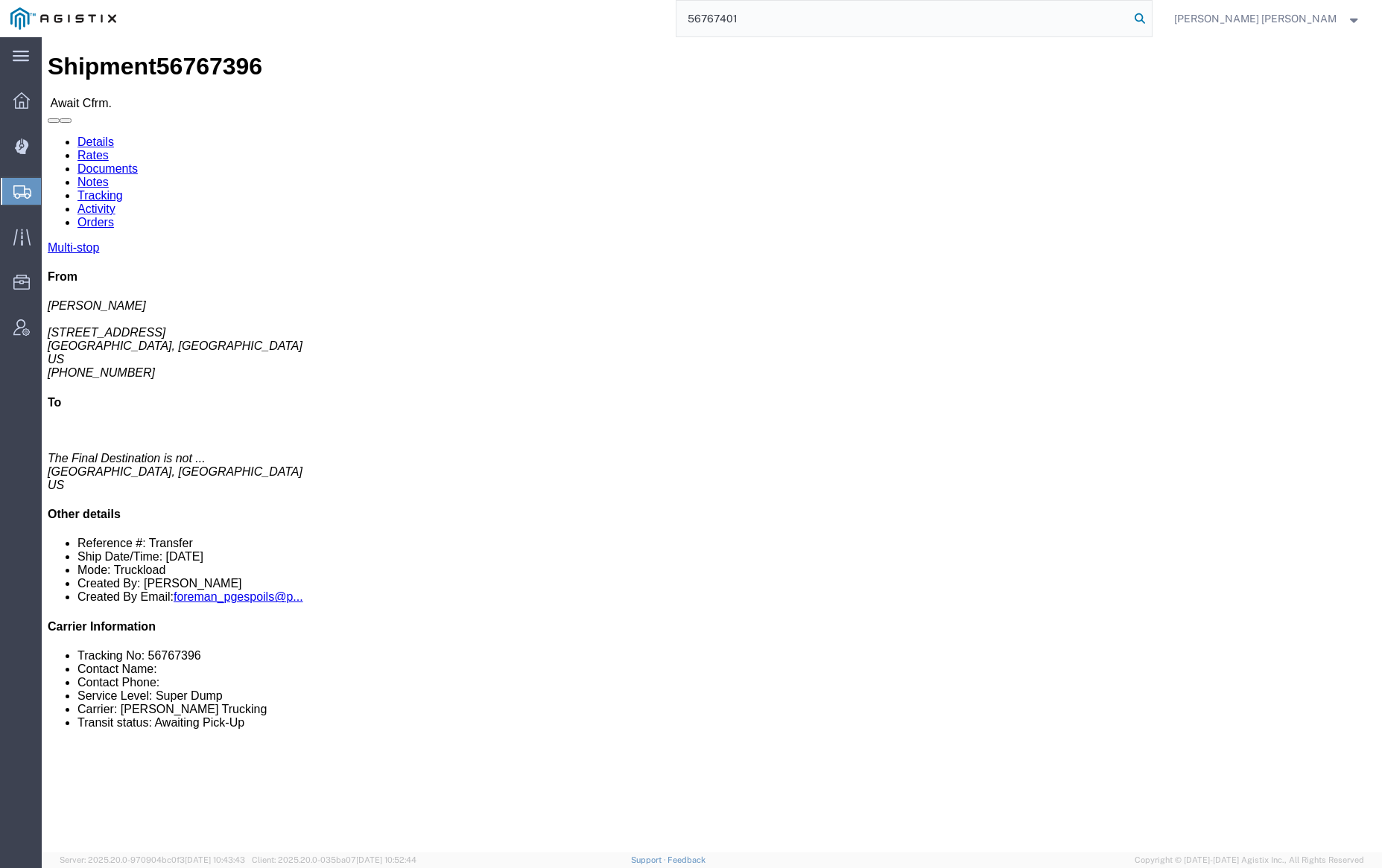
click at [1150, 20] on icon at bounding box center [1139, 18] width 21 height 21
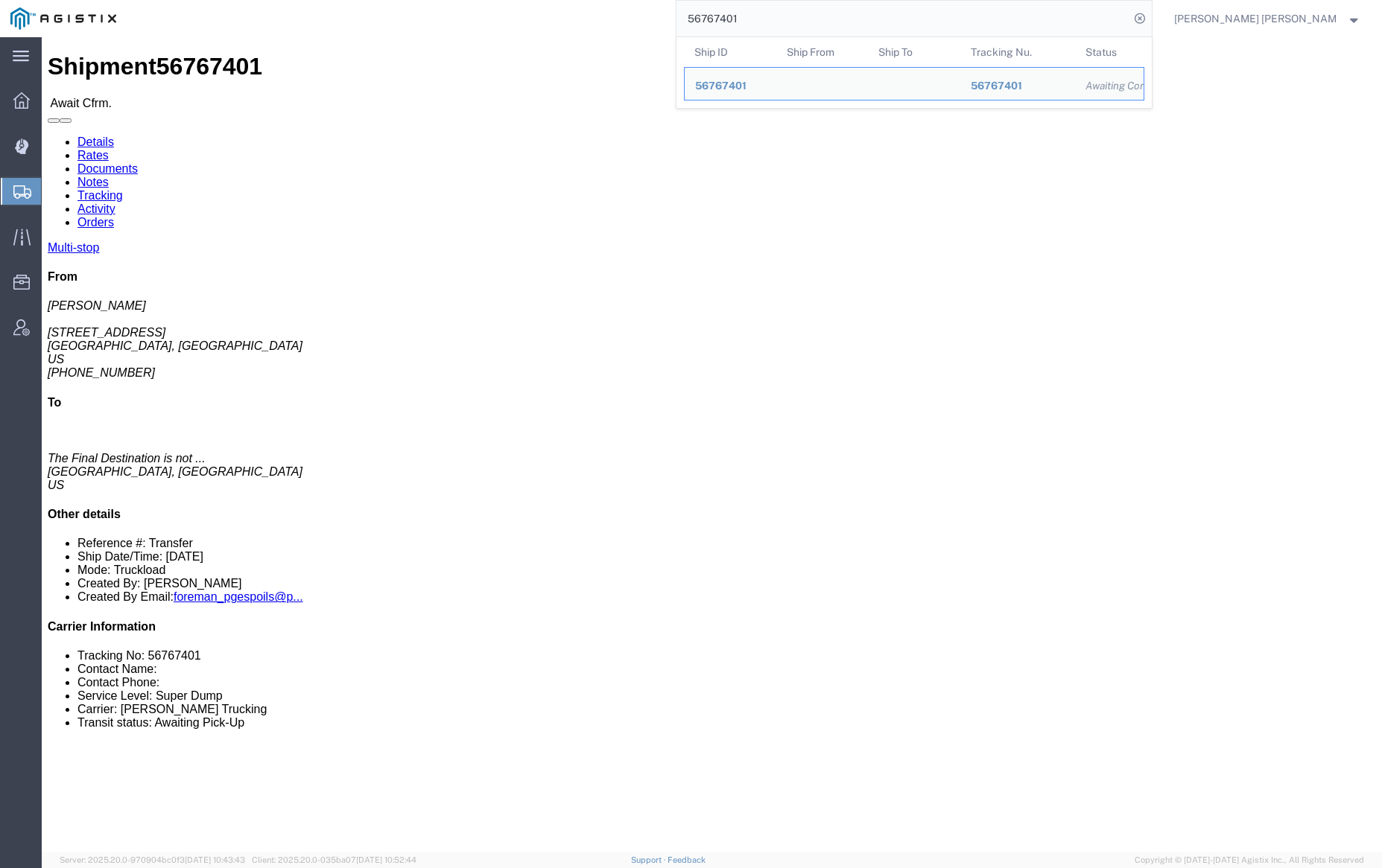
click at [781, 18] on input "56767401" at bounding box center [903, 19] width 453 height 36
paste input "80329"
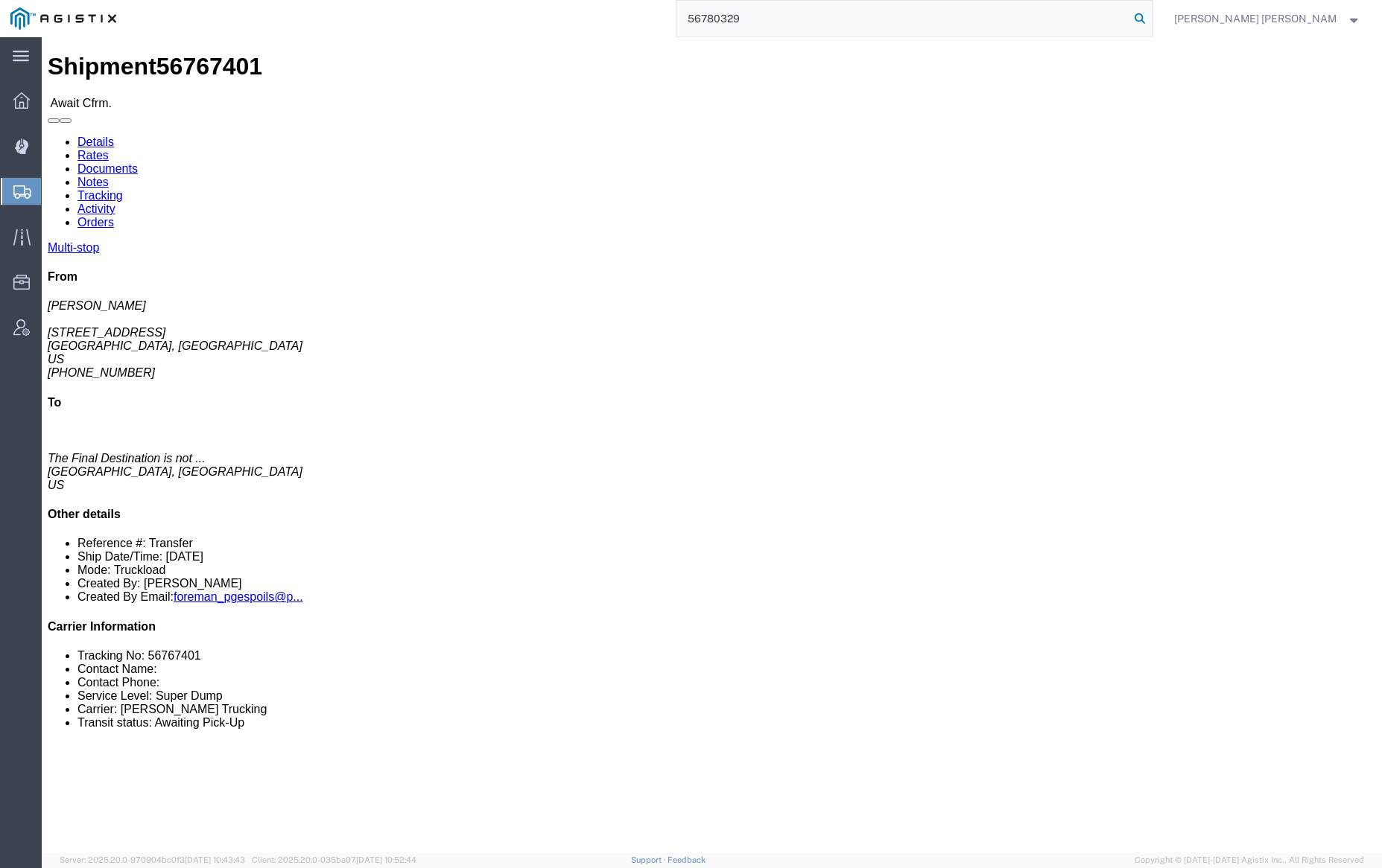
click at [1150, 13] on icon at bounding box center [1139, 18] width 21 height 21
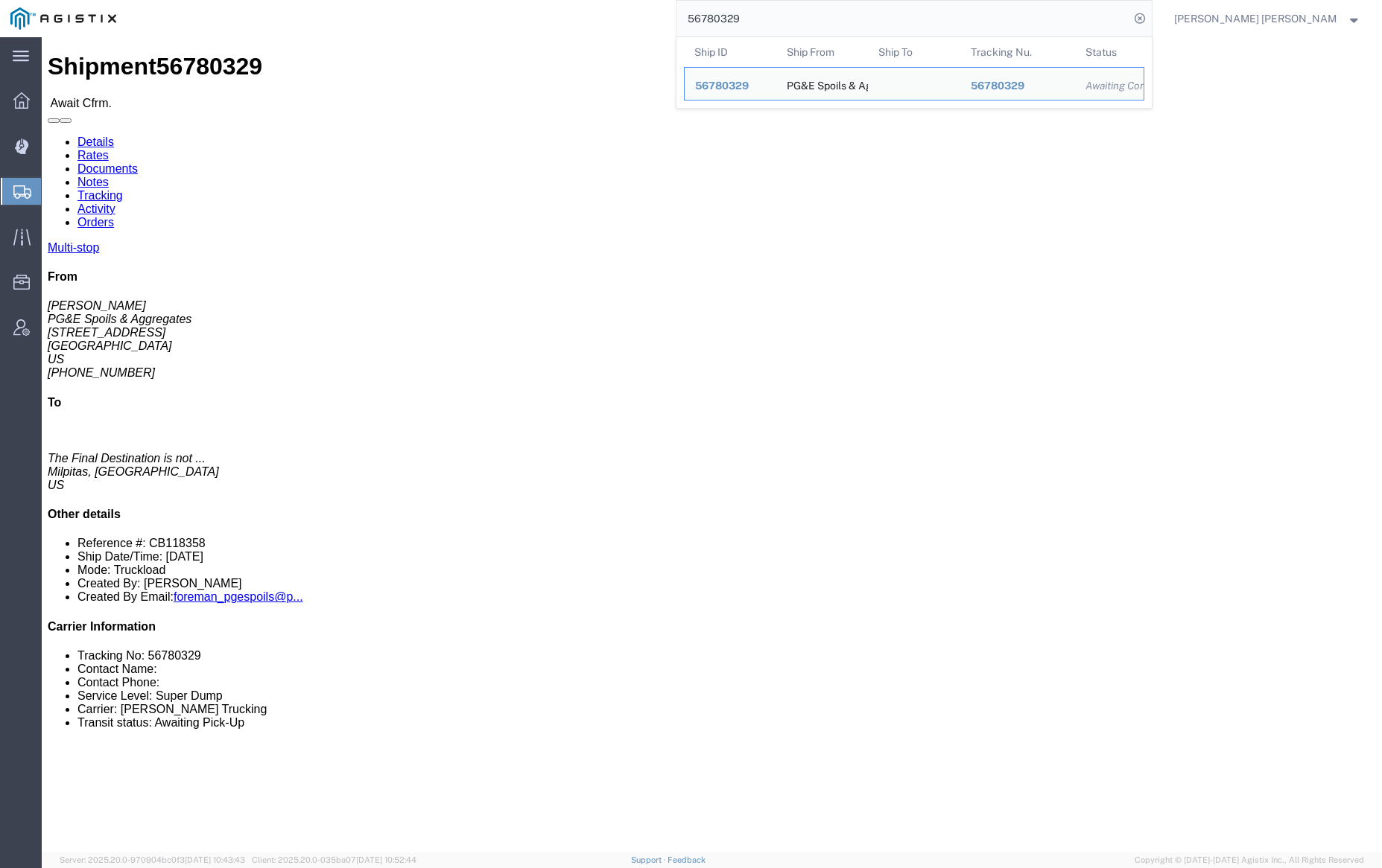
click at [795, 18] on input "56780329" at bounding box center [903, 19] width 453 height 36
paste input "86"
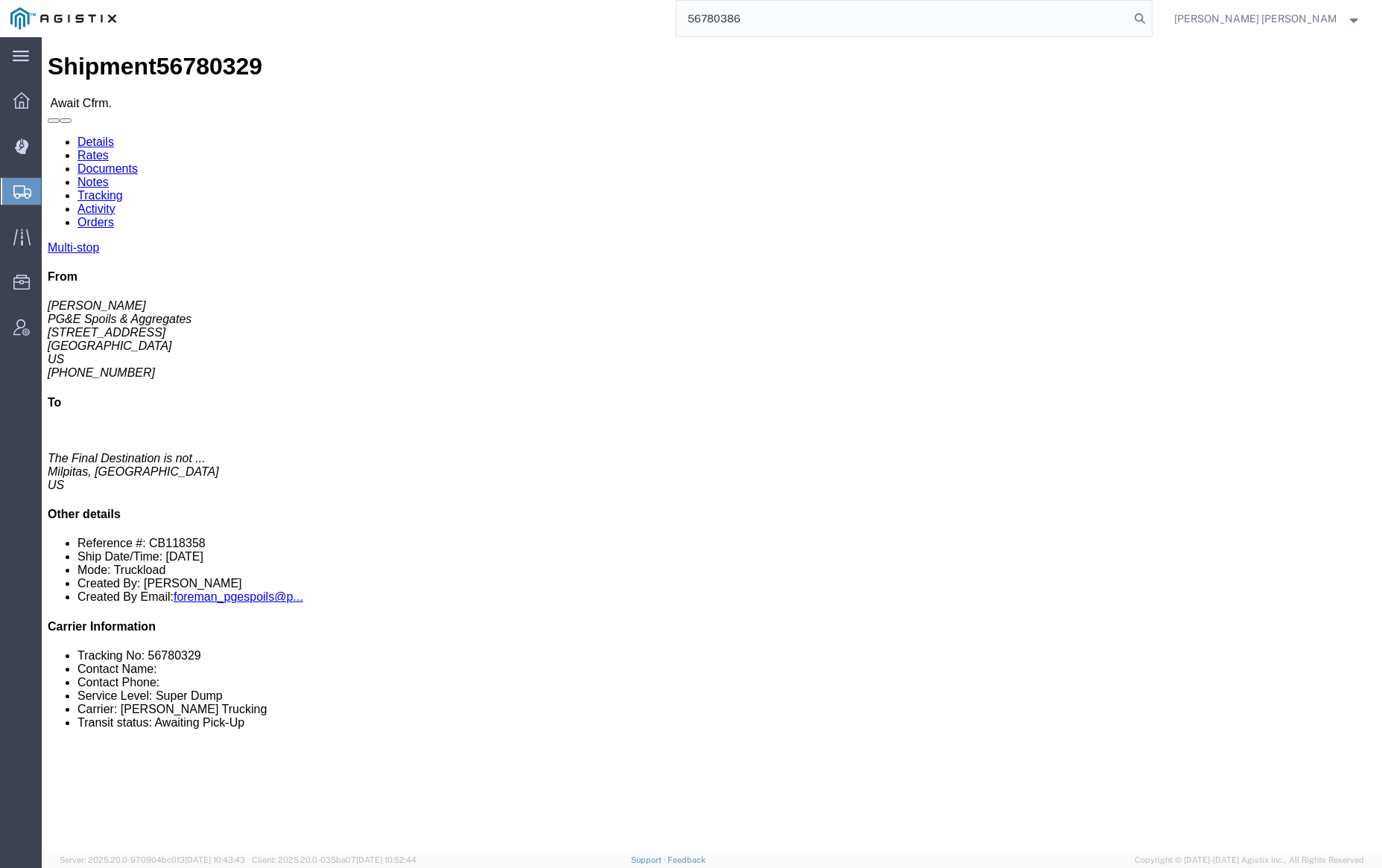
click at [1153, 7] on form "56780386" at bounding box center [914, 18] width 477 height 37
click at [1150, 16] on icon at bounding box center [1139, 18] width 21 height 21
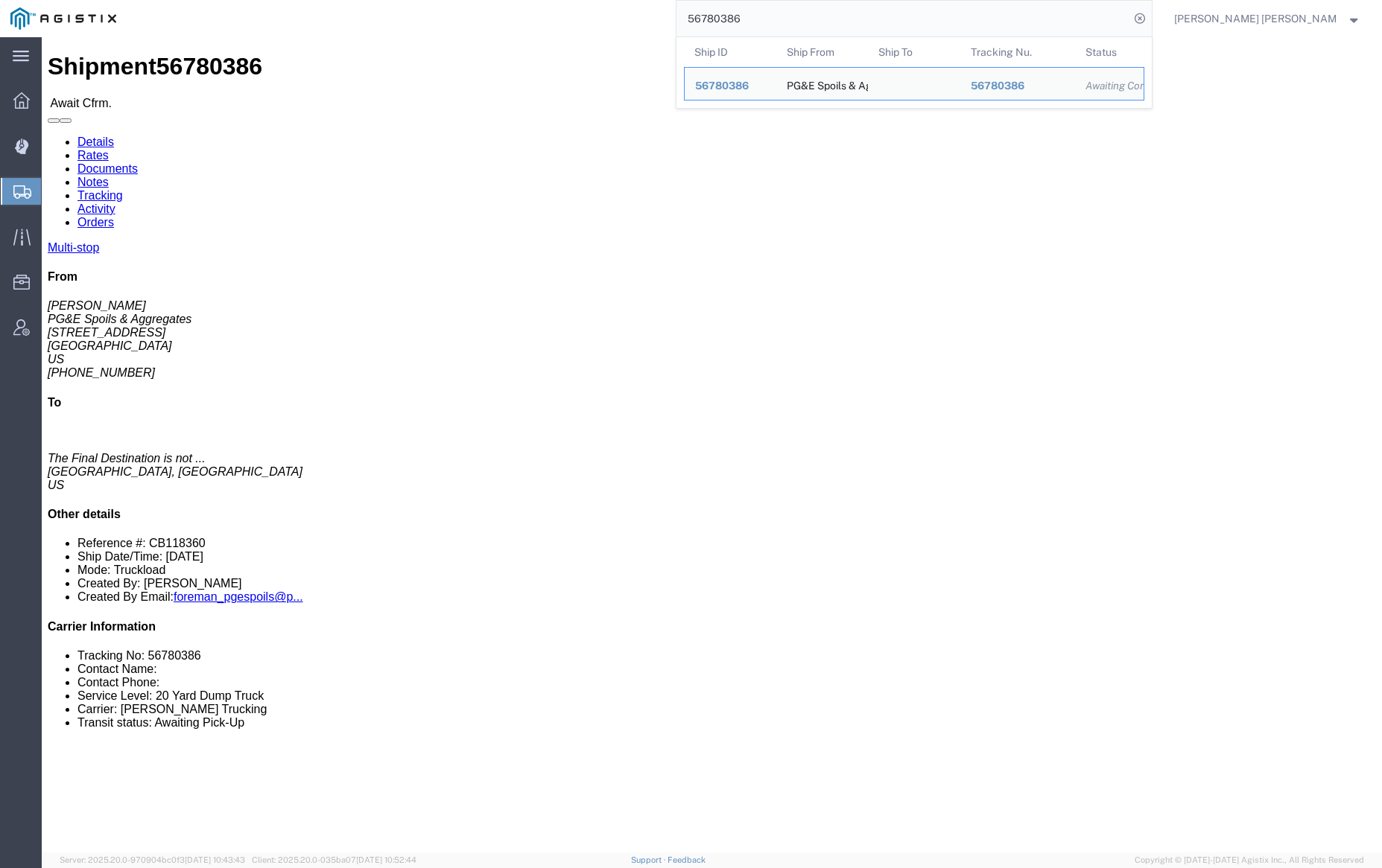
click at [794, 16] on input "56780386" at bounding box center [903, 19] width 453 height 36
paste input "61"
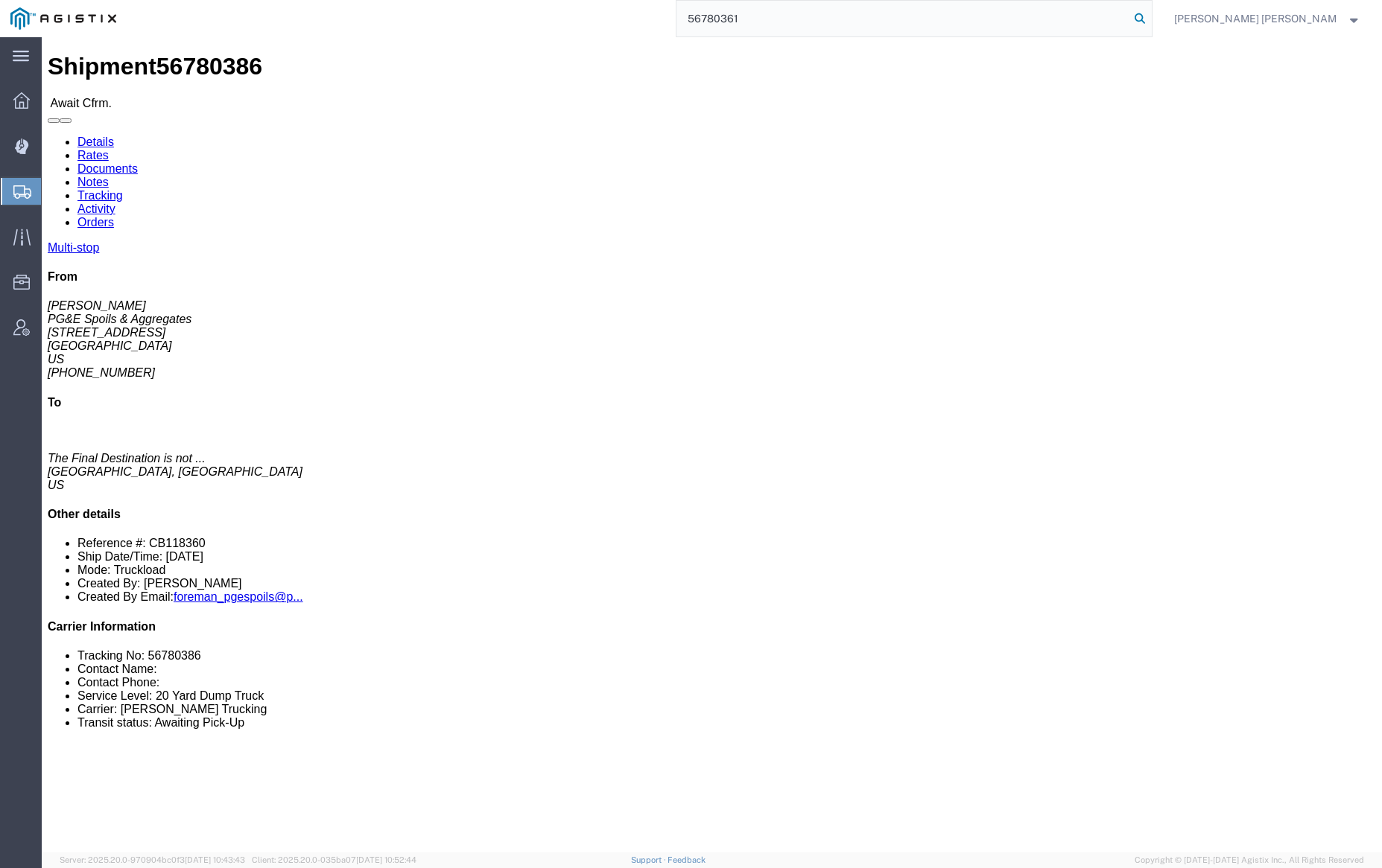
drag, startPoint x: 1214, startPoint y: 14, endPoint x: 1238, endPoint y: 60, distance: 51.9
click at [1150, 14] on icon at bounding box center [1139, 18] width 21 height 21
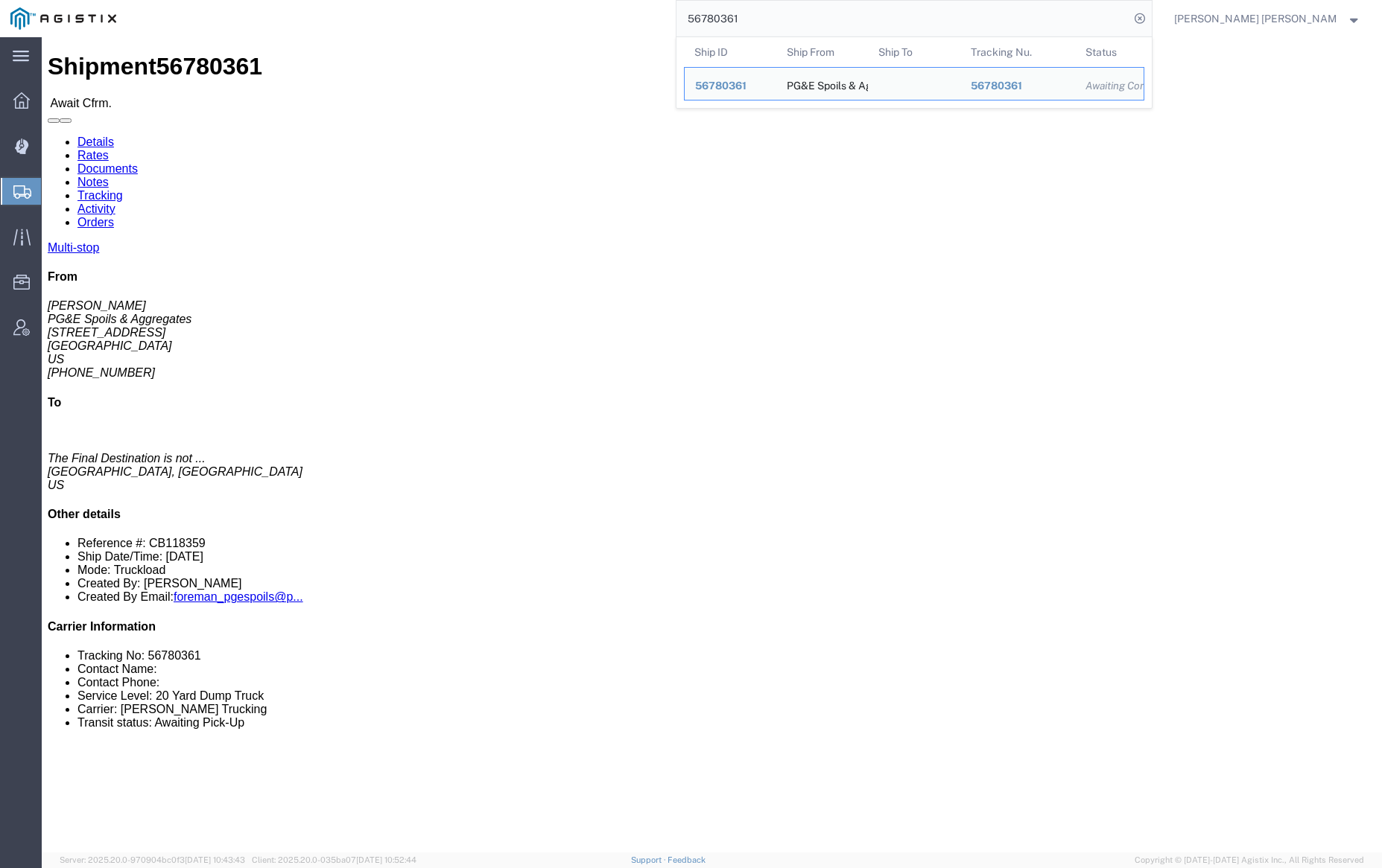
click at [791, 27] on input "56780361" at bounding box center [903, 19] width 453 height 36
paste input "1736"
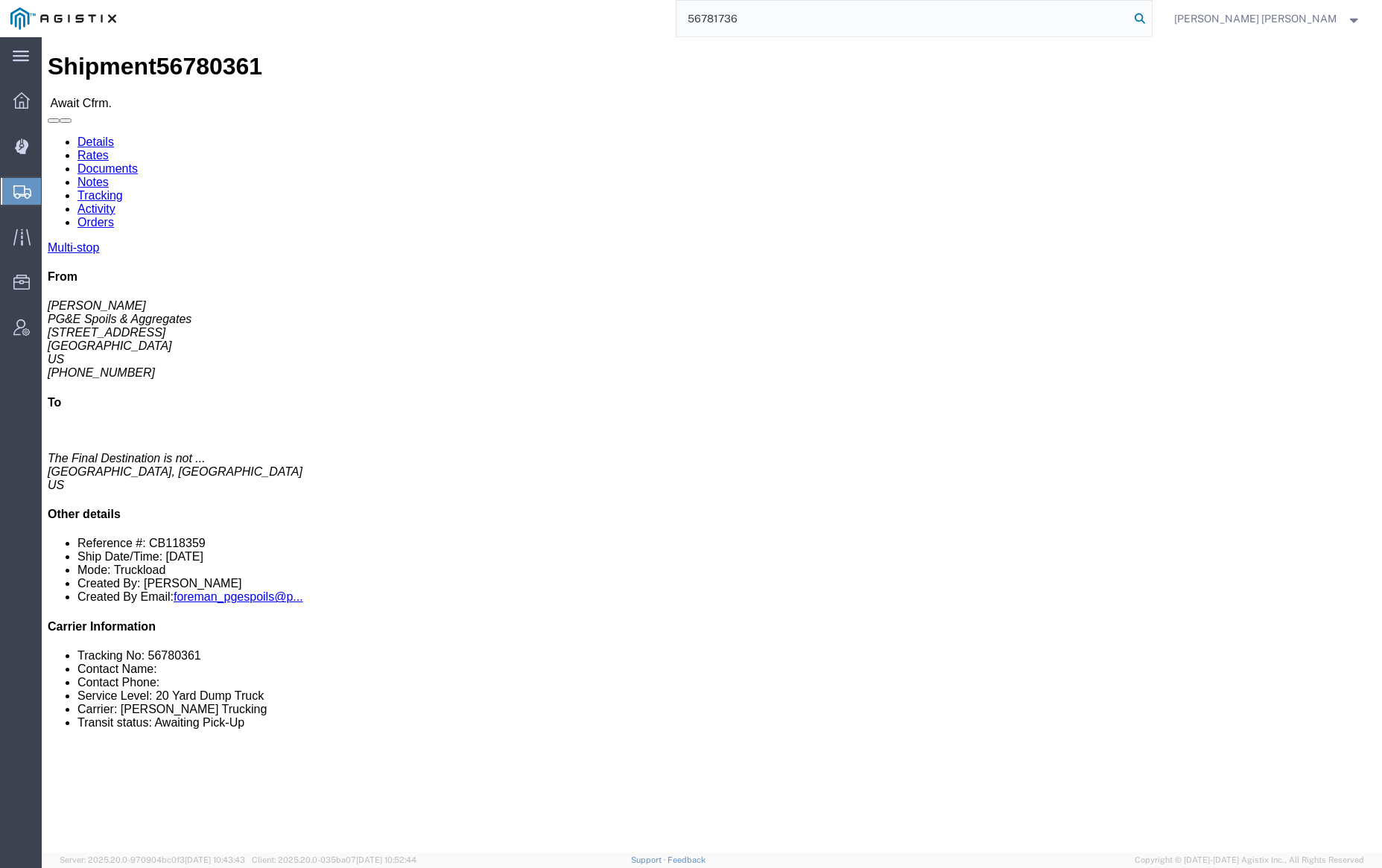
click at [1150, 14] on icon at bounding box center [1139, 18] width 21 height 21
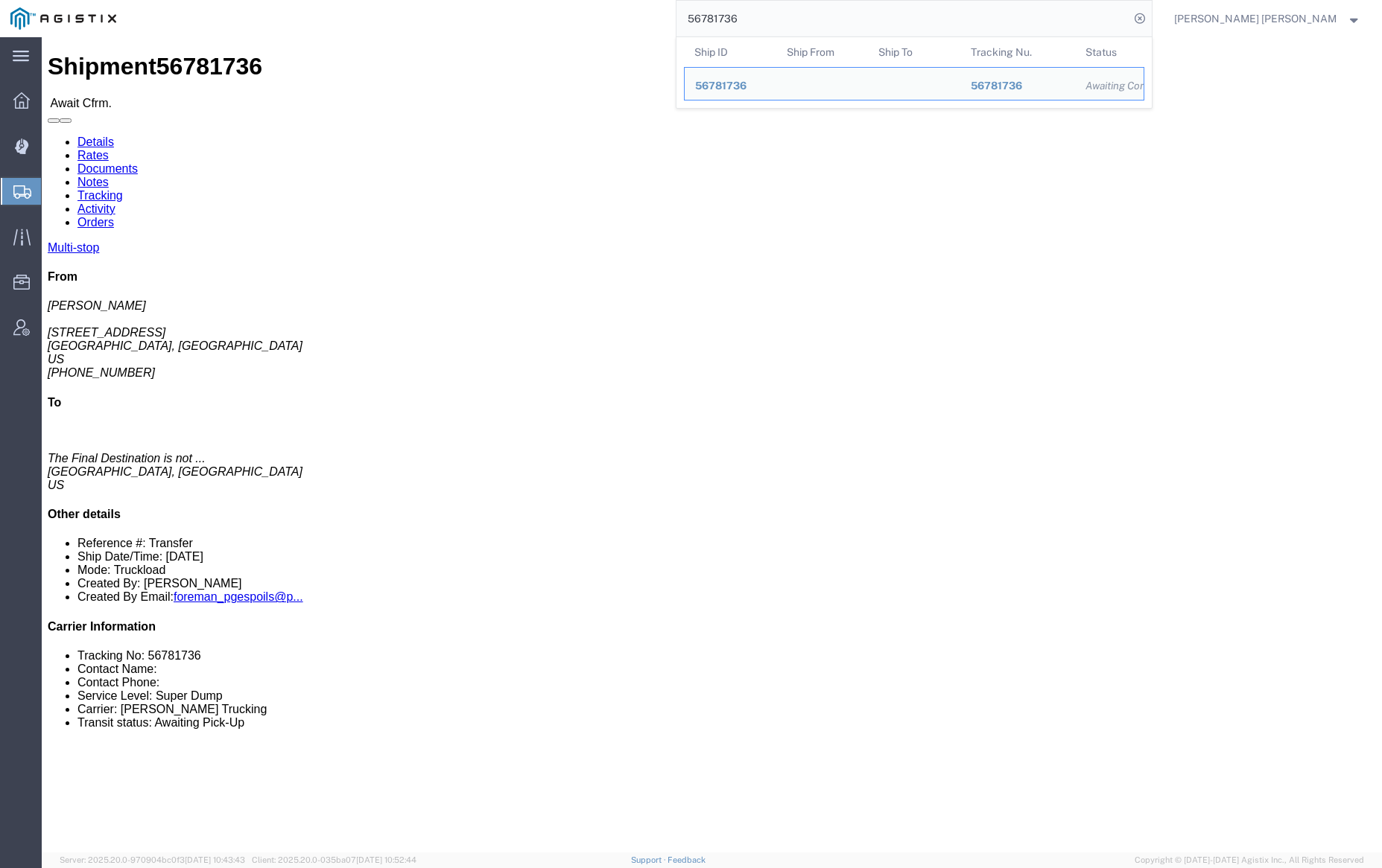
click at [786, 16] on input "56781736" at bounding box center [903, 19] width 453 height 36
paste input "4"
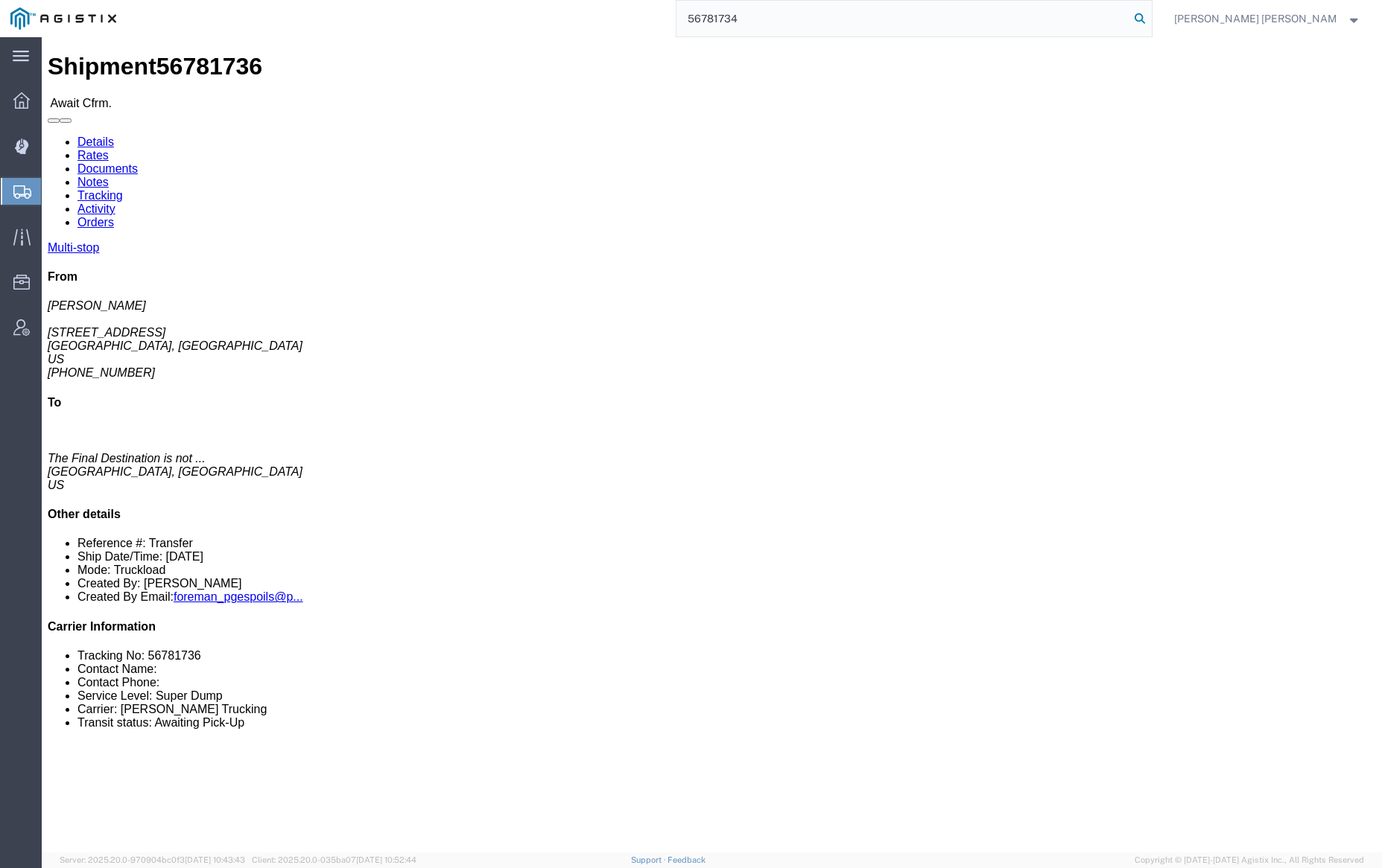
click at [1150, 16] on icon at bounding box center [1139, 18] width 21 height 21
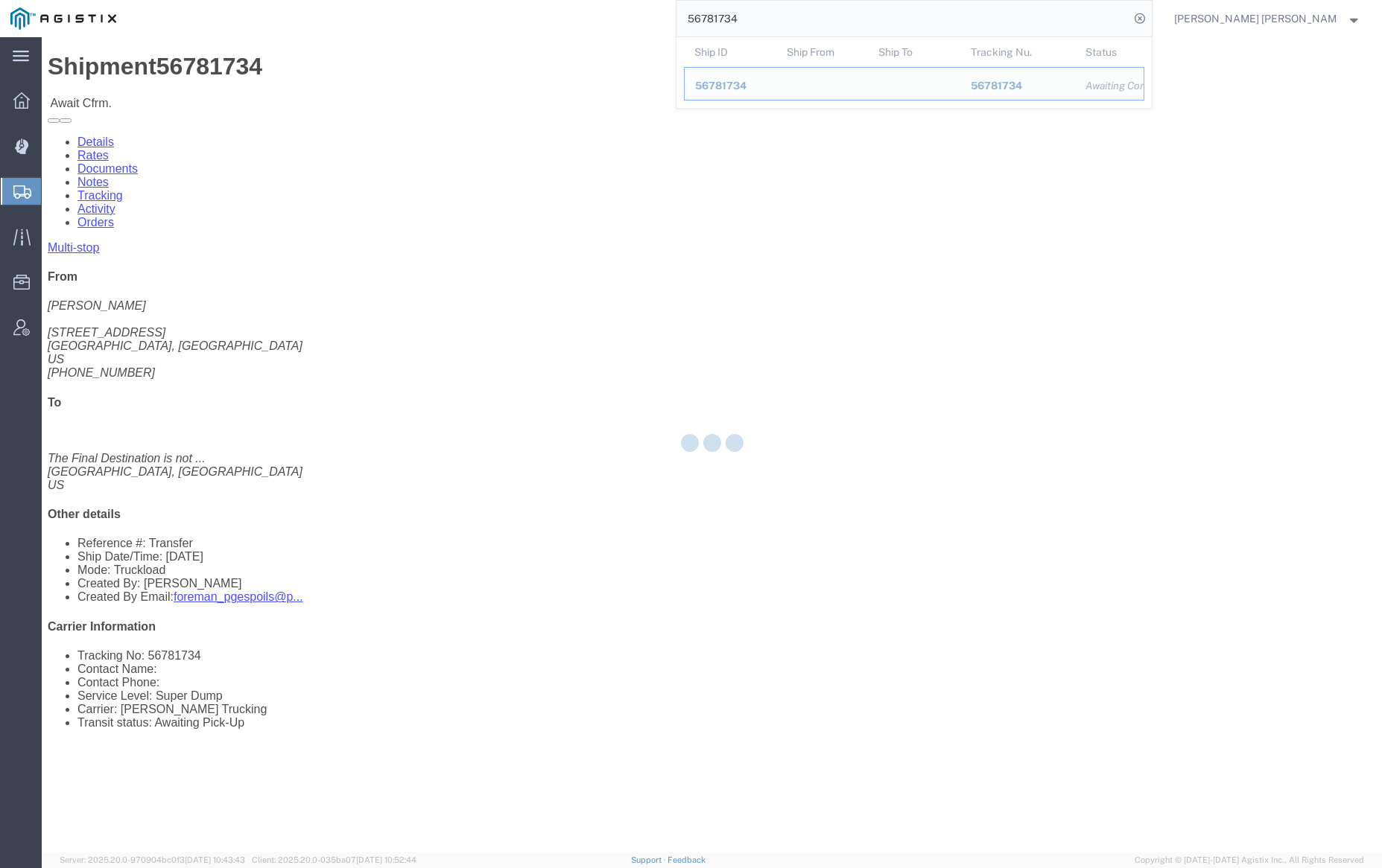
click at [796, 13] on input "56781734" at bounding box center [903, 19] width 453 height 36
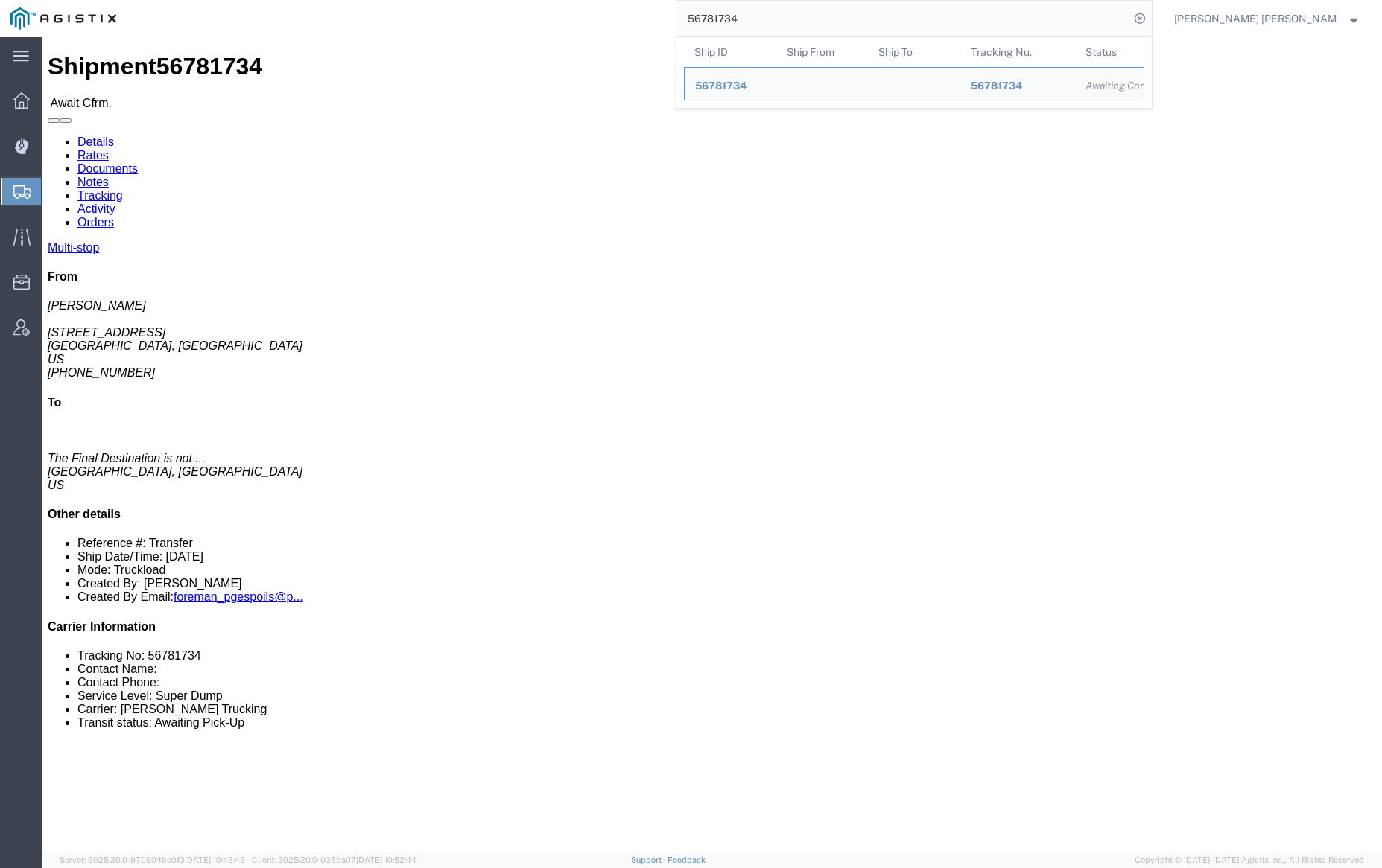
paste input "0"
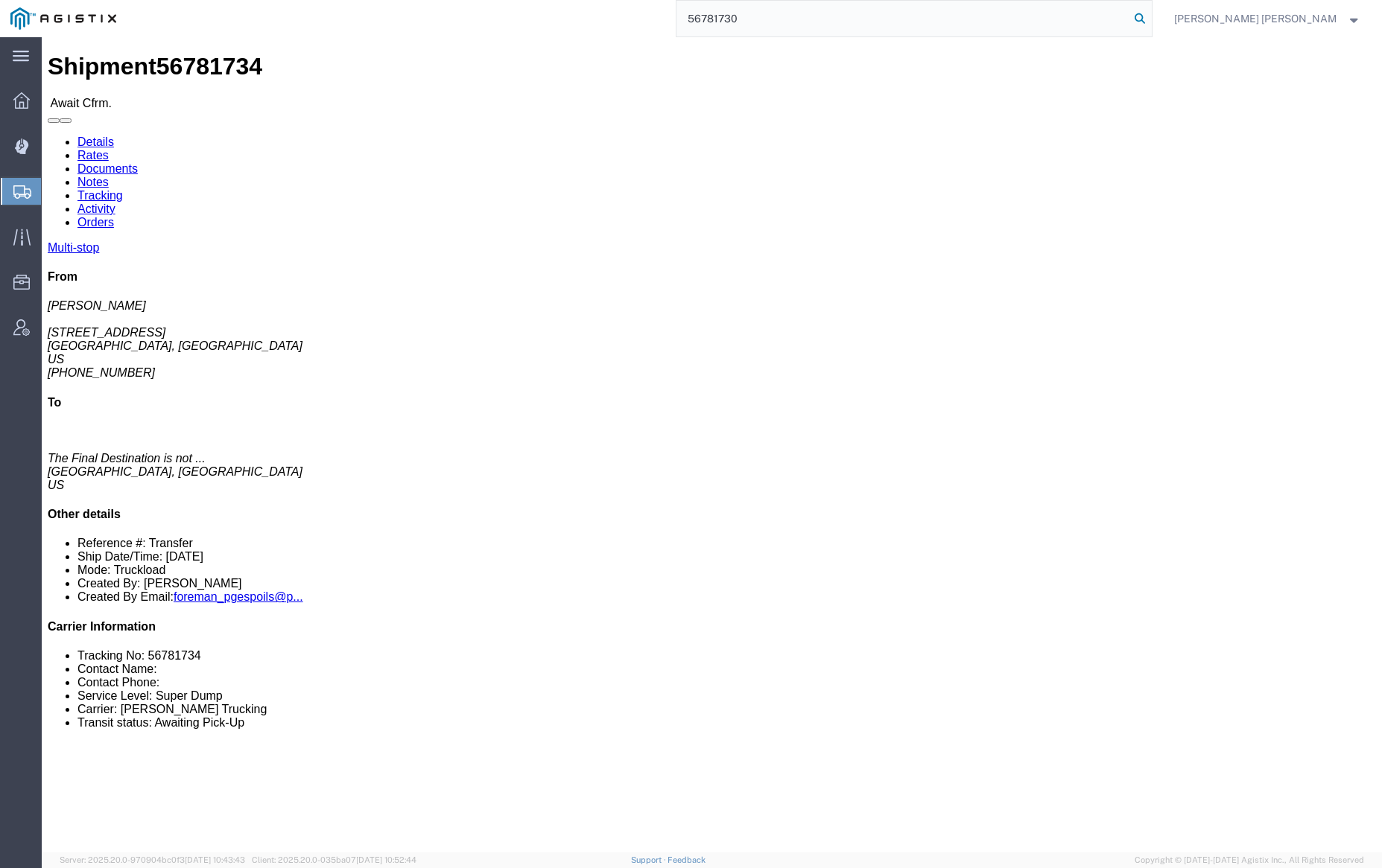
drag, startPoint x: 1219, startPoint y: 15, endPoint x: 1306, endPoint y: 62, distance: 98.9
click at [1150, 15] on icon at bounding box center [1139, 18] width 21 height 21
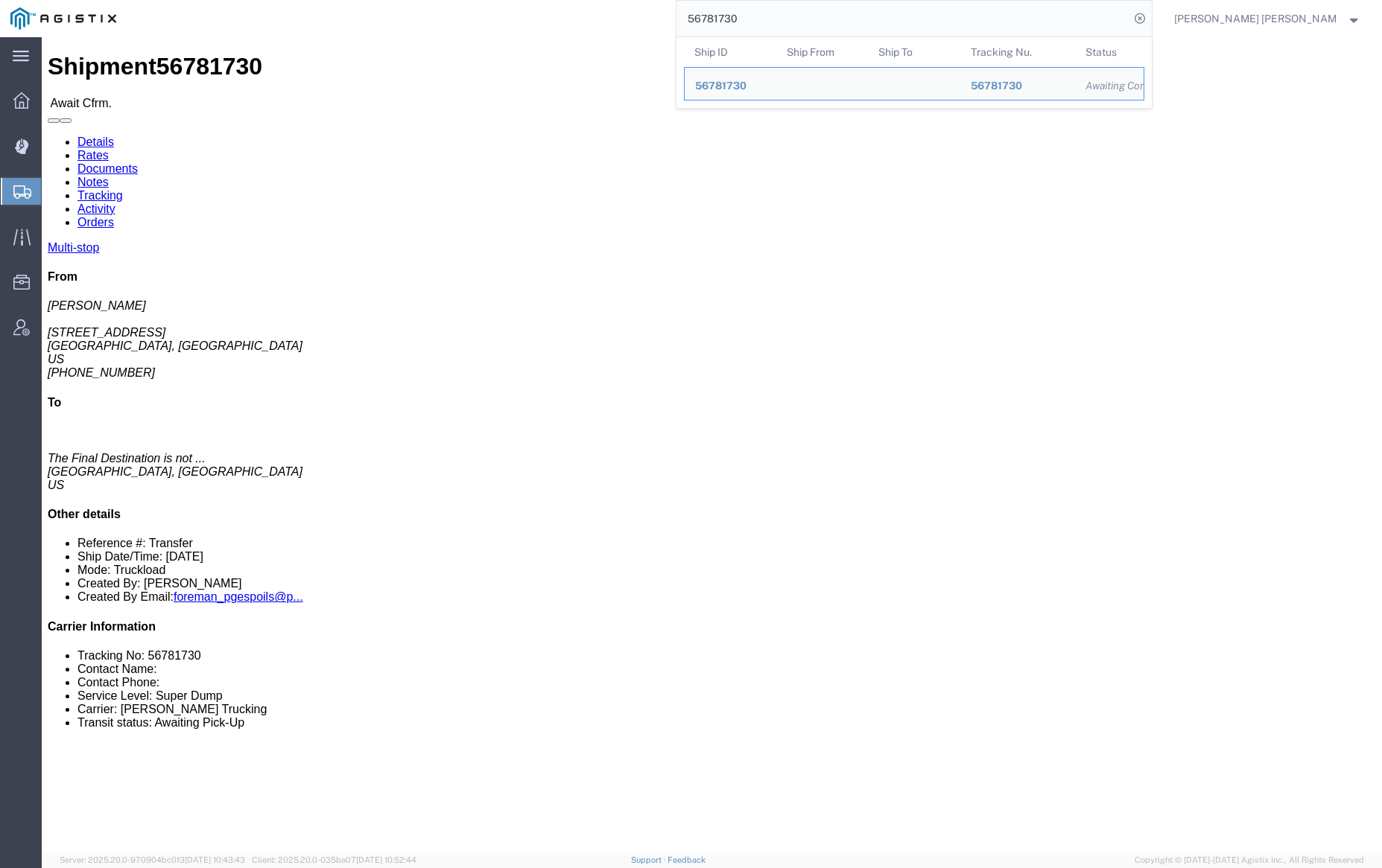
click at [792, 19] on input "56781730" at bounding box center [903, 19] width 453 height 36
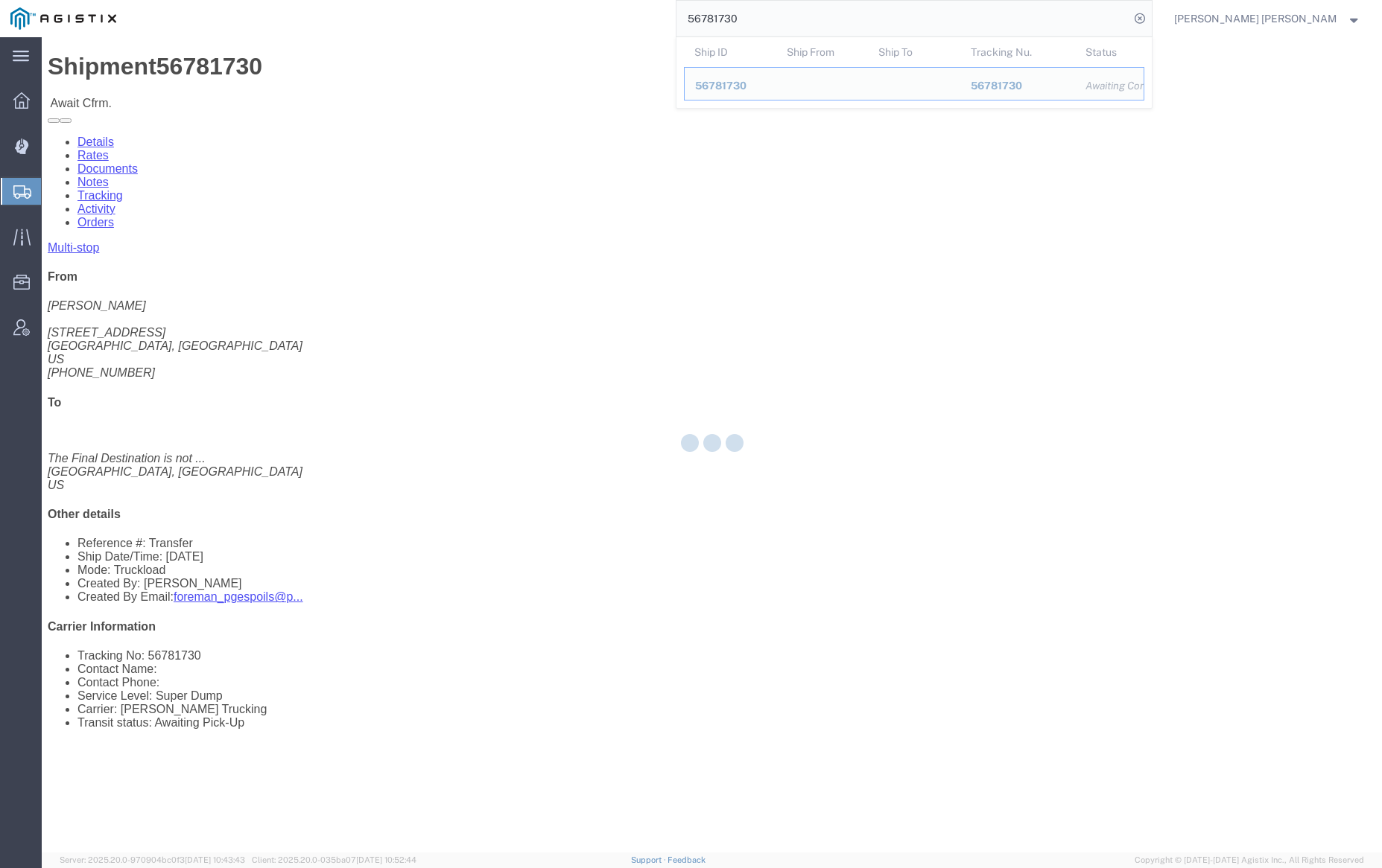
click at [792, 19] on input "56781730" at bounding box center [903, 19] width 453 height 36
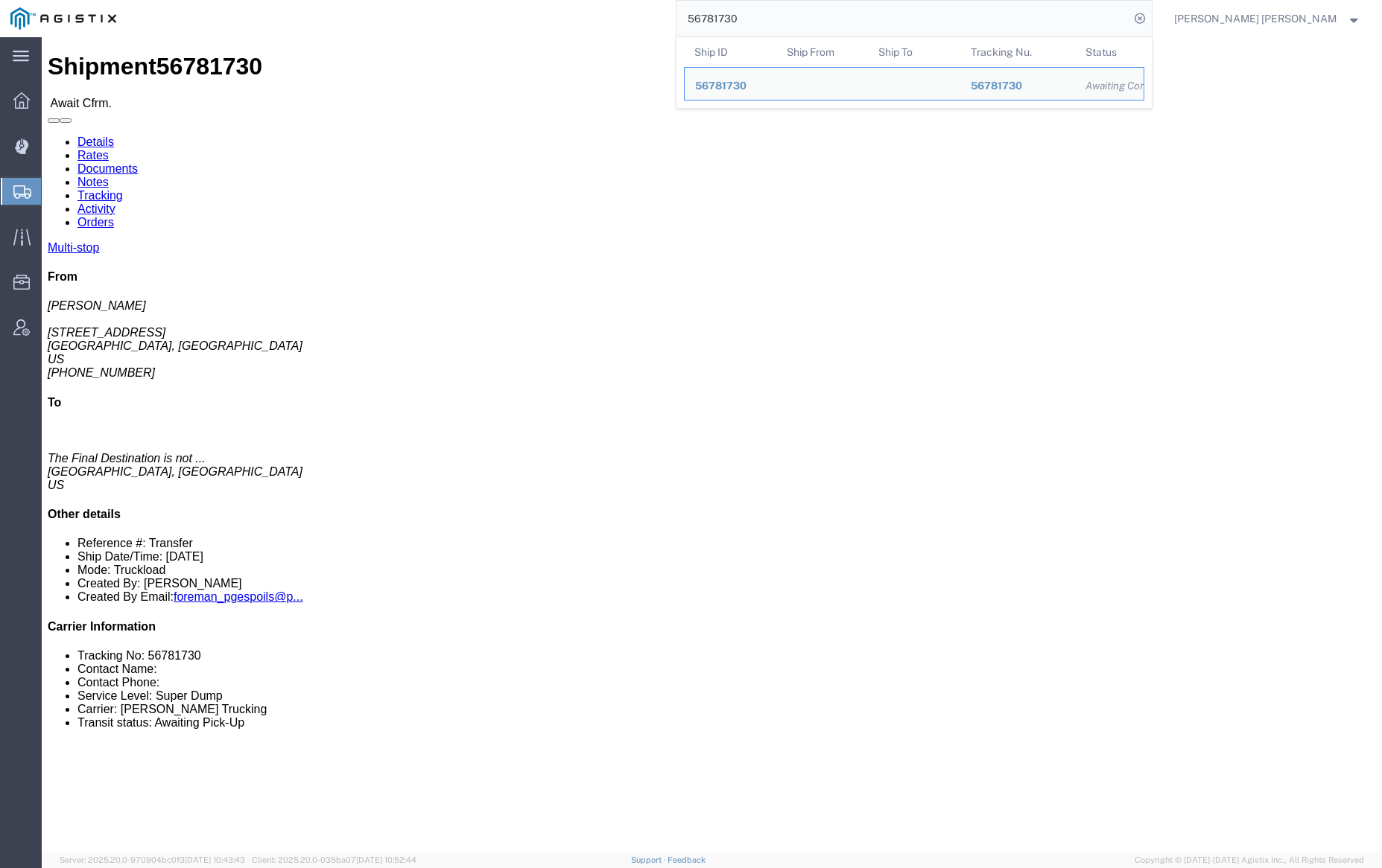
paste input "19"
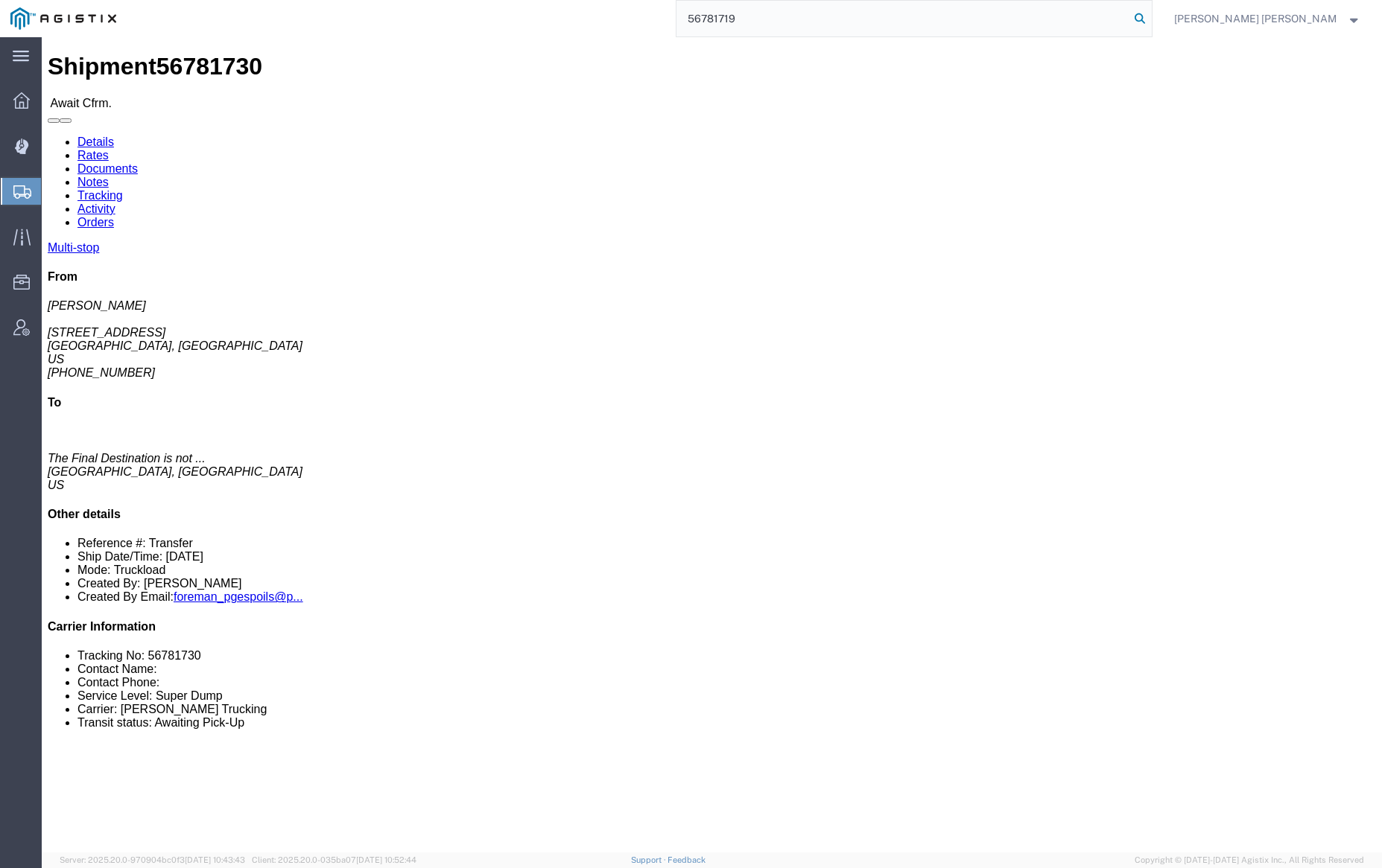
type input "56781719"
click at [1150, 15] on icon at bounding box center [1139, 18] width 21 height 21
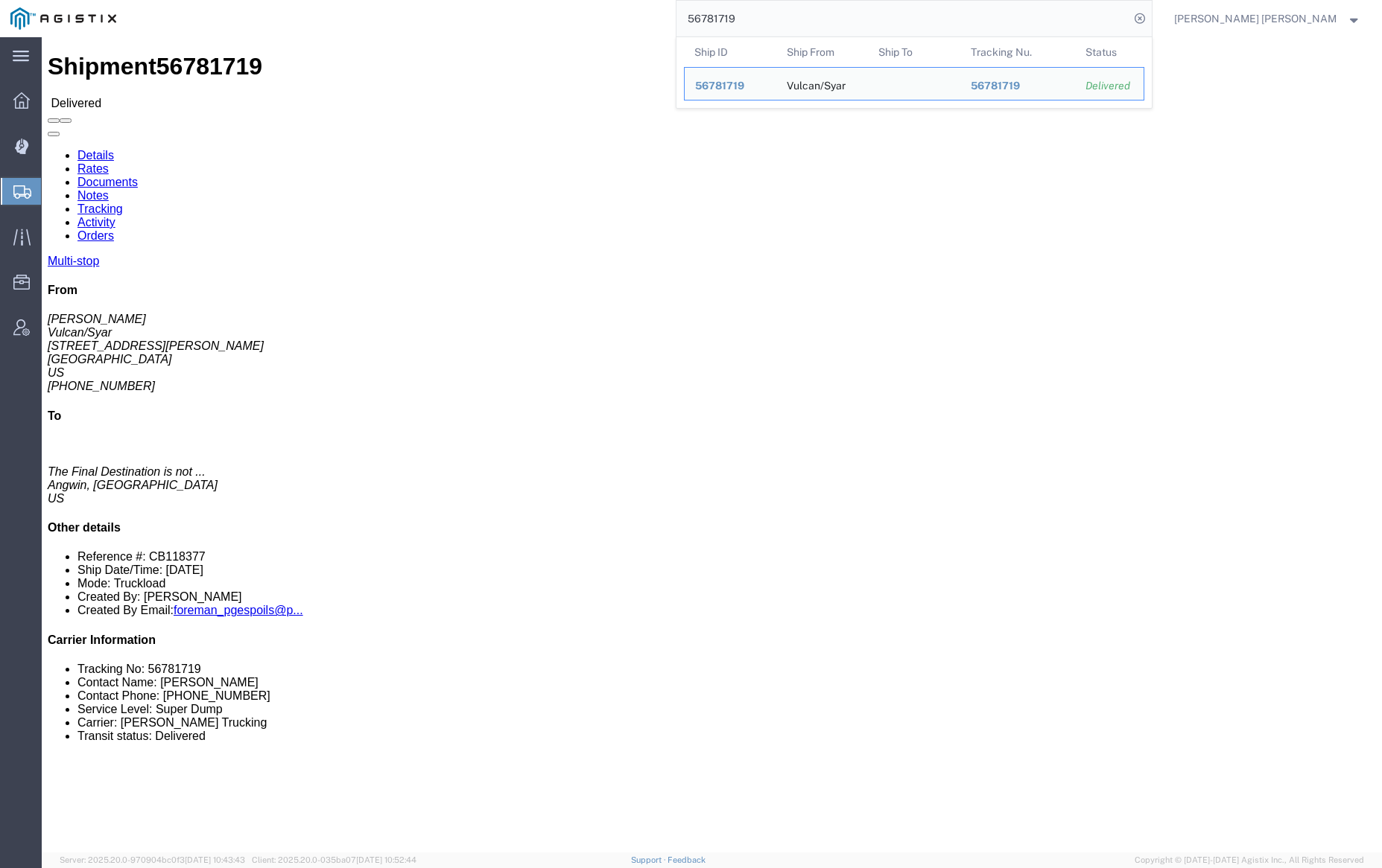
click link "Documents"
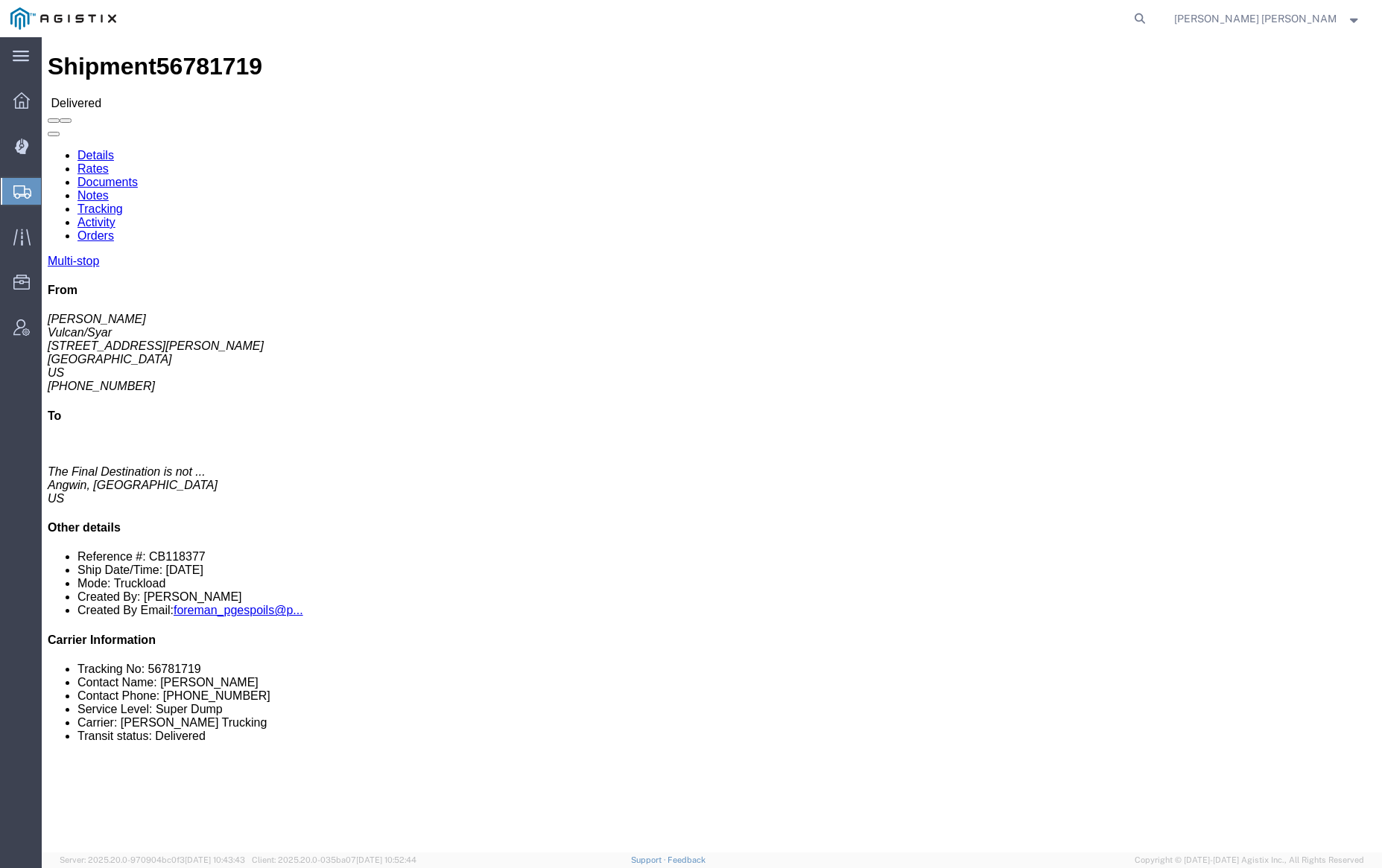
click link "Documents"
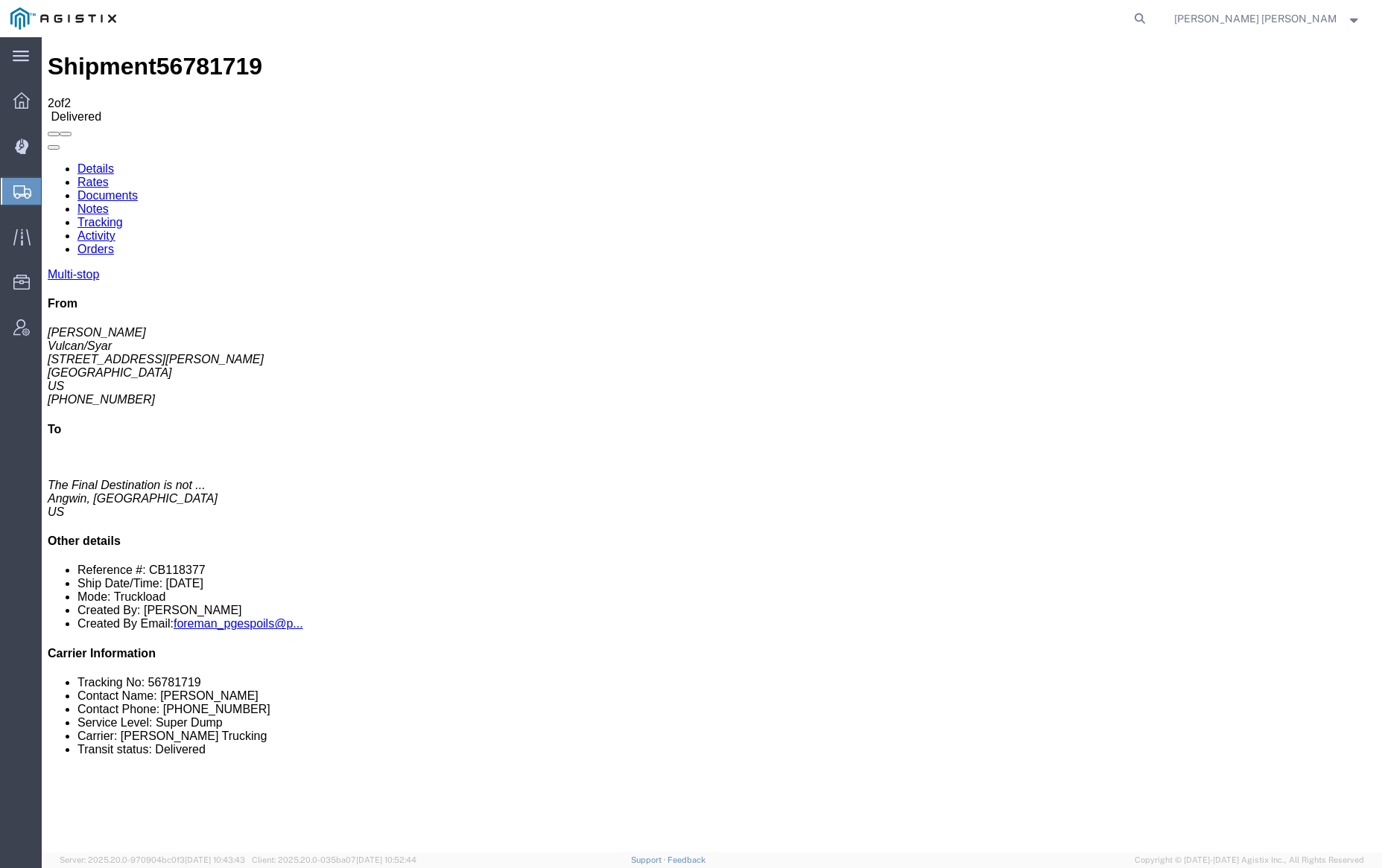
click at [138, 189] on link "Documents" at bounding box center [108, 195] width 60 height 13
click at [1150, 16] on icon at bounding box center [1139, 18] width 21 height 21
click at [894, 12] on input "search" at bounding box center [903, 19] width 453 height 36
paste input "56781422"
click at [1150, 21] on icon at bounding box center [1139, 18] width 21 height 21
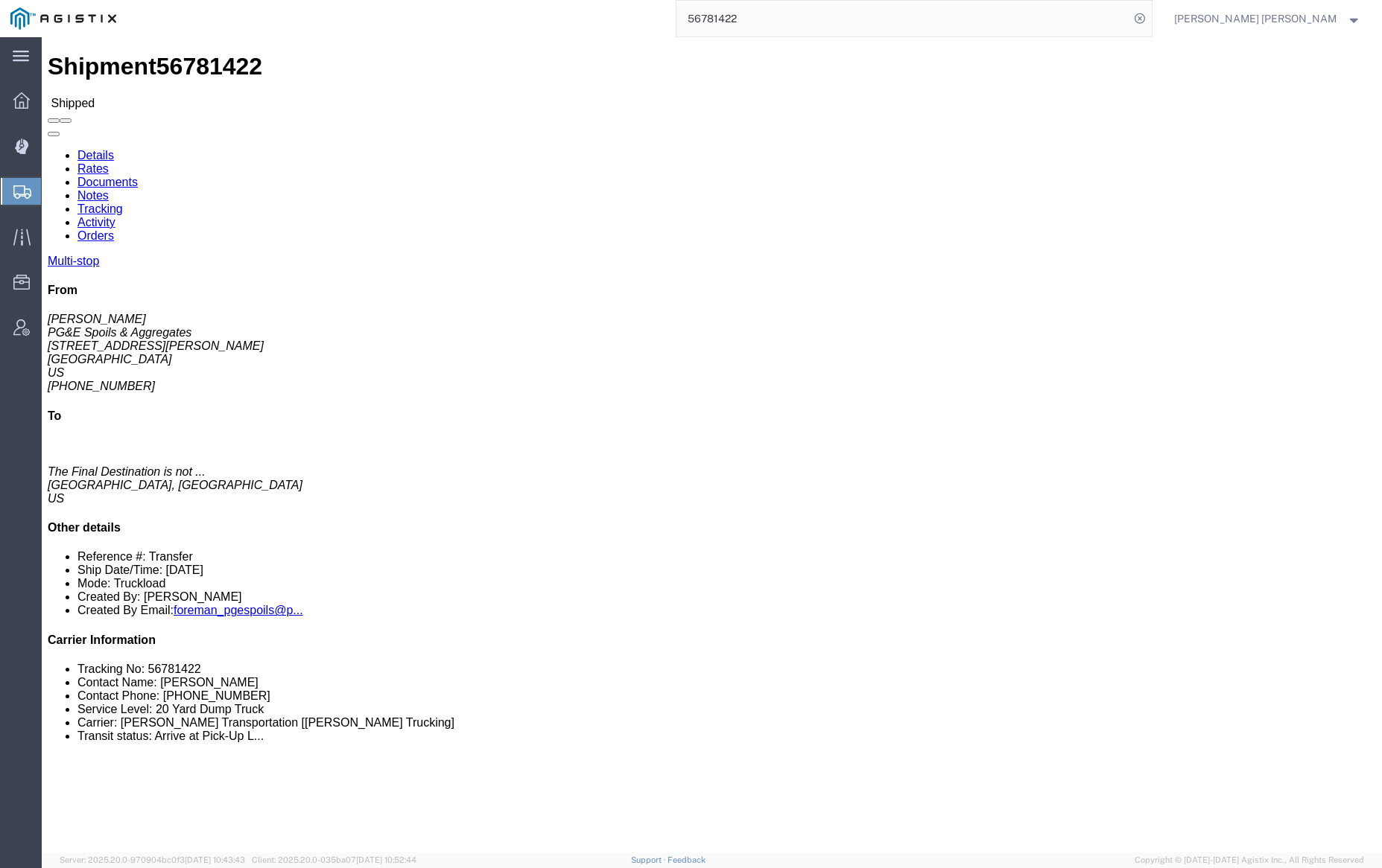
click link "Documents"
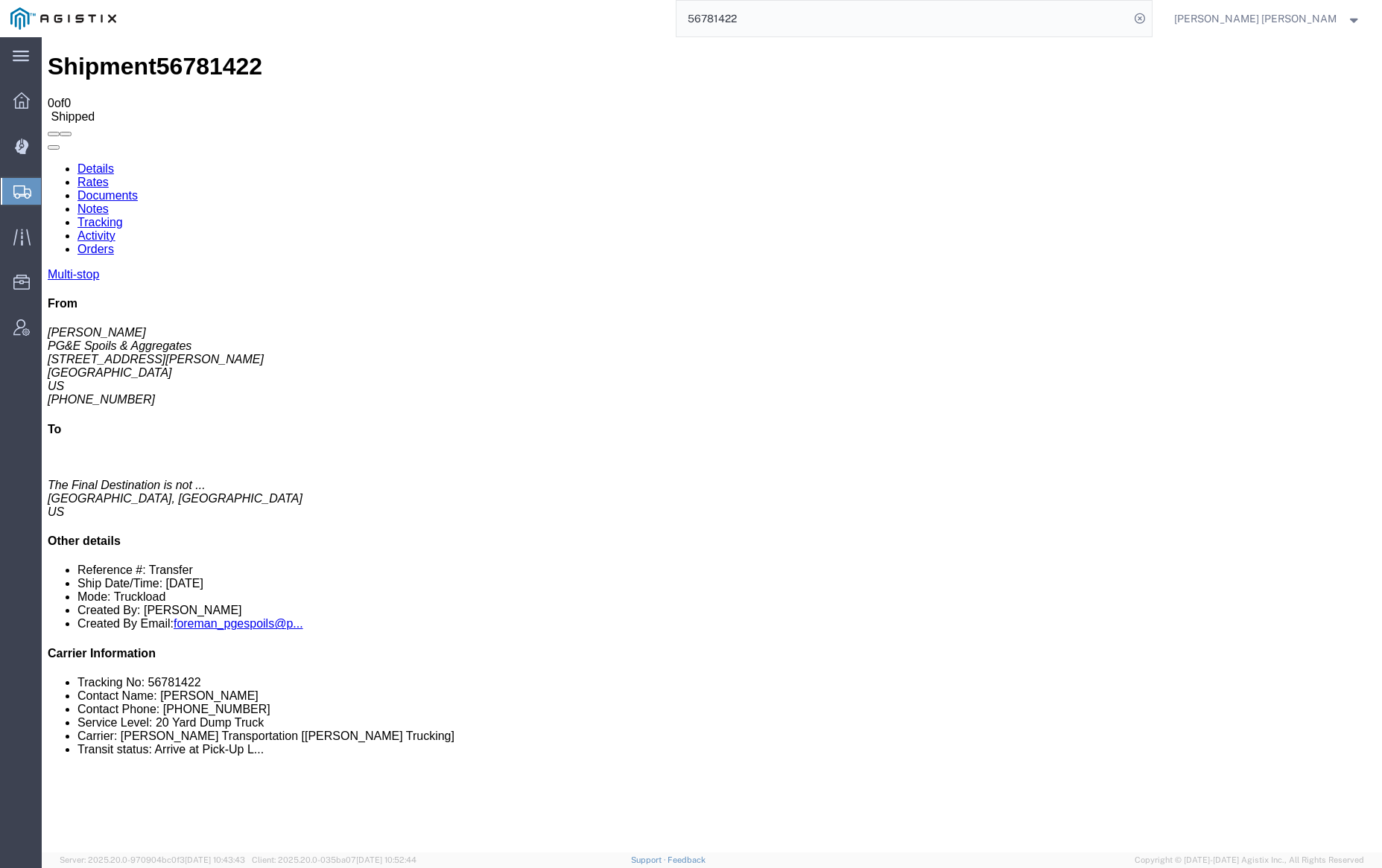
click at [138, 189] on link "Documents" at bounding box center [108, 195] width 60 height 13
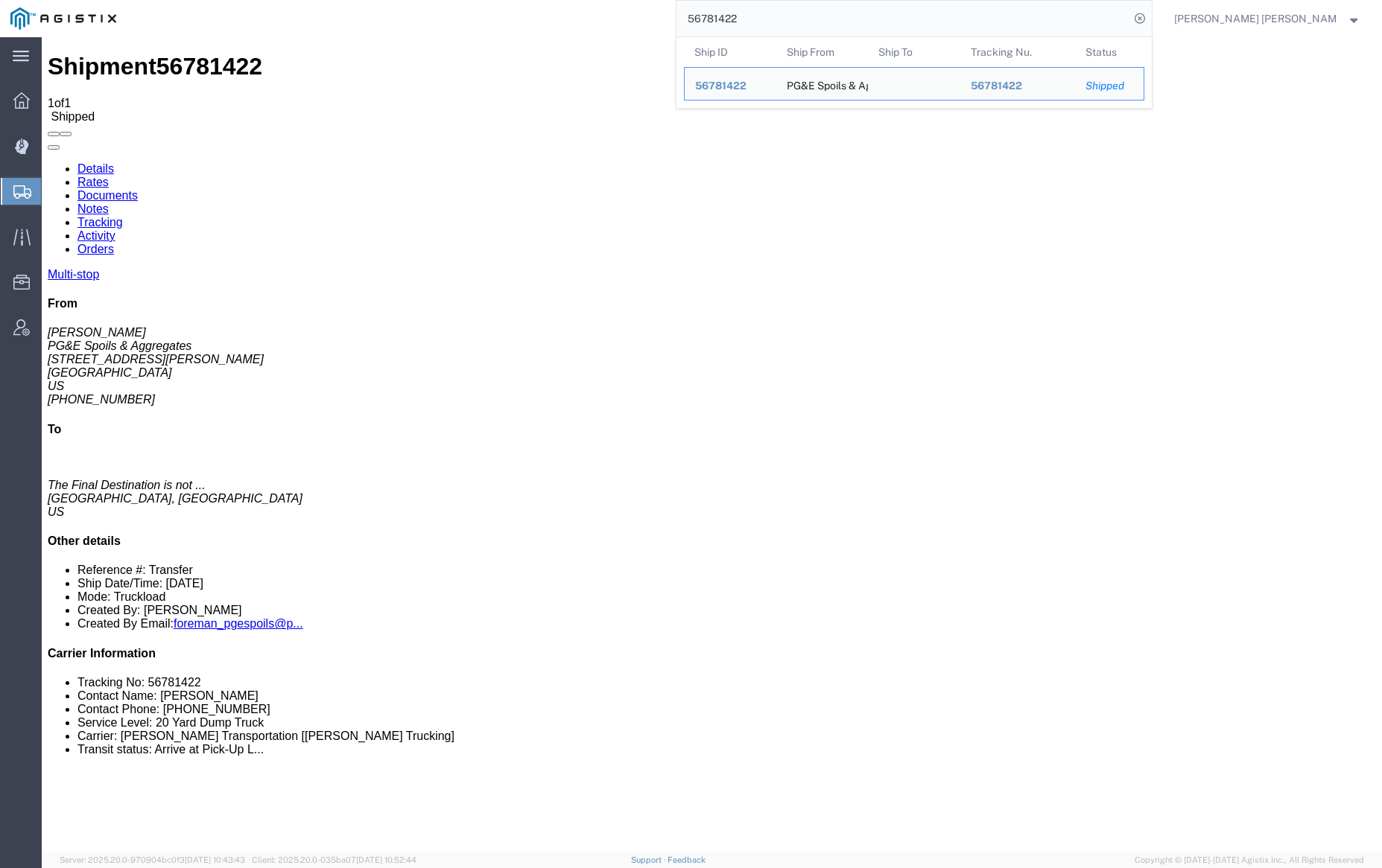
click at [783, 22] on input "56781422" at bounding box center [903, 19] width 453 height 36
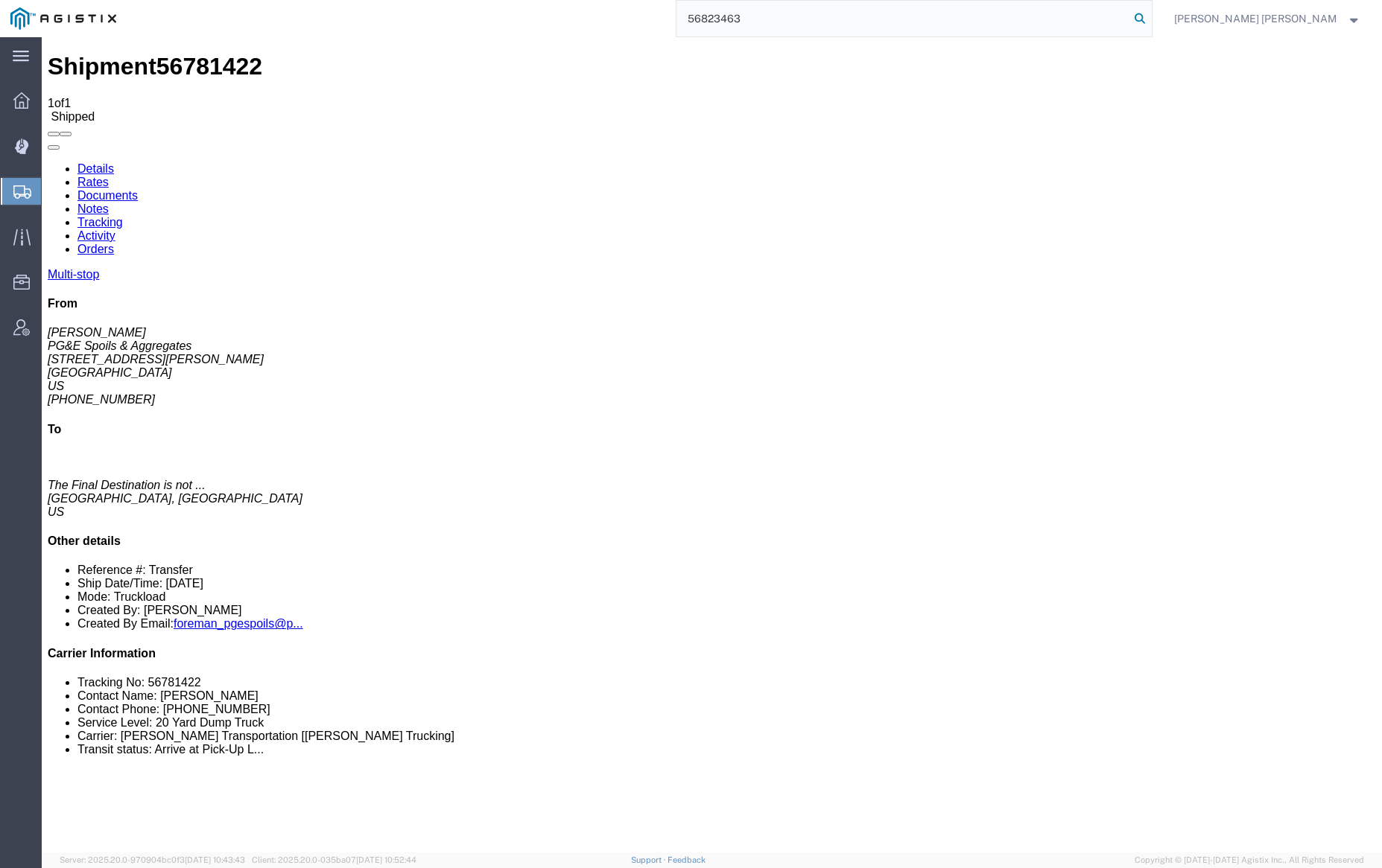
click at [1150, 16] on icon at bounding box center [1139, 18] width 21 height 21
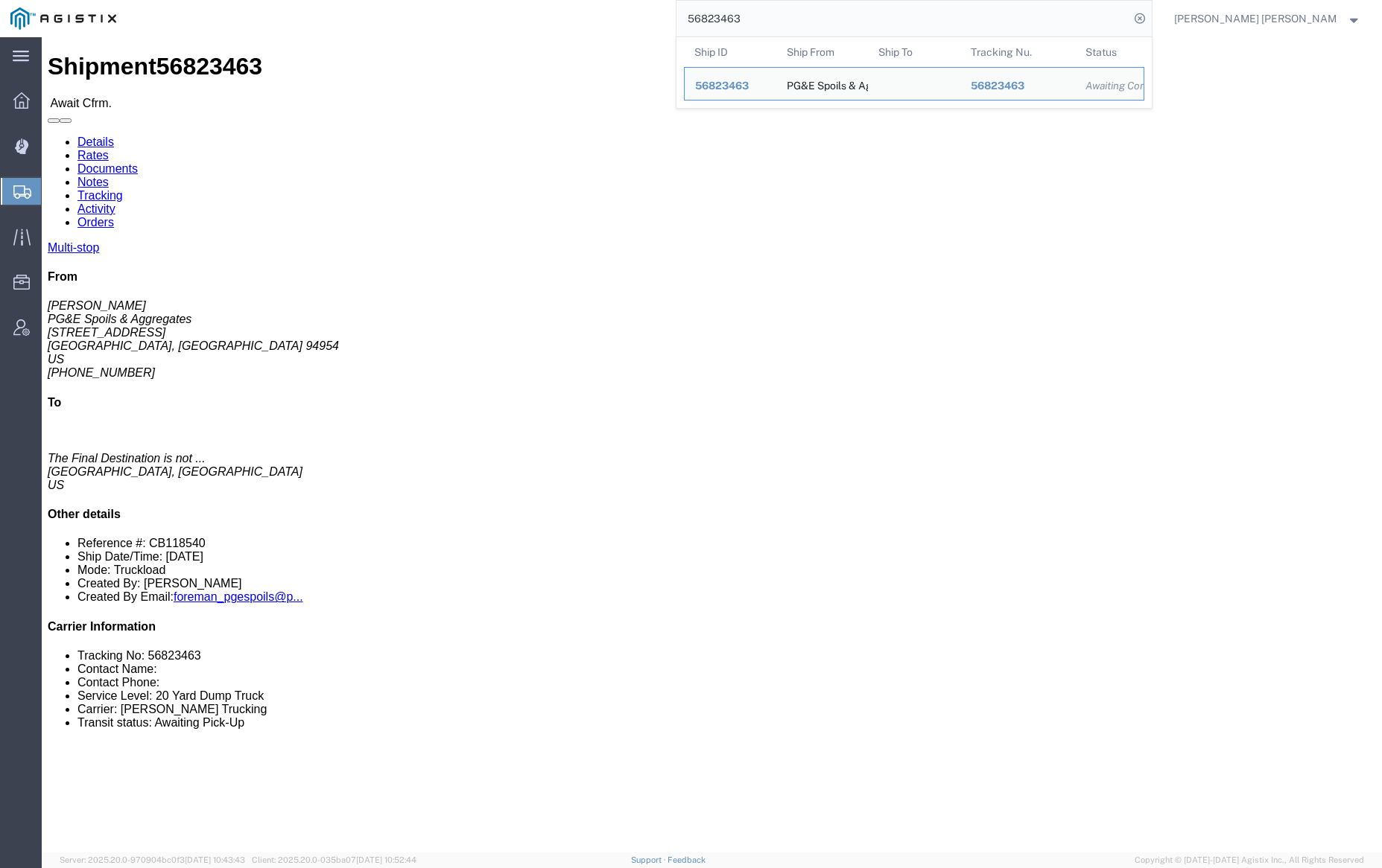
click at [796, 18] on input "56823463" at bounding box center [903, 19] width 453 height 36
paste input "42165"
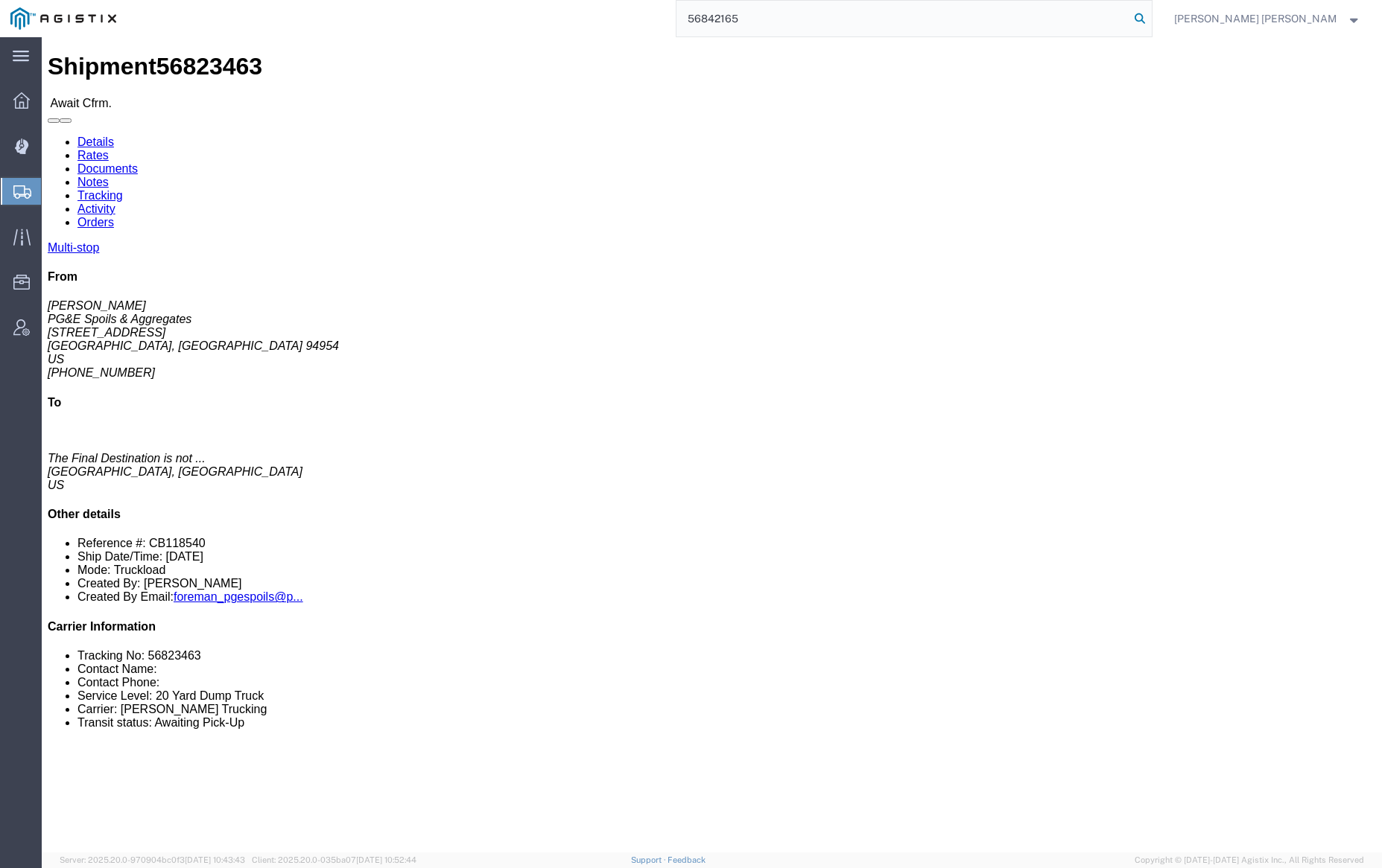
click at [1150, 12] on icon at bounding box center [1139, 18] width 21 height 21
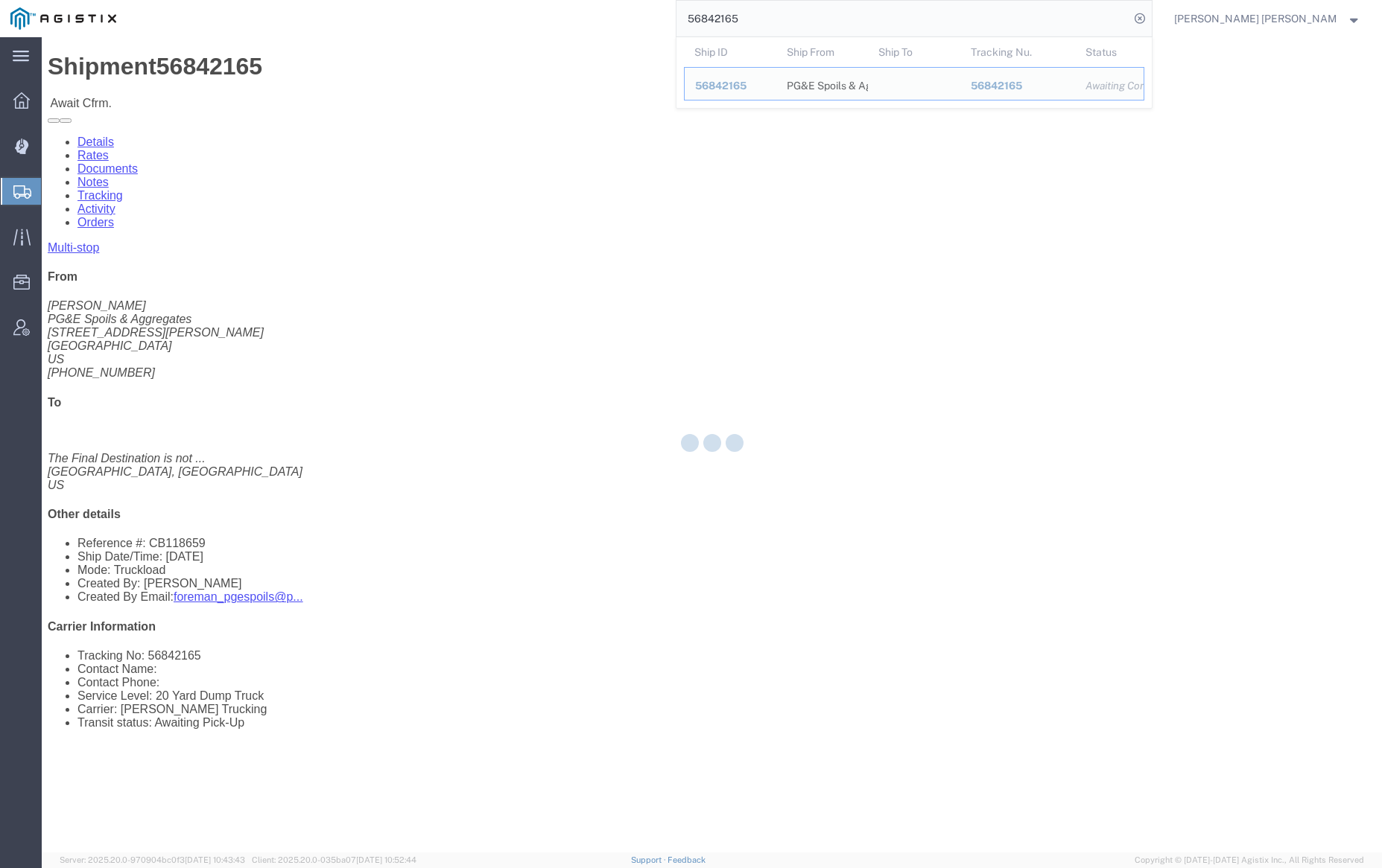
click at [797, 18] on input "56842165" at bounding box center [903, 19] width 453 height 36
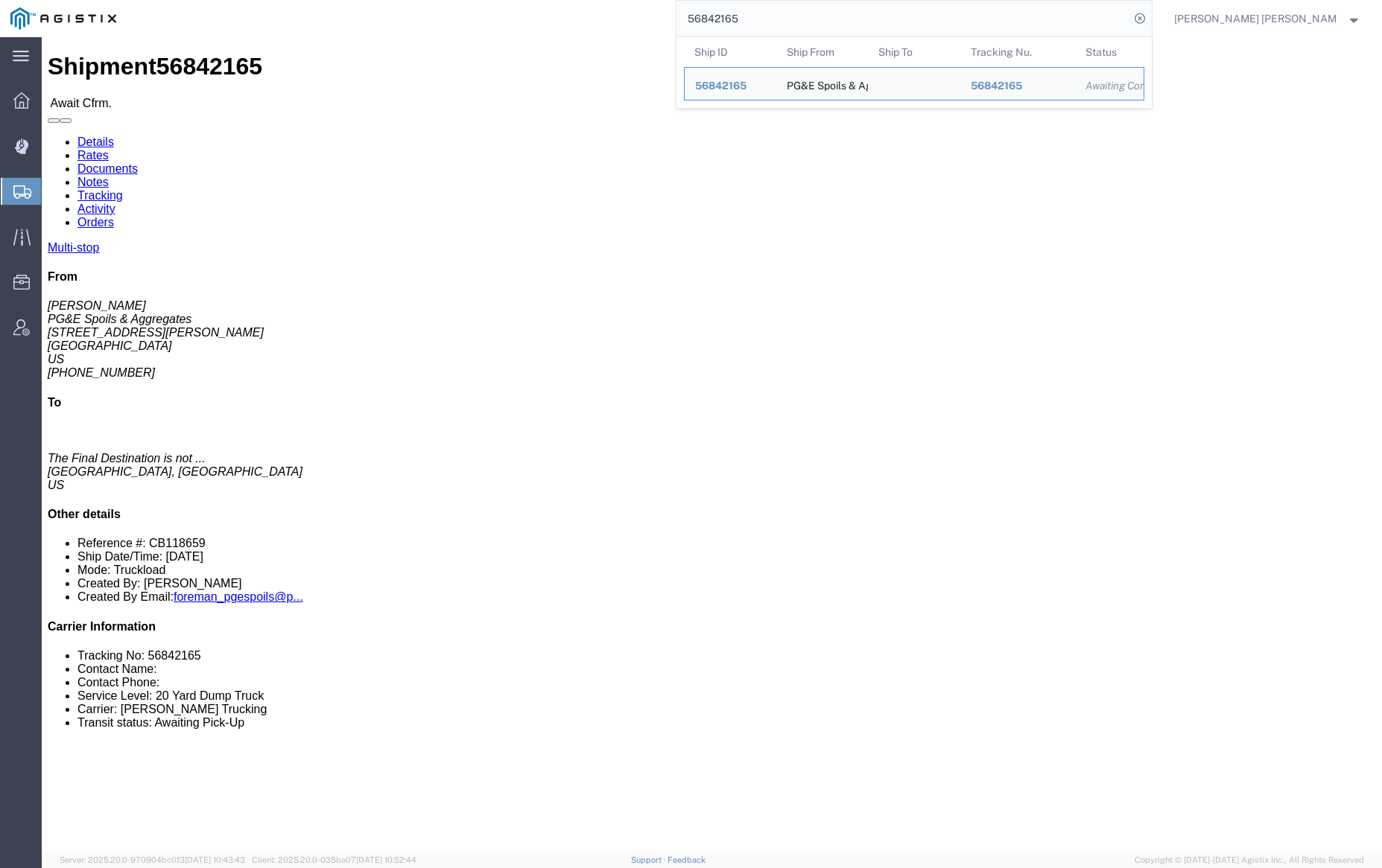
click at [797, 18] on input "56842165" at bounding box center [903, 19] width 453 height 36
paste input "3809"
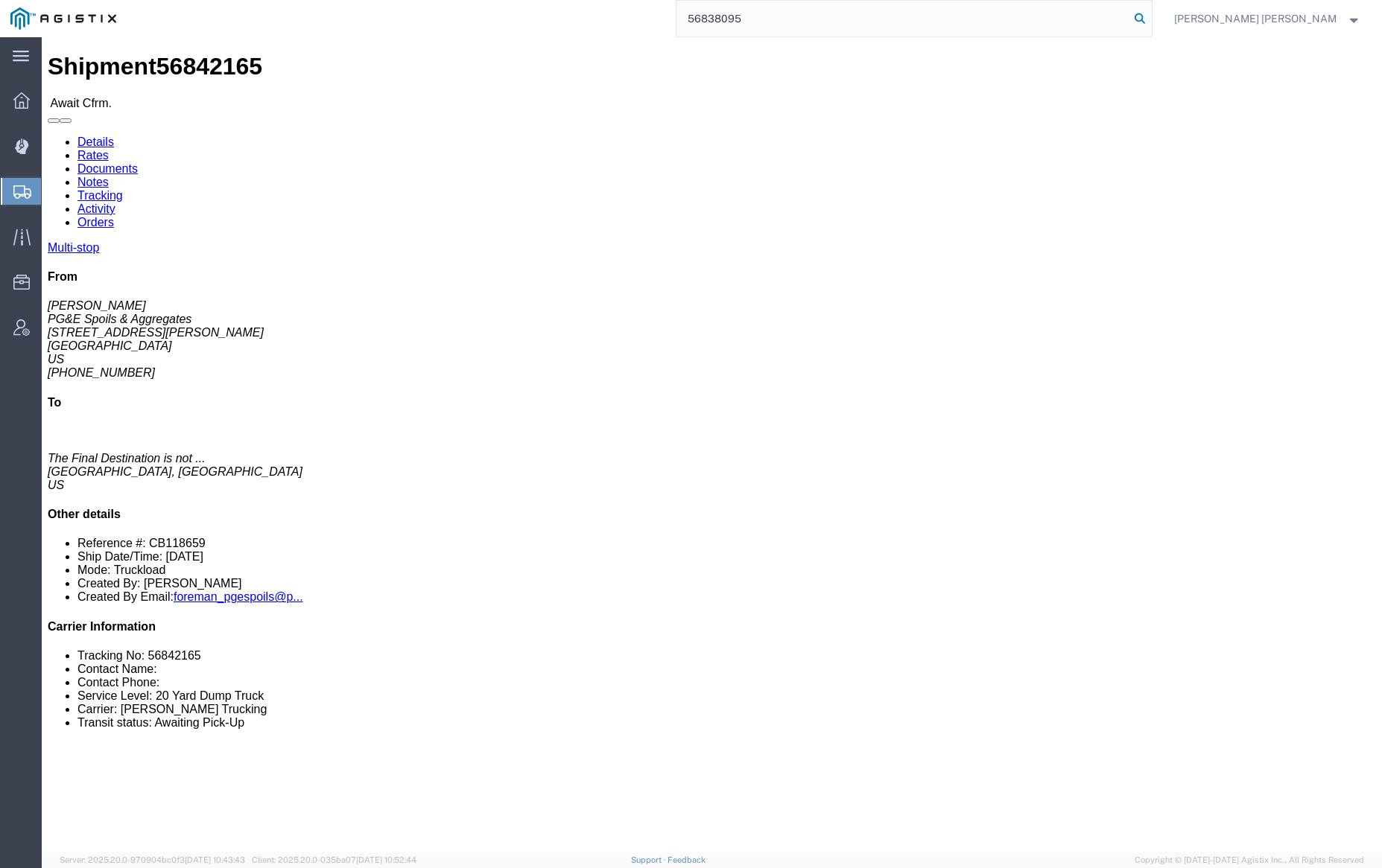
click at [1150, 16] on icon at bounding box center [1139, 18] width 21 height 21
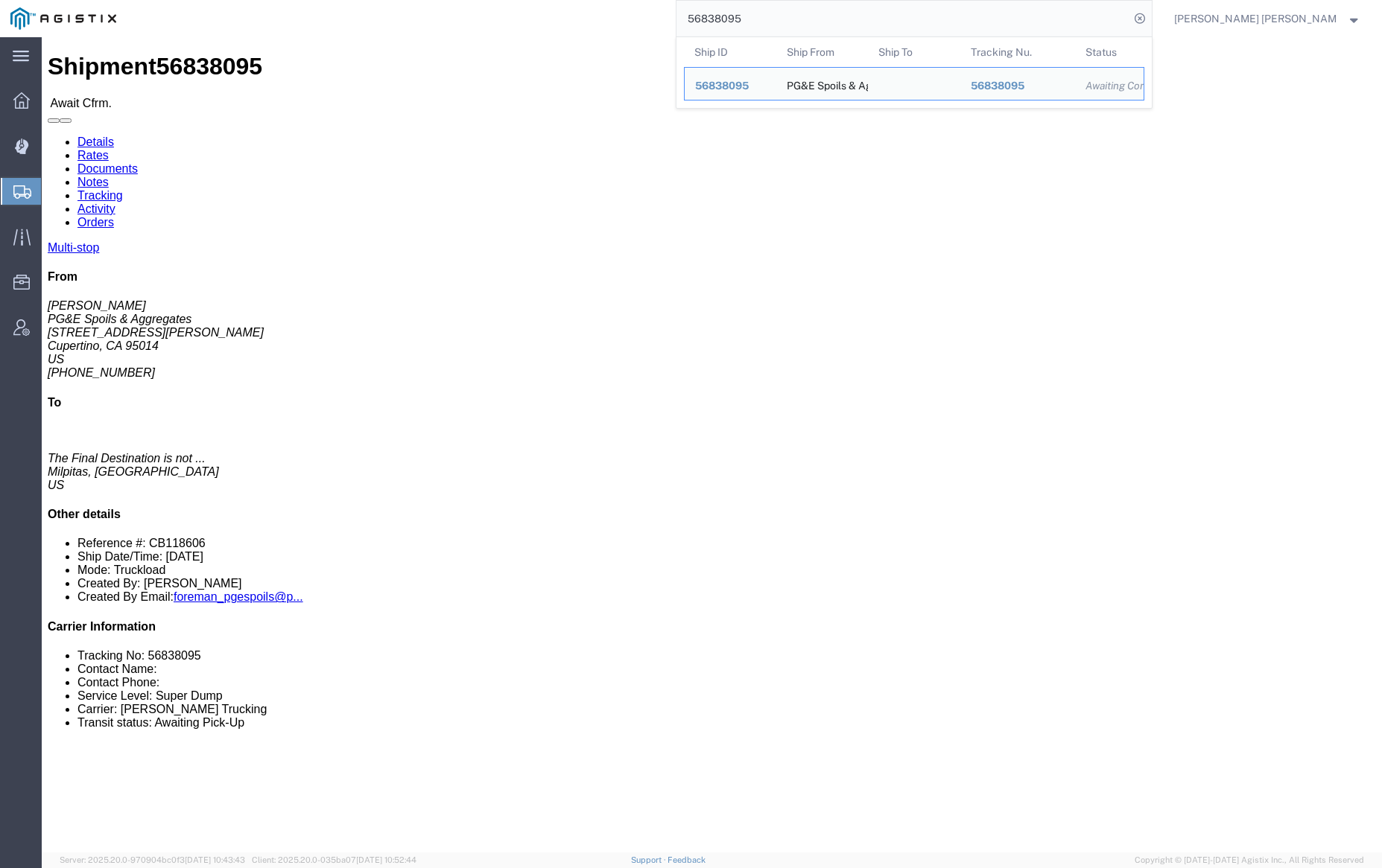
click at [796, 14] on input "56838095" at bounding box center [903, 19] width 453 height 36
paste input "52927"
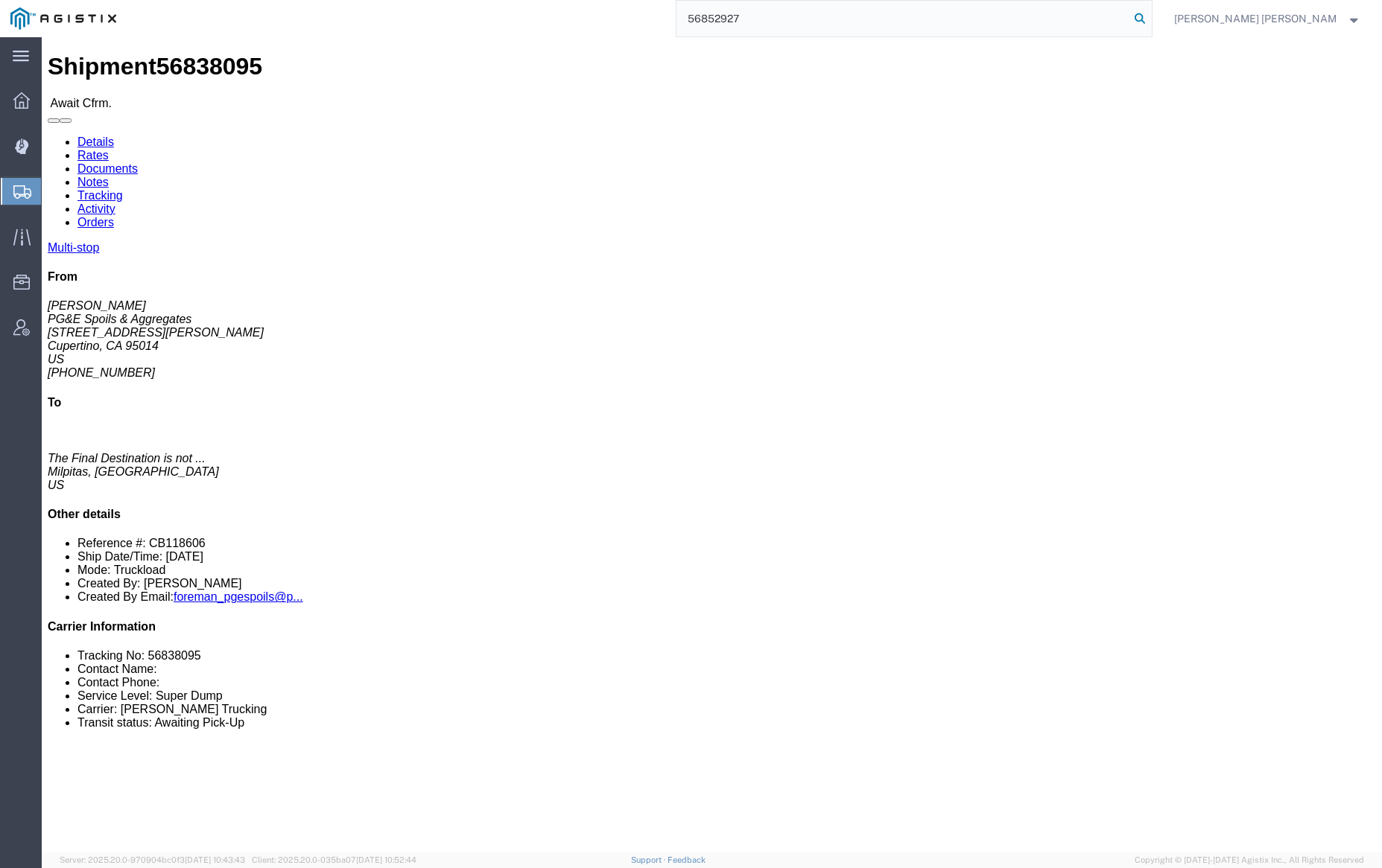
click at [1150, 16] on icon at bounding box center [1139, 18] width 21 height 21
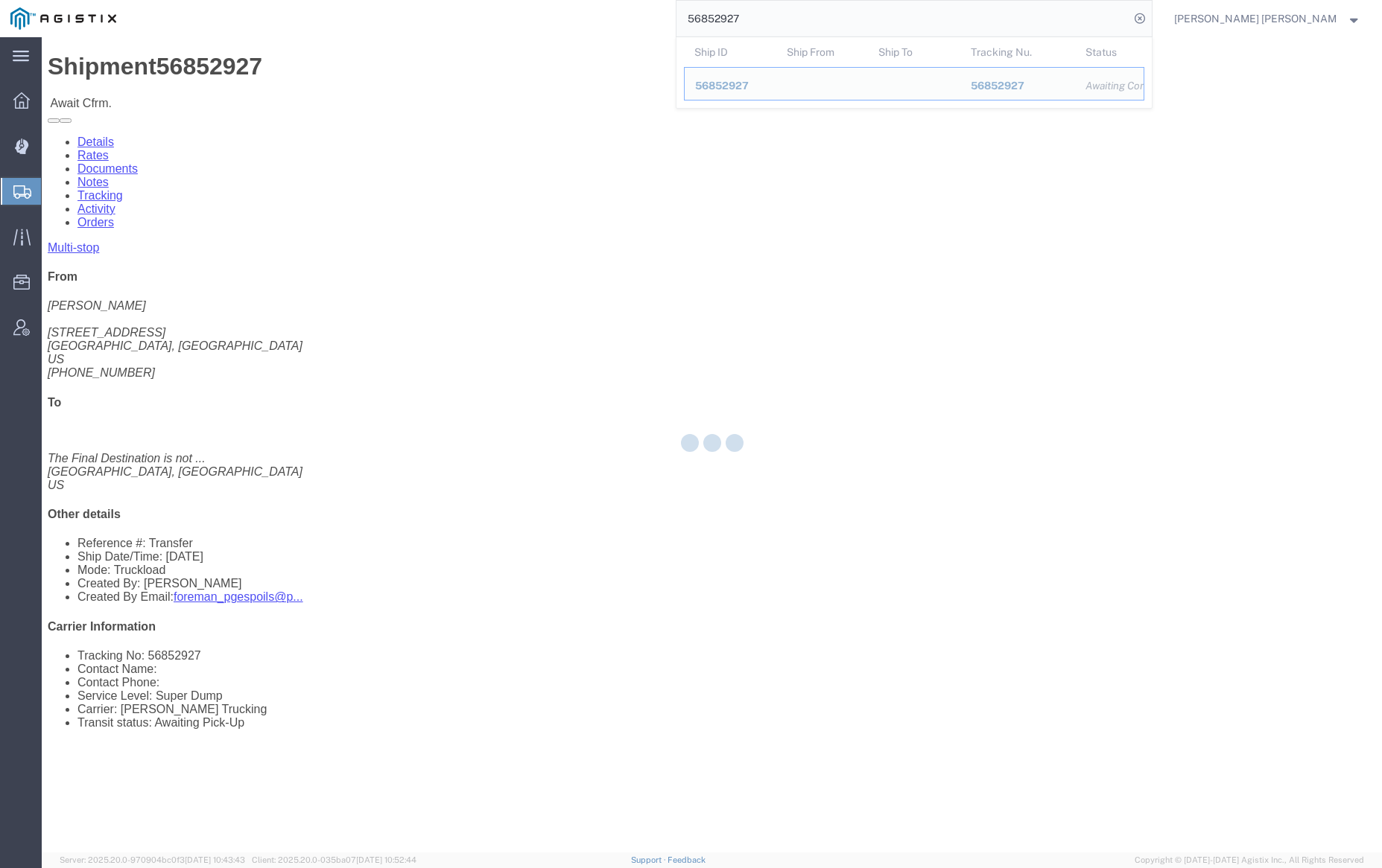
click at [792, 14] on input "56852927" at bounding box center [903, 19] width 453 height 36
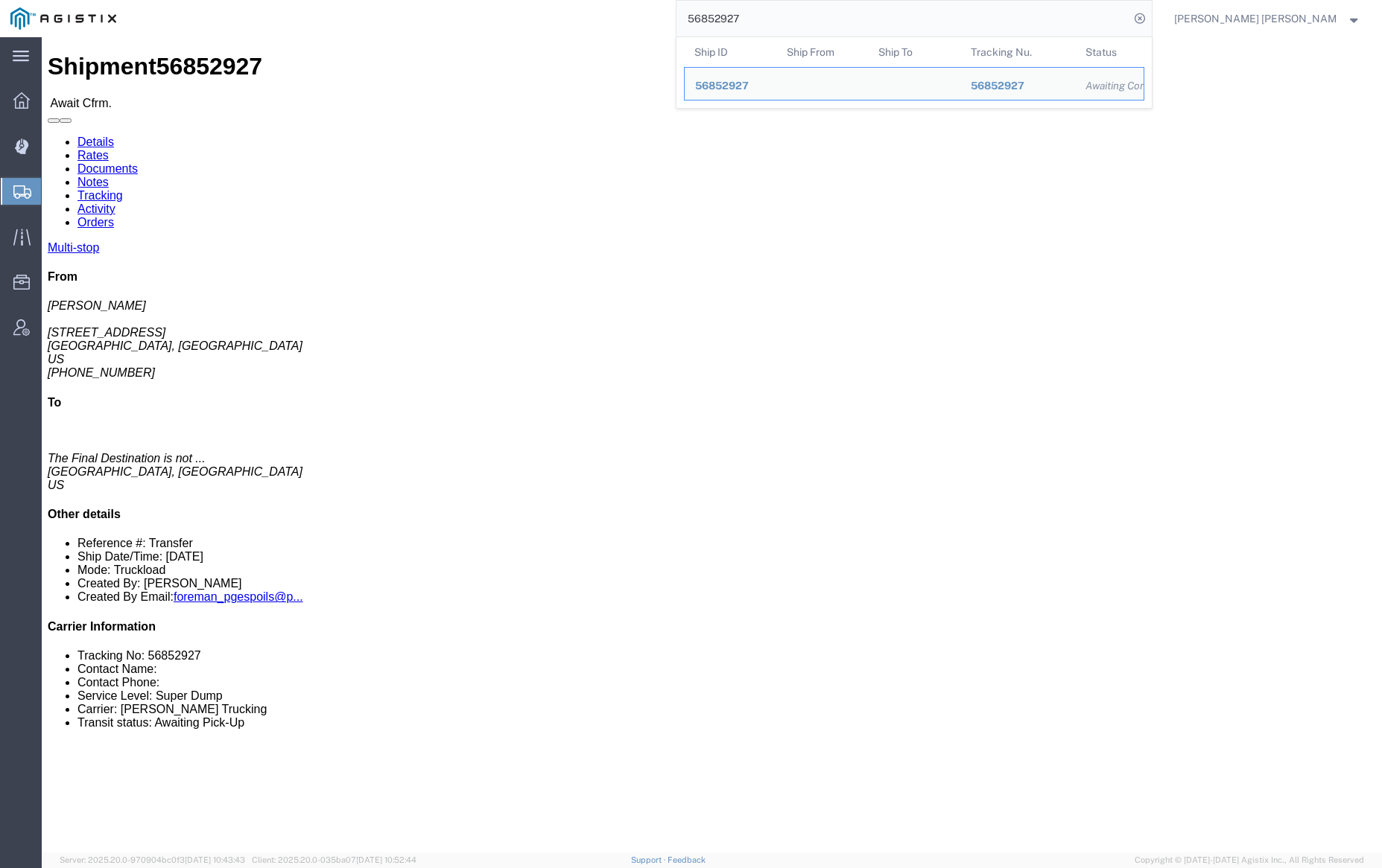
paste input "30"
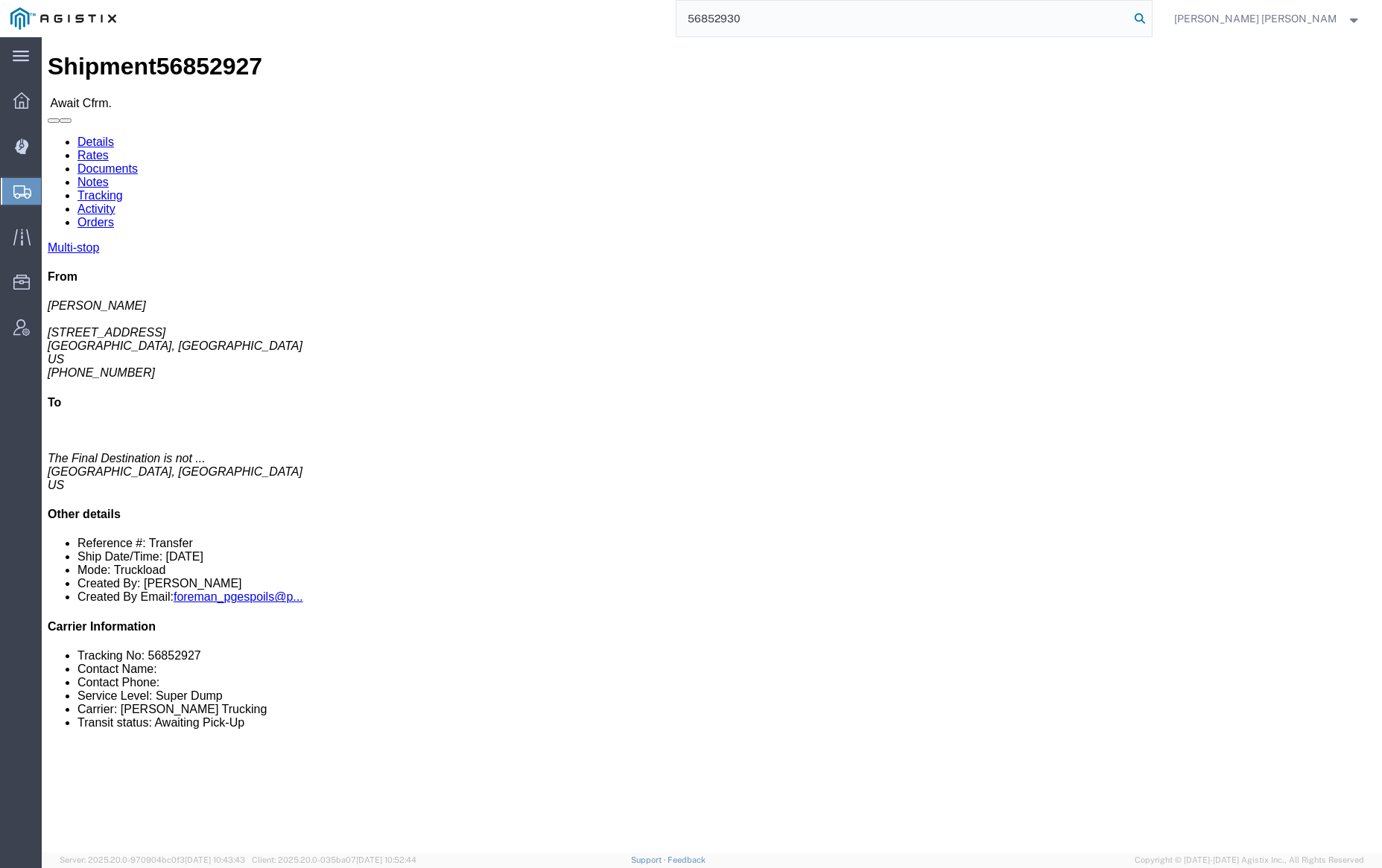
click at [1150, 15] on icon at bounding box center [1139, 18] width 21 height 21
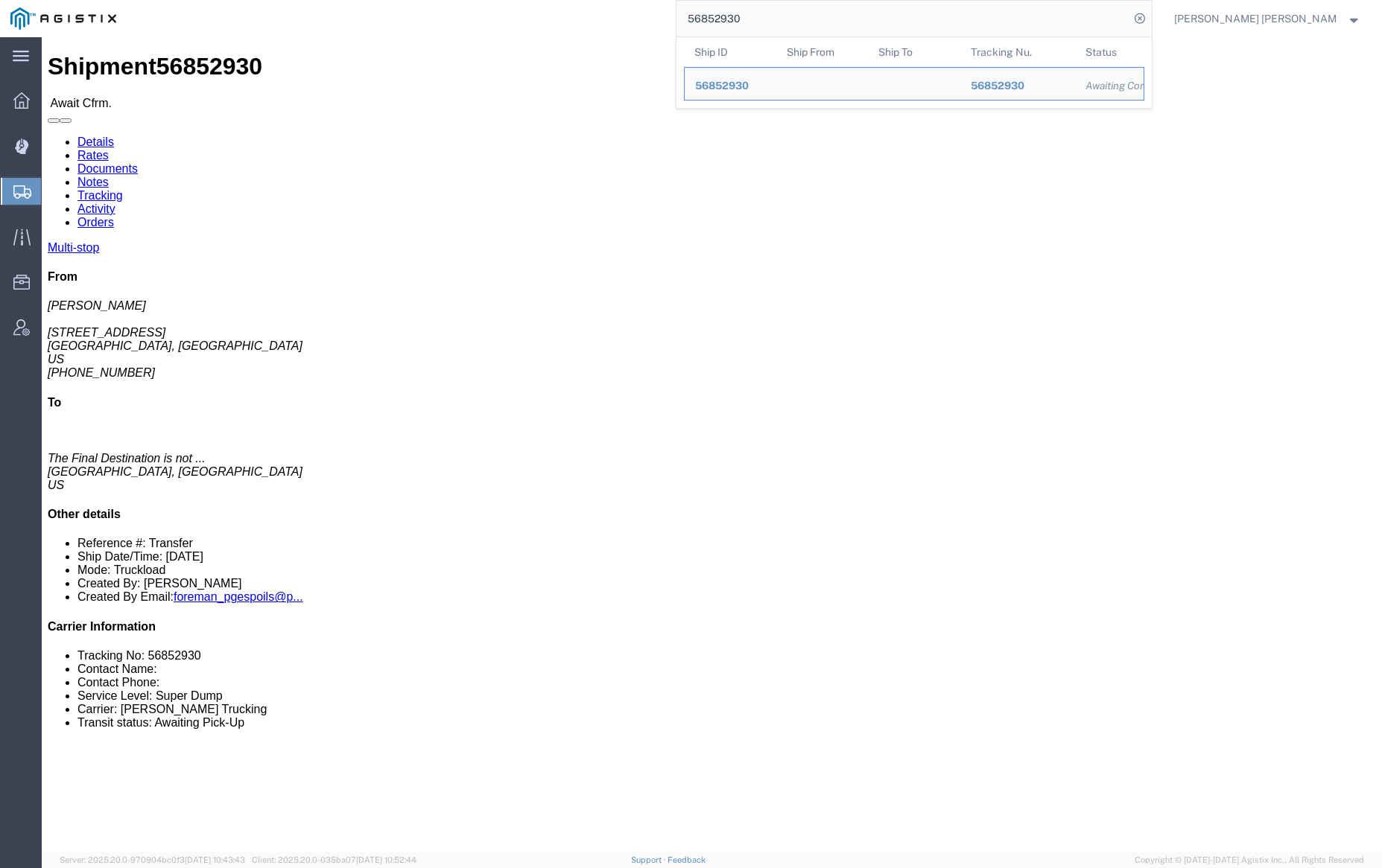
click at [789, 20] on input "56852930" at bounding box center [903, 19] width 453 height 36
paste input "3255"
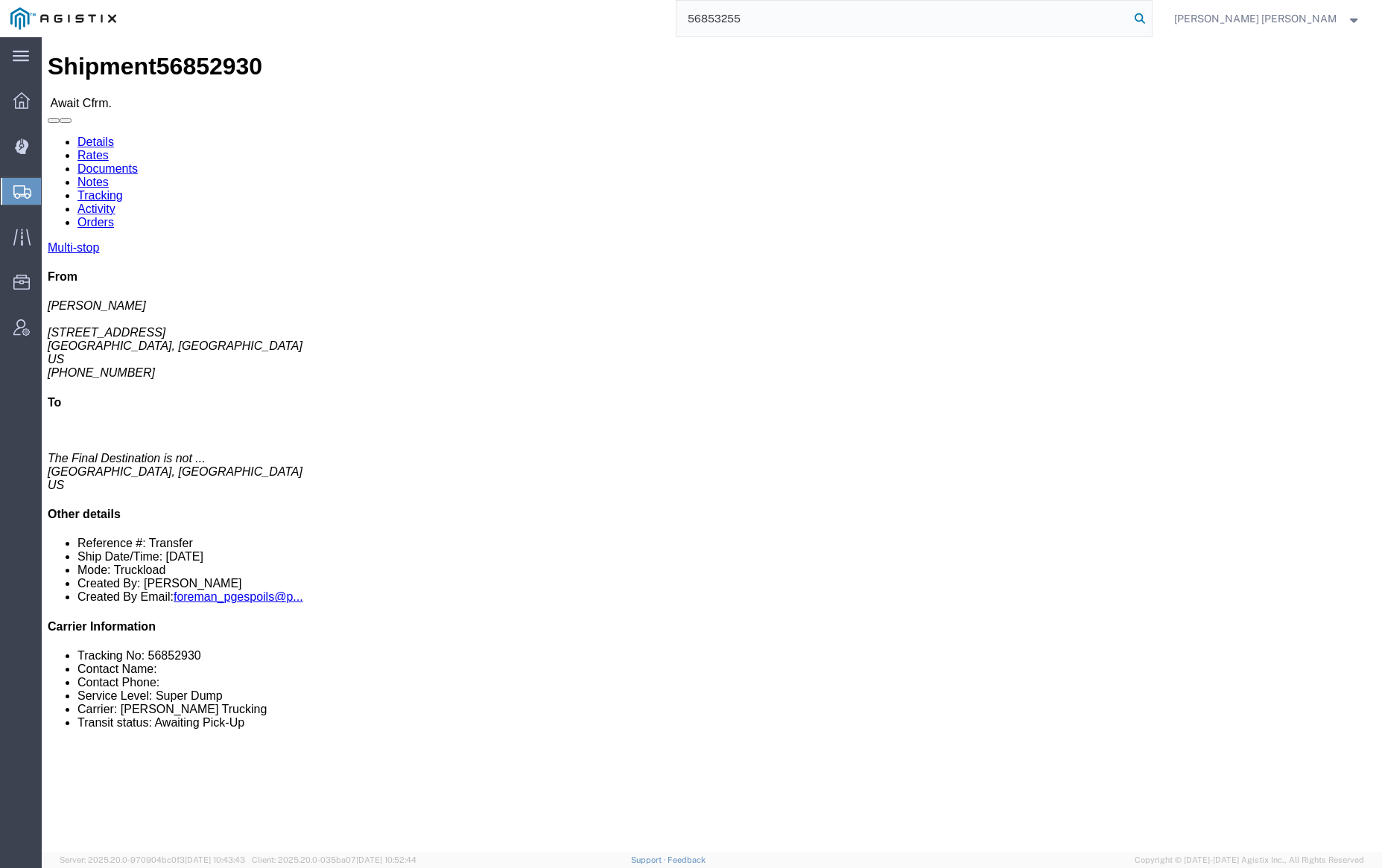
click at [1150, 19] on icon at bounding box center [1139, 18] width 21 height 21
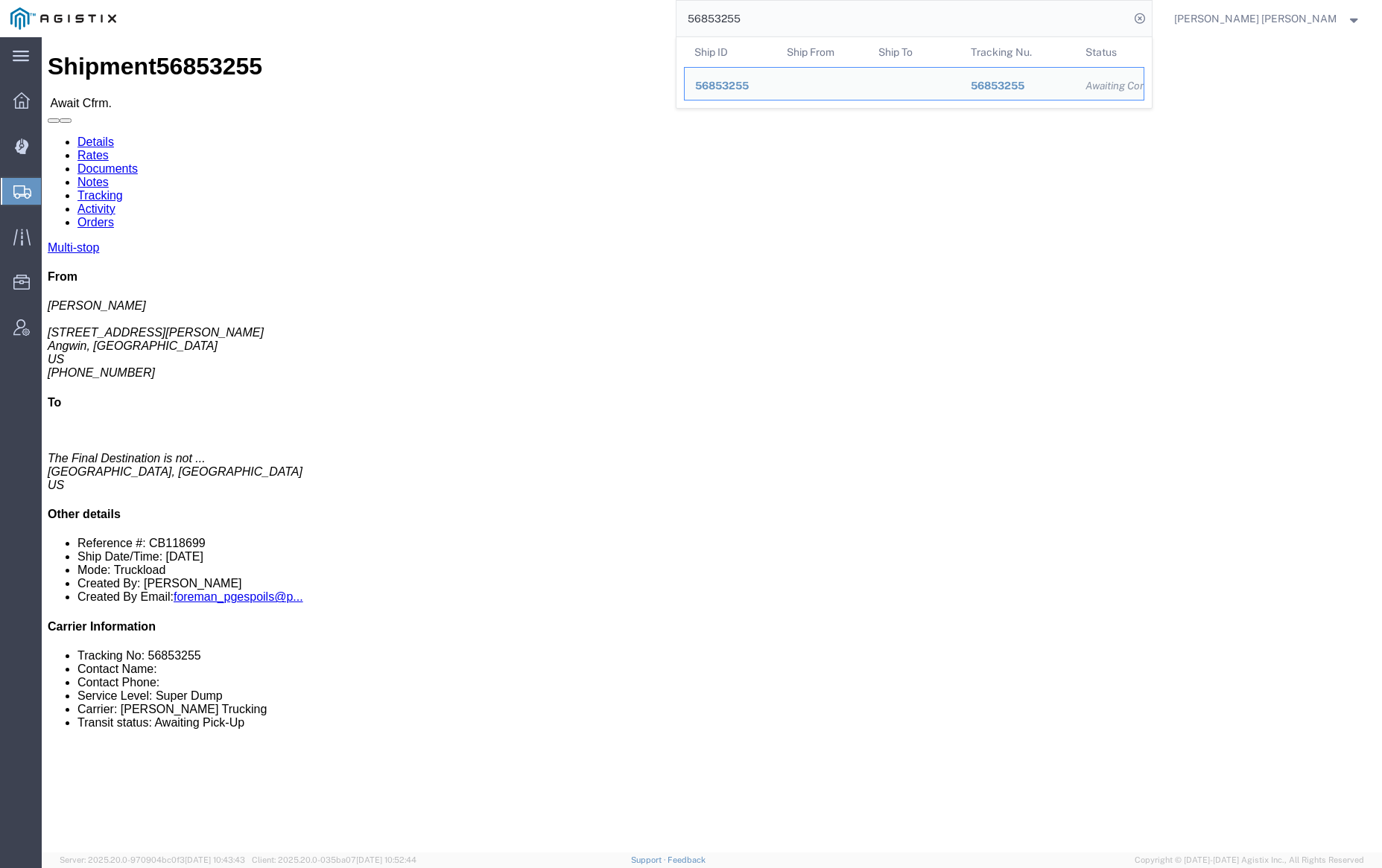
click at [792, 24] on input "56853255" at bounding box center [903, 19] width 453 height 36
paste input "66327"
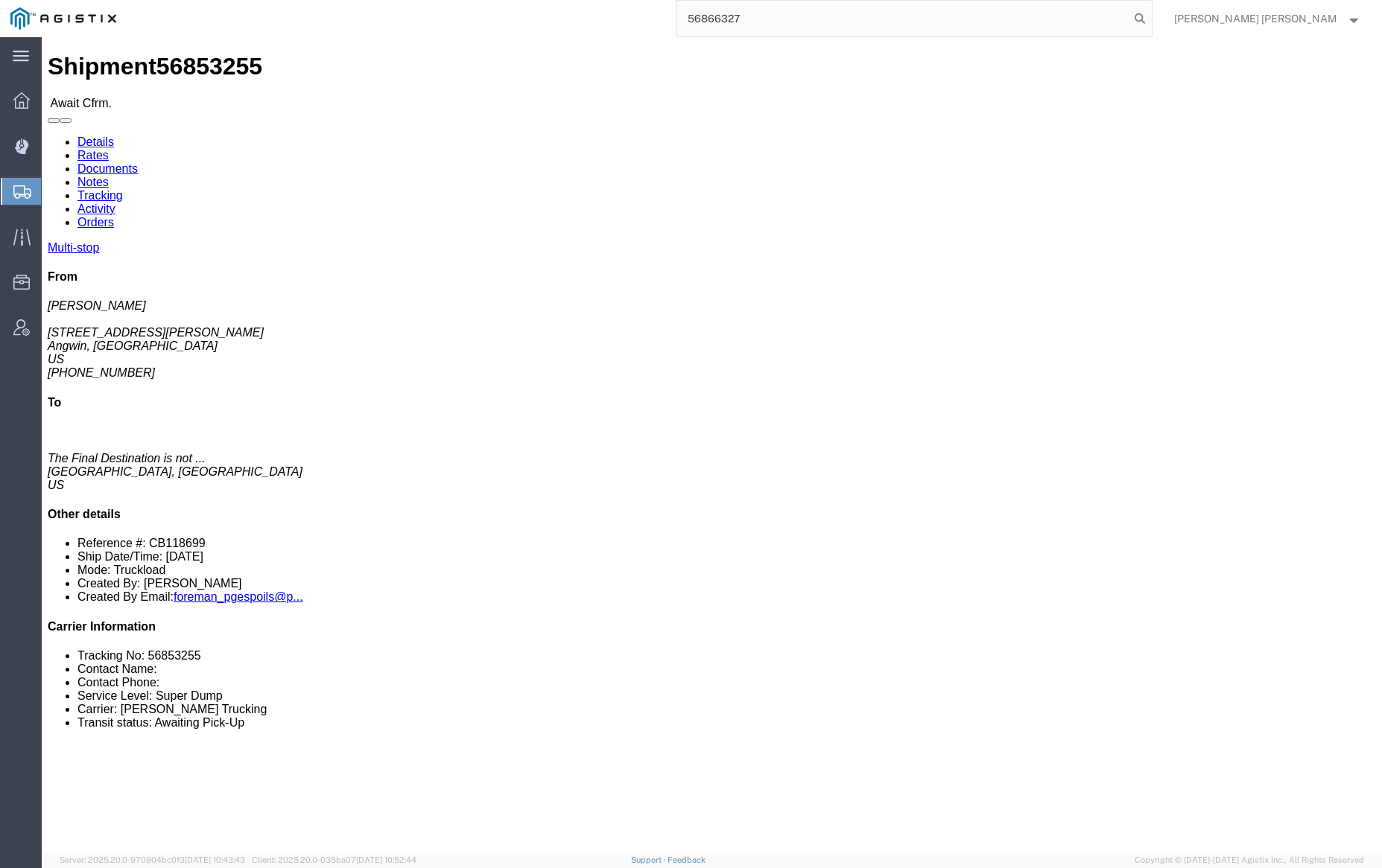
drag, startPoint x: 1217, startPoint y: 16, endPoint x: 1227, endPoint y: 22, distance: 11.7
click at [1150, 16] on icon at bounding box center [1139, 18] width 21 height 21
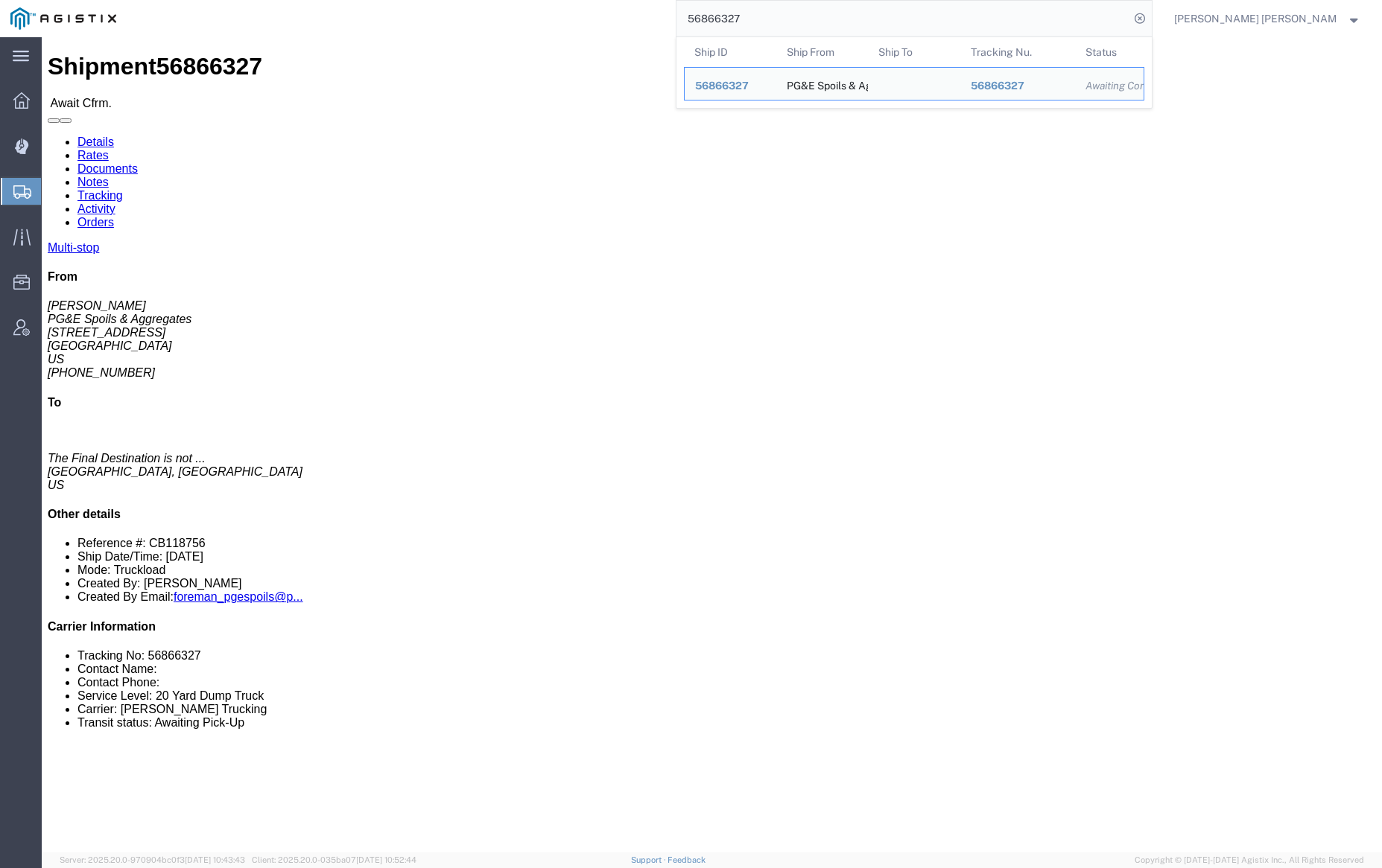
click at [795, 11] on input "56866327" at bounding box center [903, 19] width 453 height 36
paste input "81002"
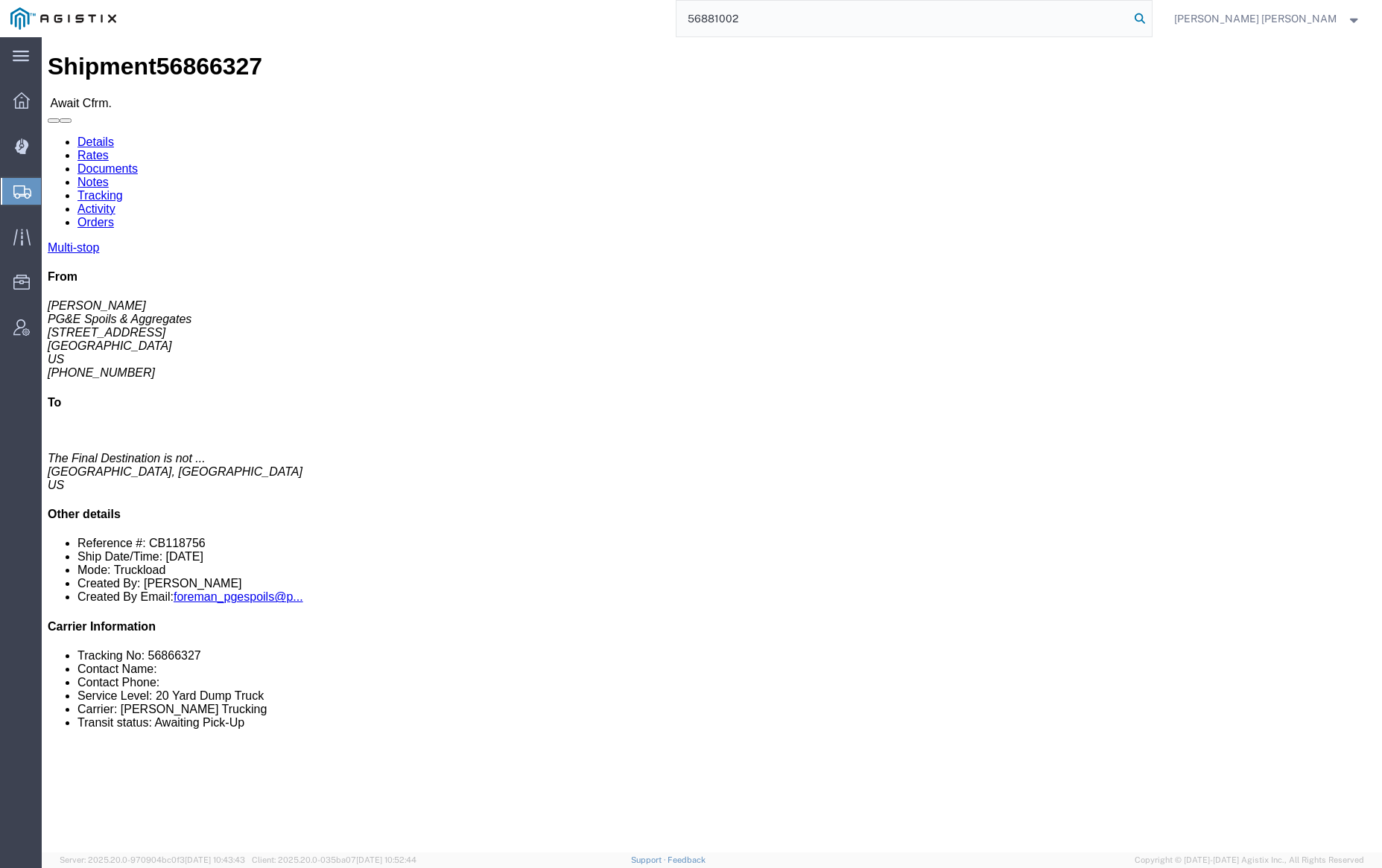
click at [1150, 18] on icon at bounding box center [1139, 18] width 21 height 21
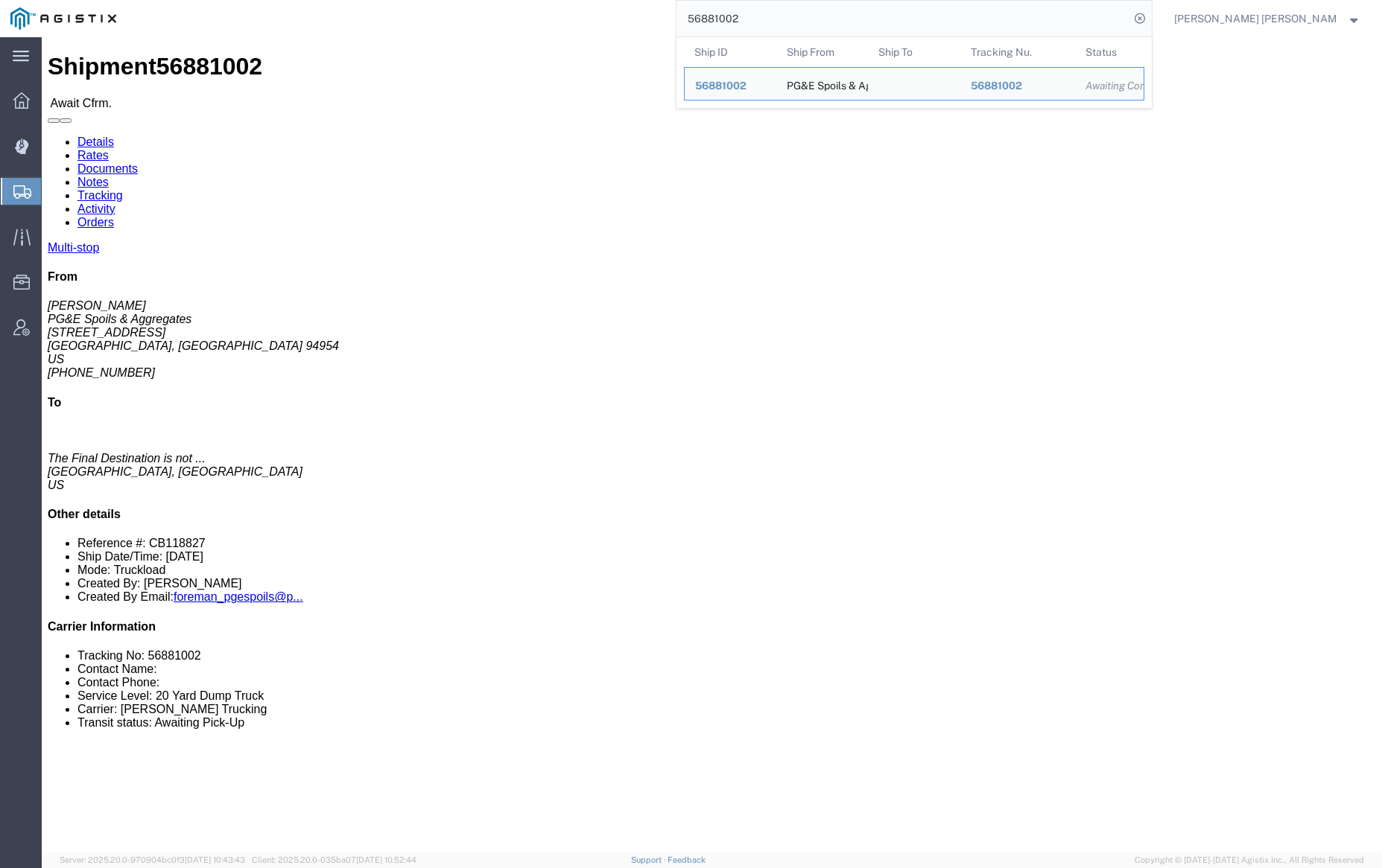
click at [789, 13] on input "56881002" at bounding box center [903, 19] width 453 height 36
paste input "93714"
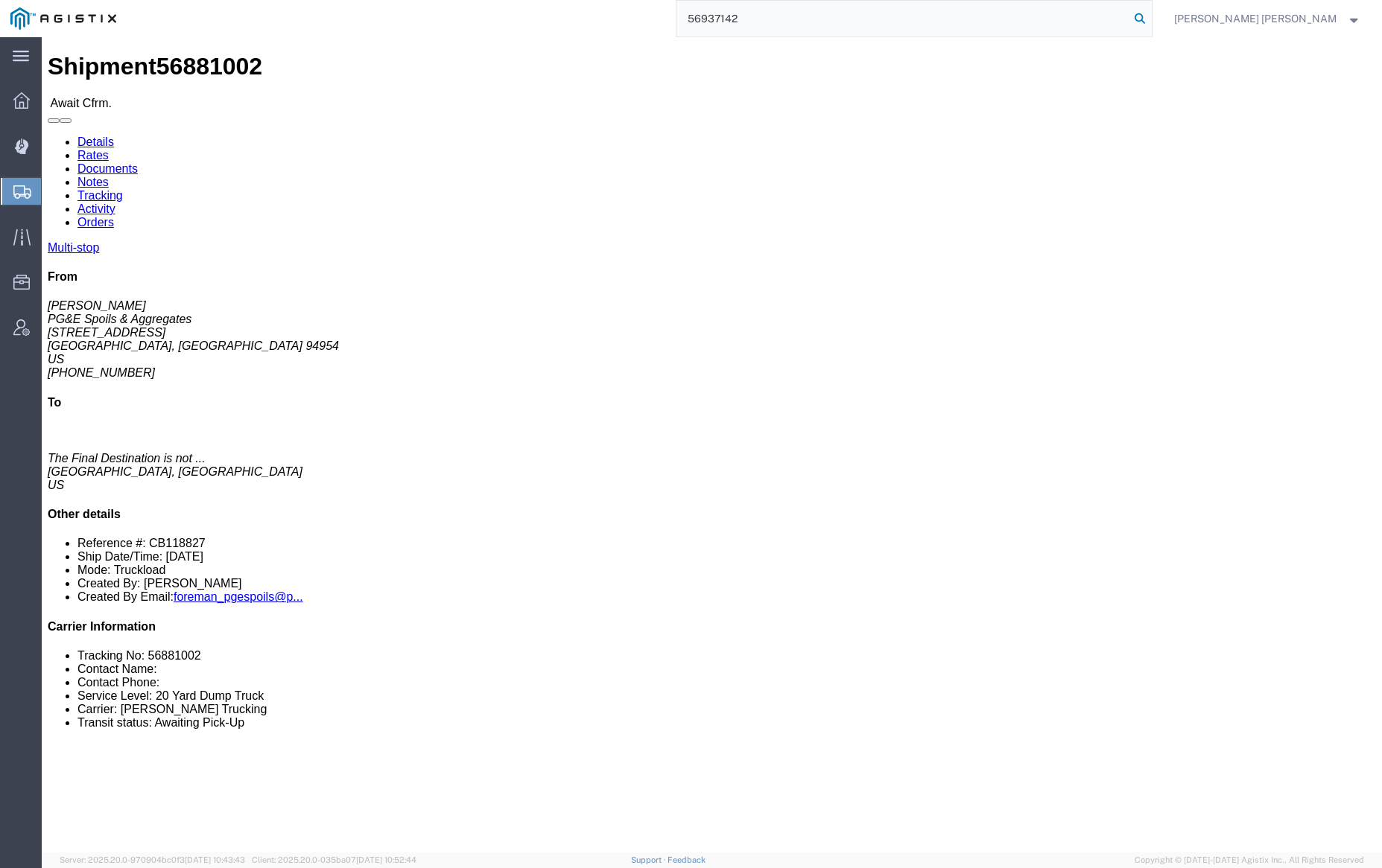
click at [1150, 19] on icon at bounding box center [1139, 18] width 21 height 21
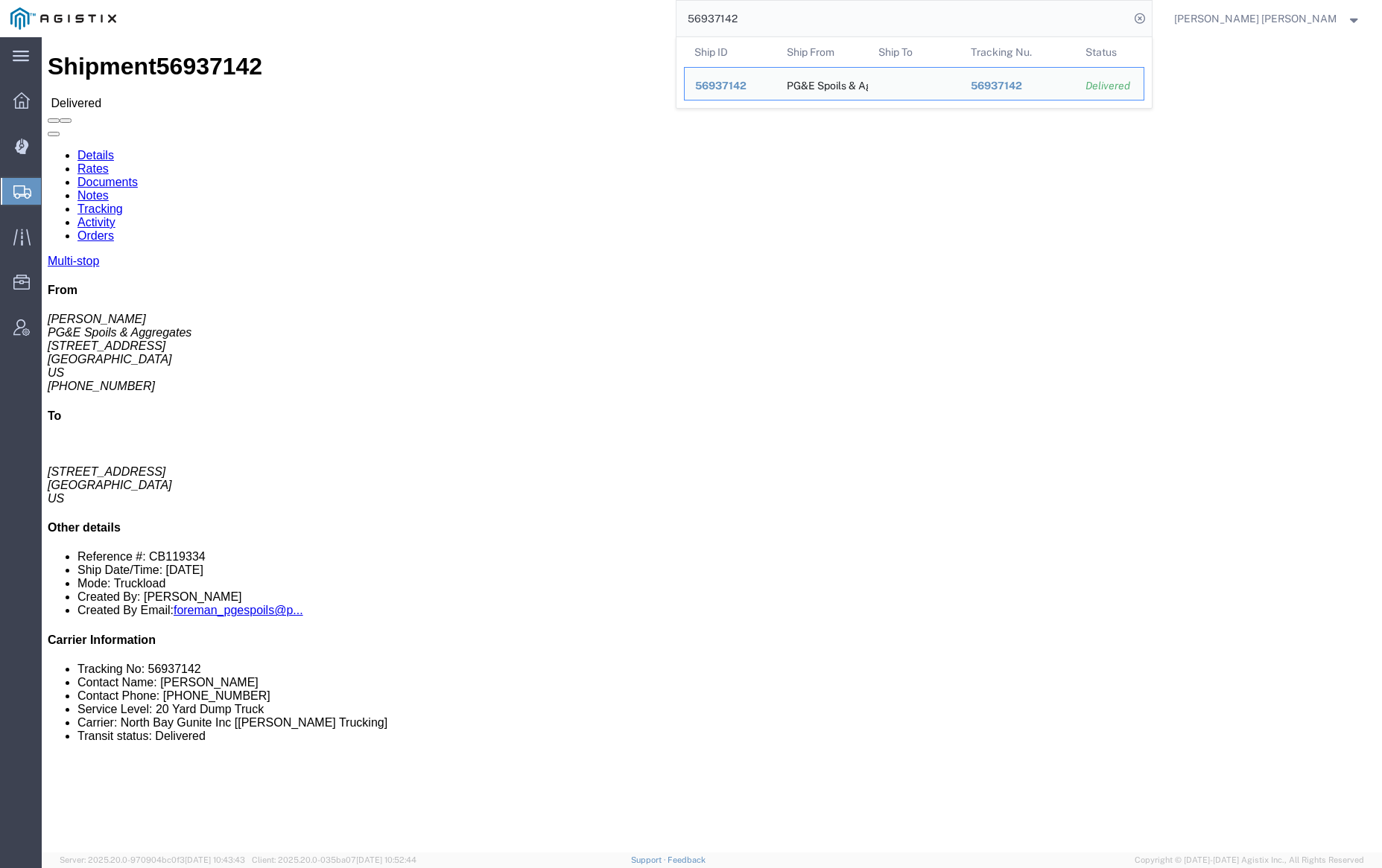
click at [794, 22] on input "56937142" at bounding box center [903, 19] width 453 height 36
paste input "650628"
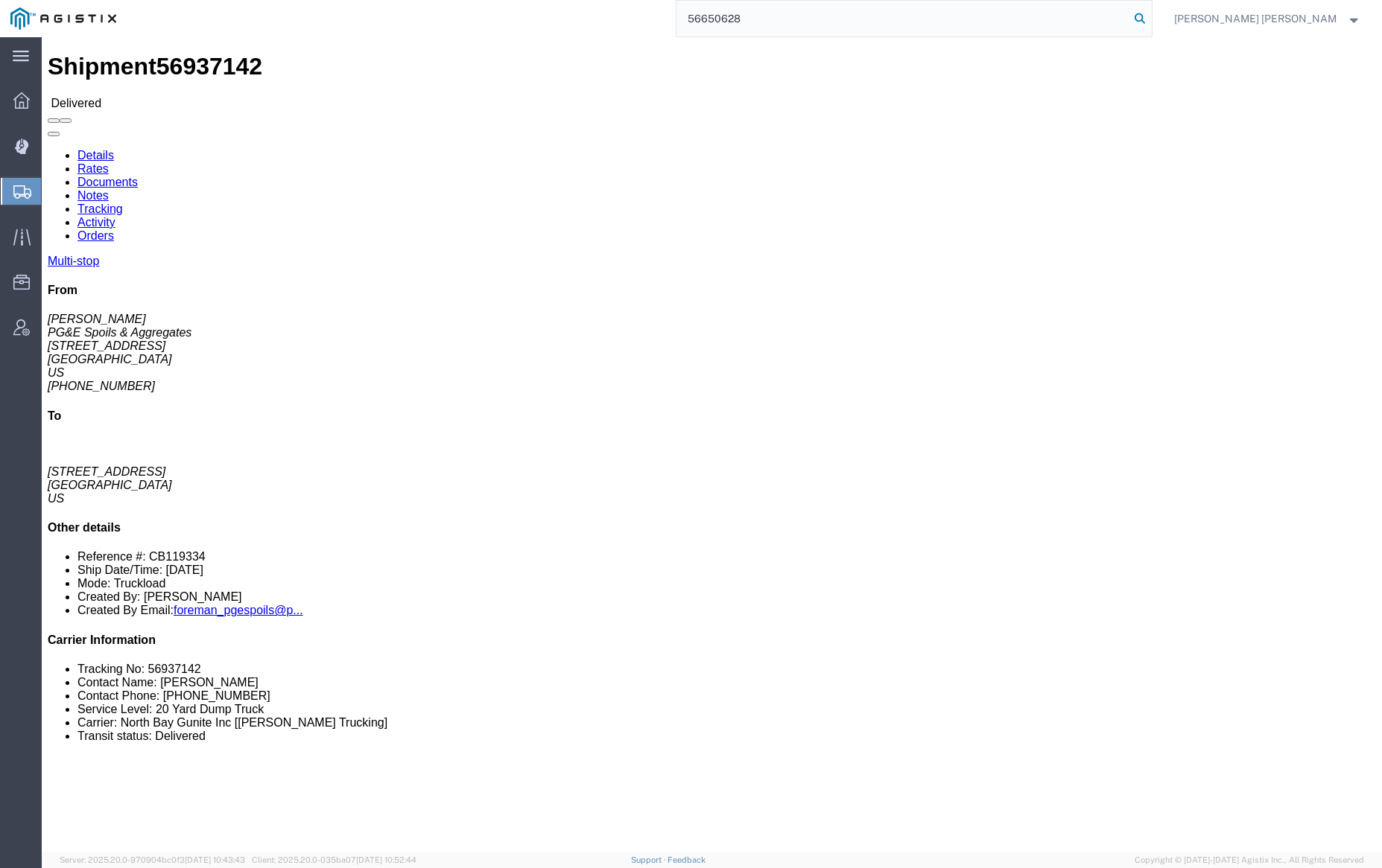
click at [1150, 16] on icon at bounding box center [1139, 18] width 21 height 21
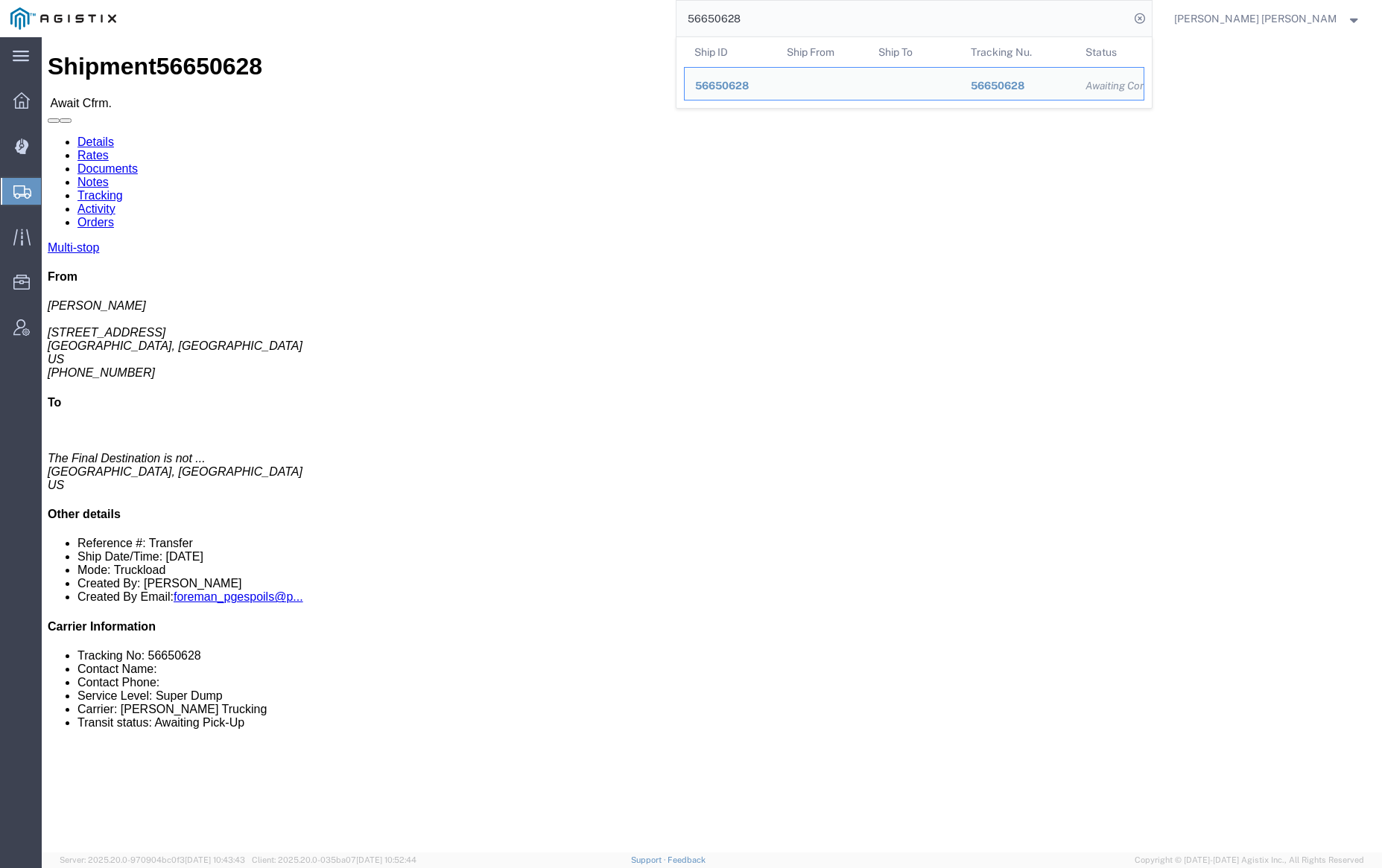
click at [784, 22] on input "56650628" at bounding box center [903, 19] width 453 height 36
paste input "575096"
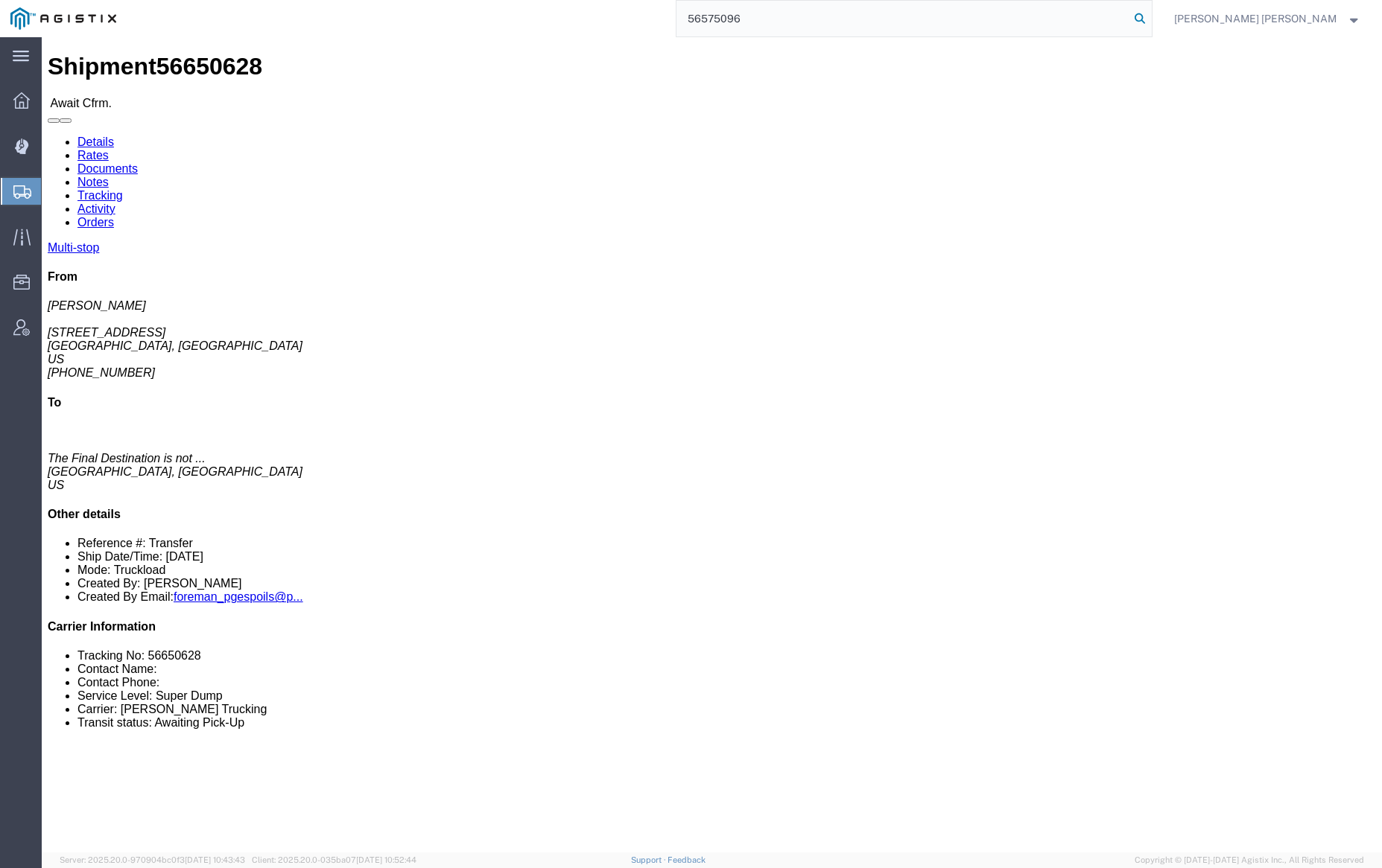
click at [1150, 19] on icon at bounding box center [1139, 18] width 21 height 21
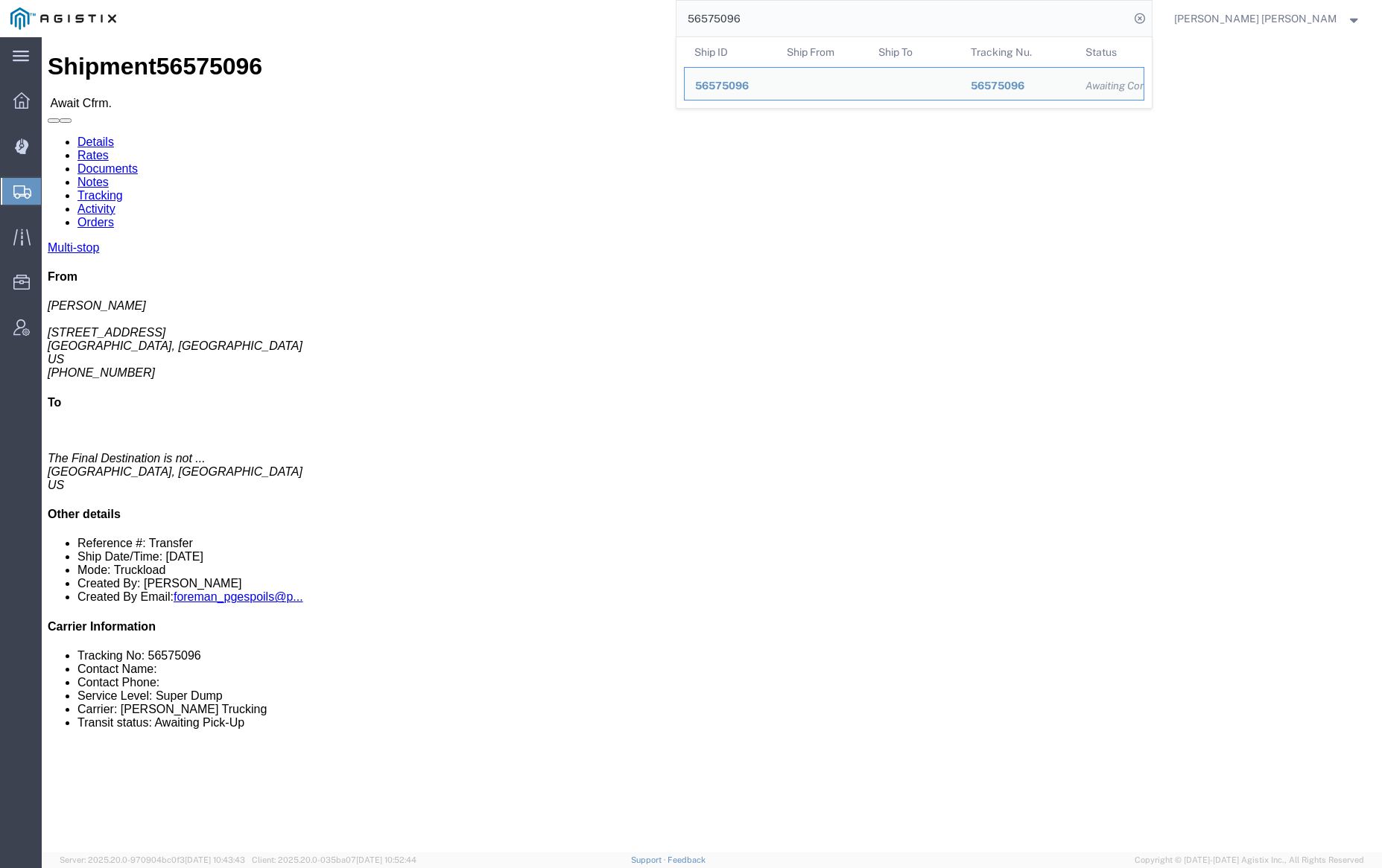
click at [779, 19] on input "56575096" at bounding box center [903, 19] width 453 height 36
paste input "611372"
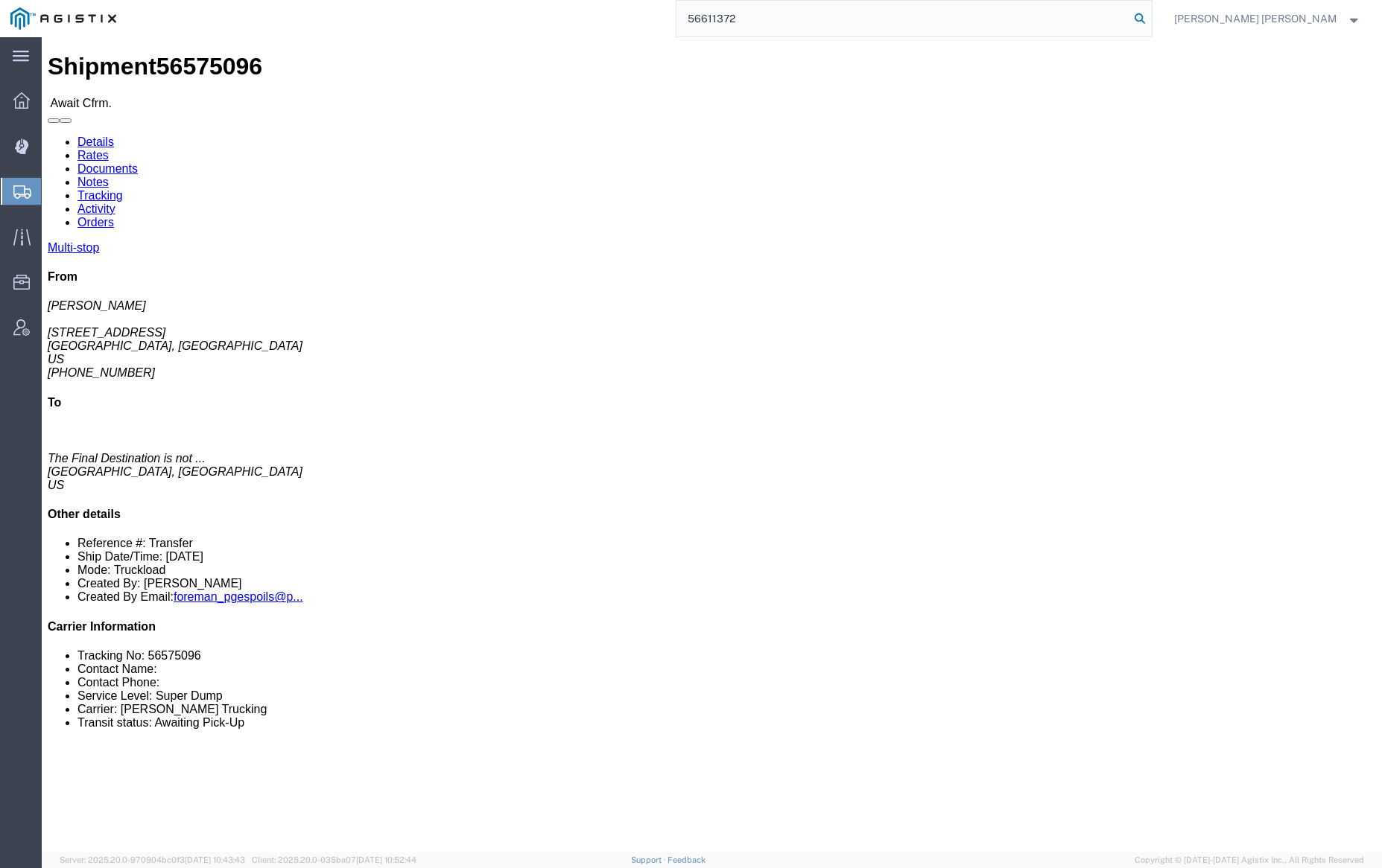
click at [1150, 19] on icon at bounding box center [1139, 18] width 21 height 21
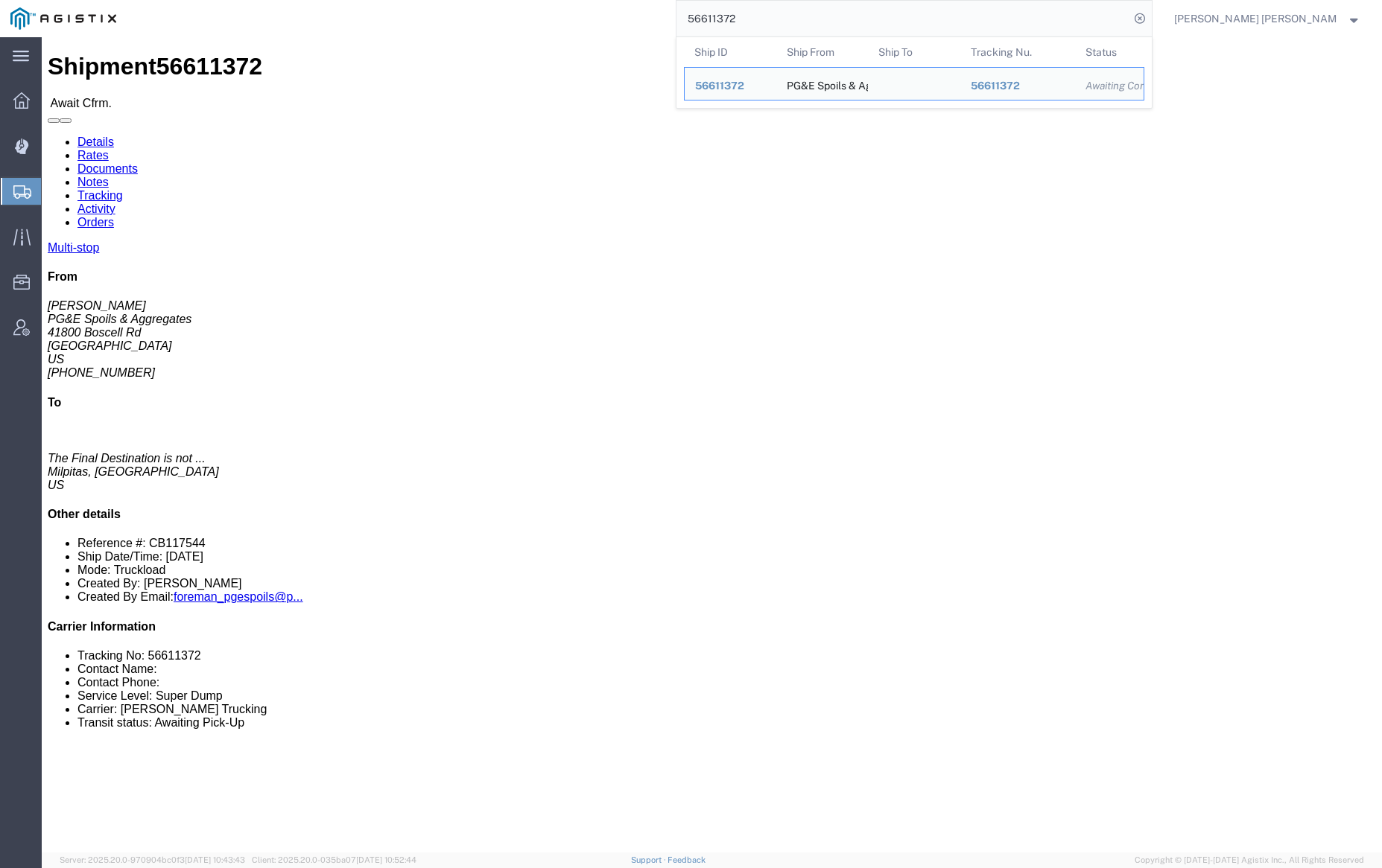
click at [782, 13] on input "56611372" at bounding box center [903, 19] width 453 height 36
paste input "585037"
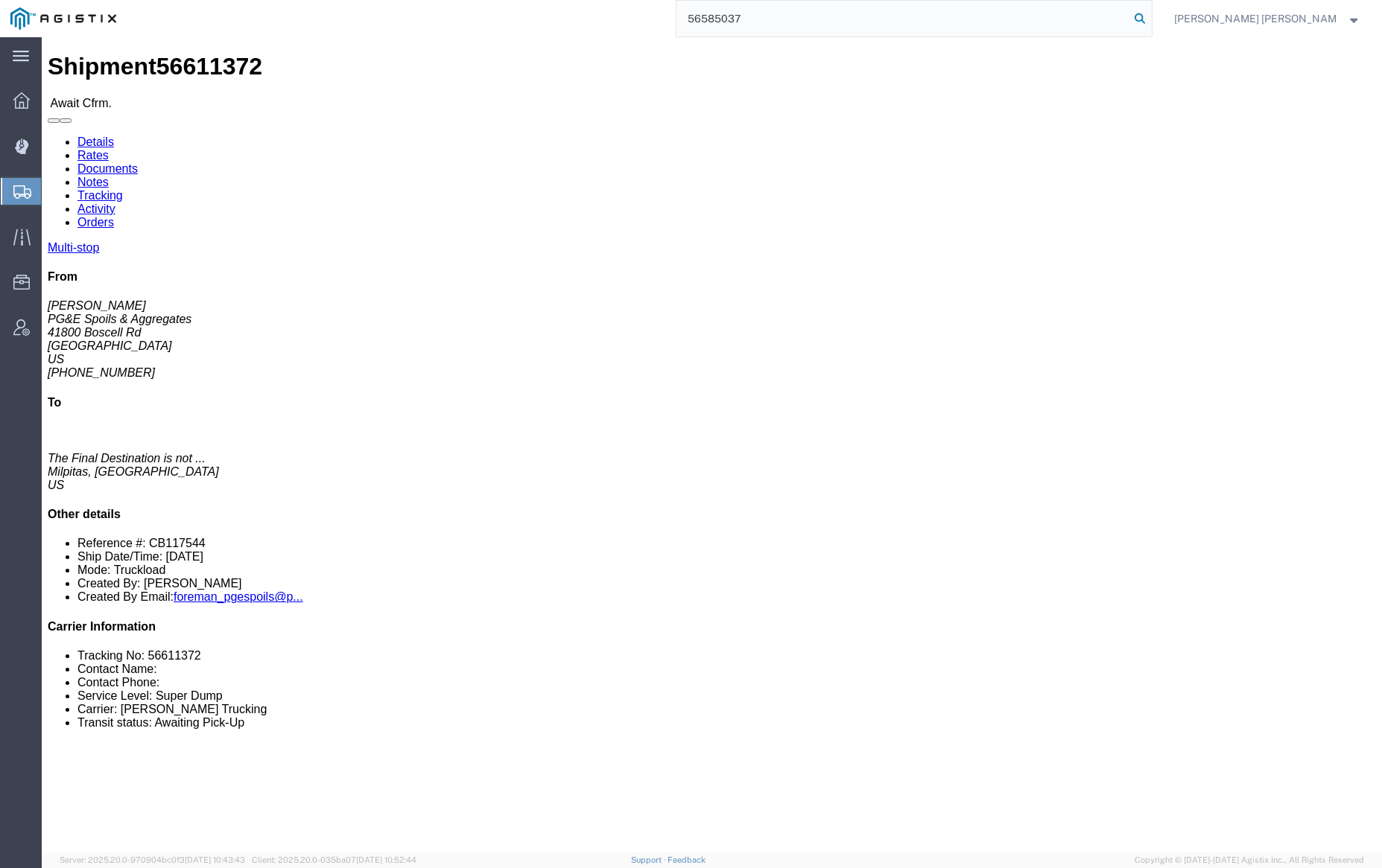
click at [1150, 18] on icon at bounding box center [1139, 18] width 21 height 21
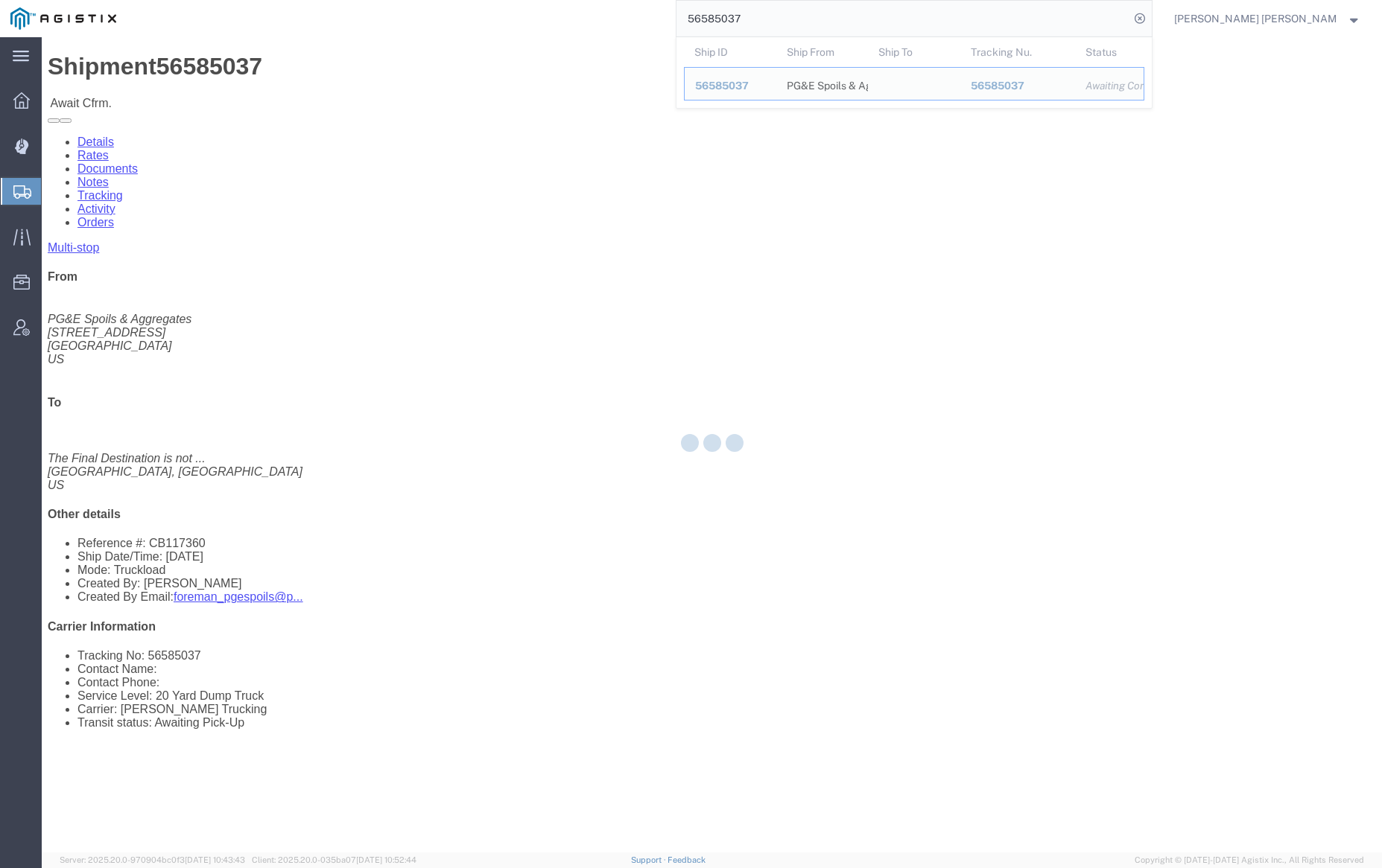
click at [793, 19] on input "56585037" at bounding box center [903, 19] width 453 height 36
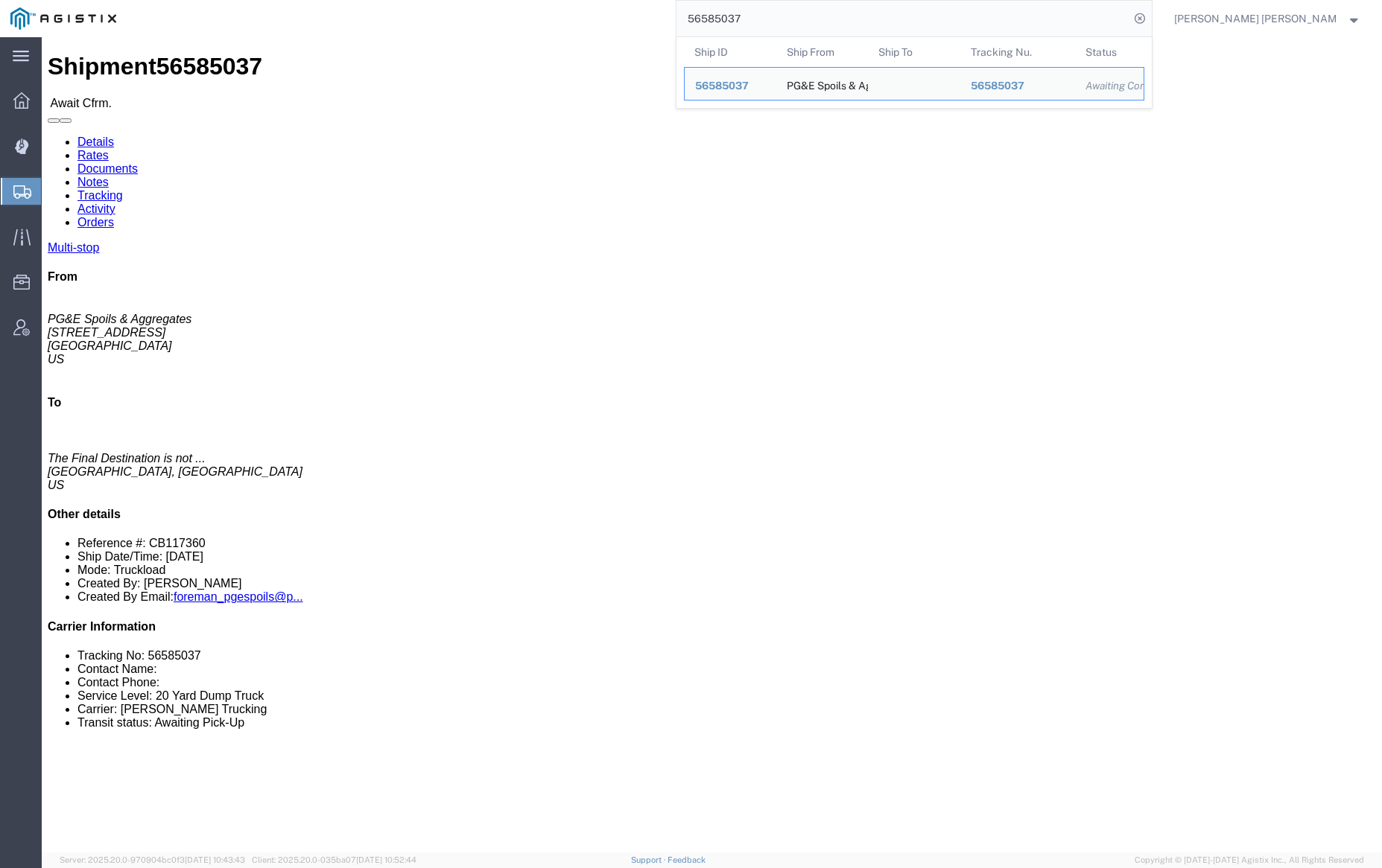
paste input "3"
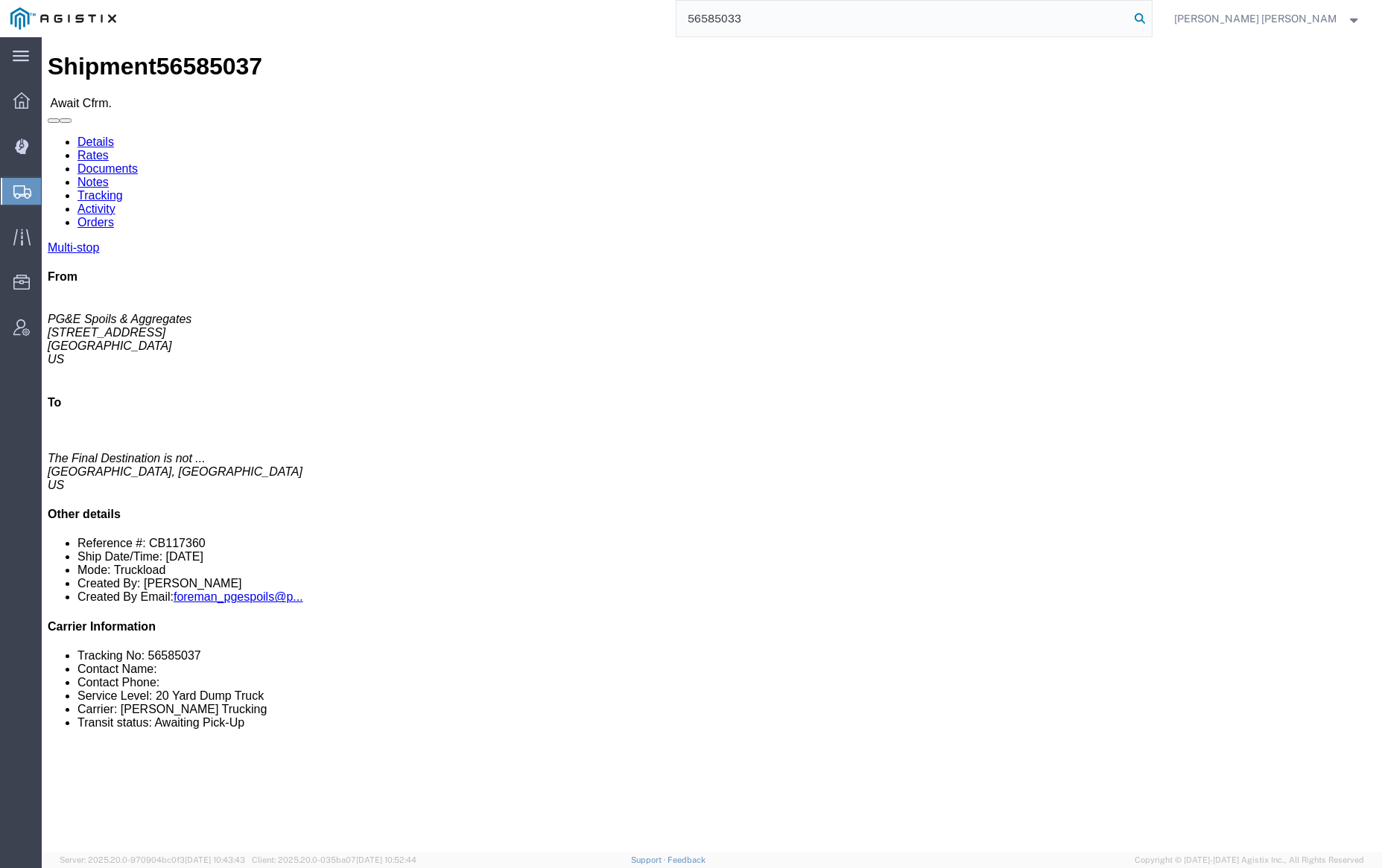
click at [1150, 20] on icon at bounding box center [1139, 18] width 21 height 21
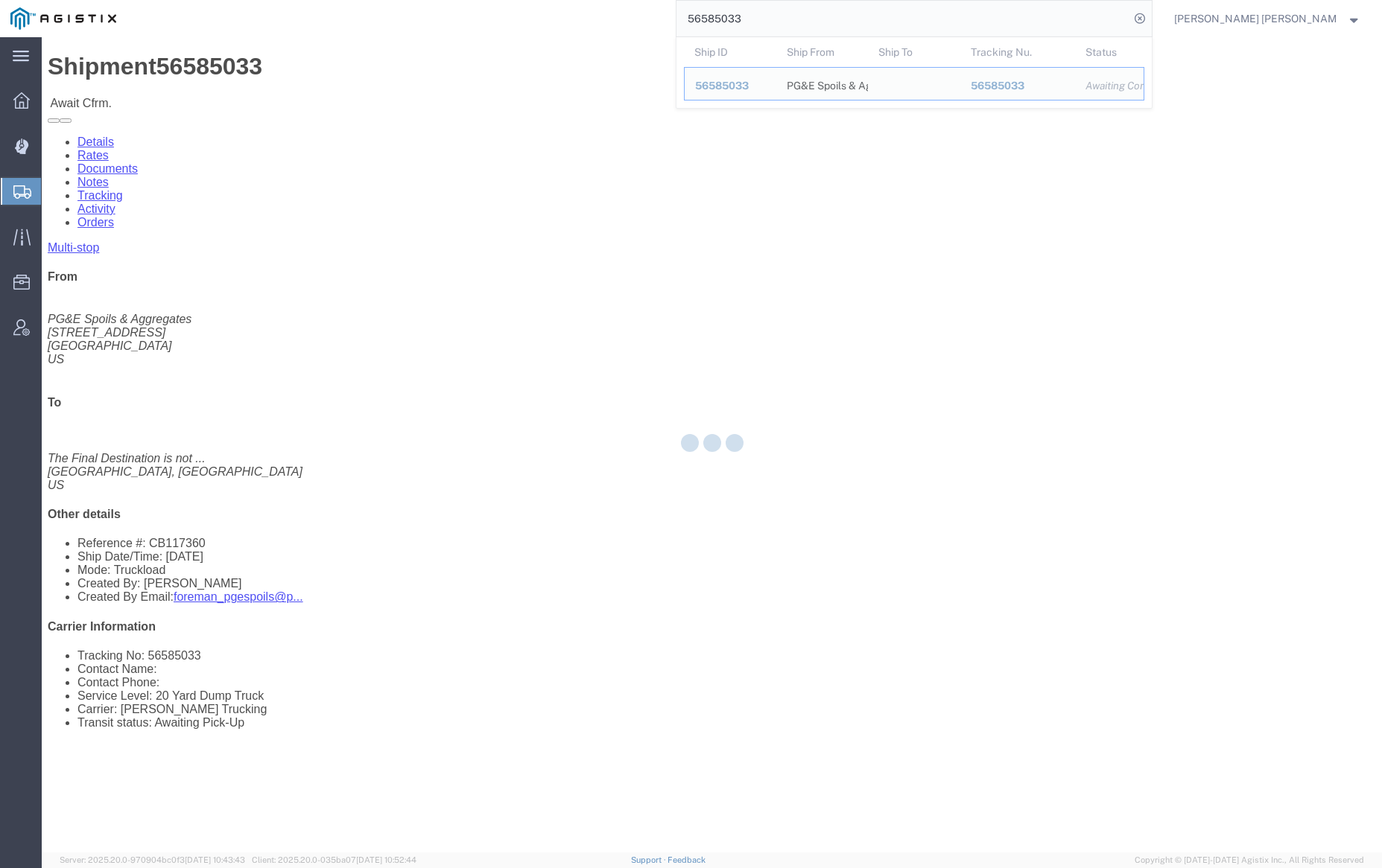
click at [803, 17] on input "56585033" at bounding box center [903, 19] width 453 height 36
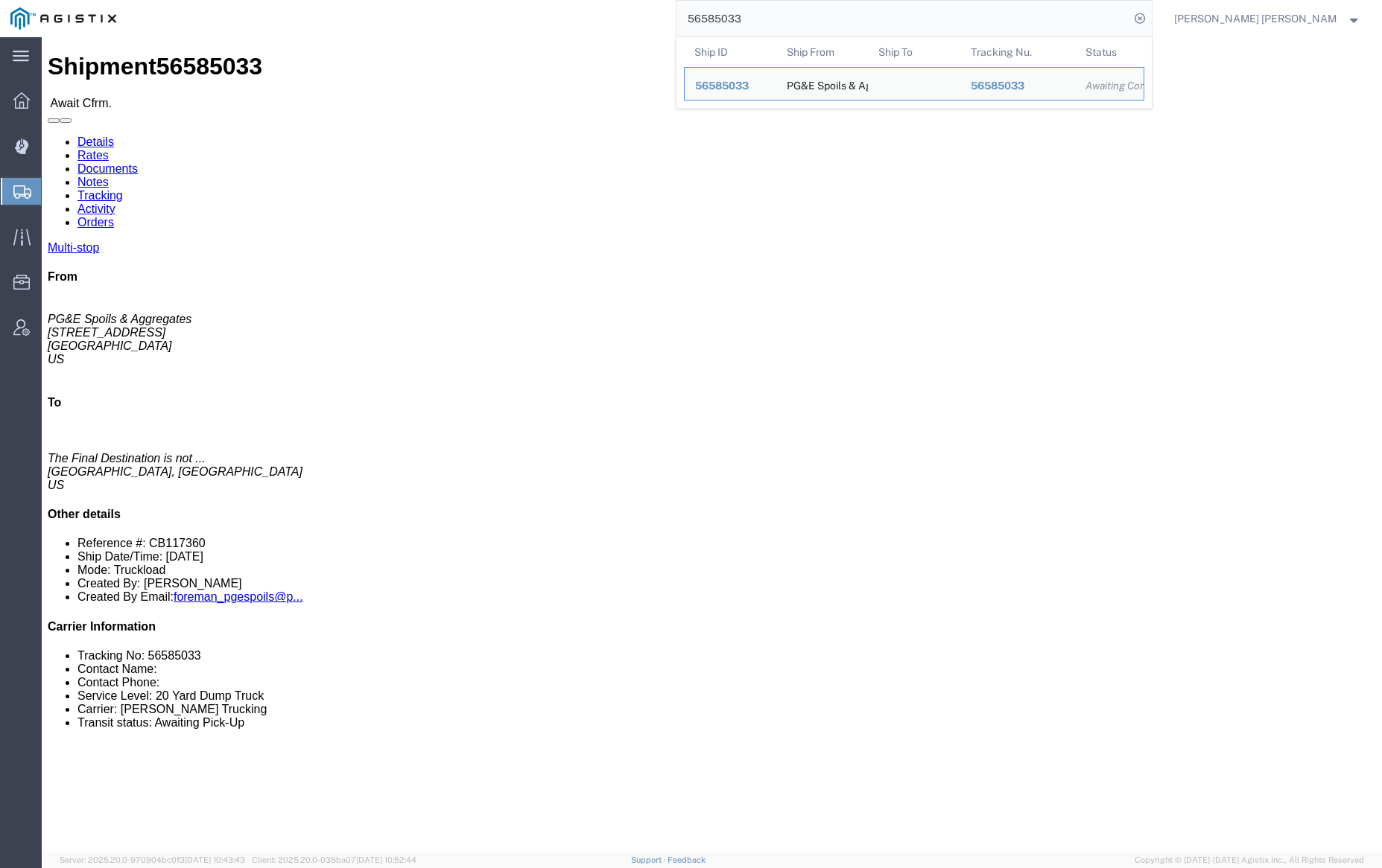
paste input "16"
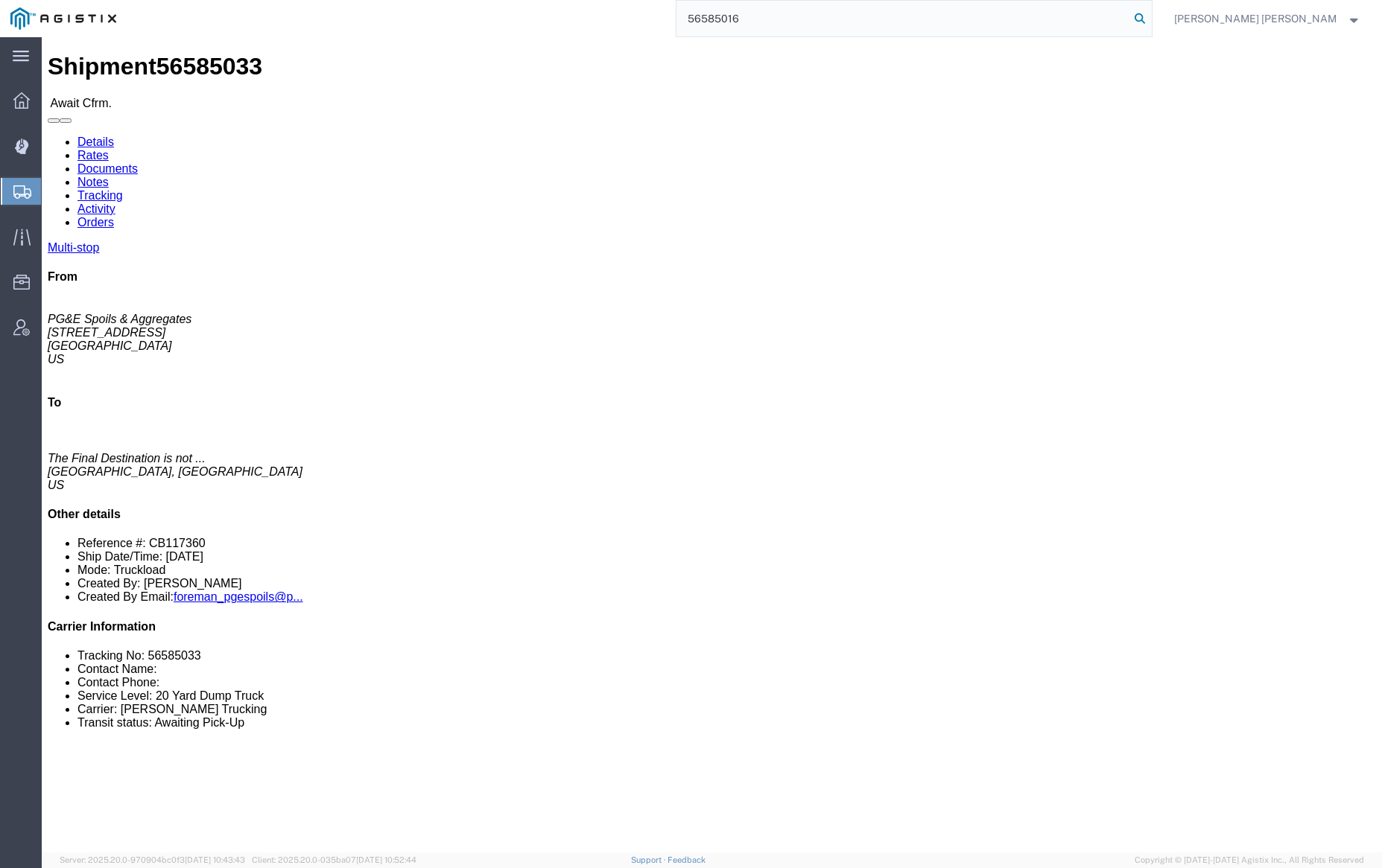
click at [1150, 20] on icon at bounding box center [1139, 18] width 21 height 21
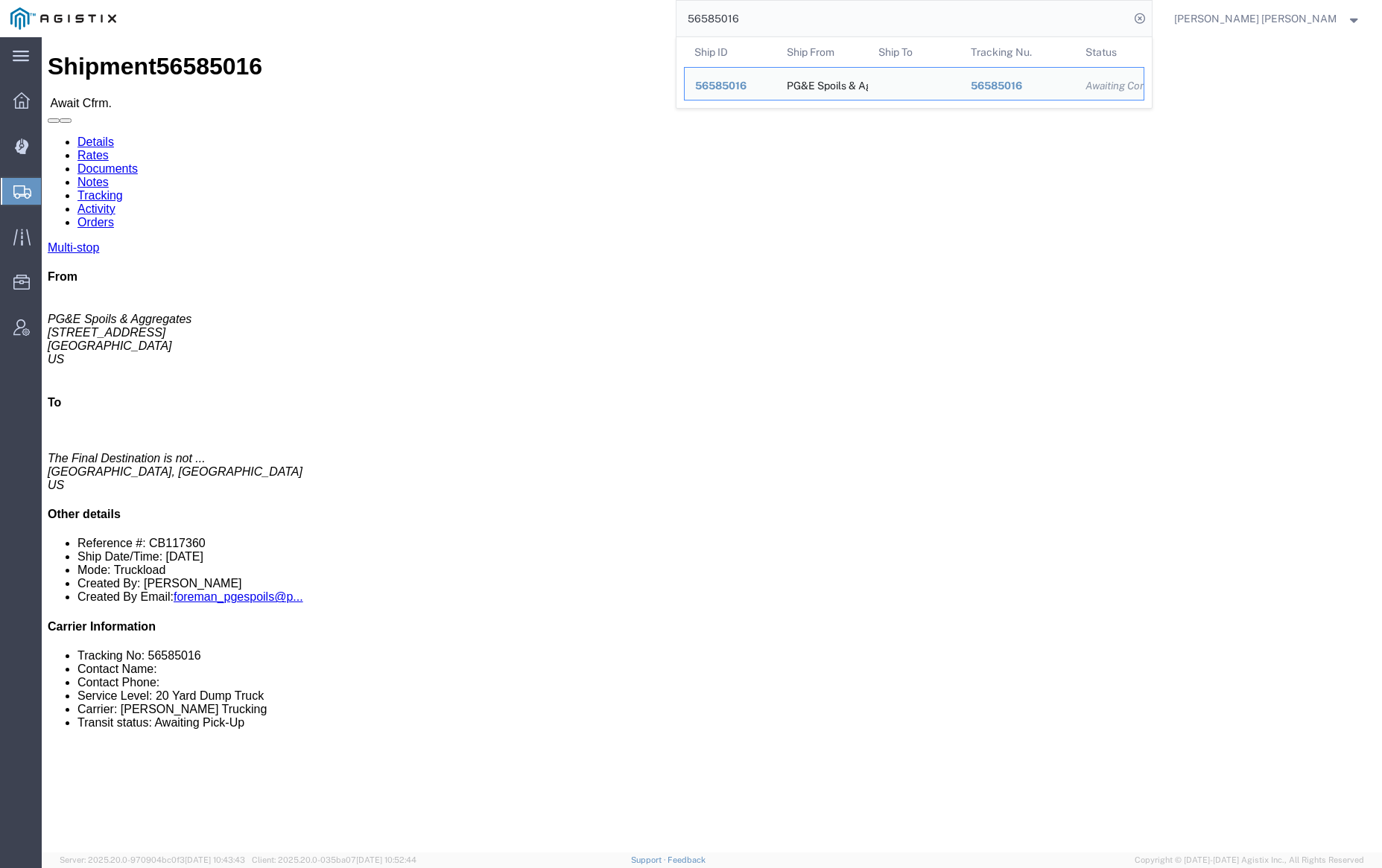
click at [791, 19] on input "56585016" at bounding box center [903, 19] width 453 height 36
paste input "2"
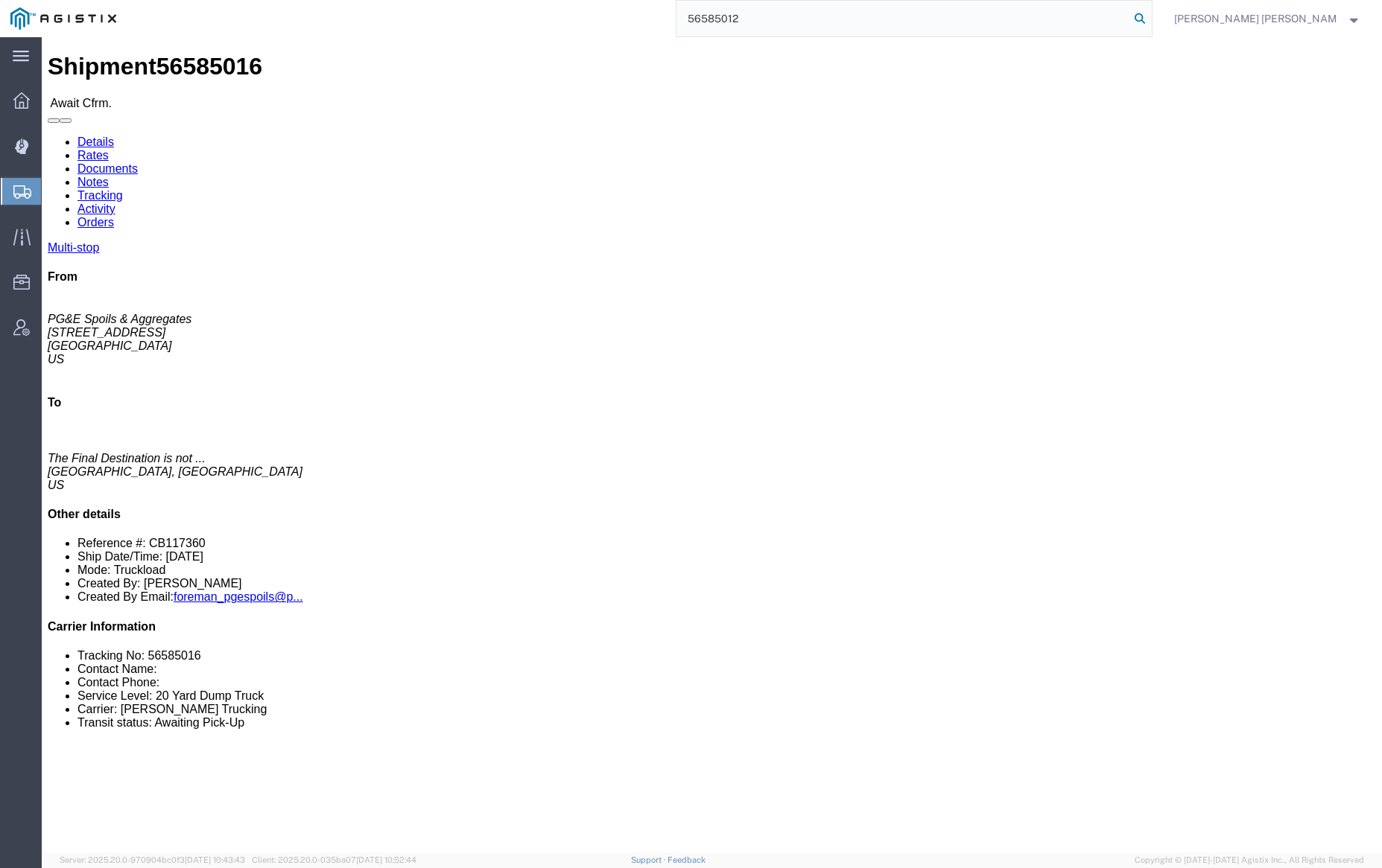
click at [1150, 16] on icon at bounding box center [1139, 18] width 21 height 21
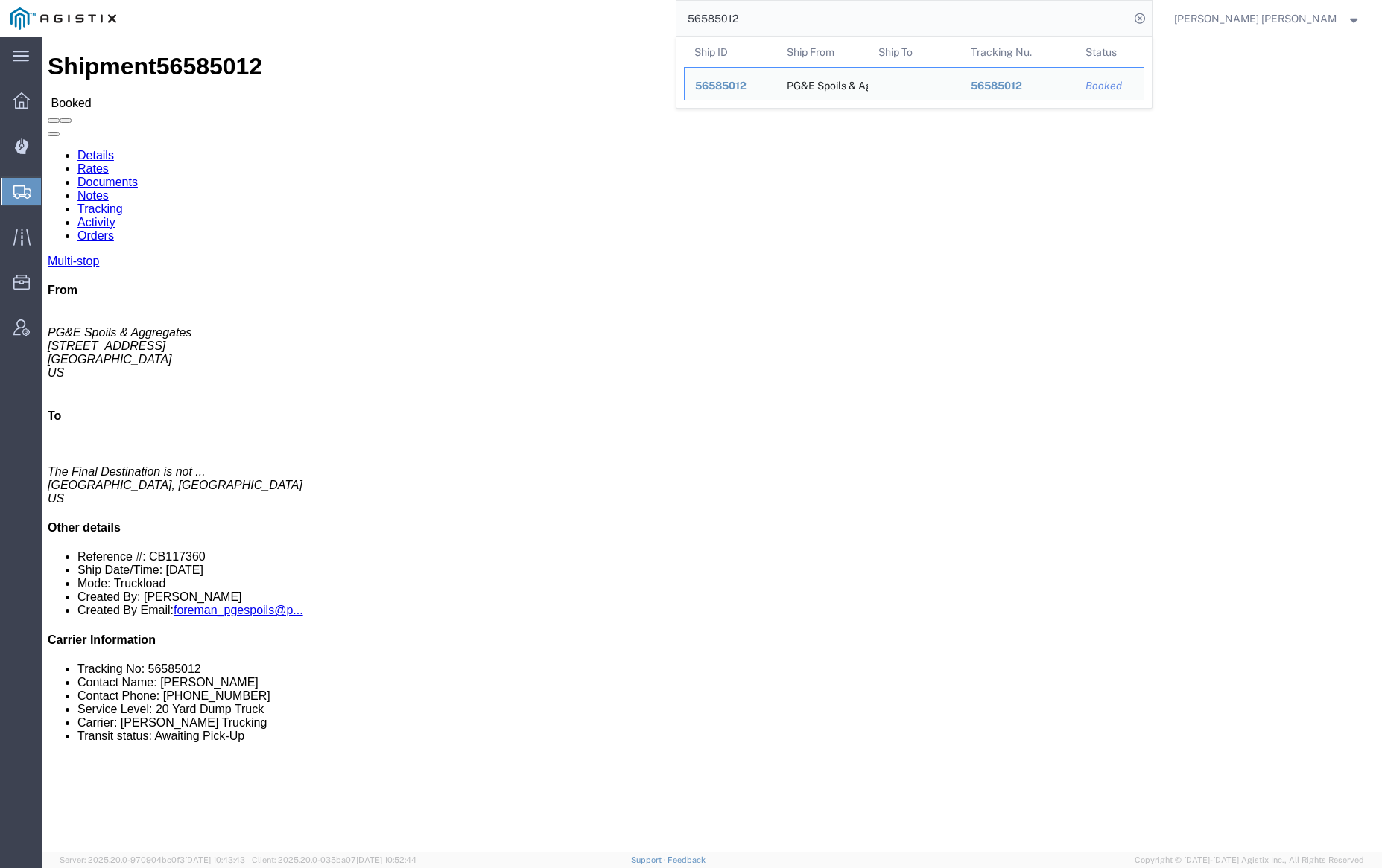
click at [770, 20] on input "56585012" at bounding box center [903, 19] width 453 height 36
paste input "28881"
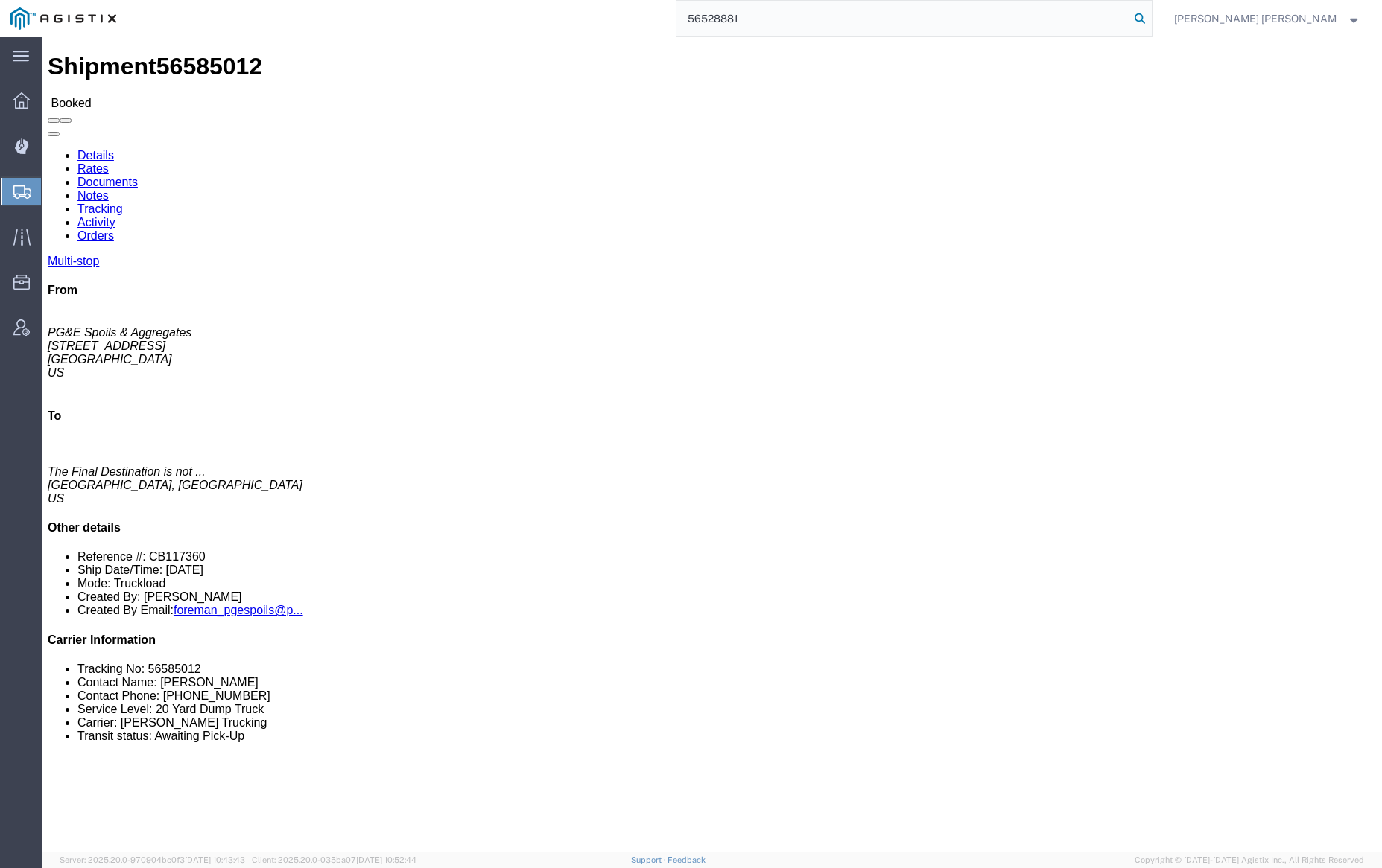
click at [1150, 17] on icon at bounding box center [1139, 18] width 21 height 21
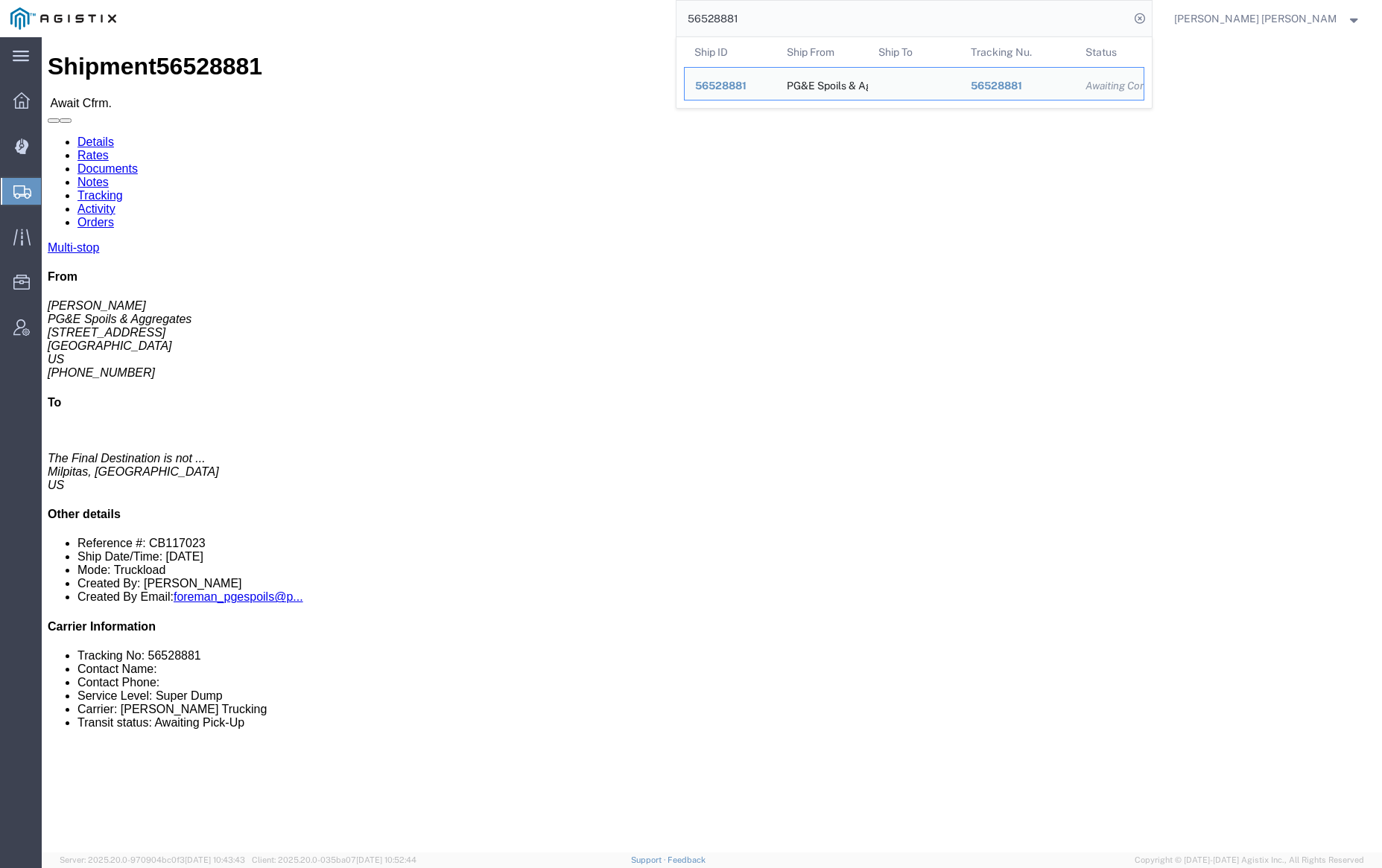
click at [794, 15] on input "56528881" at bounding box center [903, 19] width 453 height 36
paste input "7946"
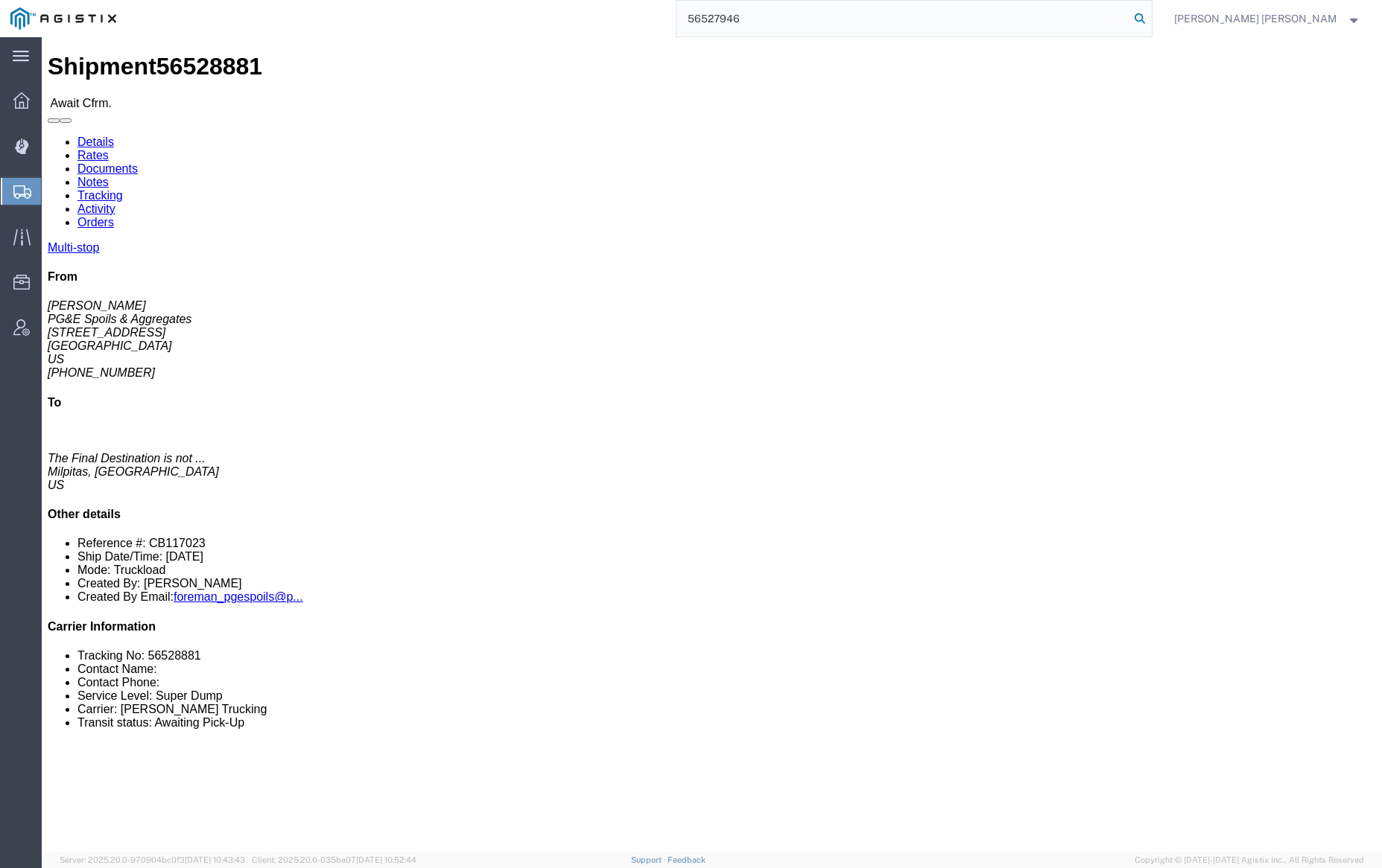
click at [1150, 16] on icon at bounding box center [1139, 18] width 21 height 21
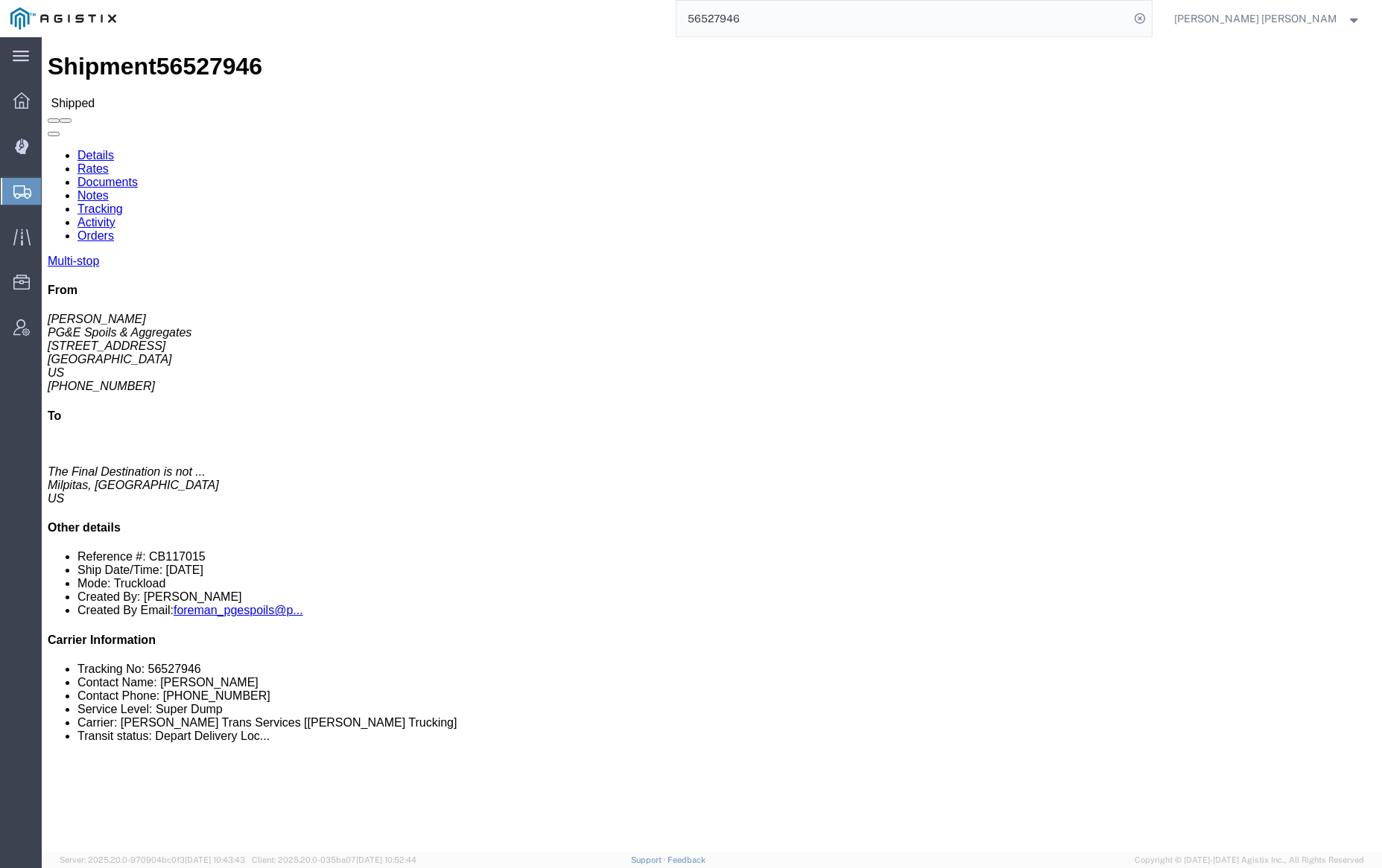
click link "Documents"
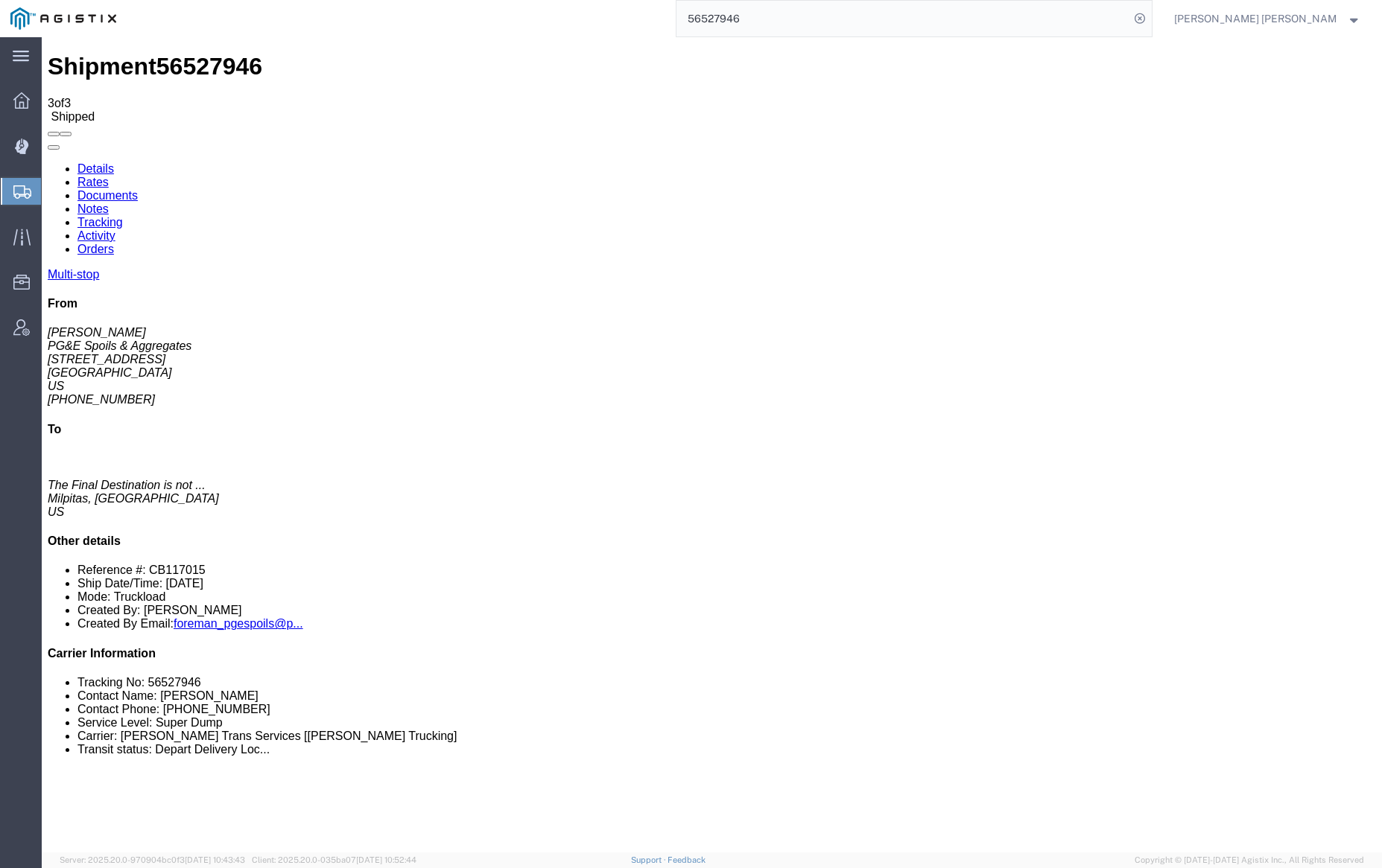
click at [778, 10] on input "56527946" at bounding box center [903, 19] width 453 height 36
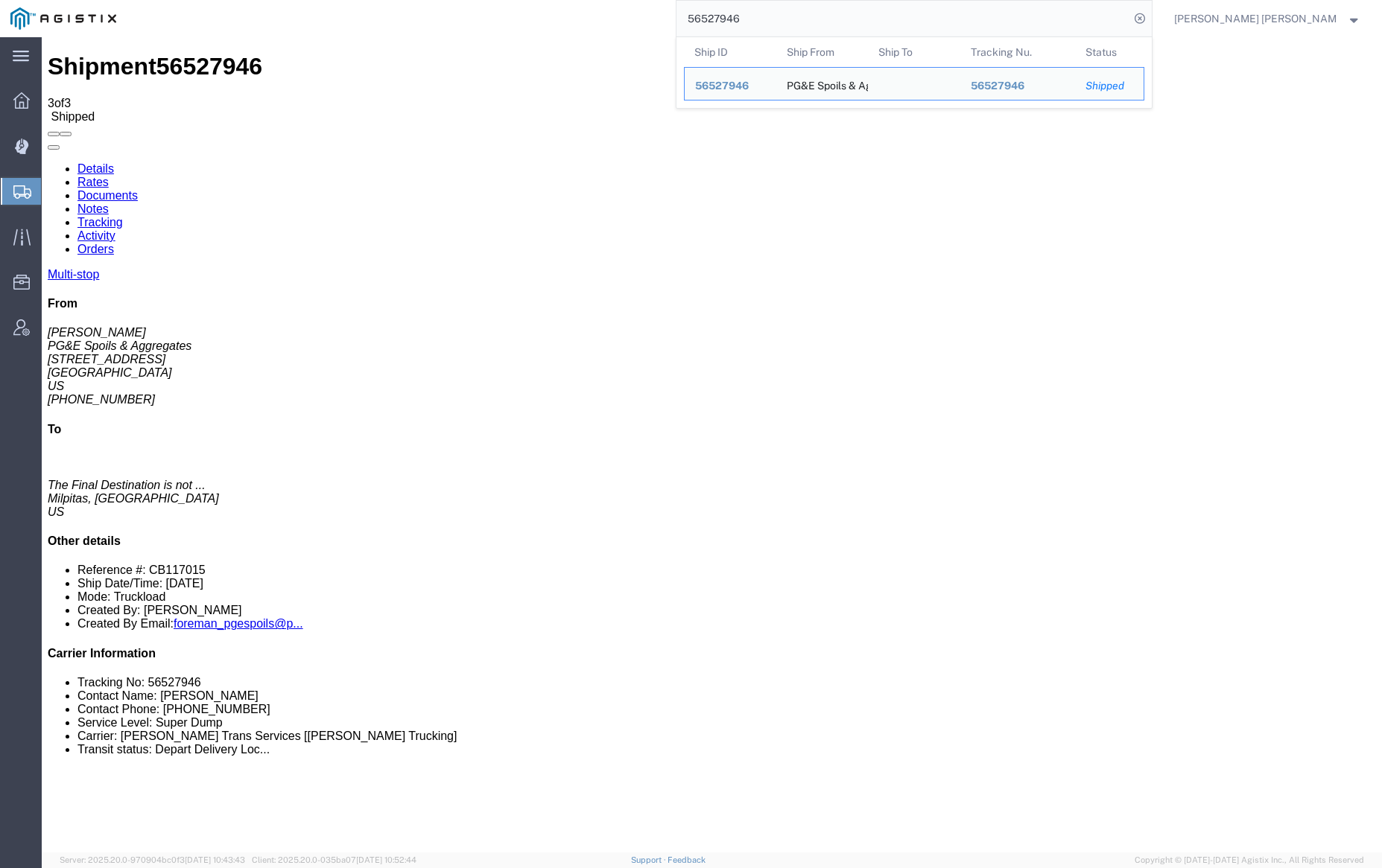
click at [778, 10] on input "56527946" at bounding box center [903, 19] width 453 height 36
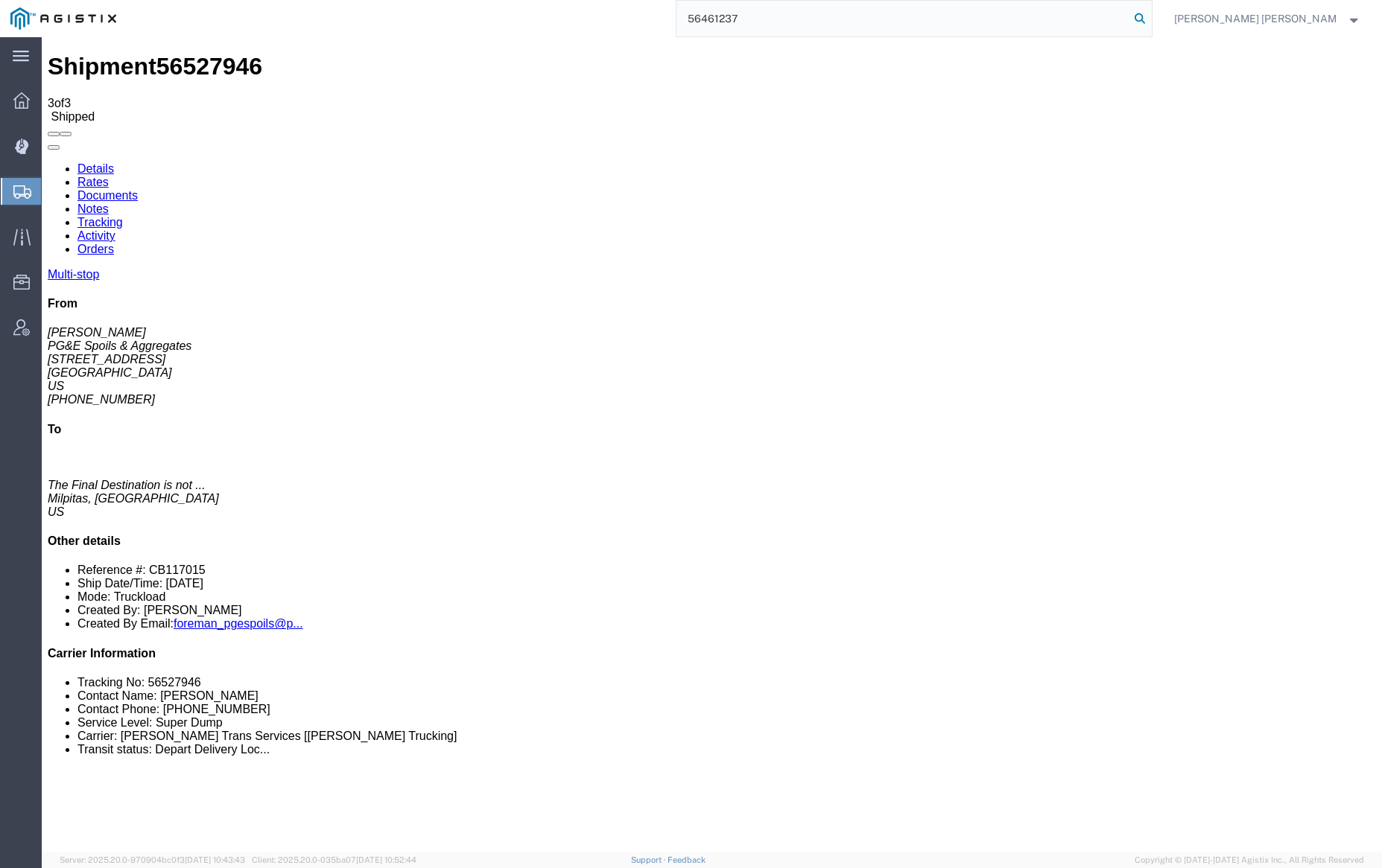
click at [1150, 19] on icon at bounding box center [1139, 18] width 21 height 21
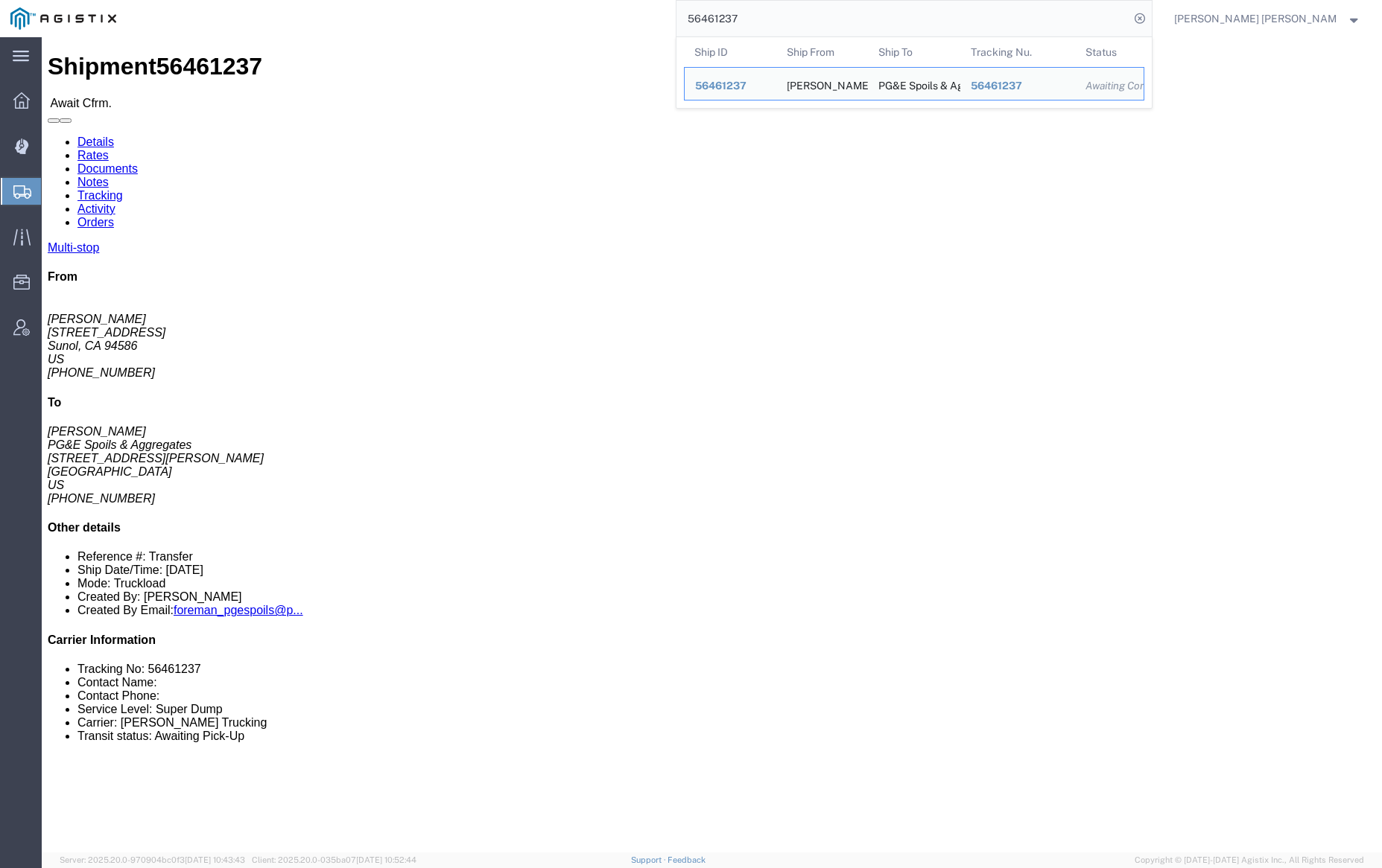
click at [792, 21] on input "56461237" at bounding box center [903, 19] width 453 height 36
paste input "26"
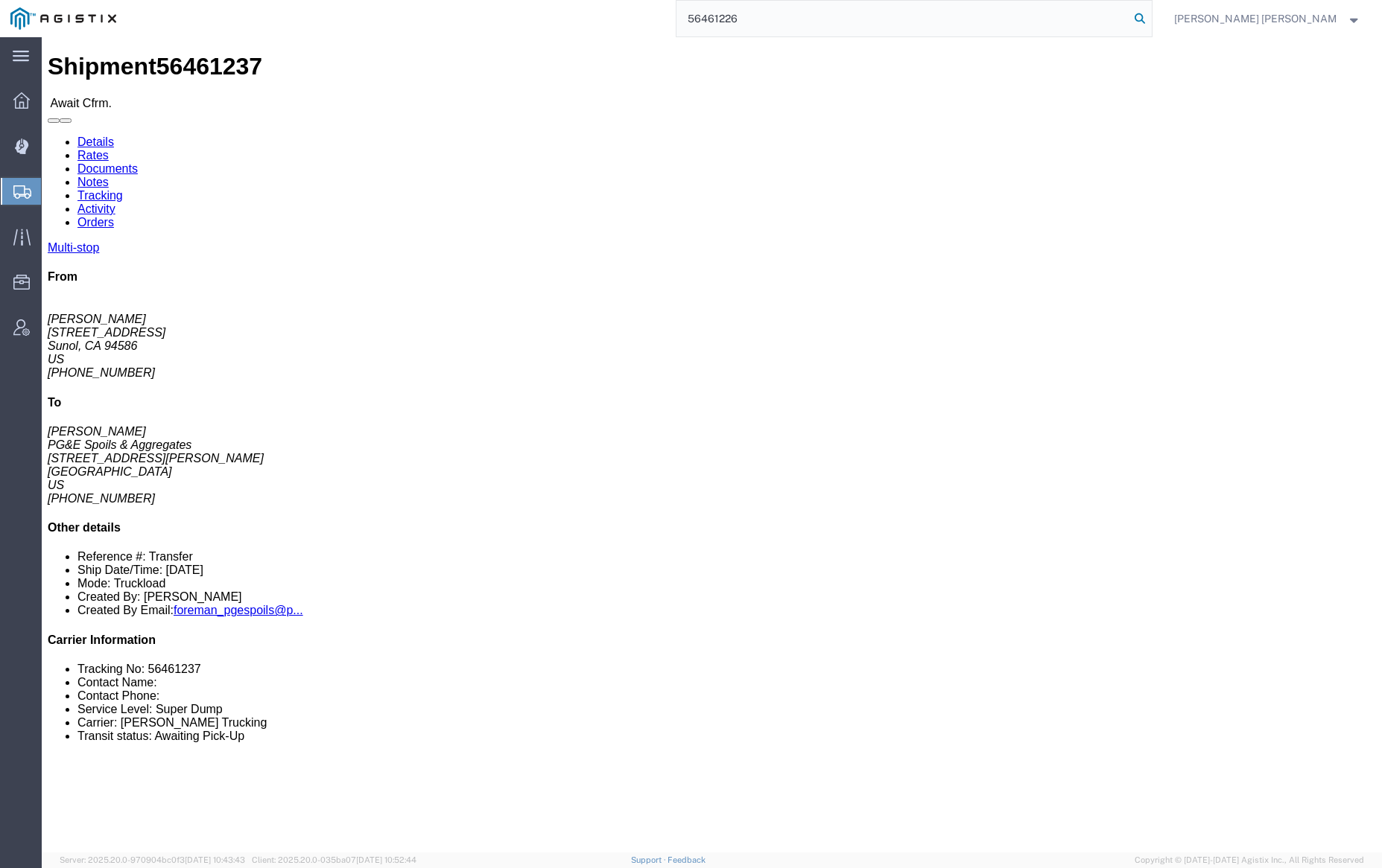
click at [1150, 17] on icon at bounding box center [1139, 18] width 21 height 21
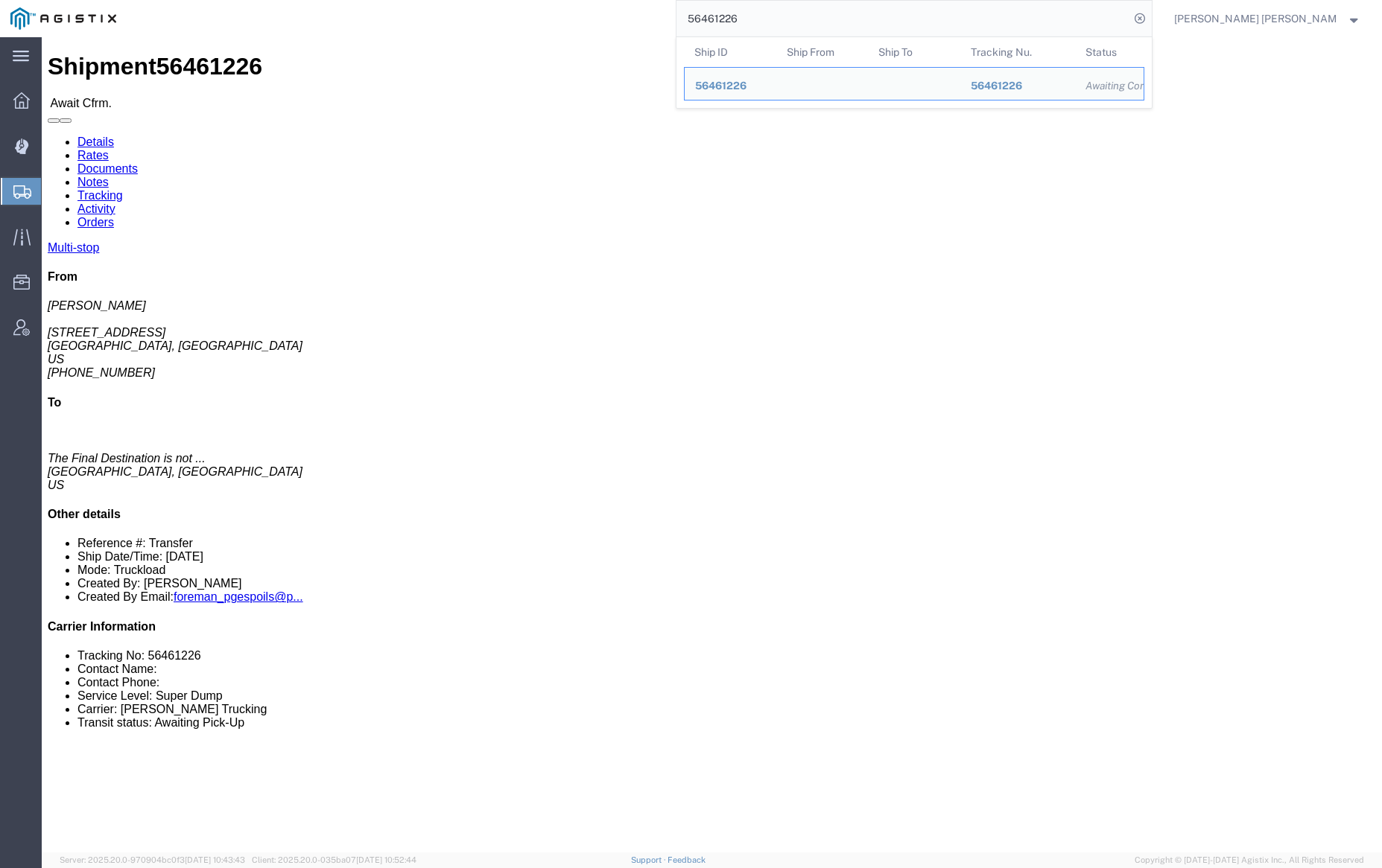
click at [792, 20] on input "56461226" at bounding box center [903, 19] width 453 height 36
paste input "45259"
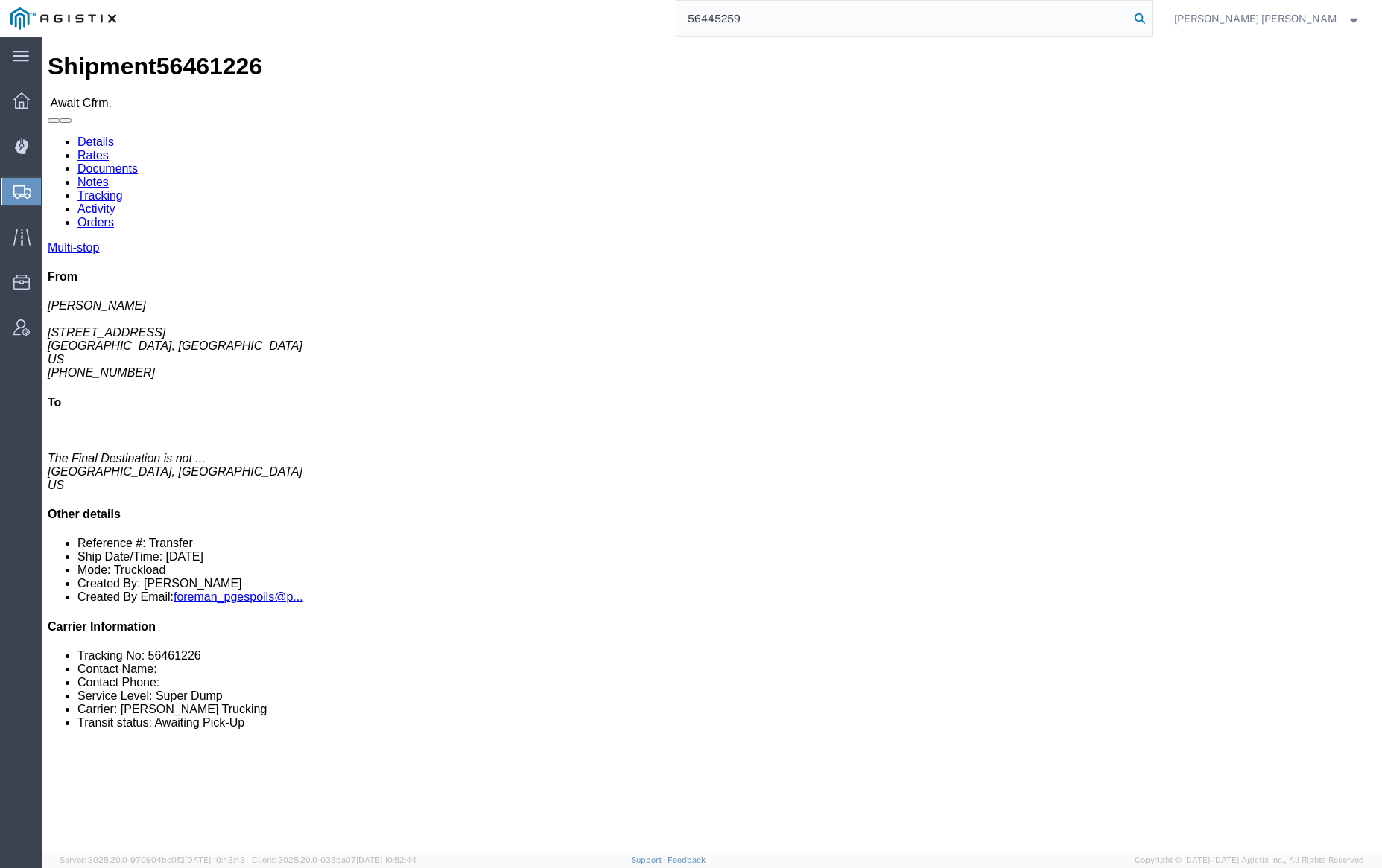
click at [1150, 15] on icon at bounding box center [1139, 18] width 21 height 21
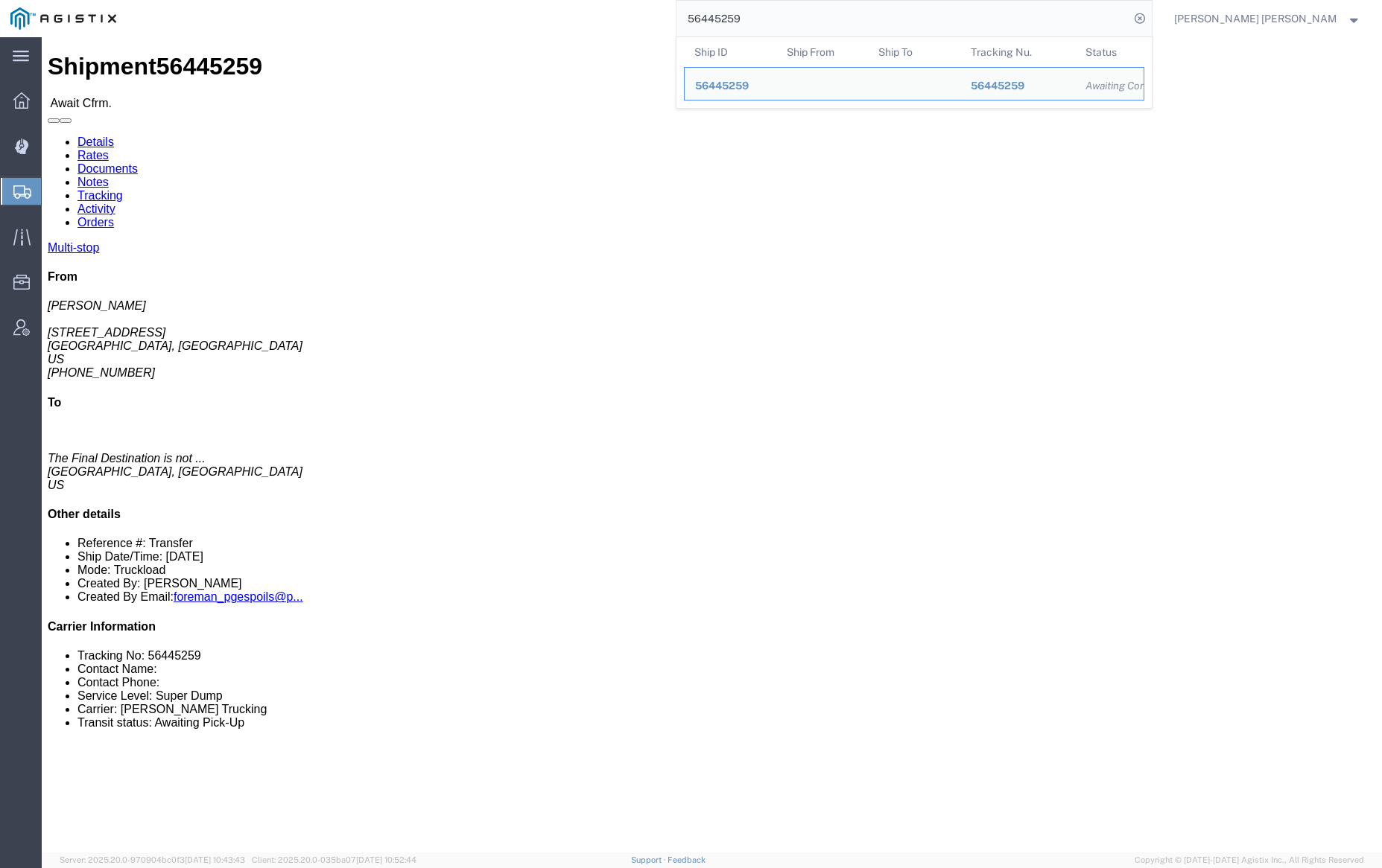
click at [796, 25] on input "56445259" at bounding box center [903, 19] width 453 height 36
drag, startPoint x: 795, startPoint y: 25, endPoint x: 803, endPoint y: 23, distance: 8.2
click at [796, 25] on input "56445259" at bounding box center [903, 19] width 453 height 36
paste input "05646"
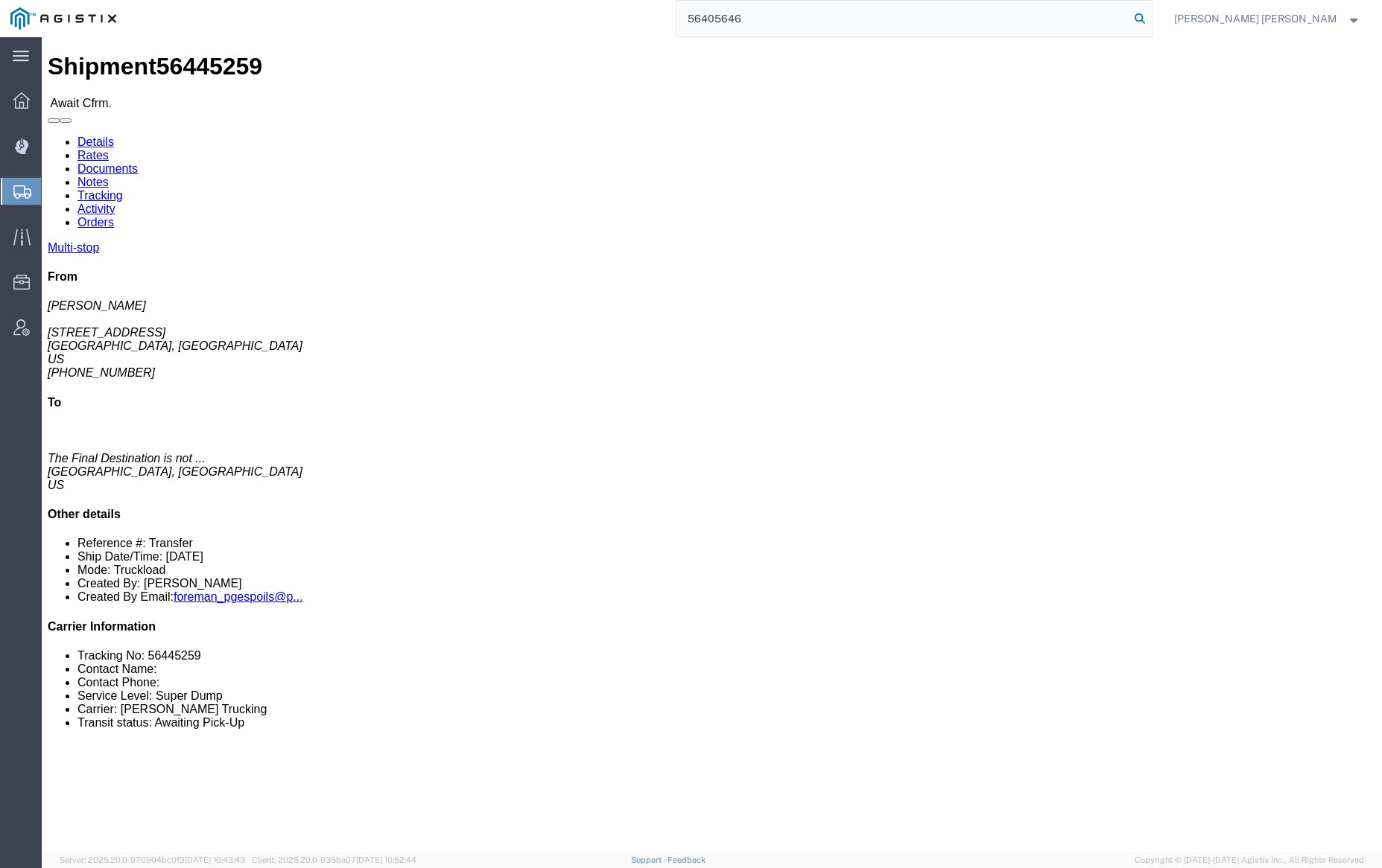
click at [1150, 17] on icon at bounding box center [1139, 18] width 21 height 21
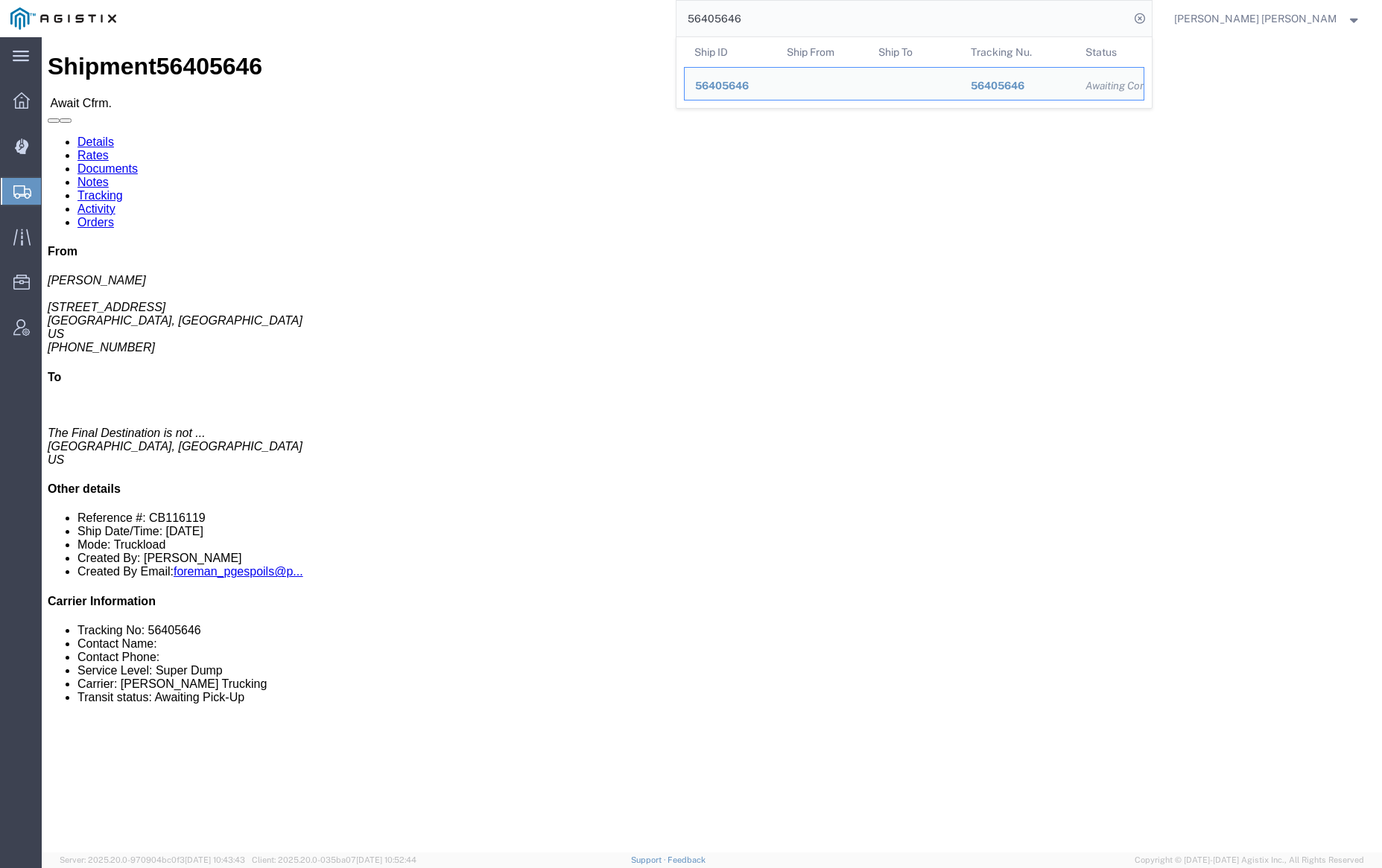
click at [790, 22] on input "56405646" at bounding box center [903, 19] width 453 height 36
paste input "493"
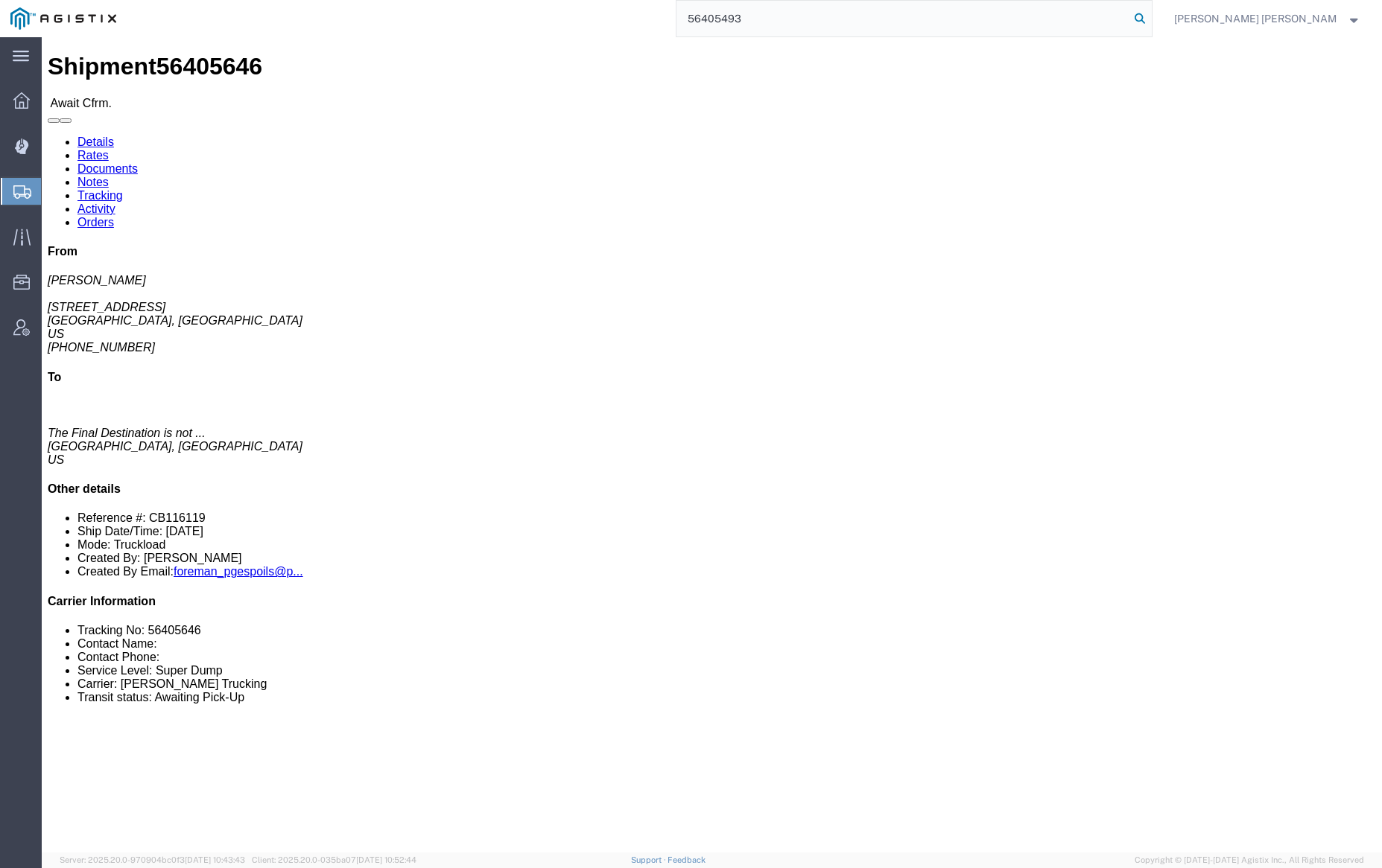
type input "56405493"
click at [1150, 16] on icon at bounding box center [1139, 18] width 21 height 21
